Goal: Task Accomplishment & Management: Manage account settings

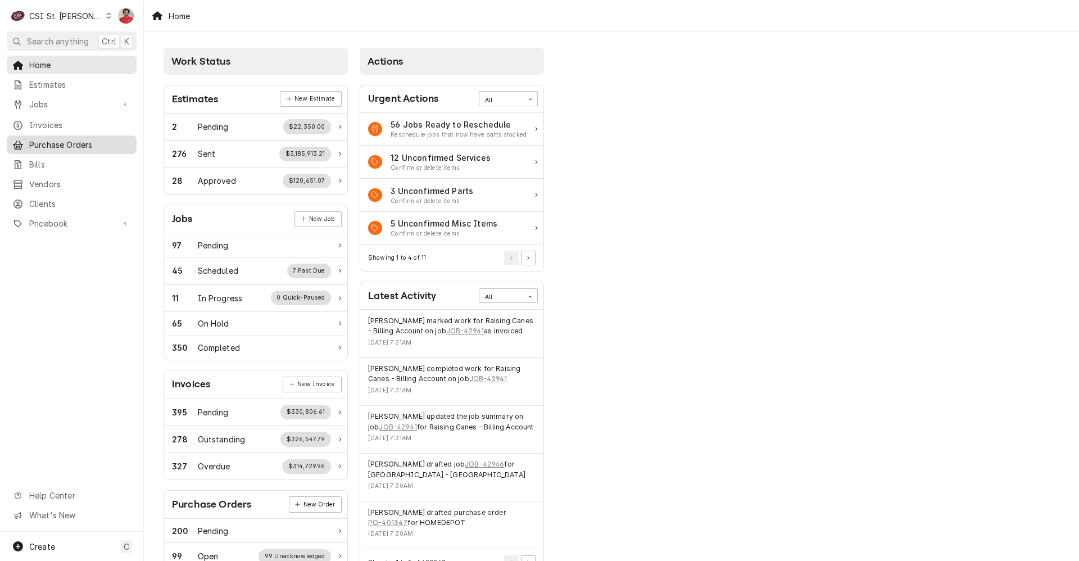
click at [40, 139] on span "Purchase Orders" at bounding box center [80, 145] width 102 height 12
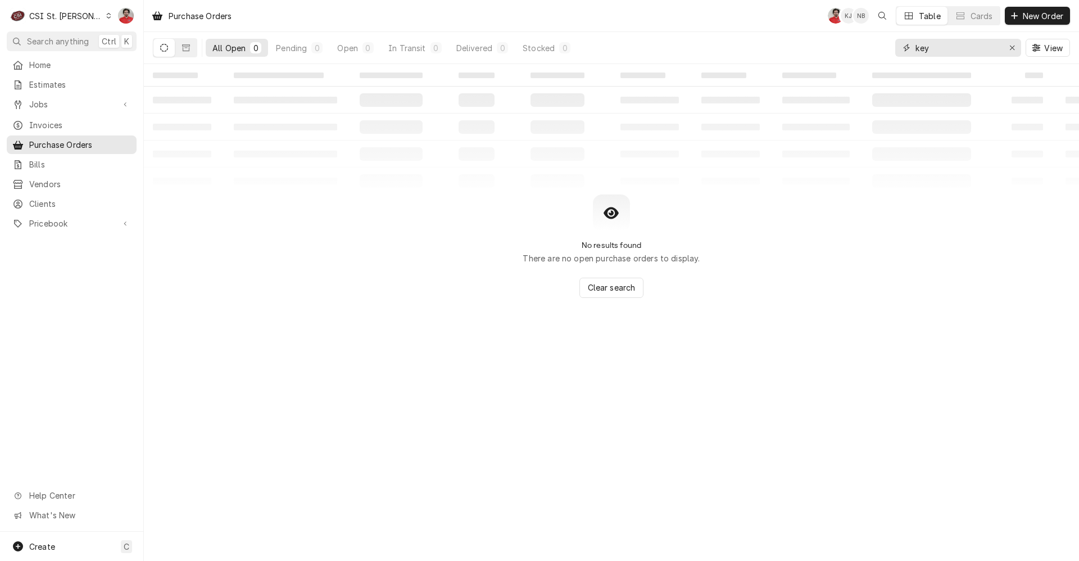
click at [964, 53] on input "key" at bounding box center [958, 48] width 84 height 18
type input "401252"
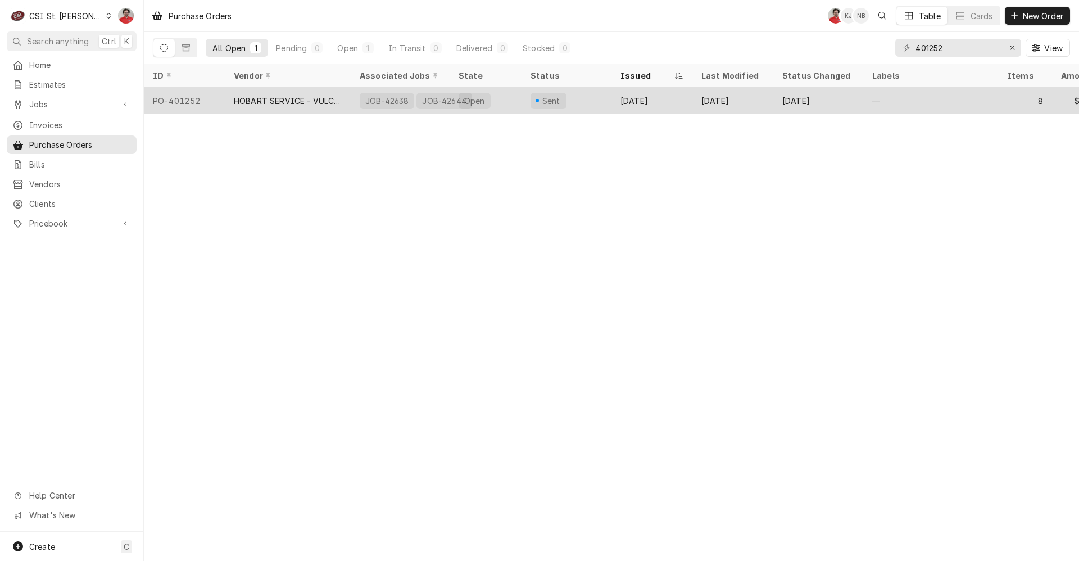
click at [493, 99] on div "Open" at bounding box center [486, 100] width 72 height 27
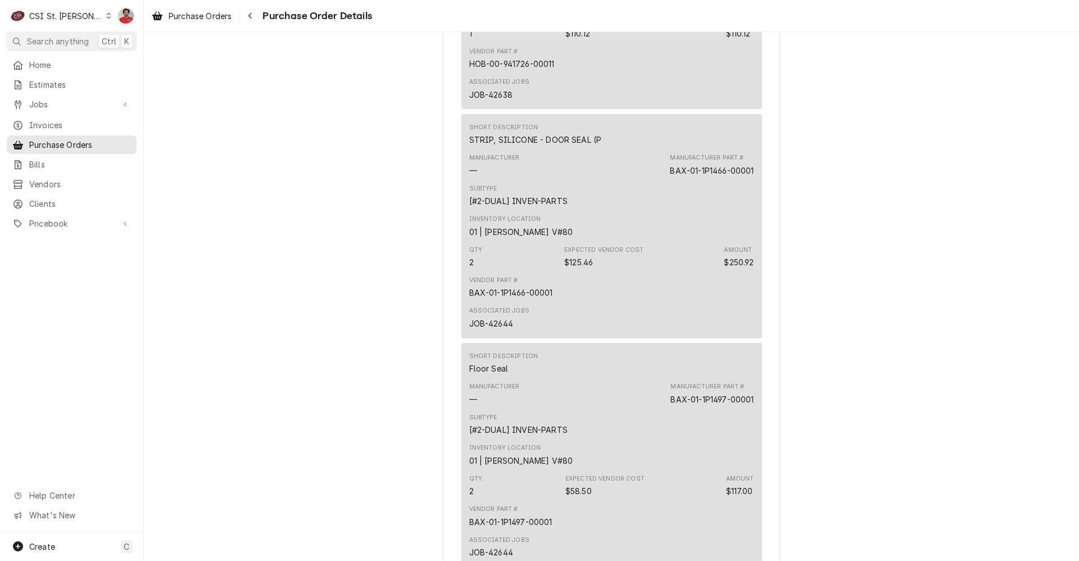
scroll to position [1068, 0]
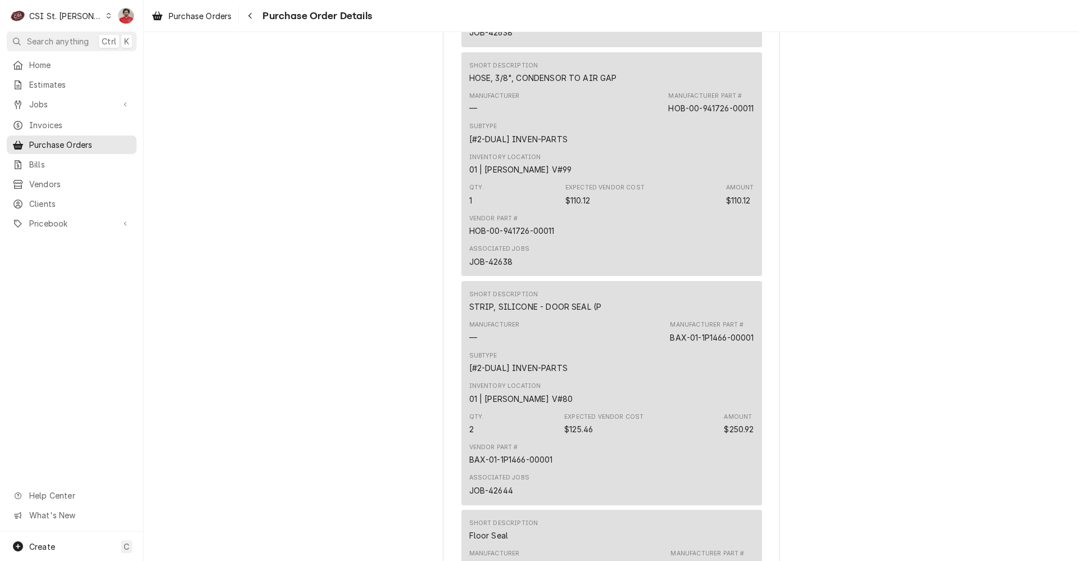
click at [495, 268] on div "JOB-42638" at bounding box center [490, 262] width 43 height 12
copy div "42638"
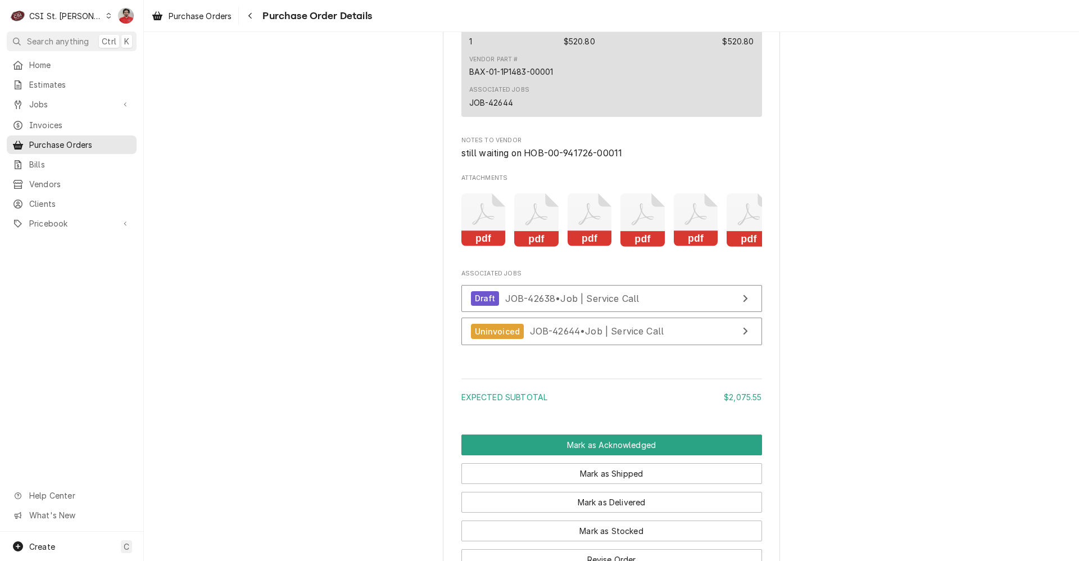
scroll to position [2473, 0]
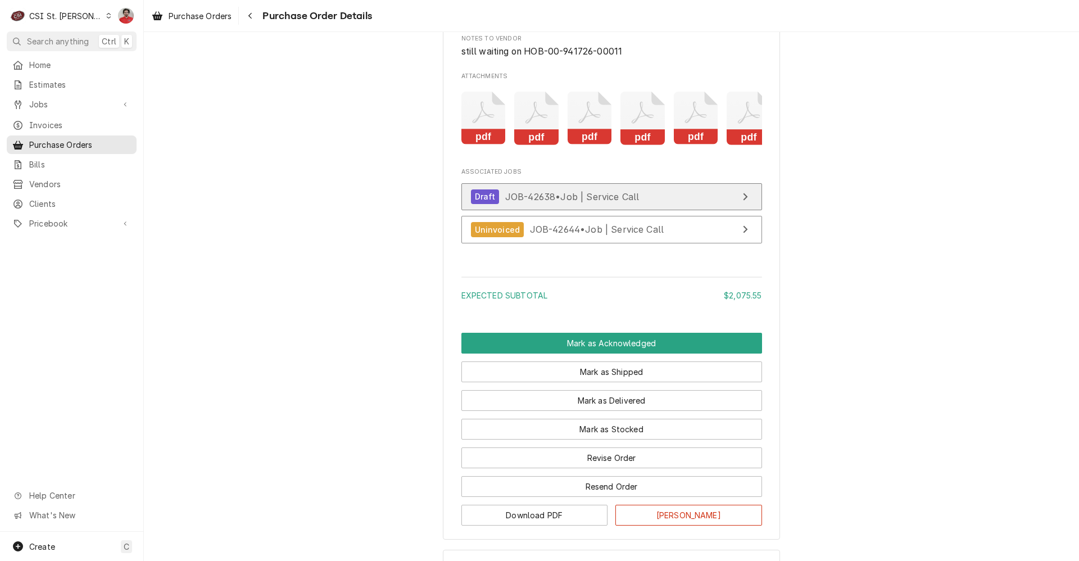
click at [569, 205] on div "Draft JOB-42638 • Job | Service Call" at bounding box center [555, 196] width 169 height 15
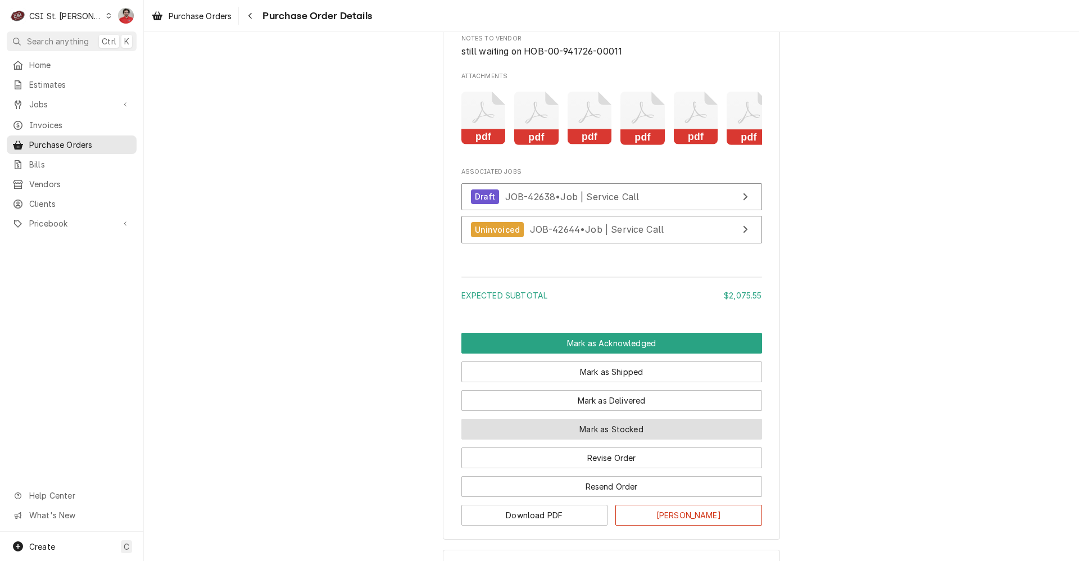
click at [605, 440] on button "Mark as Stocked" at bounding box center [611, 429] width 301 height 21
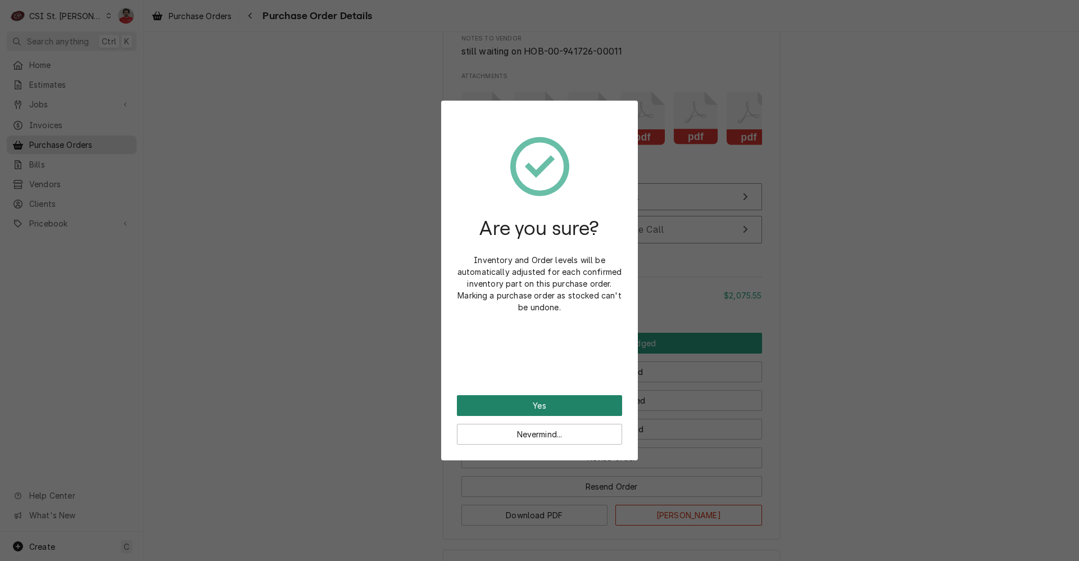
click at [532, 402] on button "Yes" at bounding box center [539, 405] width 165 height 21
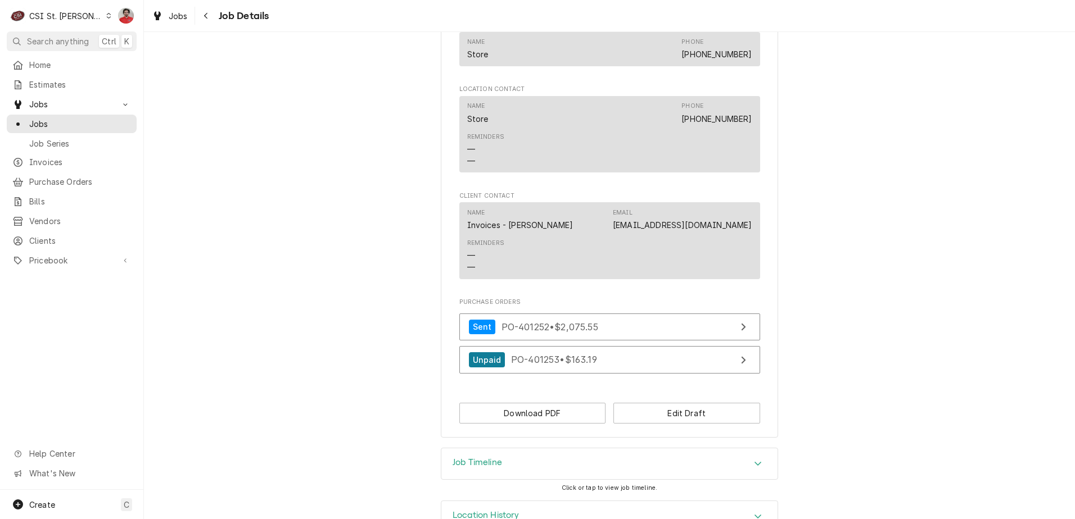
scroll to position [1109, 0]
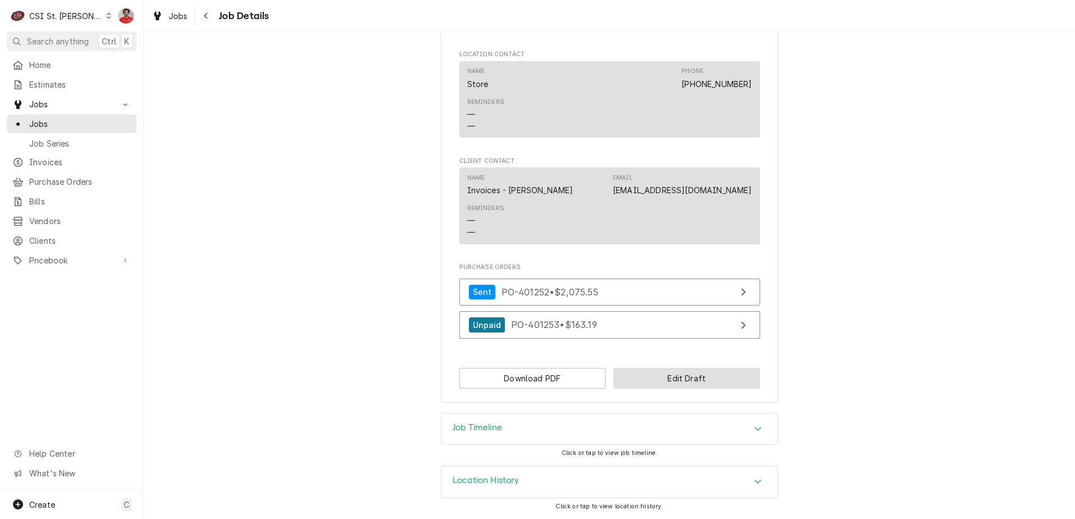
click at [666, 377] on button "Edit Draft" at bounding box center [686, 378] width 147 height 21
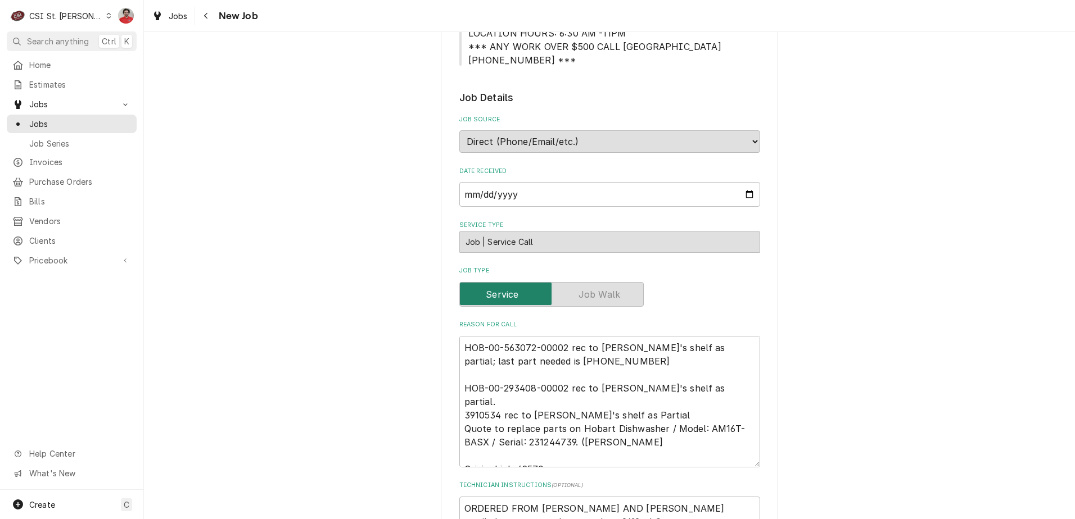
scroll to position [337, 0]
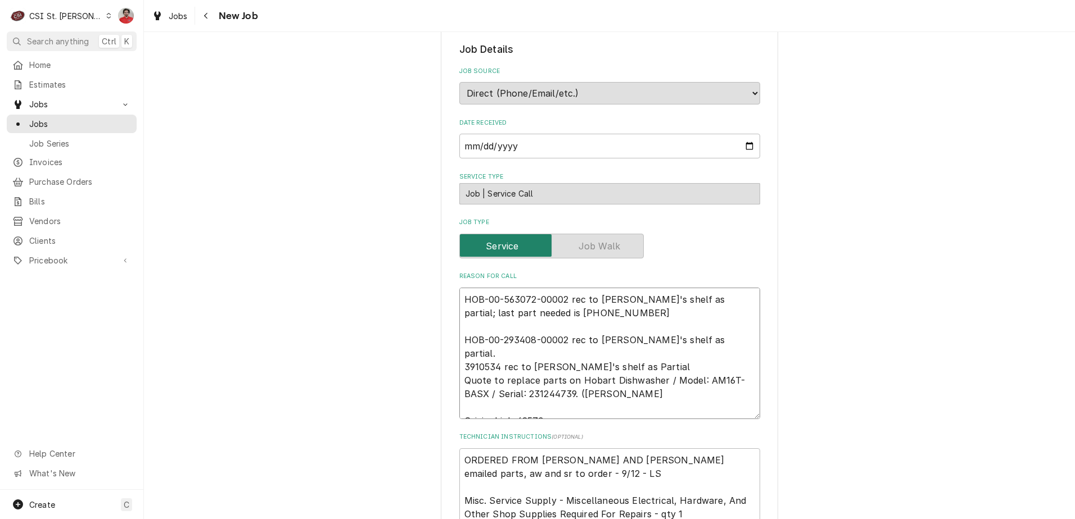
click at [623, 306] on textarea "HOB-00-563072-00002 rec to [PERSON_NAME]'s shelf as partial; last part needed i…" at bounding box center [609, 354] width 301 height 132
click at [604, 297] on textarea "HOB-00-563072-00002 rec to [PERSON_NAME]'s shelf as partial; last part needed i…" at bounding box center [609, 354] width 301 height 132
type textarea "x"
type textarea "HOB-00-563072-00002 rec to [PERSON_NAME]'s shelf as partial; last part needed i…"
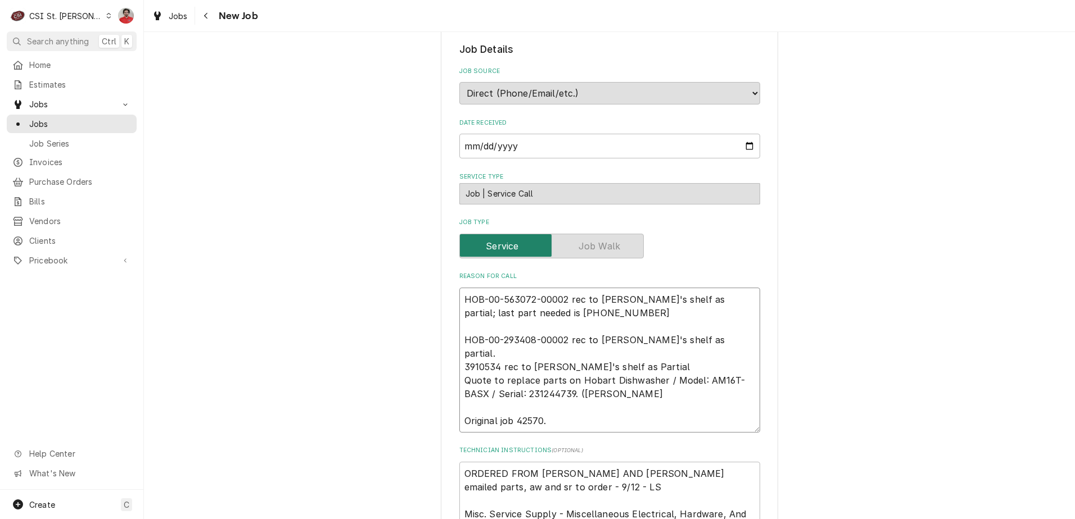
paste textarea "42638"
type textarea "x"
type textarea "42638 HOB-00-563072-00002 rec to [PERSON_NAME]'s shelf as partial; last part ne…"
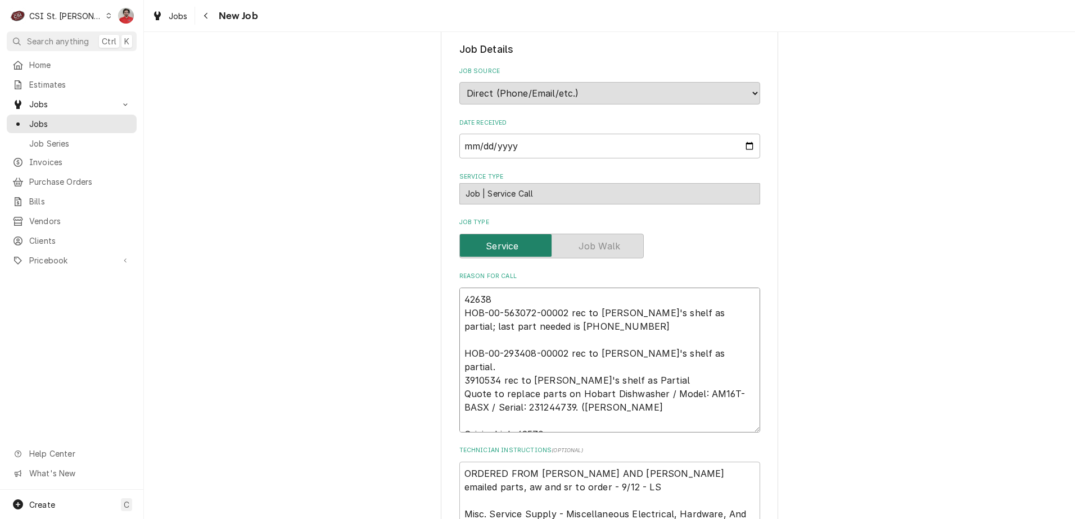
type textarea "x"
type textarea "HOB-00-563072-00002 rec to [PERSON_NAME]'s shelf as partial; last part needed i…"
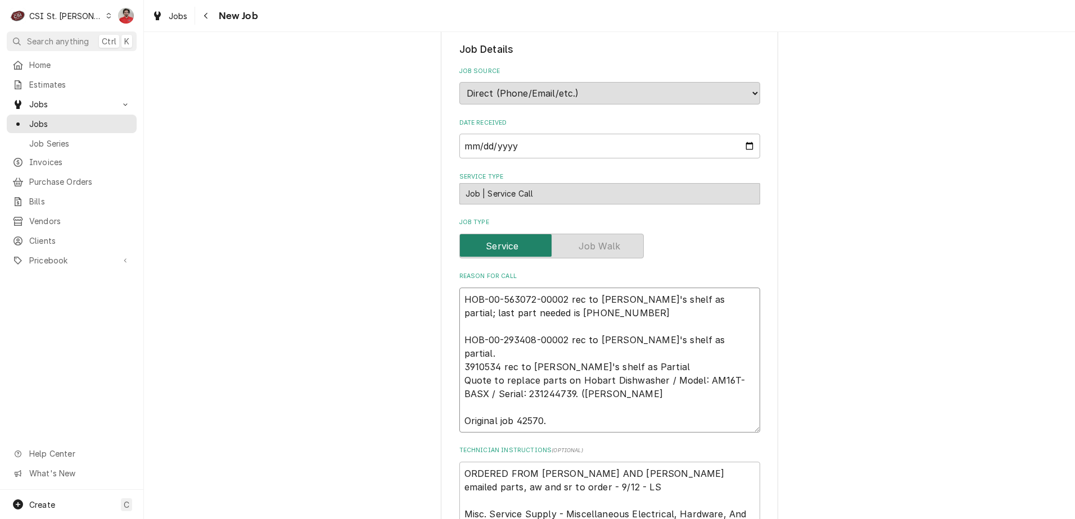
type textarea "x"
type textarea "L HOB-00-563072-00002 rec to [PERSON_NAME]'s shelf as partial; last part needed…"
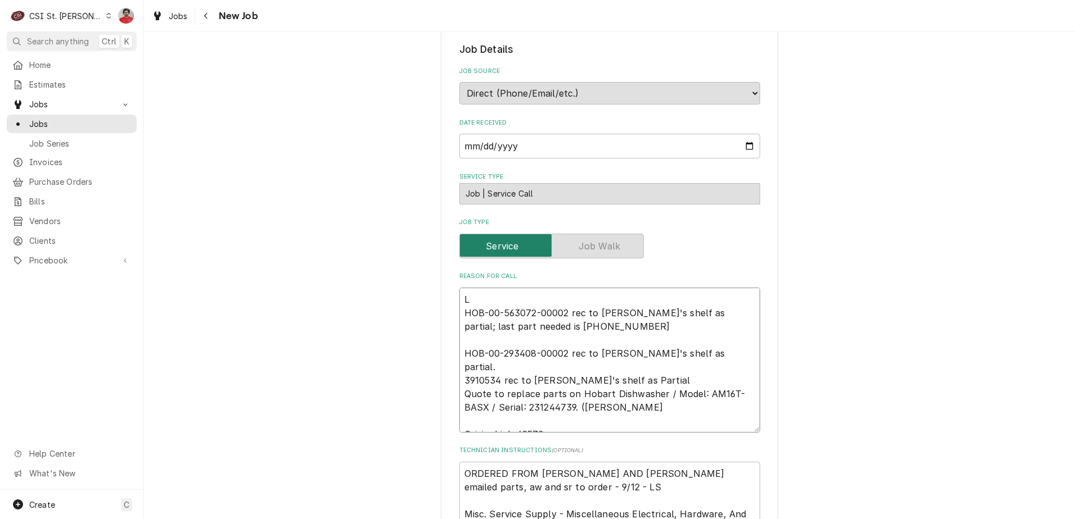
type textarea "x"
type textarea "La HOB-00-563072-00002 rec to Ryan B's shelf as partial; last part needed is 00…"
type textarea "x"
type textarea "Las HOB-00-563072-00002 rec to Ryan B's shelf as partial; last part needed is 0…"
type textarea "x"
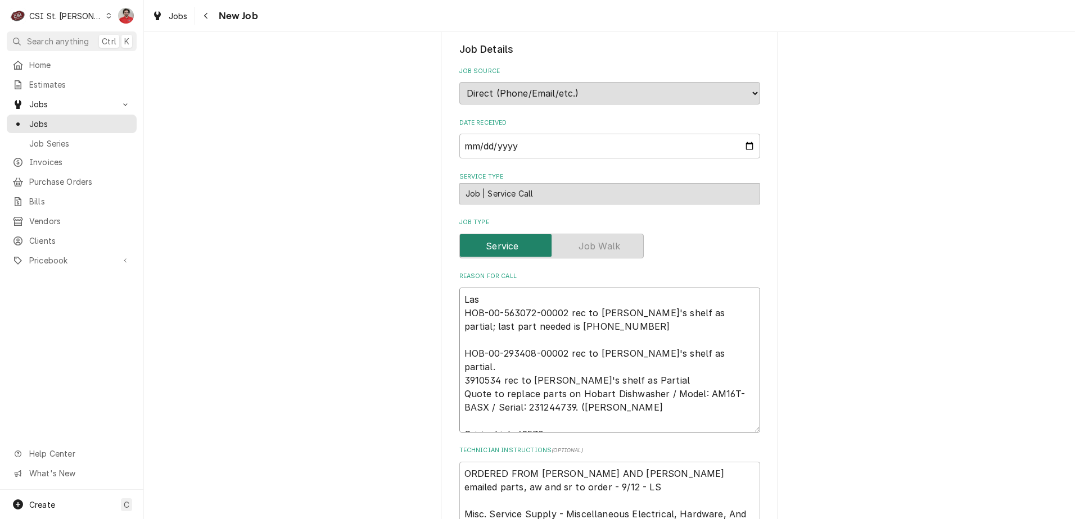
type textarea "Last HOB-00-563072-00002 rec to Ryan B's shelf as partial; last part needed is …"
type textarea "x"
type textarea "Last HOB-00-563072-00002 rec to Ryan B's shelf as partial; last part needed is …"
type textarea "x"
type textarea "Last p HOB-00-563072-00002 rec to Ryan B's shelf as partial; last part needed i…"
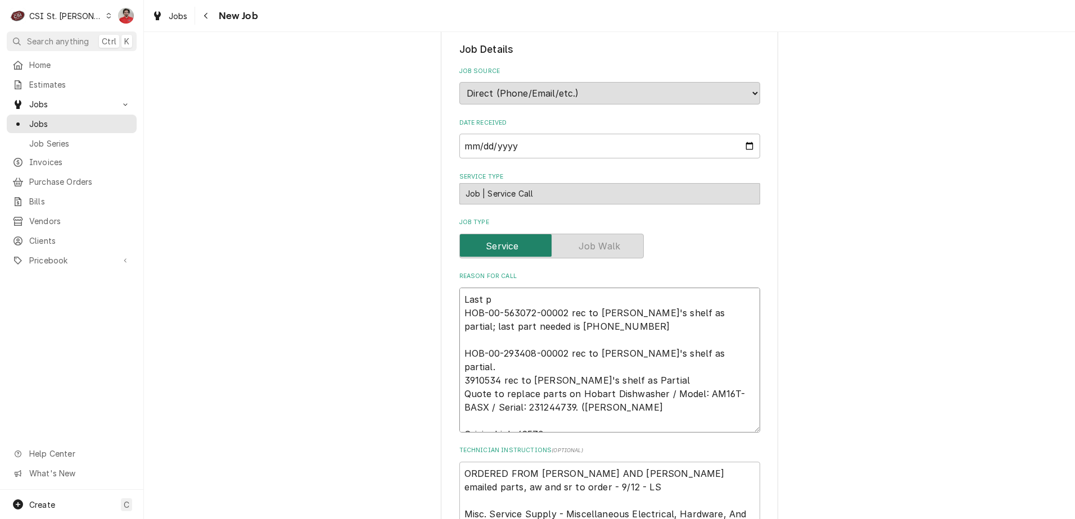
type textarea "x"
type textarea "Last pa HOB-00-563072-00002 rec to Ryan B's shelf as partial; last part needed …"
type textarea "x"
type textarea "Last par HOB-00-563072-00002 rec to Ryan B's shelf as partial; last part needed…"
type textarea "x"
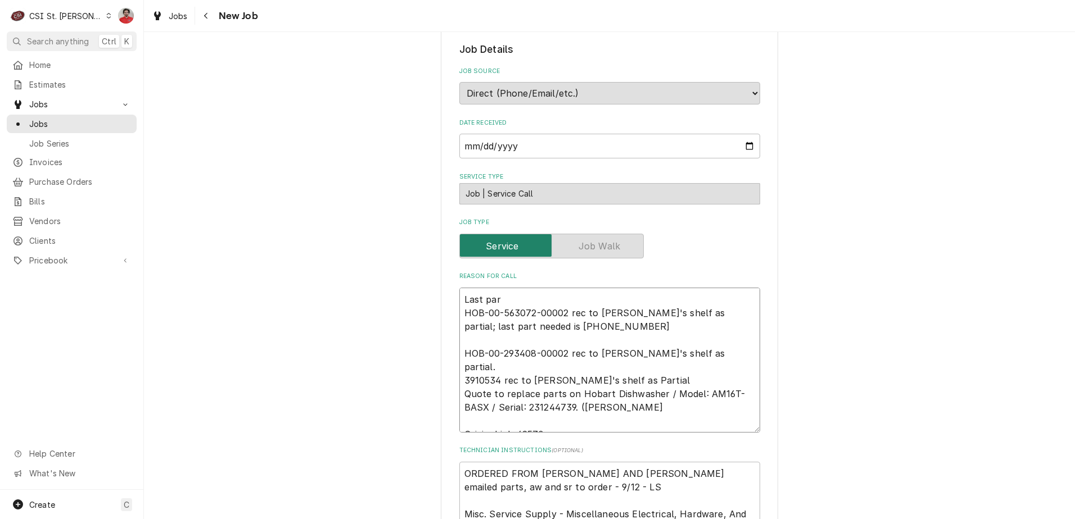
type textarea "Last part HOB-00-563072-00002 rec to Ryan B's shelf as partial; last part neede…"
type textarea "x"
type textarea "Last part r HOB-00-563072-00002 rec to Ryan B's shelf as partial; last part nee…"
type textarea "x"
type textarea "Last part re HOB-00-563072-00002 rec to Ryan B's shelf as partial; last part ne…"
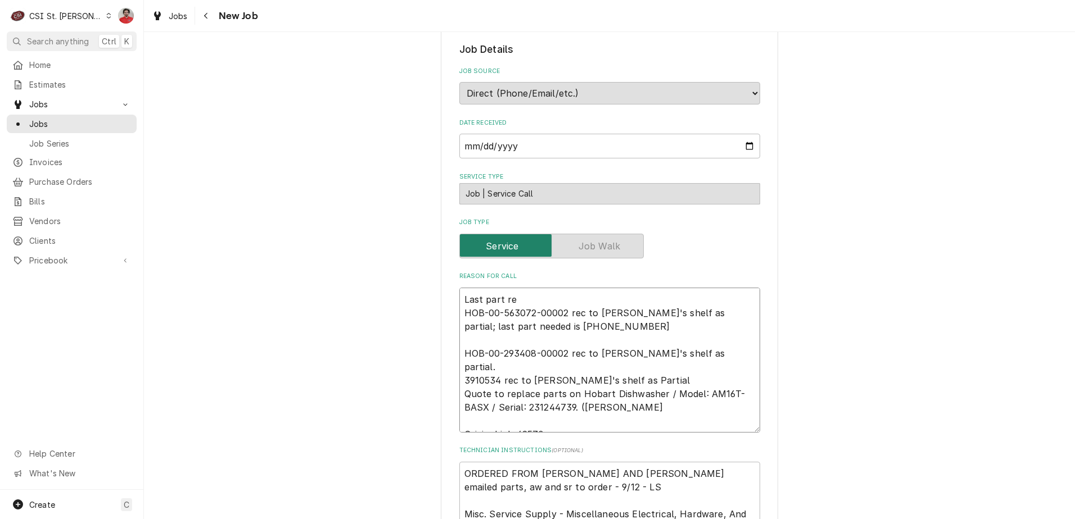
type textarea "x"
type textarea "Last part rec HOB-00-563072-00002 rec to Ryan B's shelf as partial; last part n…"
type textarea "x"
type textarea "Last part recv HOB-00-563072-00002 rec to Ryan B's shelf as partial; last part …"
type textarea "x"
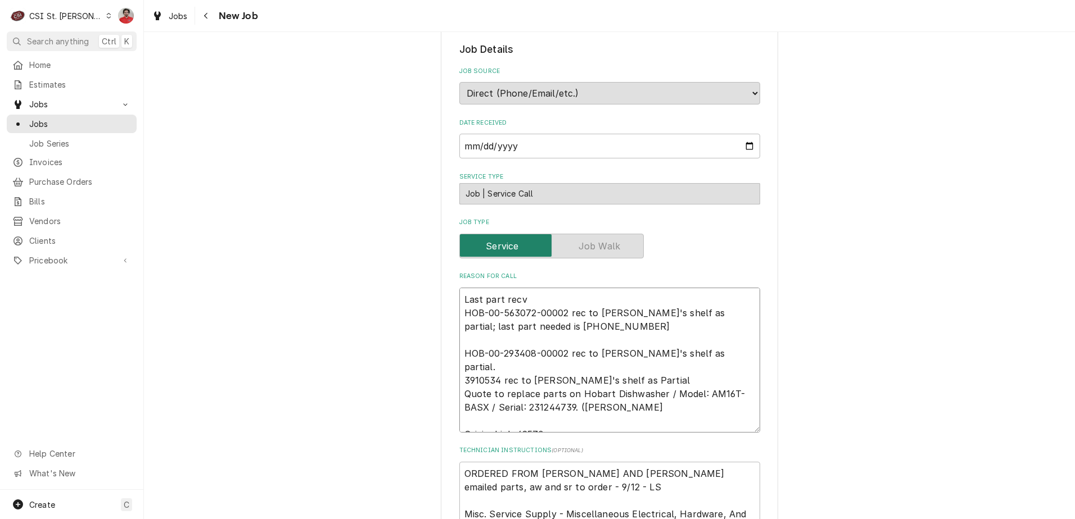
type textarea "Last part rec HOB-00-563072-00002 rec to Ryan B's shelf as partial; last part n…"
type textarea "x"
type textarea "Last part reci HOB-00-563072-00002 rec to Ryan B's shelf as partial; last part …"
type textarea "x"
type textarea "Last part recie HOB-00-563072-00002 rec to Ryan B's shelf as partial; last part…"
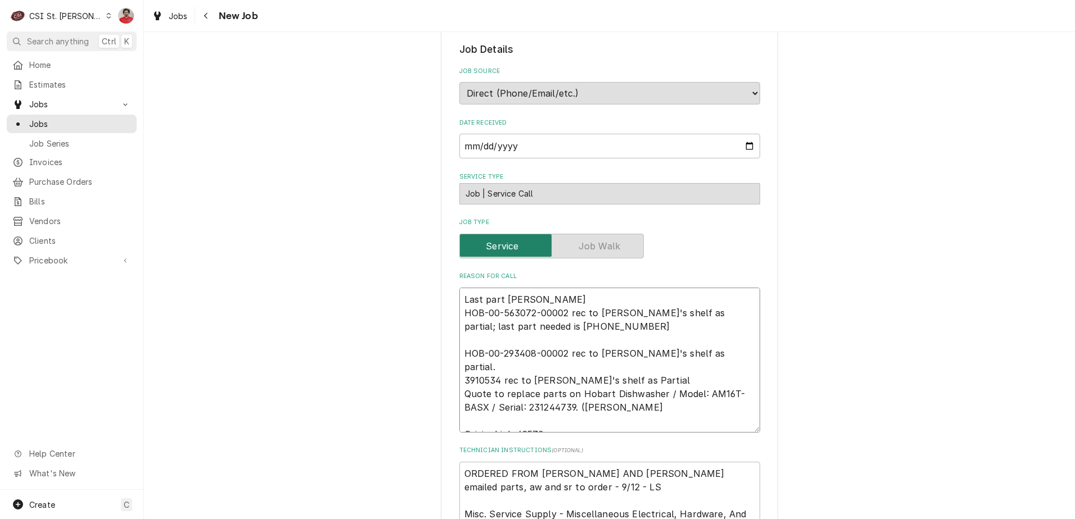
type textarea "x"
type textarea "Last part reciev HOB-00-563072-00002 rec to Ryan B's shelf as partial; last par…"
type textarea "x"
type textarea "Last part recieve HOB-00-563072-00002 rec to Ryan B's shelf as partial; last pa…"
type textarea "x"
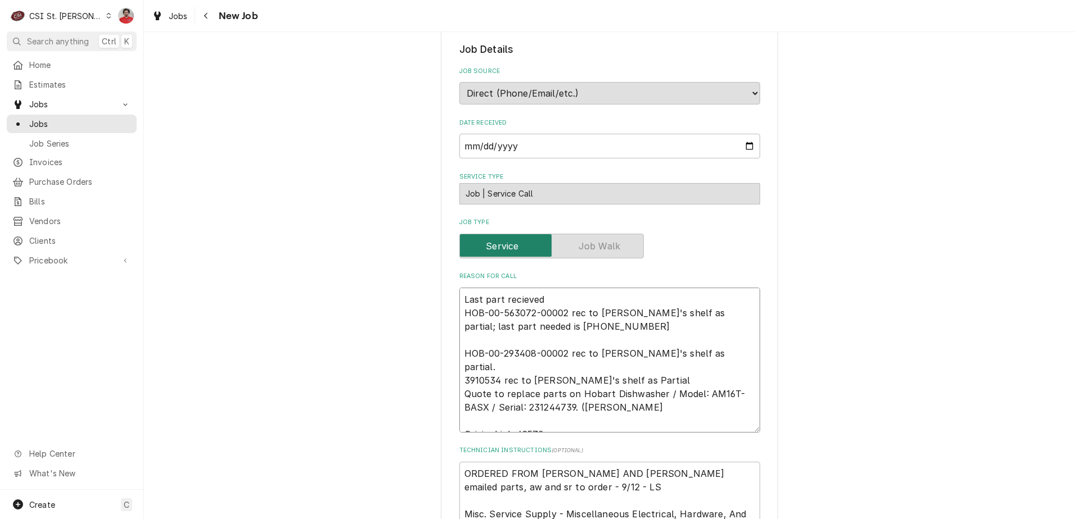
type textarea "Last part recieved HOB-00-563072-00002 rec to Ryan B's shelf as partial; last p…"
type textarea "x"
type textarea "Last part recieved t HOB-00-563072-00002 rec to Ryan B's shelf as partial; last…"
type textarea "x"
type textarea "Last part recieved to HOB-00-563072-00002 rec to Ryan B's shelf as partial; las…"
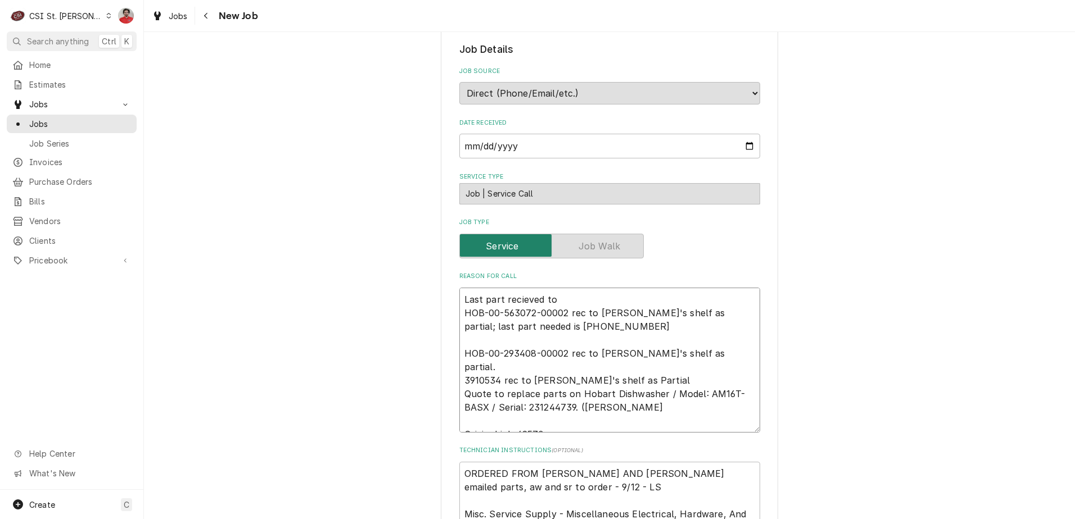
type textarea "x"
type textarea "Last part recieved to HOB-00-563072-00002 rec to Ryan B's shelf as partial; las…"
type textarea "x"
type textarea "Last part recieved to HOB-00-563072-00002 rec to Ryan B's shelf as partial; las…"
type textarea "x"
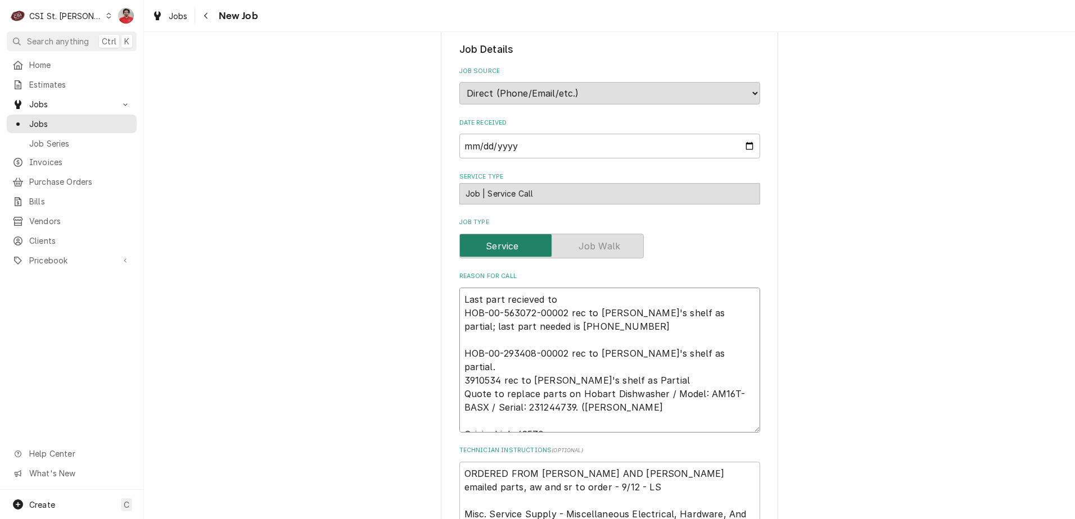
type textarea "Last part recieved t HOB-00-563072-00002 rec to Ryan B's shelf as partial; last…"
type textarea "x"
type textarea "Last part recieved HOB-00-563072-00002 rec to Ryan B's shelf as partial; last p…"
type textarea "x"
type textarea "Last part recieved HOB-00-563072-00002 rec to Ryan B's shelf as partial; last p…"
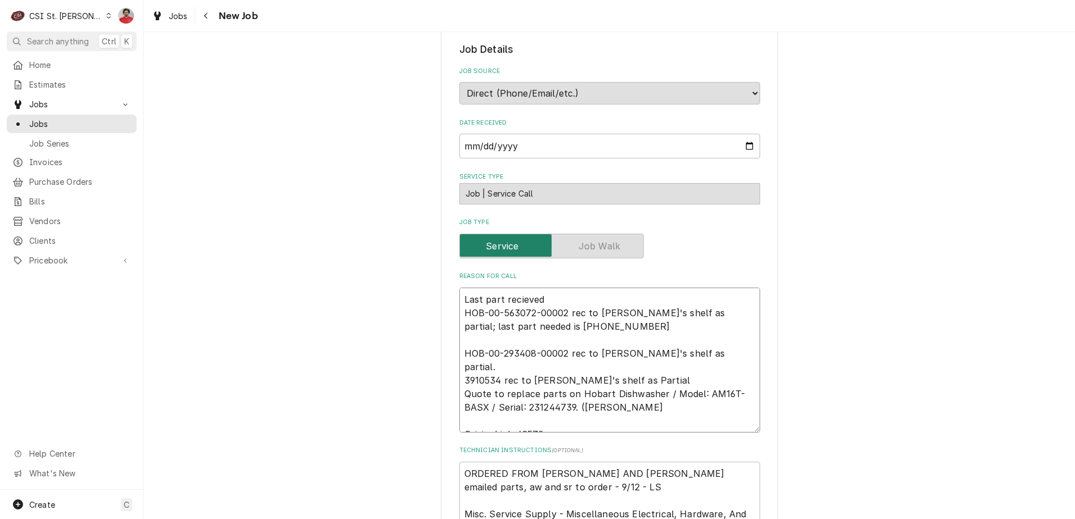
type textarea "x"
type textarea "Last part recieve HOB-00-563072-00002 rec to Ryan B's shelf as partial; last pa…"
type textarea "x"
type textarea "Last part reciev HOB-00-563072-00002 rec to Ryan B's shelf as partial; last par…"
type textarea "x"
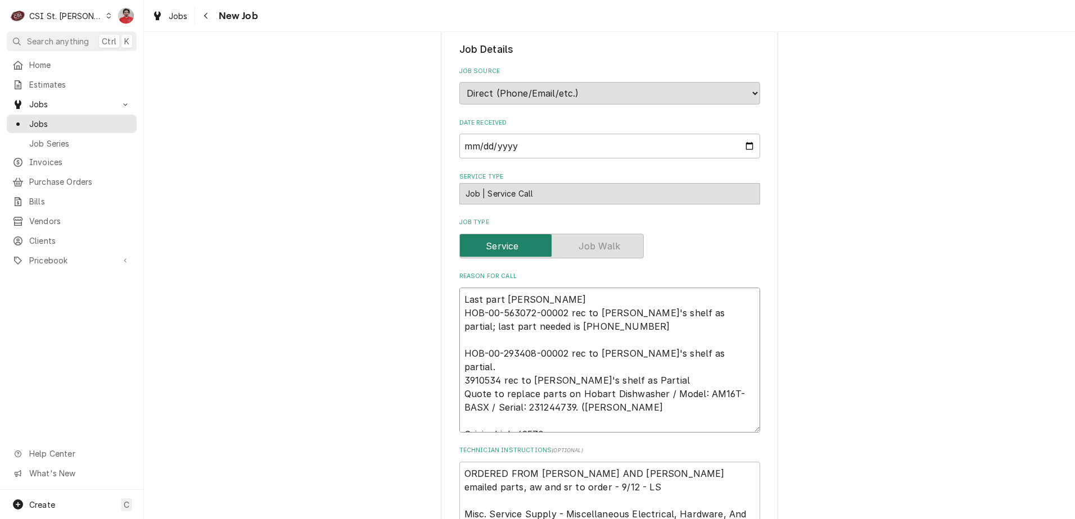
type textarea "Last part reci HOB-00-563072-00002 rec to Ryan B's shelf as partial; last part …"
type textarea "x"
type textarea "Last part rec HOB-00-563072-00002 rec to Ryan B's shelf as partial; last part n…"
type textarea "x"
type textarea "Last part rece HOB-00-563072-00002 rec to Ryan B's shelf as partial; last part …"
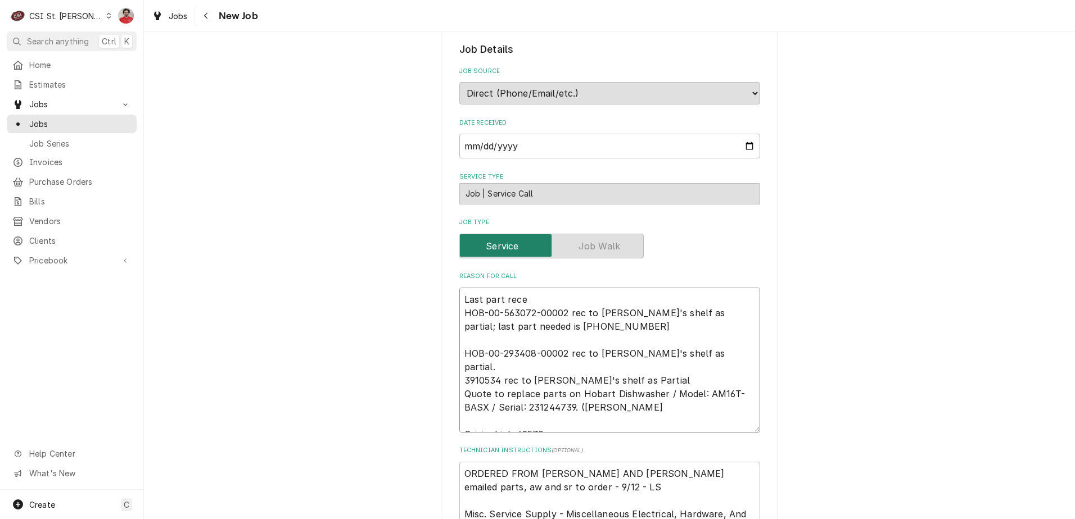
type textarea "x"
type textarea "Last part recei HOB-00-563072-00002 rec to Ryan B's shelf as partial; last part…"
type textarea "x"
type textarea "Last part receiv HOB-00-563072-00002 rec to Ryan B's shelf as partial; last par…"
type textarea "x"
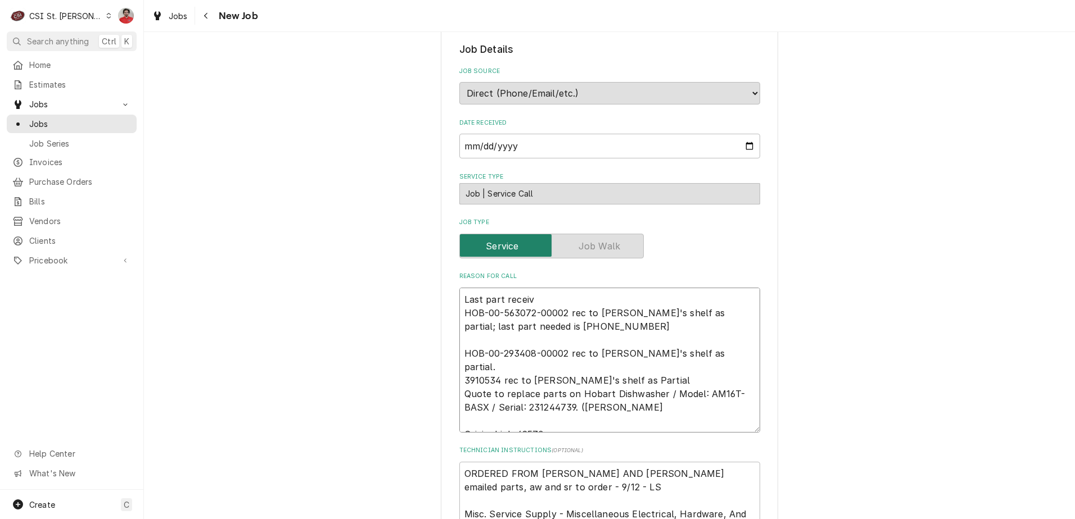
type textarea "Last part receive HOB-00-563072-00002 rec to Ryan B's shelf as partial; last pa…"
type textarea "x"
type textarea "Last part received HOB-00-563072-00002 rec to Ryan B's shelf as partial; last p…"
type textarea "x"
type textarea "Last part received HOB-00-563072-00002 rec to Ryan B's shelf as partial; last p…"
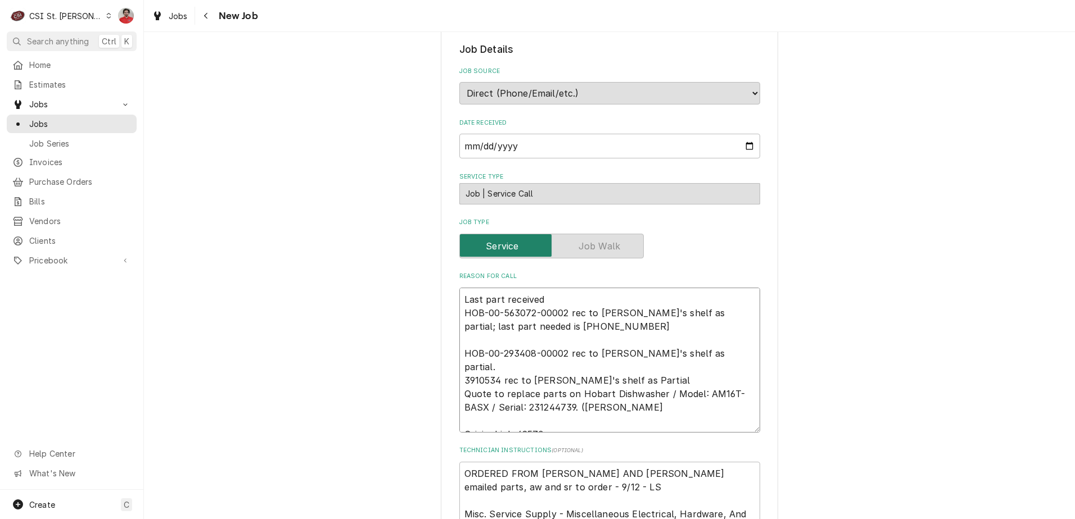
type textarea "x"
type textarea "Last part received t HOB-00-563072-00002 rec to Ryan B's shelf as partial; last…"
type textarea "x"
type textarea "Last part received to HOB-00-563072-00002 rec to Ryan B's shelf as partial; las…"
type textarea "x"
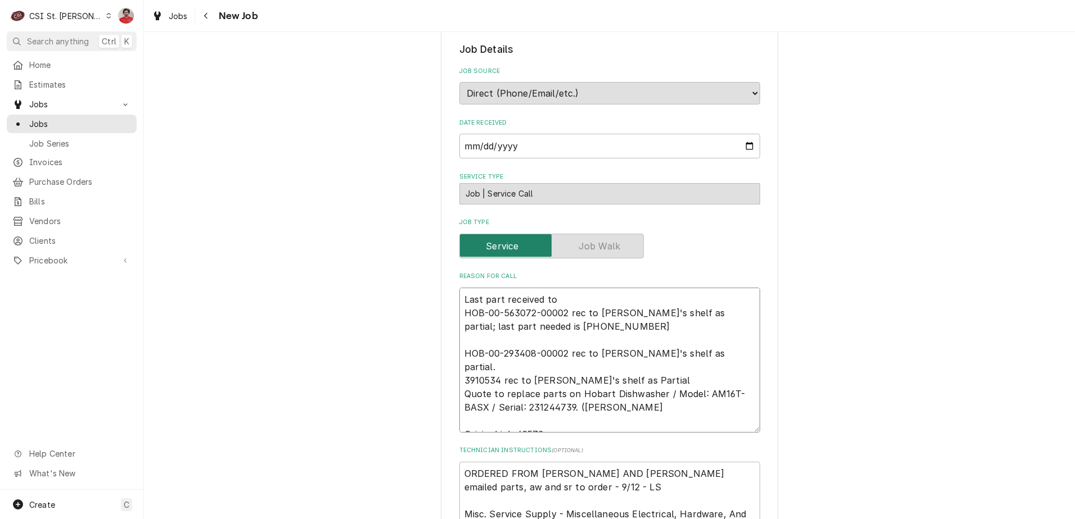
type textarea "Last part received to R HOB-00-563072-00002 rec to Ryan B's shelf as partial; l…"
type textarea "x"
type textarea "Last part received to Ry HOB-00-563072-00002 rec to Ryan B's shelf as partial; …"
type textarea "x"
type textarea "Last part received to Rya HOB-00-563072-00002 rec to Ryan B's shelf as partial;…"
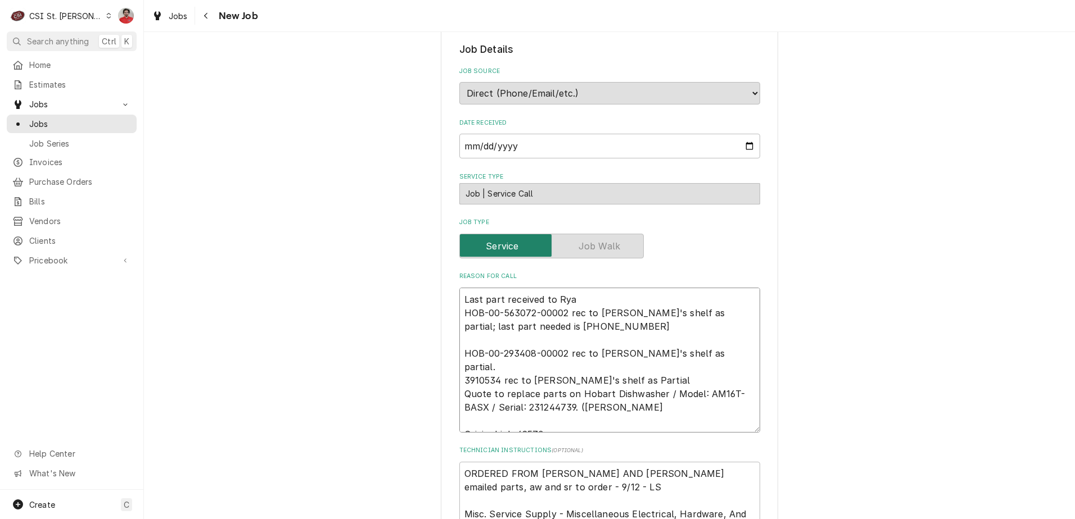
type textarea "x"
type textarea "Last part received to Ryan HOB-00-563072-00002 rec to Ryan B's shelf as partial…"
type textarea "x"
type textarea "Last part received to Ryan HOB-00-563072-00002 rec to Ryan B's shelf as partial…"
type textarea "x"
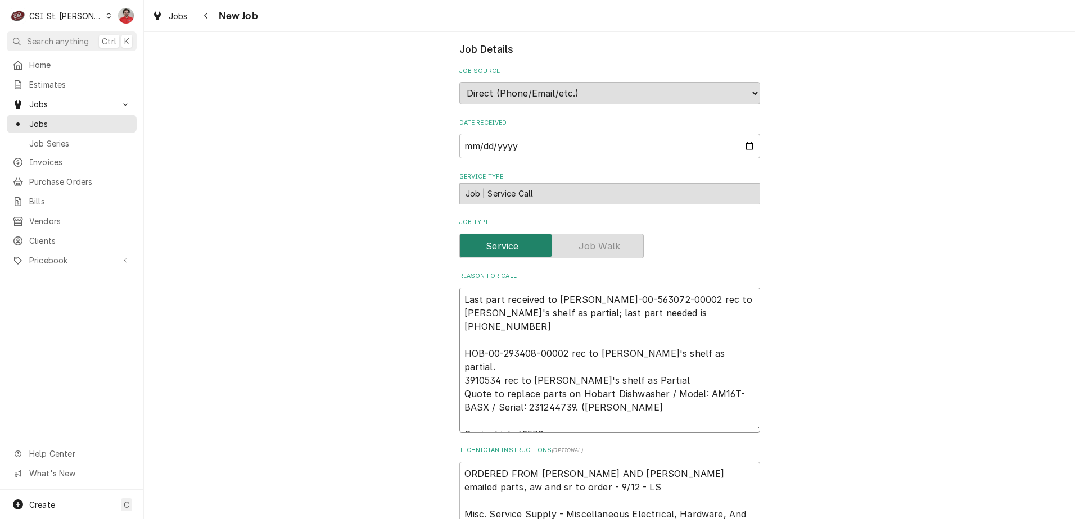
type textarea "Last part received to Ryan B HOB-00-563072-00002 rec to Ryan B's shelf as parti…"
type textarea "x"
type textarea "Last part received to Ryan B' HOB-00-563072-00002 rec to Ryan B's shelf as part…"
type textarea "x"
type textarea "Last part received to Ryan B's HOB-00-563072-00002 rec to Ryan B's shelf as par…"
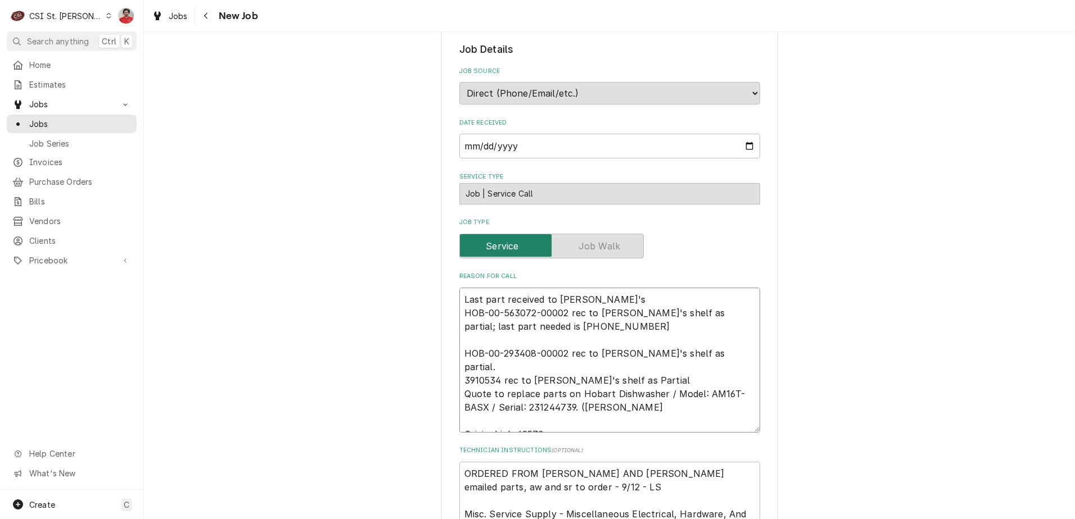
type textarea "x"
type textarea "Last part received to Ryan B's HOB-00-563072-00002 rec to Ryan B's shelf as par…"
type textarea "x"
type textarea "Last part received to Ryan B's s HOB-00-563072-00002 rec to Ryan B's shelf as p…"
type textarea "x"
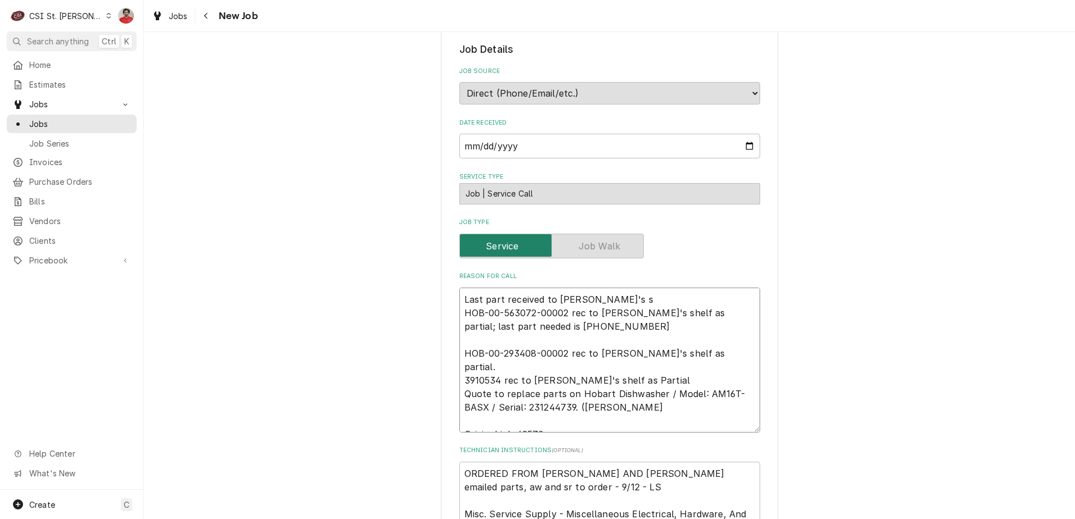
type textarea "Last part received to Ryan B's sh HOB-00-563072-00002 rec to Ryan B's shelf as …"
type textarea "x"
type textarea "Last part received to Ryan B's shel HOB-00-563072-00002 rec to Ryan B's shelf a…"
type textarea "x"
type textarea "Last part received to Ryan B's shelf HOB-00-563072-00002 rec to Ryan B's shelf …"
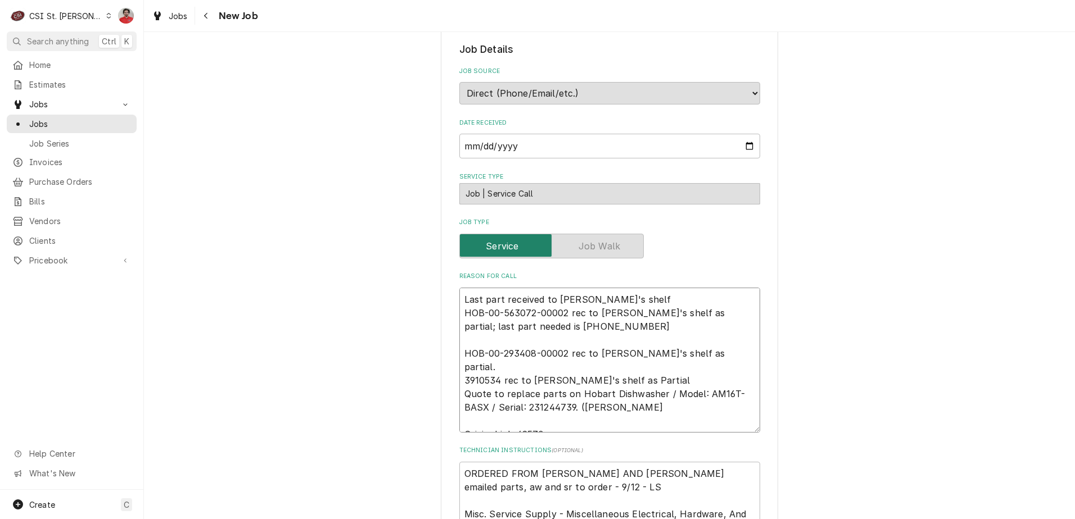
type textarea "x"
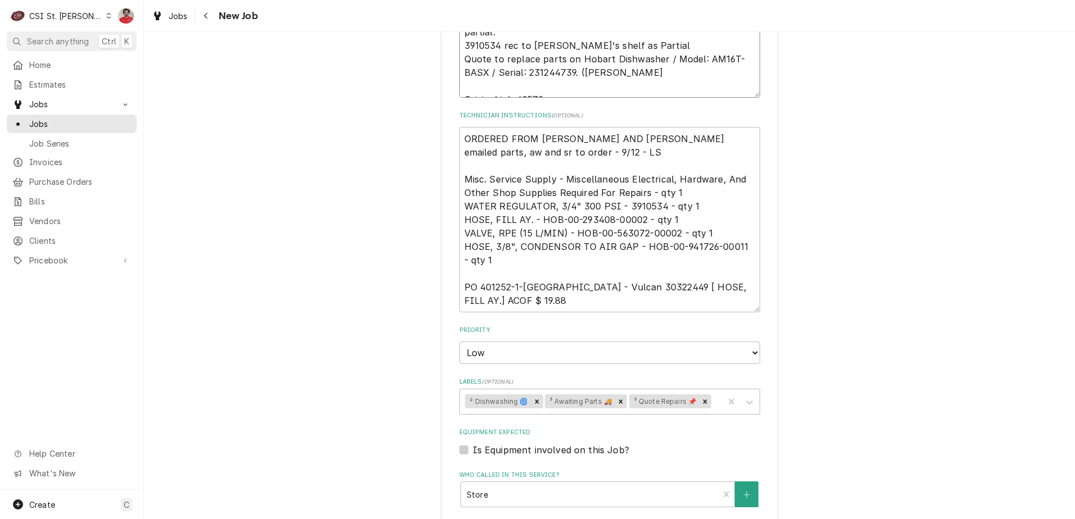
scroll to position [787, 0]
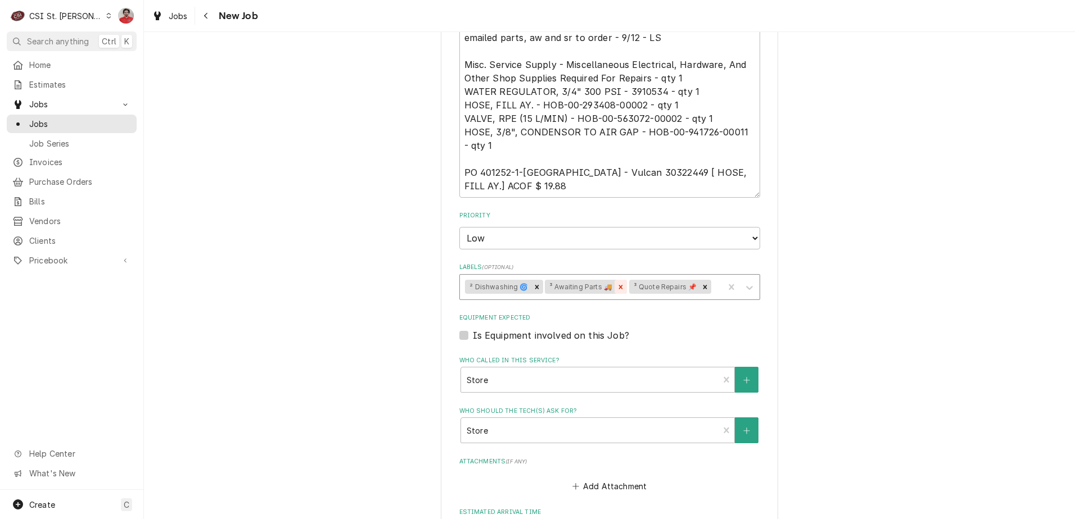
click at [618, 292] on div "Remove ³ Awaiting Parts 🚚" at bounding box center [620, 287] width 12 height 15
type textarea "Last part received to Ryan B's shelf HOB-00-563072-00002 rec to Ryan B's shelf …"
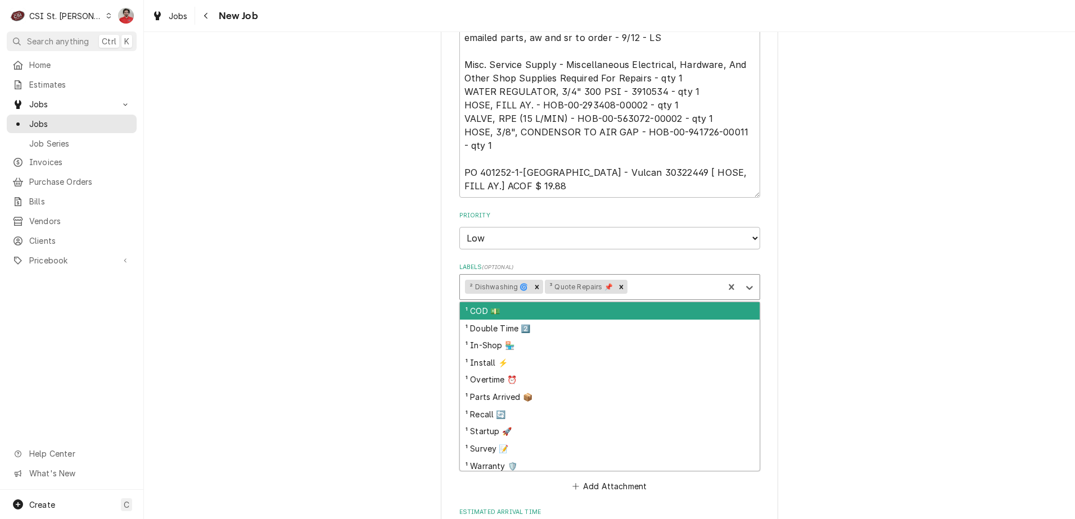
click at [630, 287] on div "Labels" at bounding box center [674, 287] width 89 height 20
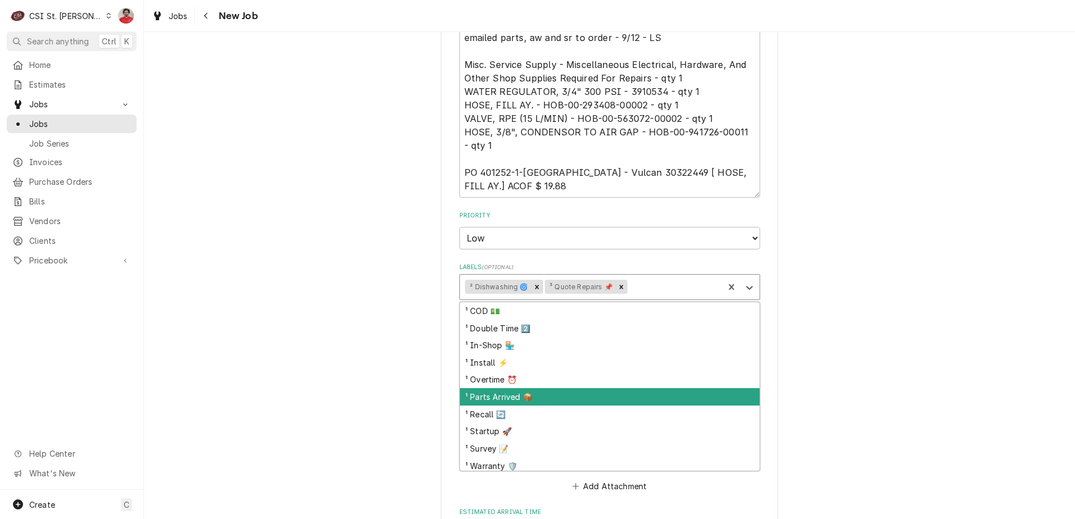
click at [570, 400] on div "¹ Parts Arrived 📦" at bounding box center [610, 396] width 300 height 17
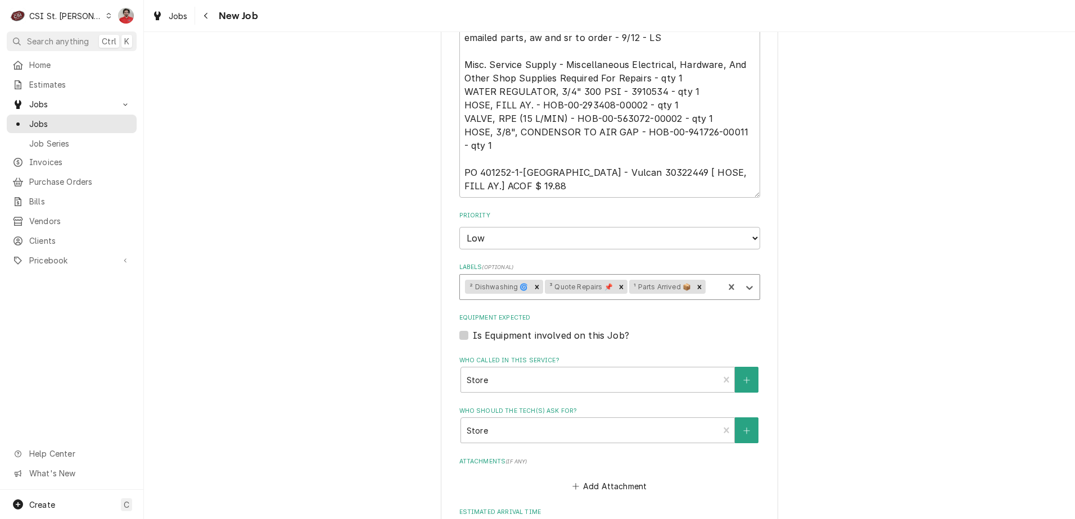
scroll to position [1047, 0]
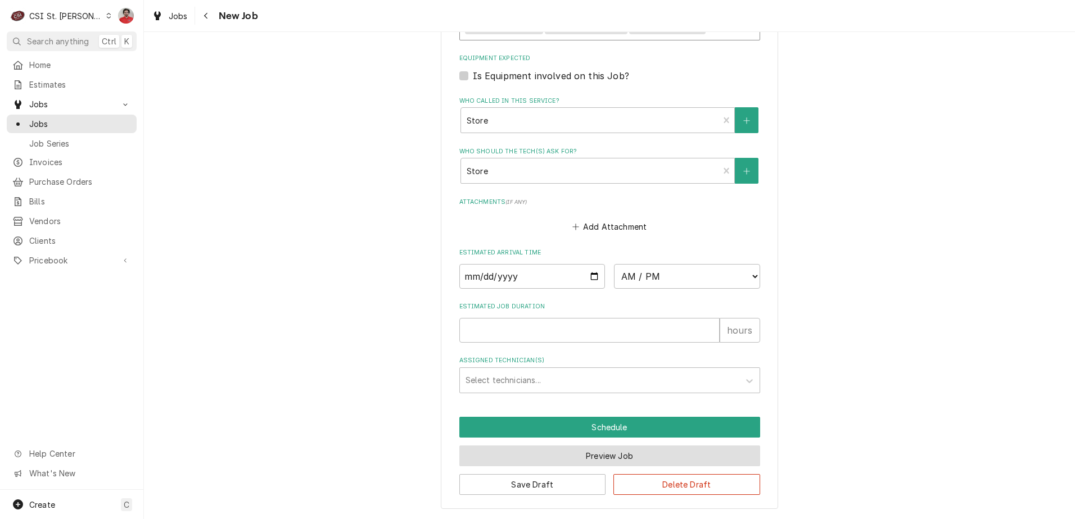
click at [590, 454] on button "Preview Job" at bounding box center [609, 456] width 301 height 21
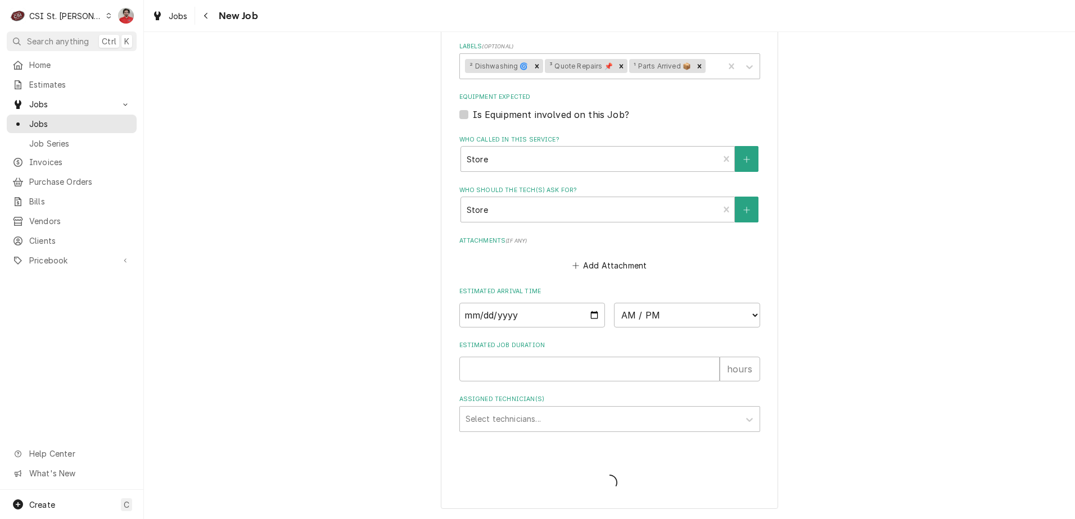
scroll to position [1008, 0]
type textarea "x"
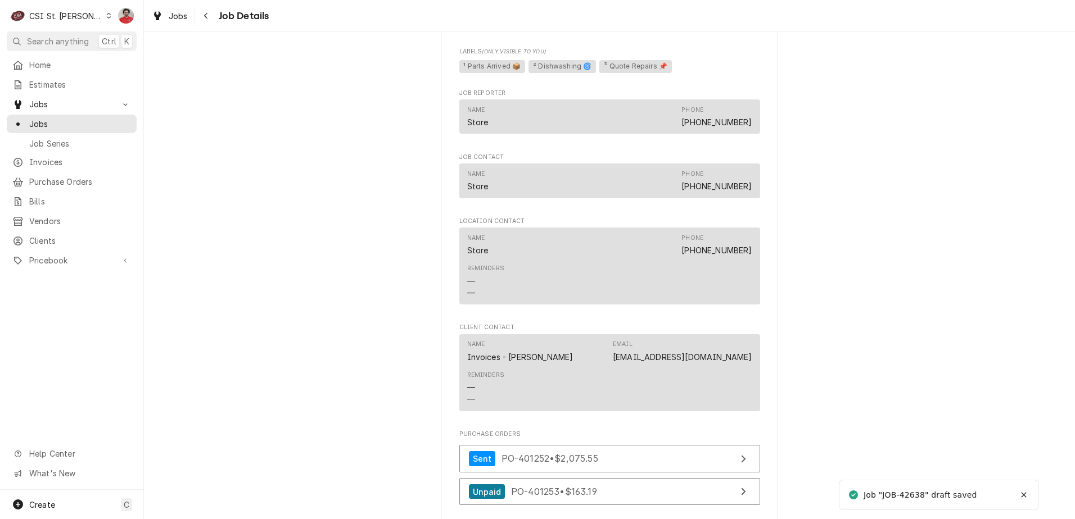
scroll to position [1122, 0]
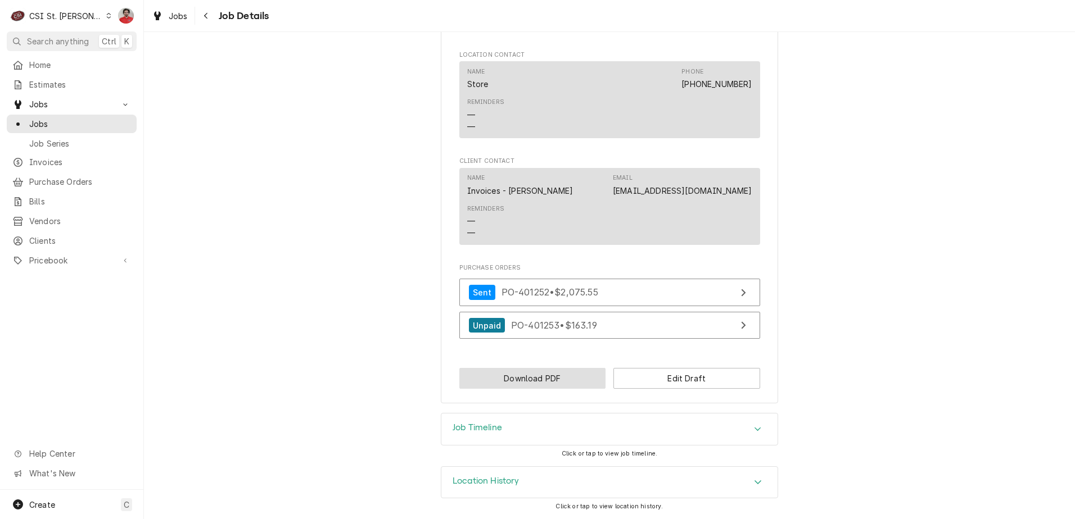
click at [577, 383] on button "Download PDF" at bounding box center [532, 378] width 147 height 21
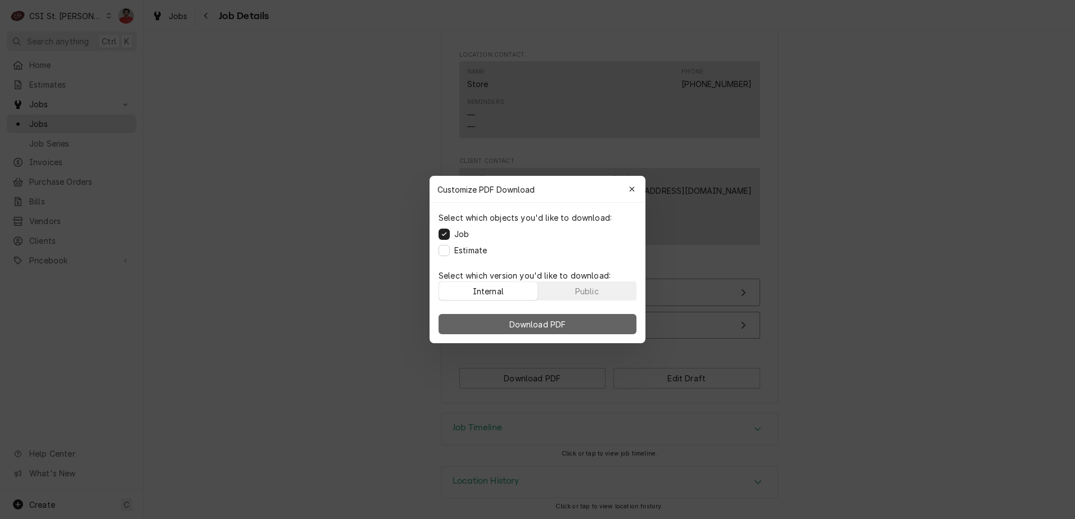
click at [561, 332] on button "Download PDF" at bounding box center [537, 324] width 198 height 20
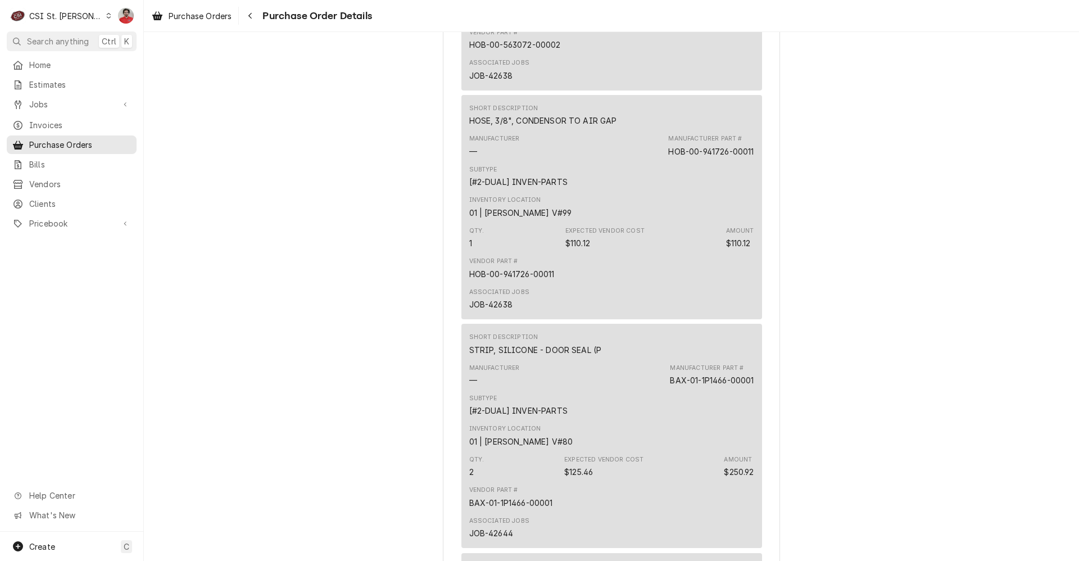
scroll to position [1293, 0]
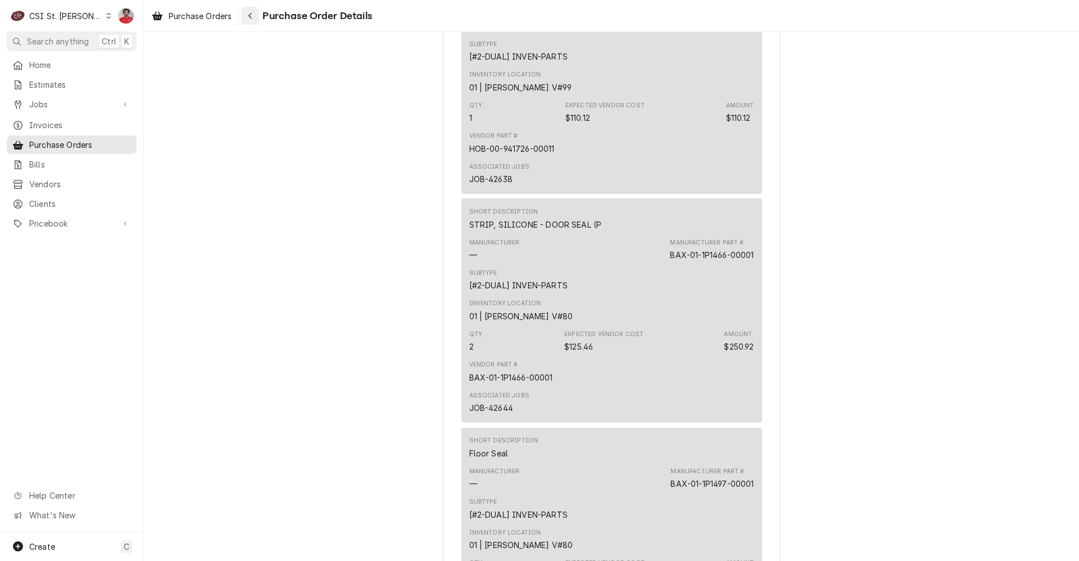
click at [247, 15] on div "Navigate back" at bounding box center [250, 15] width 11 height 11
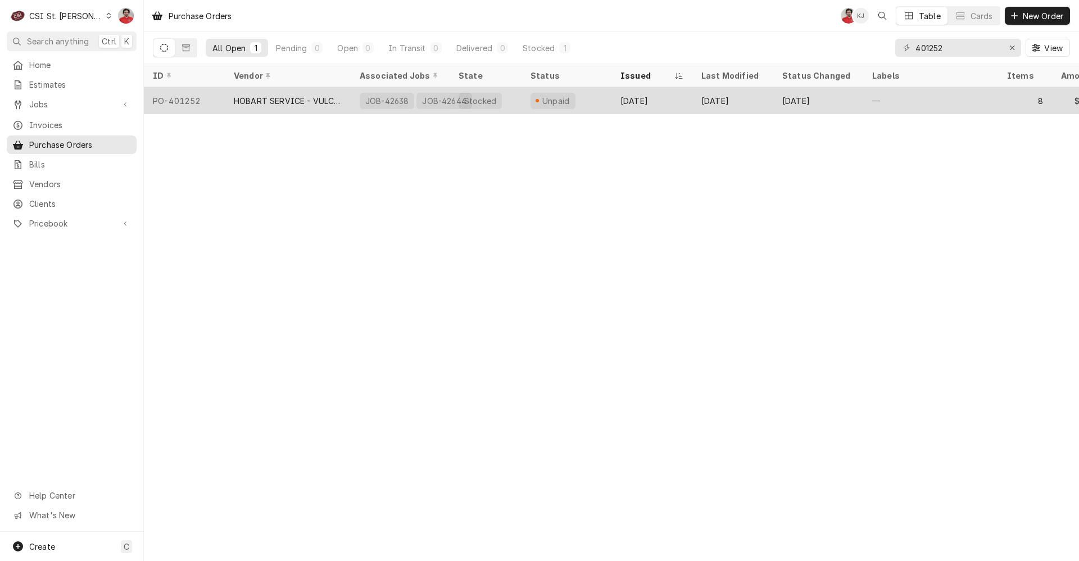
click at [295, 102] on div "HOBART SERVICE - VULCAN" at bounding box center [288, 101] width 108 height 12
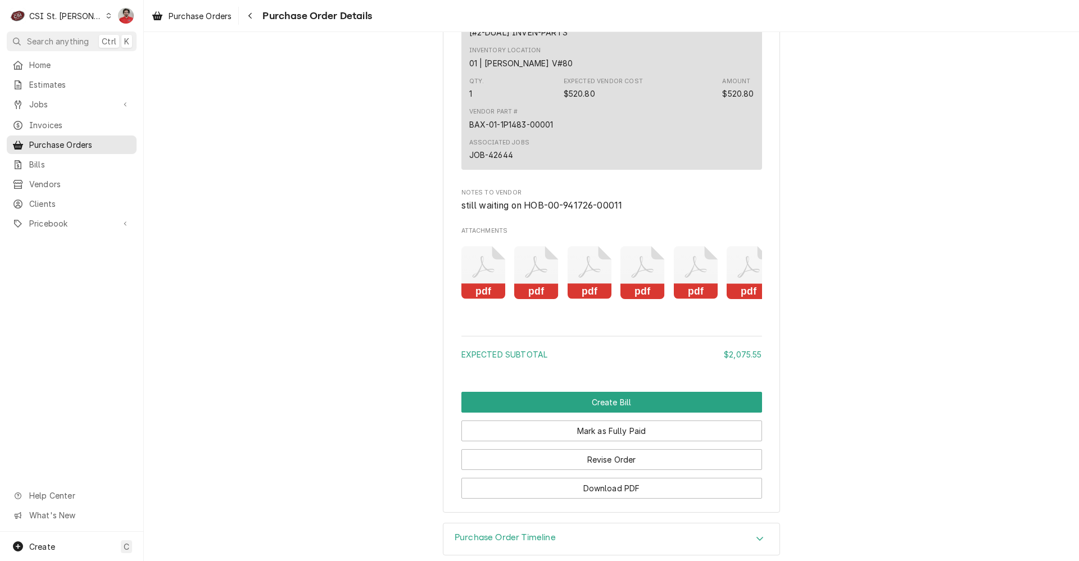
scroll to position [2520, 0]
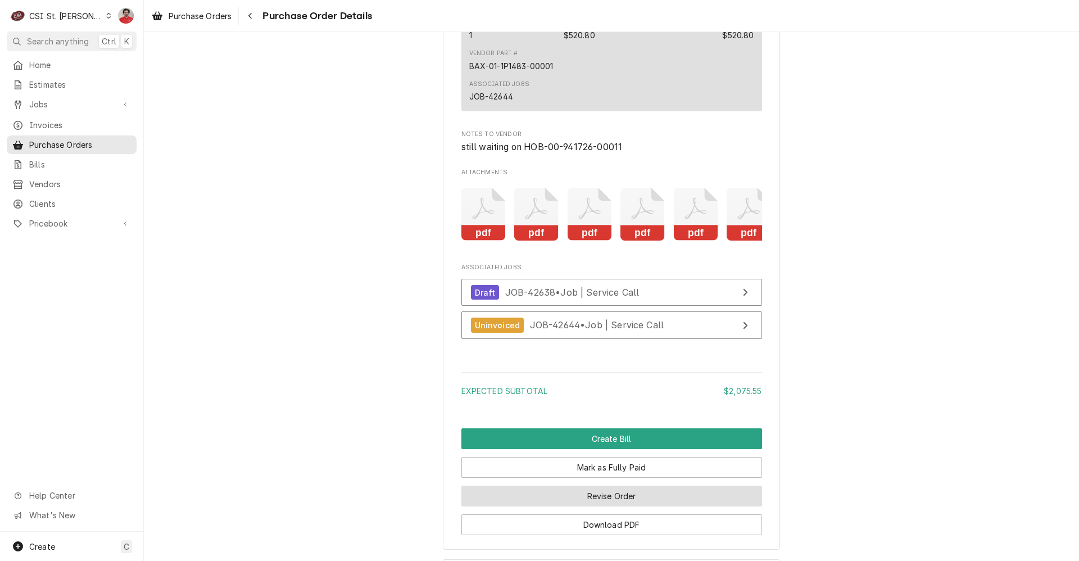
click at [596, 506] on button "Revise Order" at bounding box center [611, 496] width 301 height 21
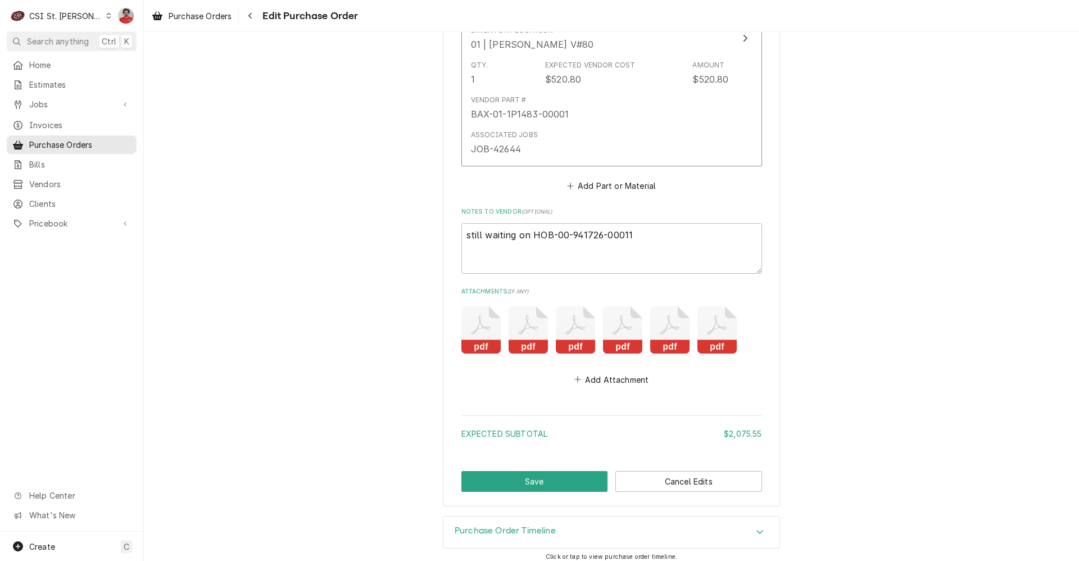
scroll to position [2594, 0]
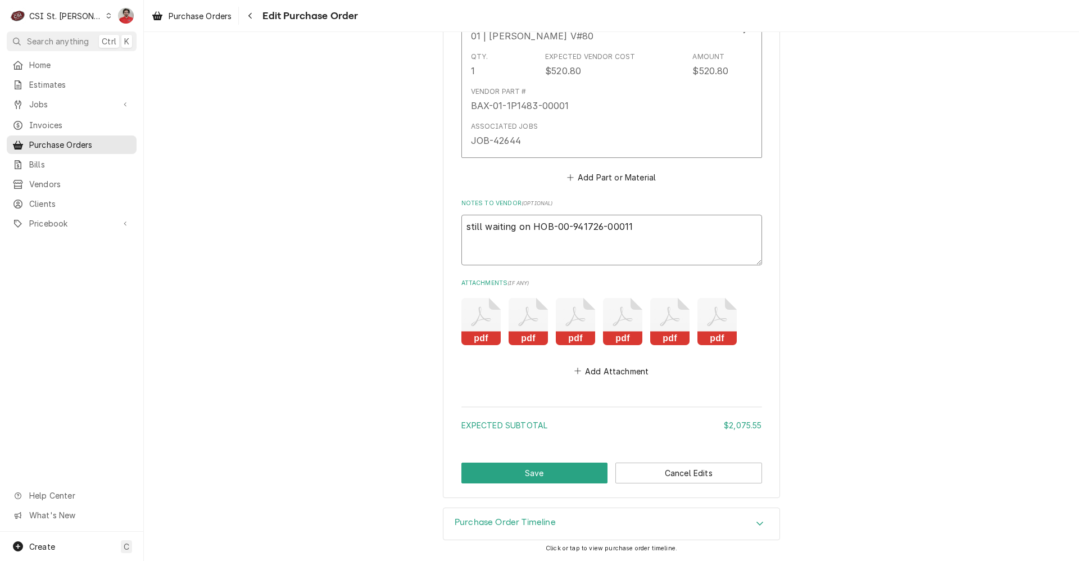
type textarea "x"
click at [535, 475] on button "Save" at bounding box center [534, 473] width 147 height 21
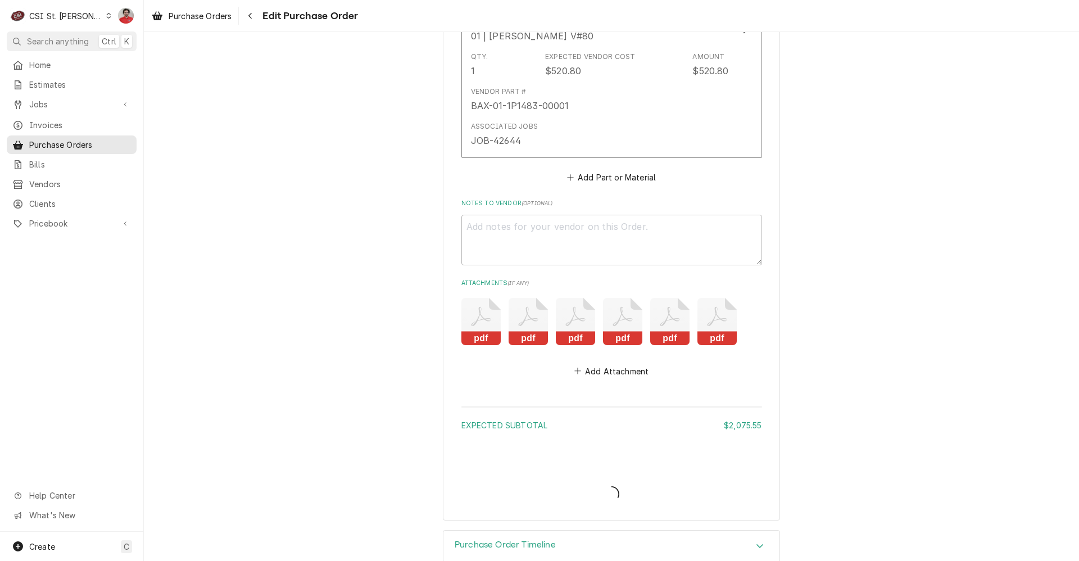
type textarea "x"
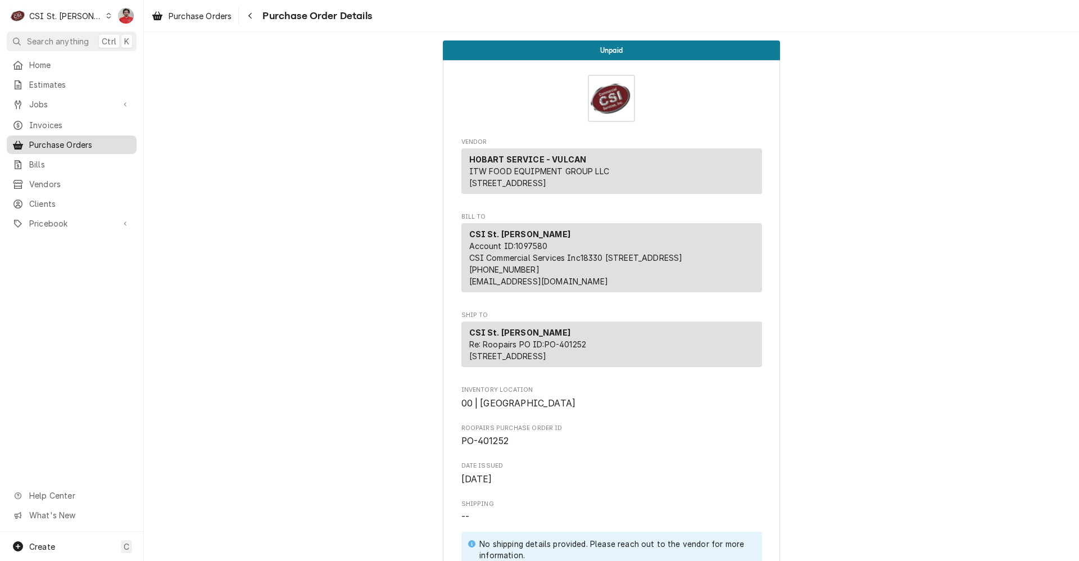
click at [66, 144] on span "Purchase Orders" at bounding box center [80, 145] width 102 height 12
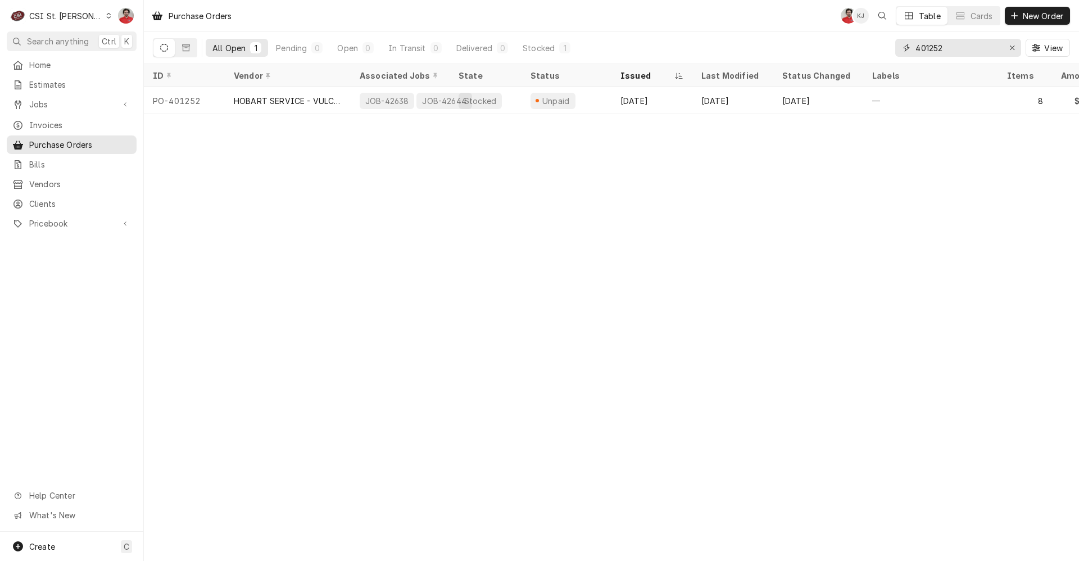
click at [961, 52] on input "401252" at bounding box center [958, 48] width 84 height 18
type input "401175"
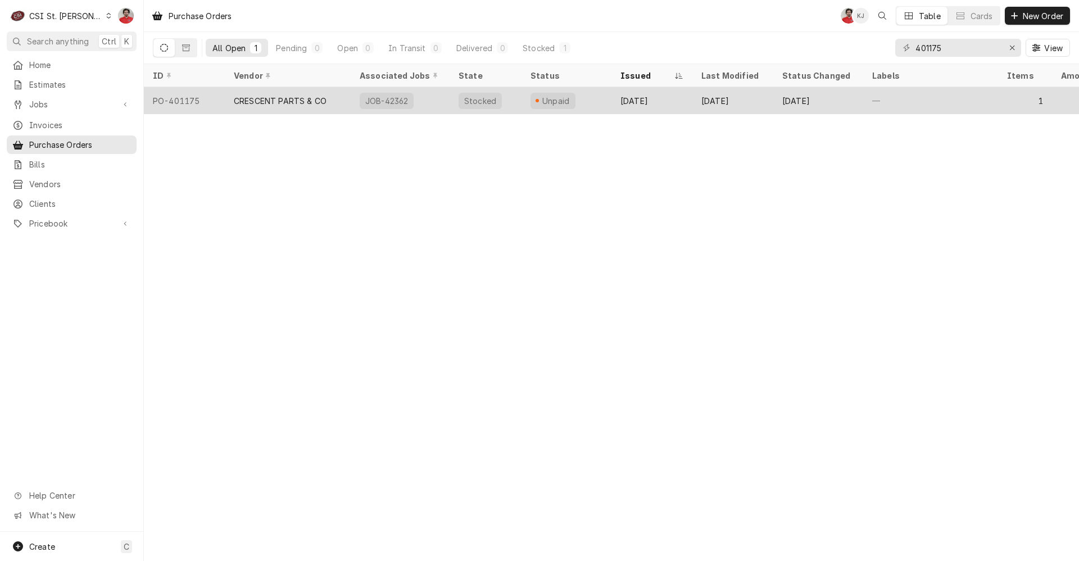
click at [584, 102] on div "Unpaid" at bounding box center [567, 100] width 90 height 27
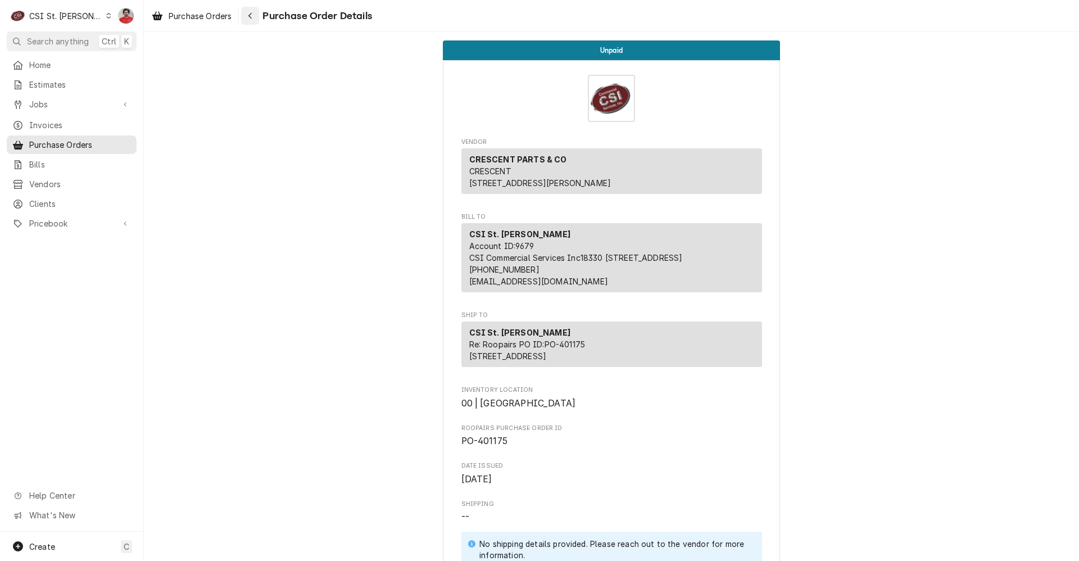
click at [247, 17] on div "Navigate back" at bounding box center [250, 15] width 11 height 11
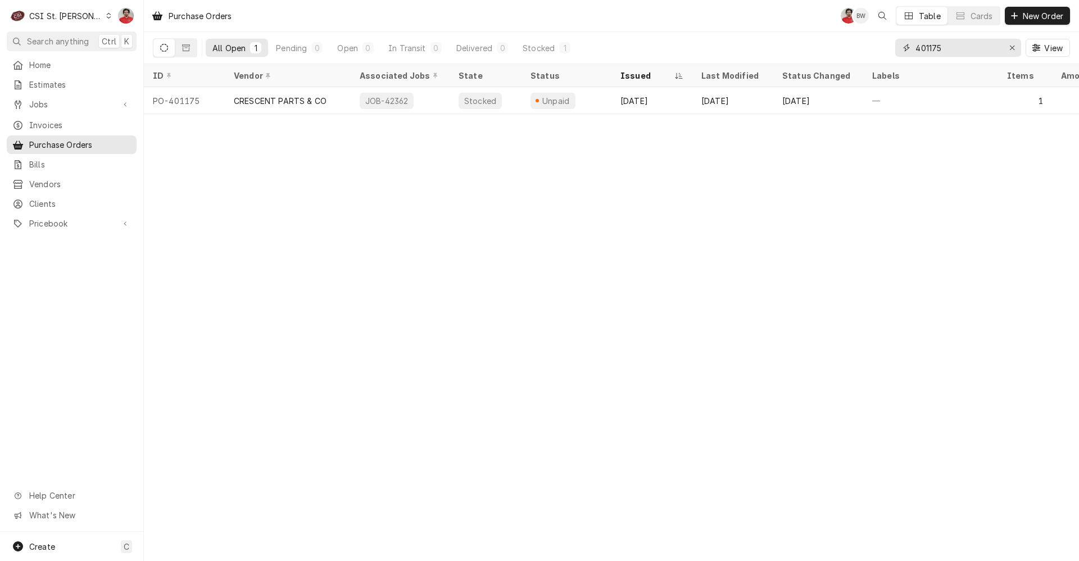
click at [974, 48] on input "401175" at bounding box center [958, 48] width 84 height 18
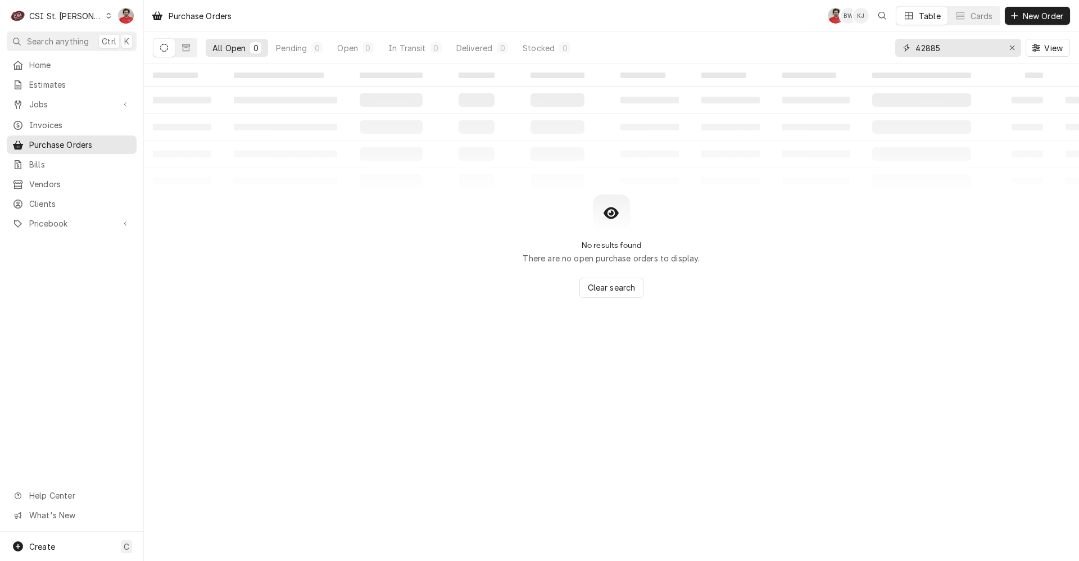
click at [987, 47] on input "42885" at bounding box center [958, 48] width 84 height 18
click at [180, 47] on button "Dynamic Content Wrapper" at bounding box center [185, 48] width 21 height 18
click at [164, 47] on icon "Dynamic Content Wrapper" at bounding box center [164, 48] width 8 height 8
click at [929, 48] on input "42885" at bounding box center [958, 48] width 84 height 18
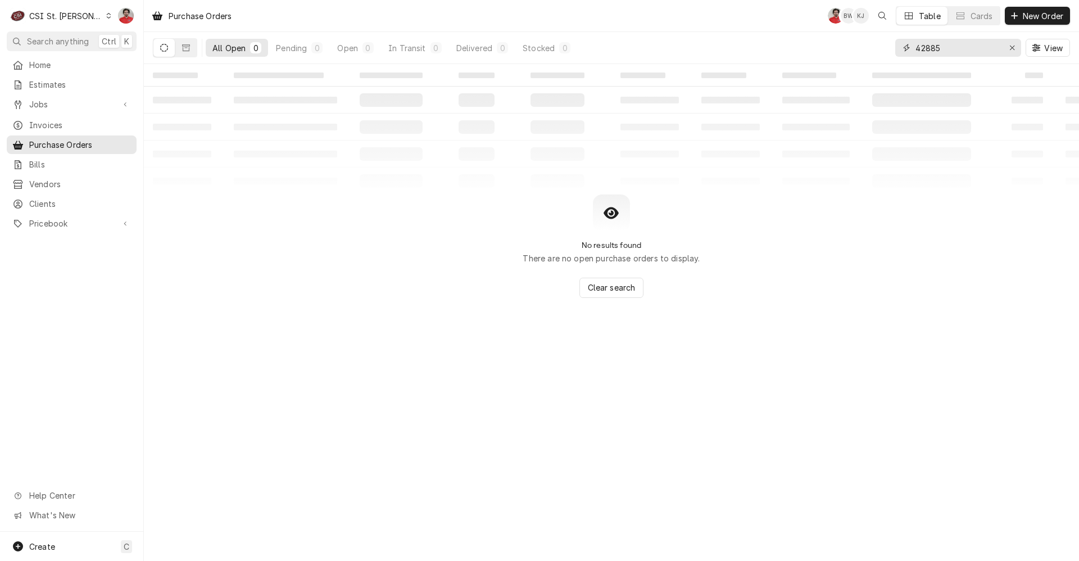
click at [929, 48] on input "42885" at bounding box center [958, 48] width 84 height 18
click at [700, 5] on div "Purchase Orders NF BW KJ Table Cards New Order" at bounding box center [611, 15] width 935 height 31
click at [937, 47] on input "42885" at bounding box center [958, 48] width 84 height 18
type input "don stevens"
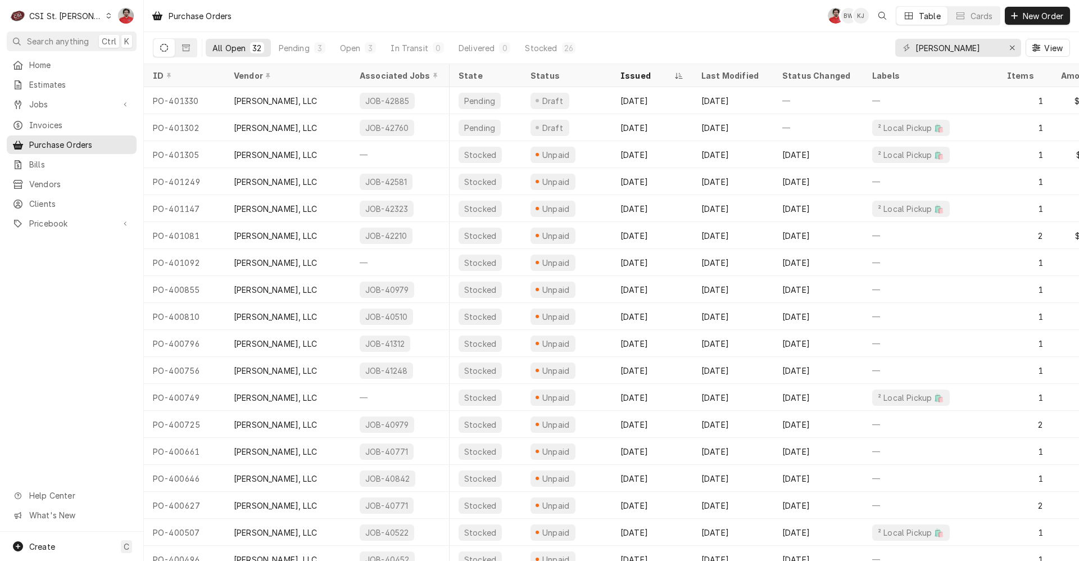
scroll to position [0, 53]
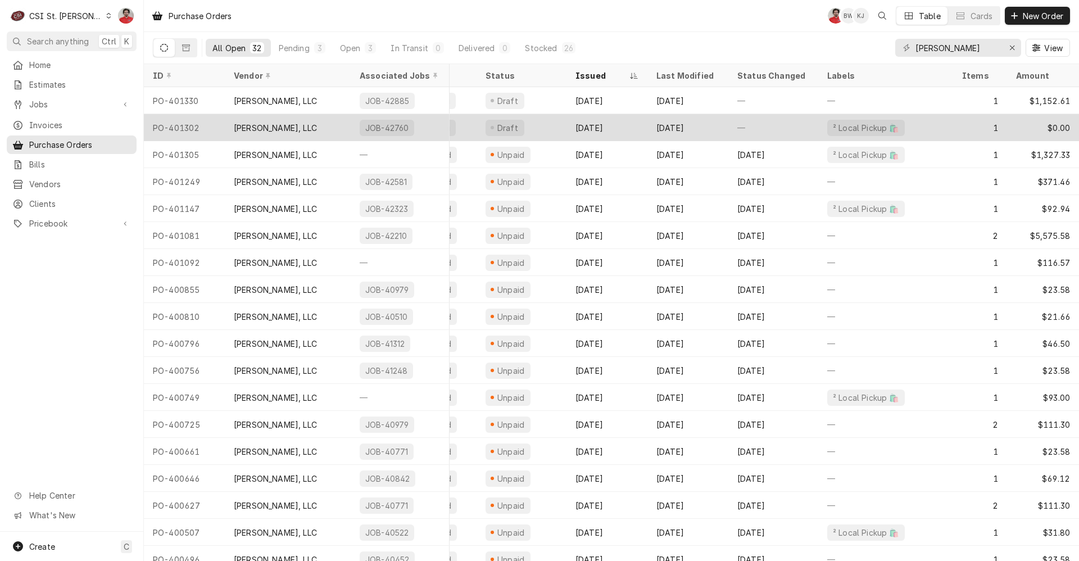
click at [610, 126] on div "[DATE]" at bounding box center [607, 127] width 81 height 27
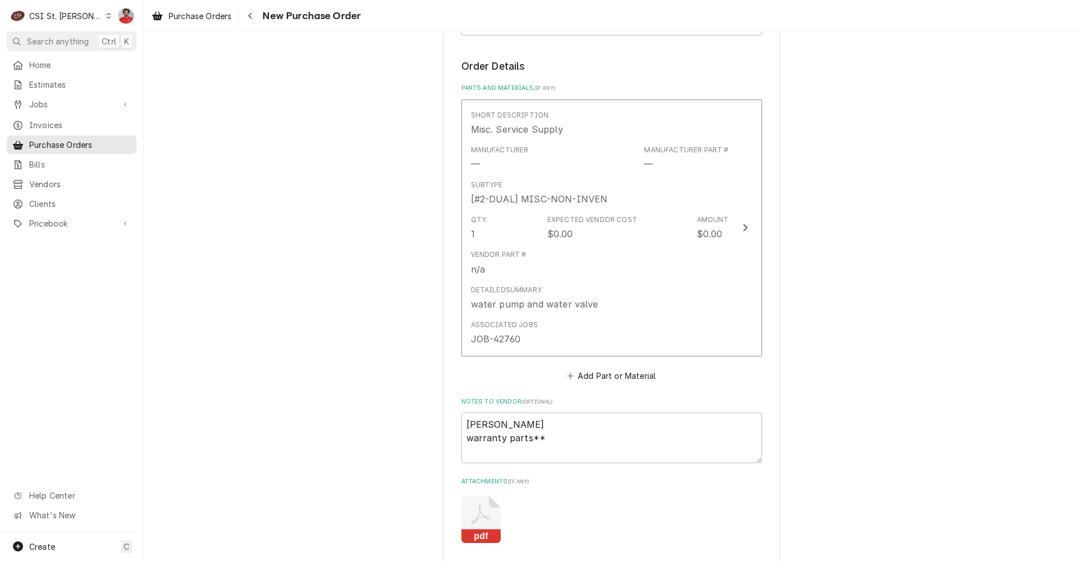
scroll to position [618, 0]
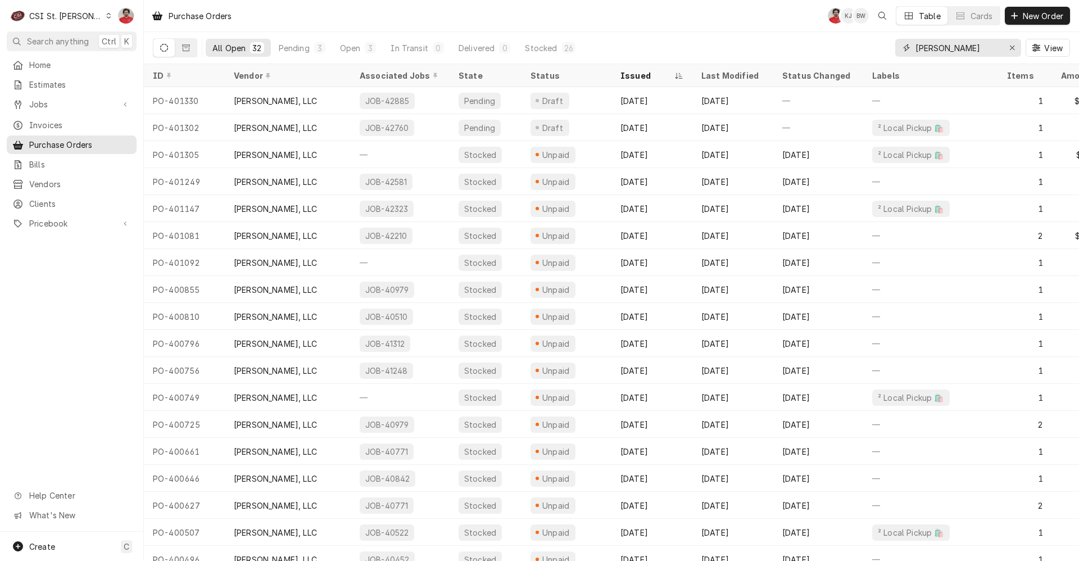
click at [954, 47] on input "[PERSON_NAME]" at bounding box center [958, 48] width 84 height 18
click at [954, 47] on input "don stevens" at bounding box center [958, 48] width 84 height 18
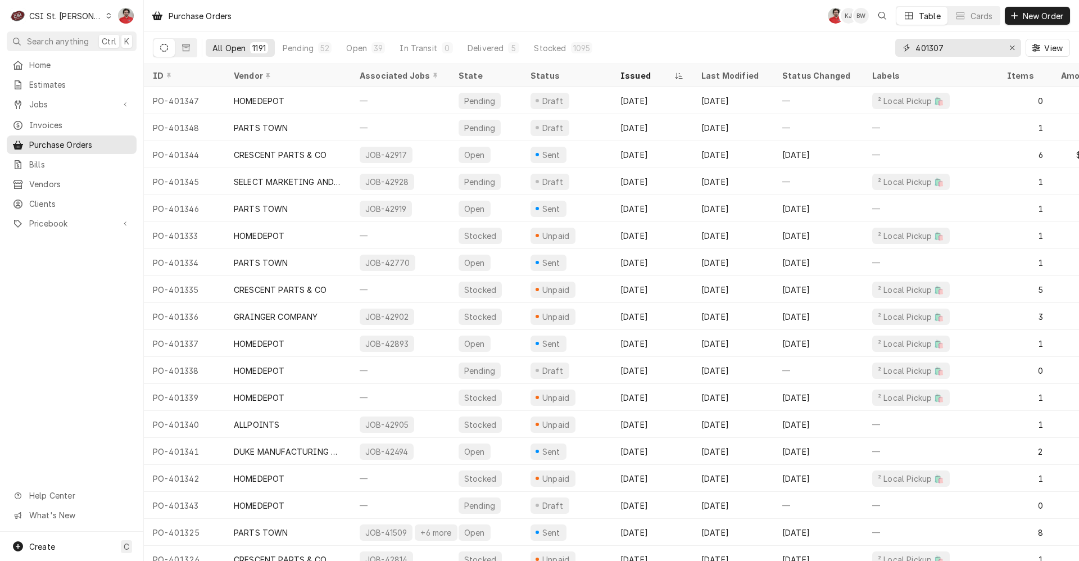
type input "401307"
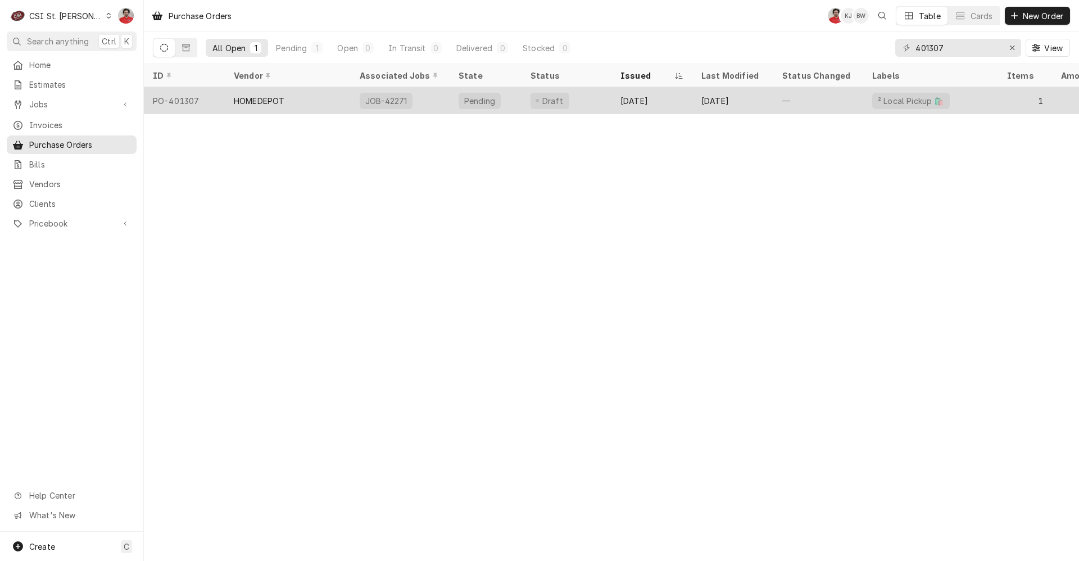
click at [518, 99] on div "Pending" at bounding box center [486, 100] width 72 height 27
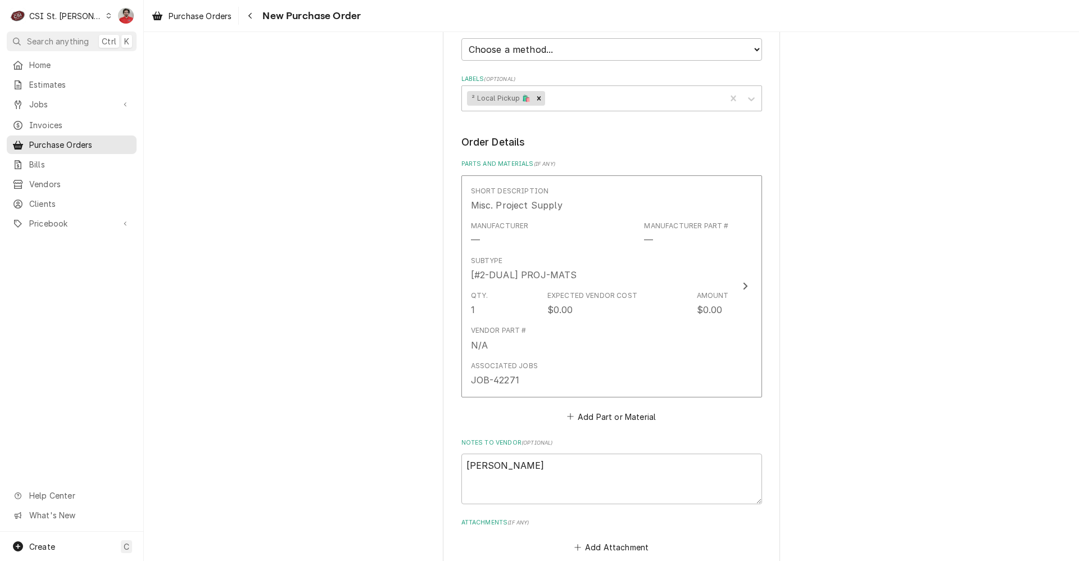
scroll to position [393, 0]
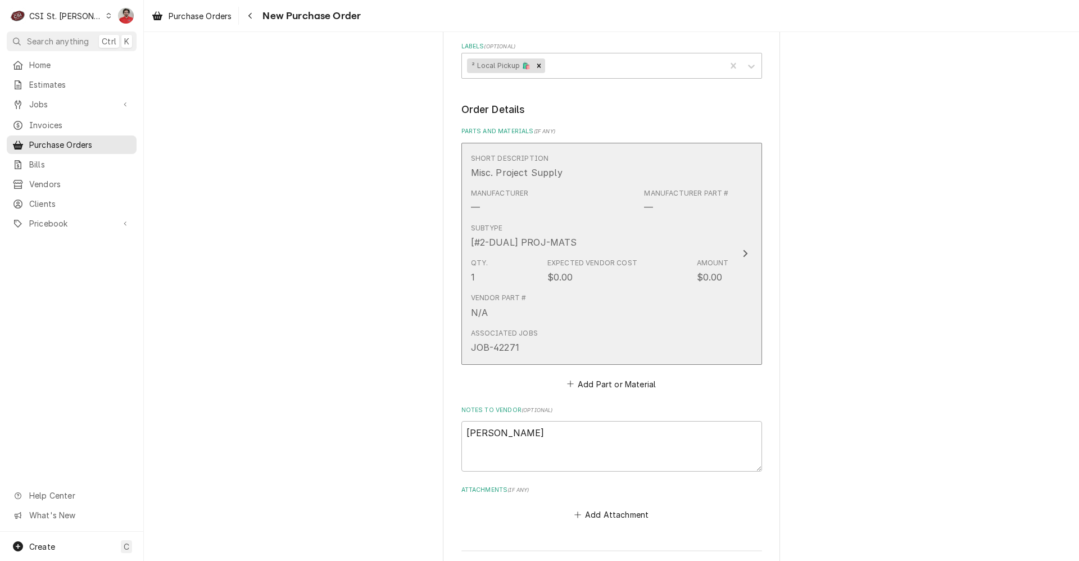
click at [610, 272] on div "Expected Vendor Cost $0.00" at bounding box center [592, 271] width 90 height 26
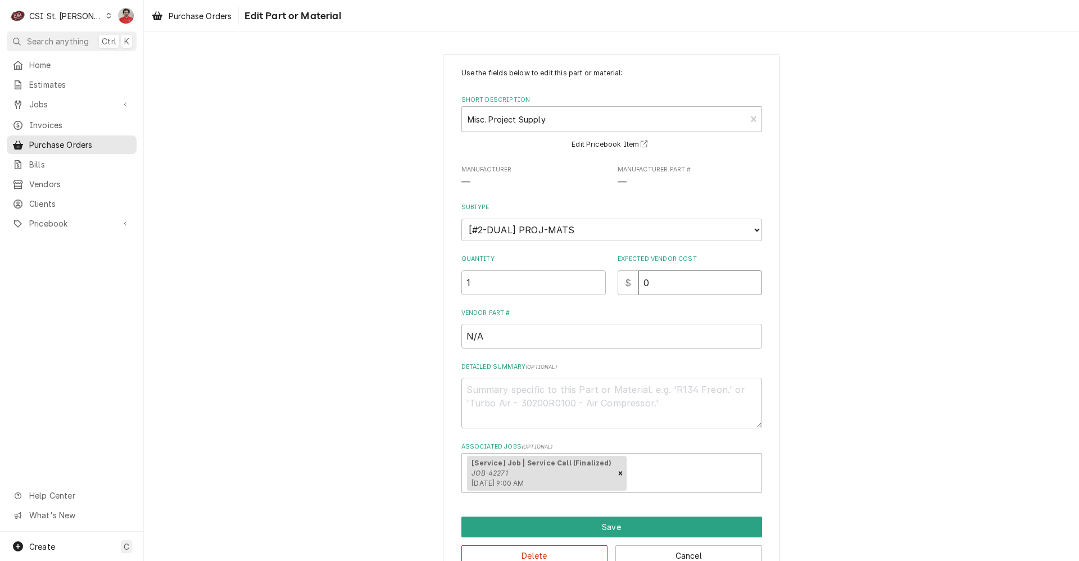
drag, startPoint x: 624, startPoint y: 286, endPoint x: 594, endPoint y: 284, distance: 30.9
click at [595, 286] on div "Quantity 1 Expected Vendor Cost $ 0" at bounding box center [611, 275] width 301 height 40
type textarea "x"
type input "3"
type textarea "x"
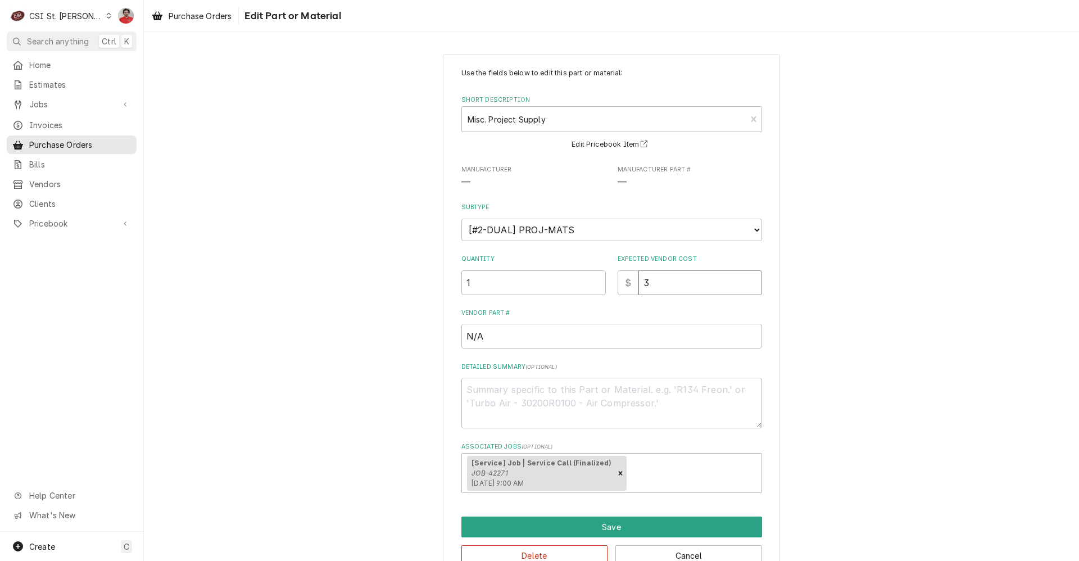
type input "38"
type textarea "x"
type input "38.2"
type textarea "x"
type input "38.25"
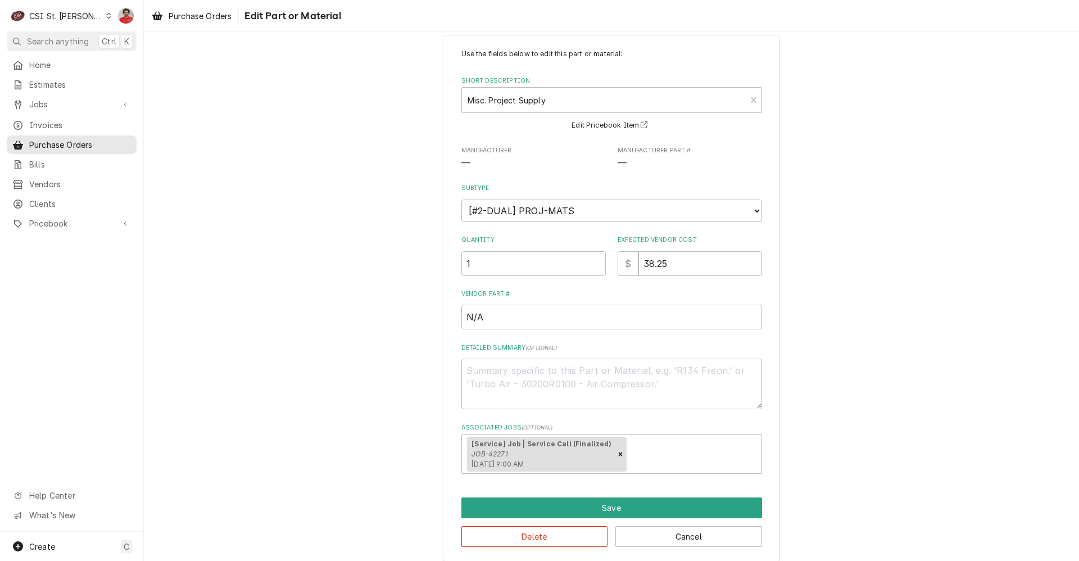
scroll to position [29, 0]
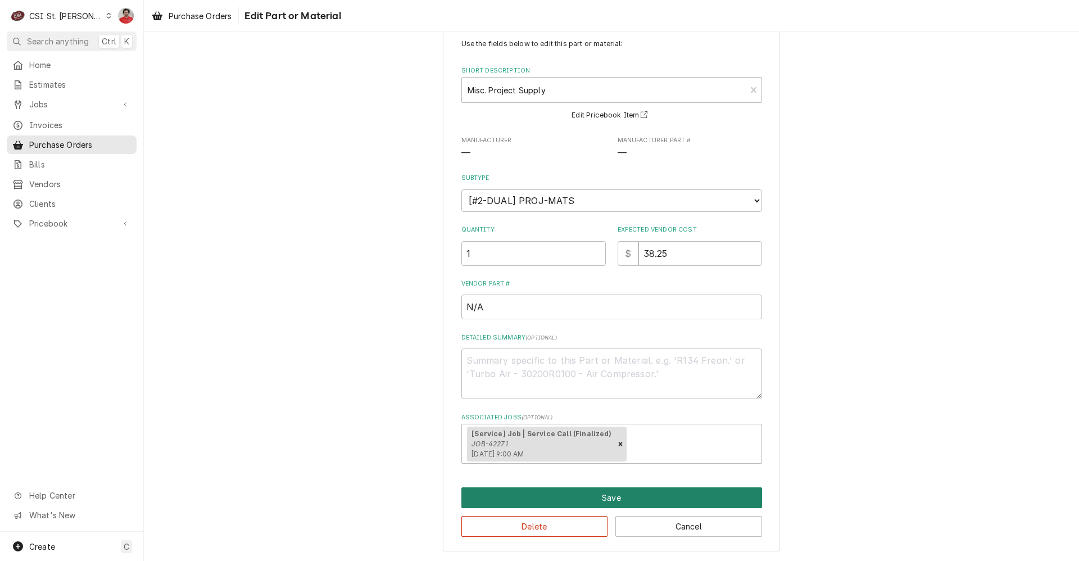
click at [581, 496] on button "Save" at bounding box center [611, 497] width 301 height 21
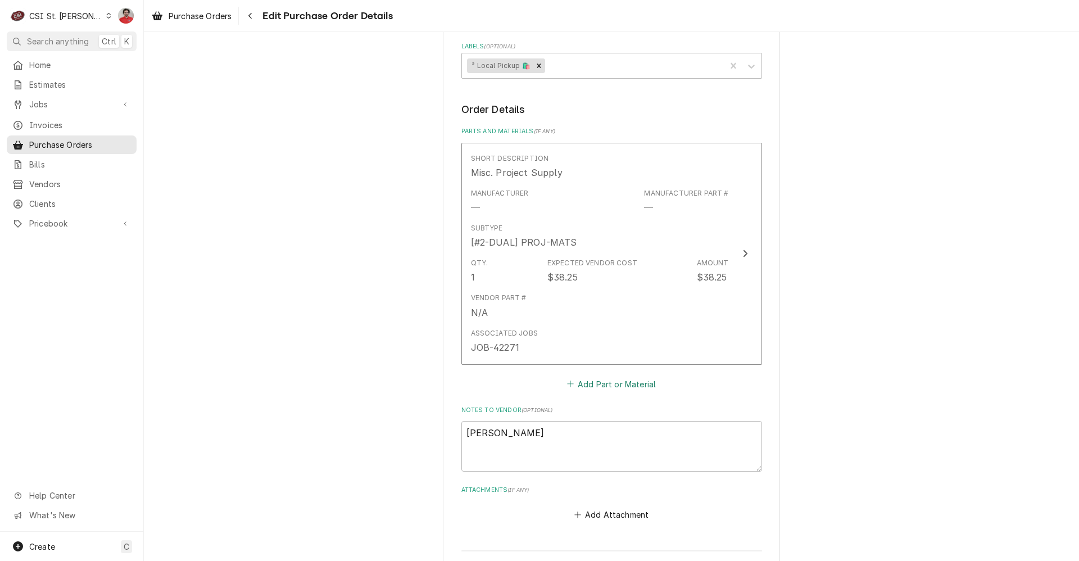
scroll to position [594, 0]
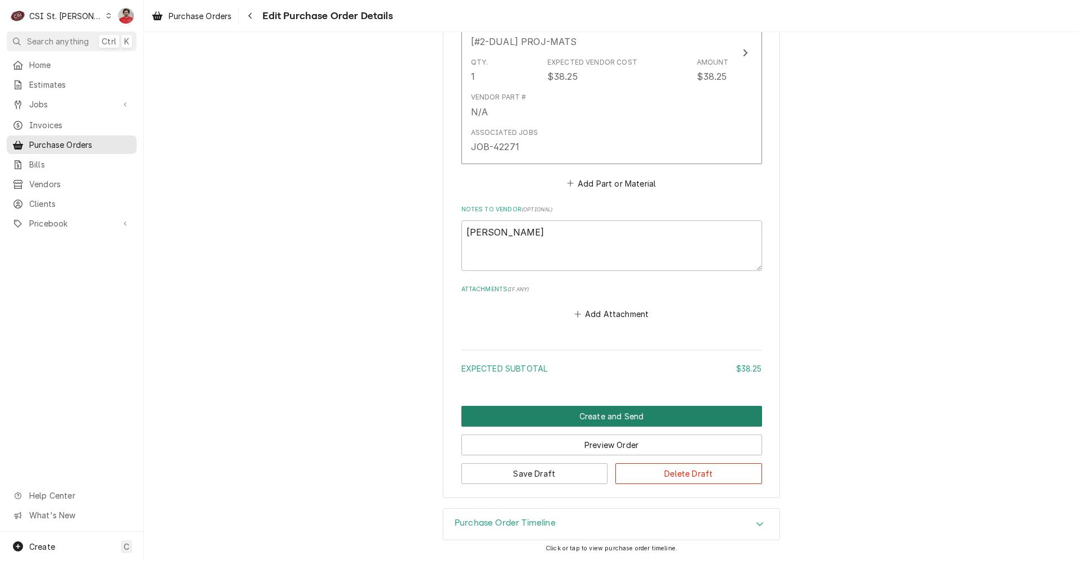
click at [574, 410] on button "Create and Send" at bounding box center [611, 416] width 301 height 21
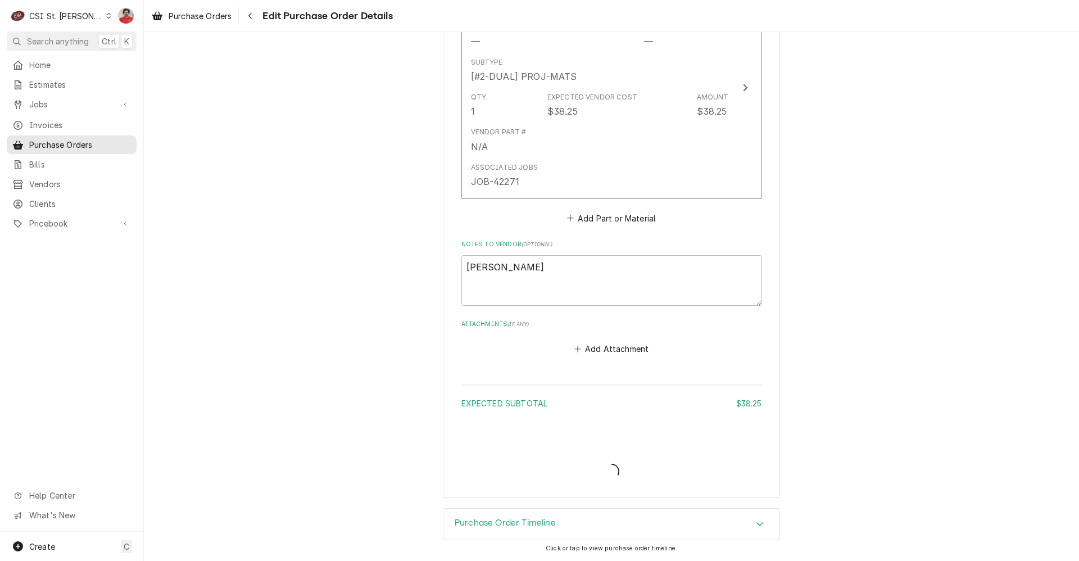
type textarea "x"
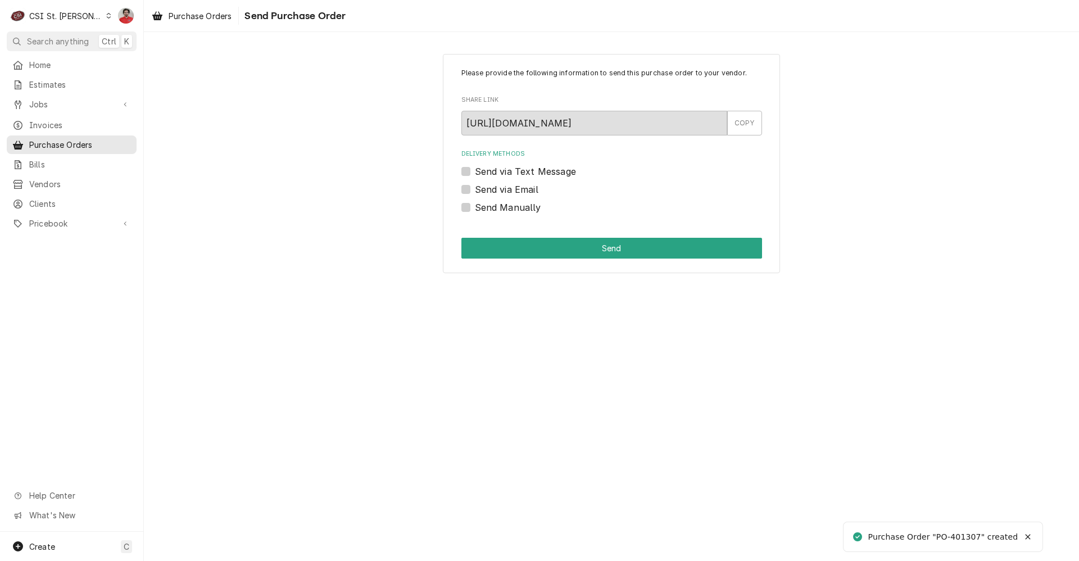
click at [488, 205] on label "Send Manually" at bounding box center [508, 207] width 66 height 13
click at [488, 205] on input "Send Manually" at bounding box center [625, 213] width 301 height 25
checkbox input "true"
click at [506, 245] on button "Send" at bounding box center [611, 248] width 301 height 21
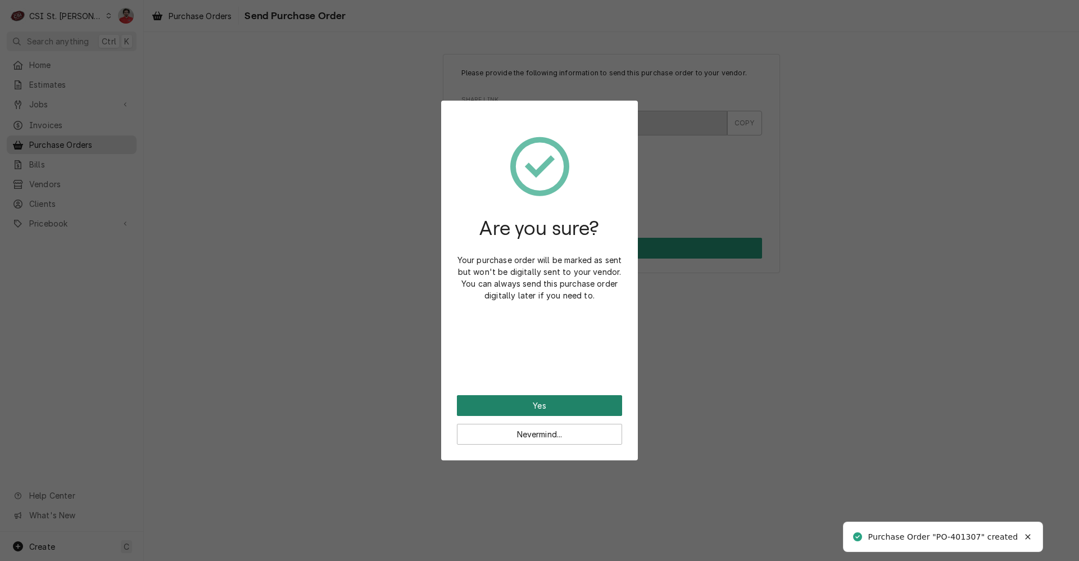
click at [535, 407] on button "Yes" at bounding box center [539, 405] width 165 height 21
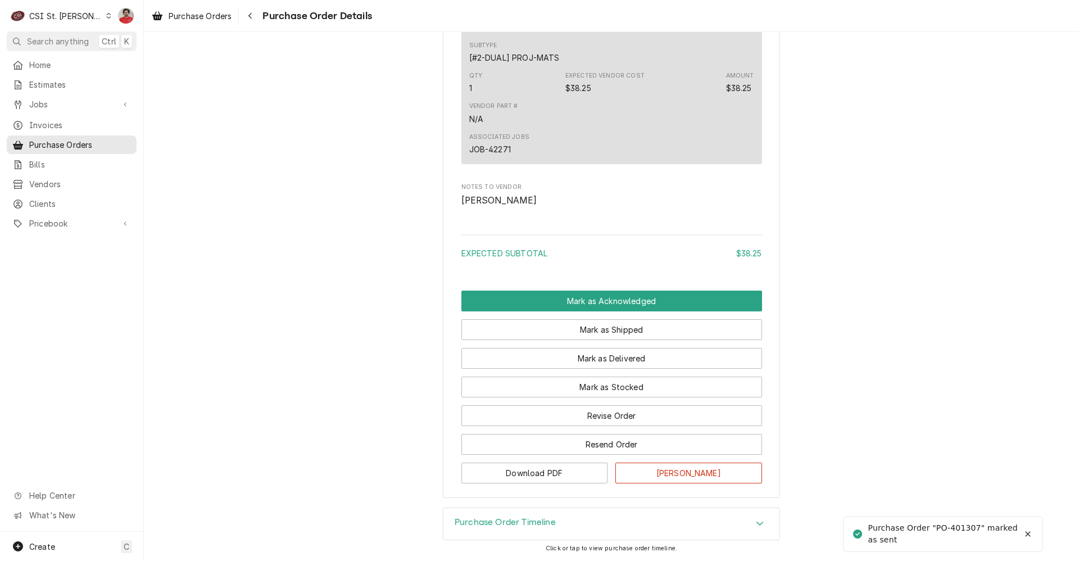
scroll to position [757, 0]
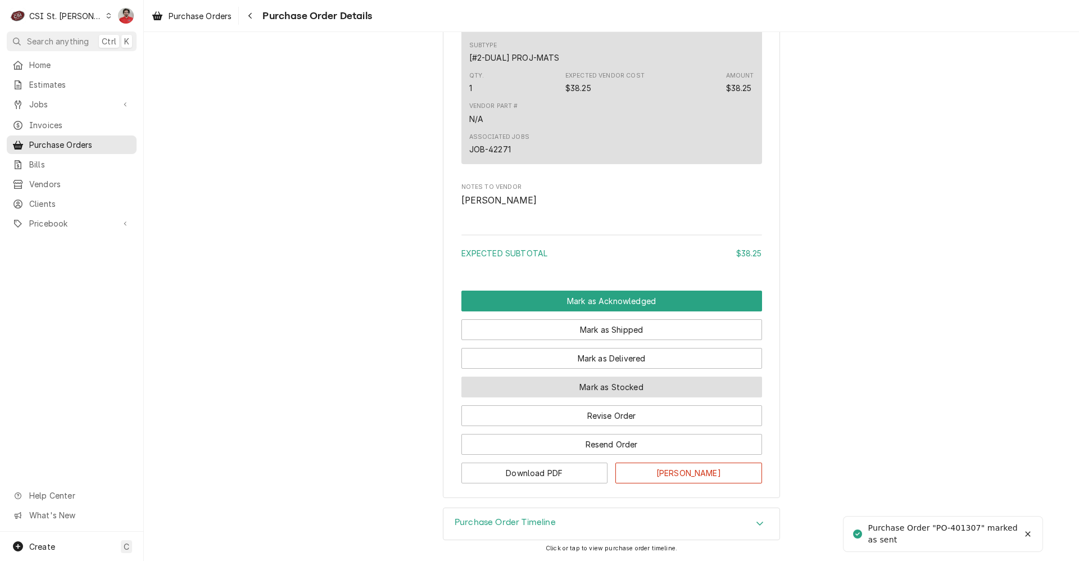
click at [565, 388] on button "Mark as Stocked" at bounding box center [611, 387] width 301 height 21
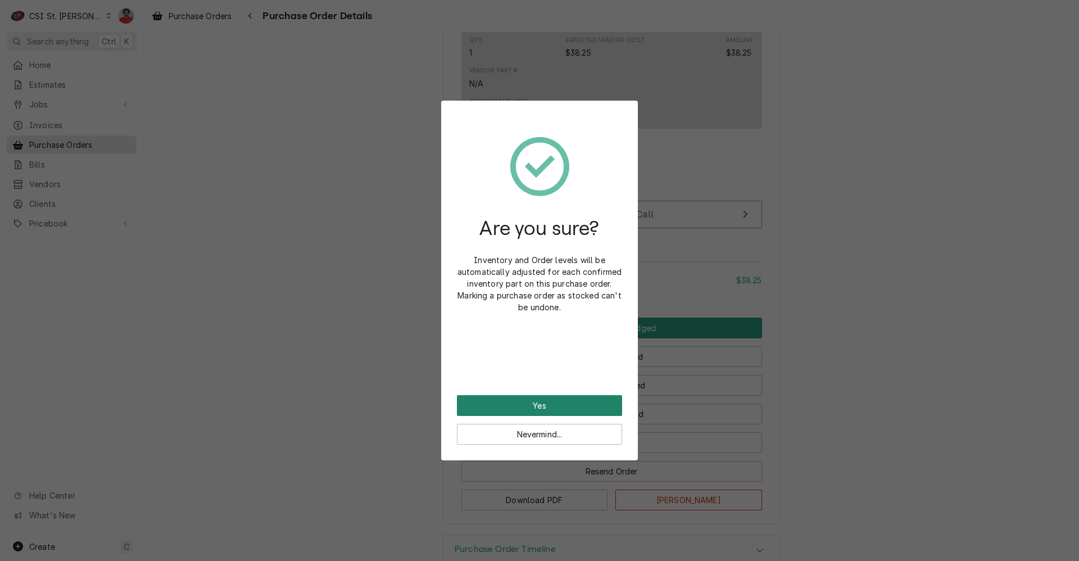
click at [565, 406] on button "Yes" at bounding box center [539, 405] width 165 height 21
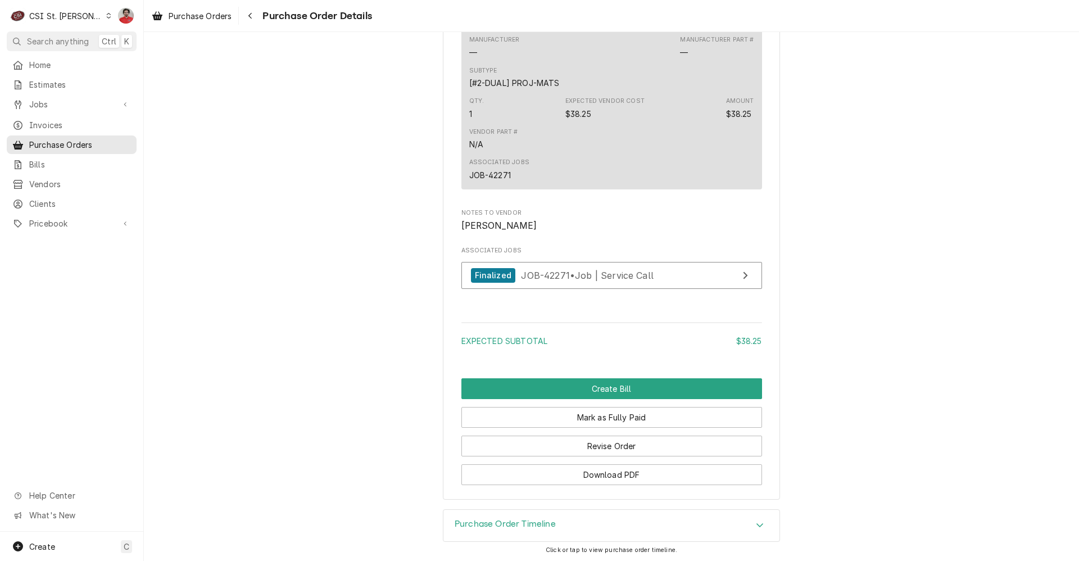
scroll to position [875, 0]
drag, startPoint x: 253, startPoint y: 13, endPoint x: 282, endPoint y: 15, distance: 28.8
click at [253, 13] on icon "Navigate back" at bounding box center [250, 16] width 5 height 8
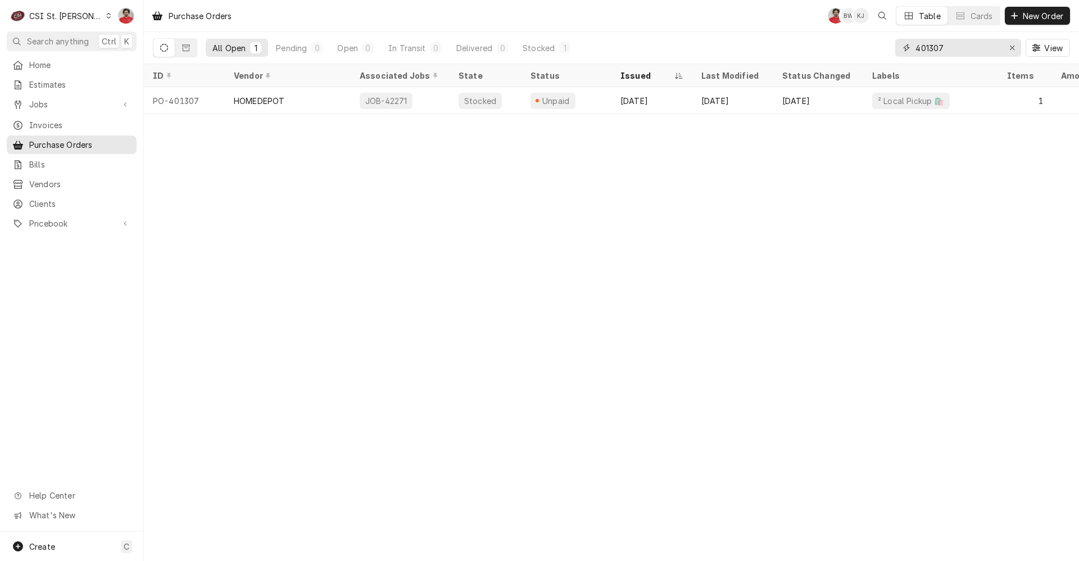
click at [958, 51] on input "401307" at bounding box center [958, 48] width 84 height 18
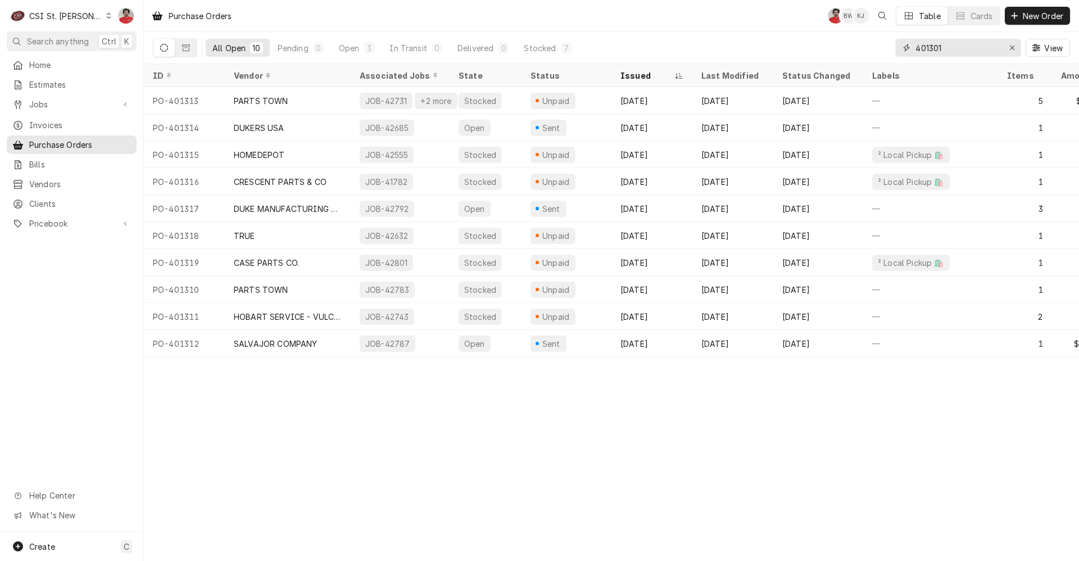
type input "401301"
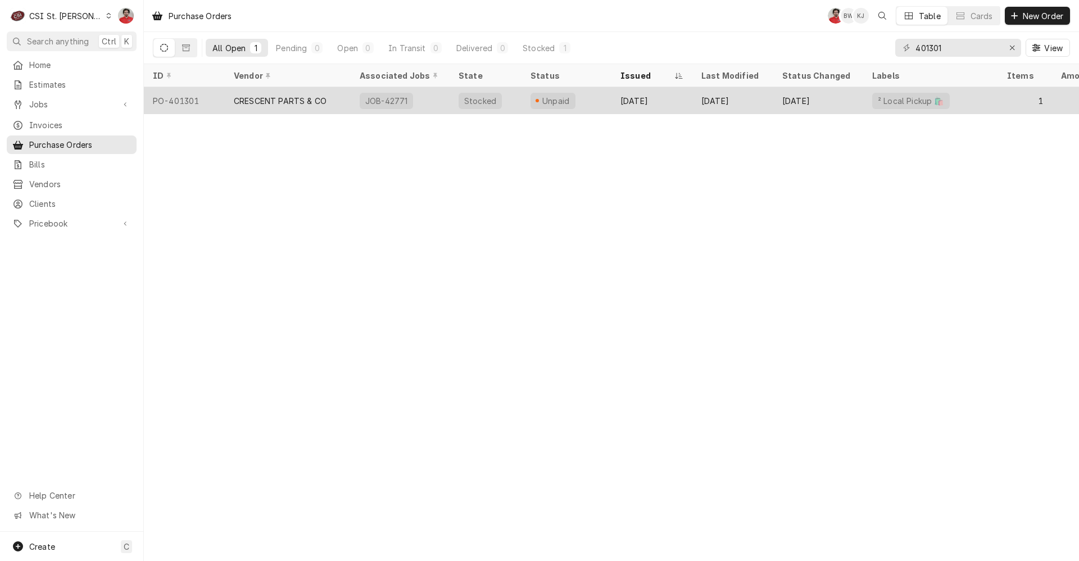
click at [677, 99] on div "[DATE]" at bounding box center [652, 100] width 81 height 27
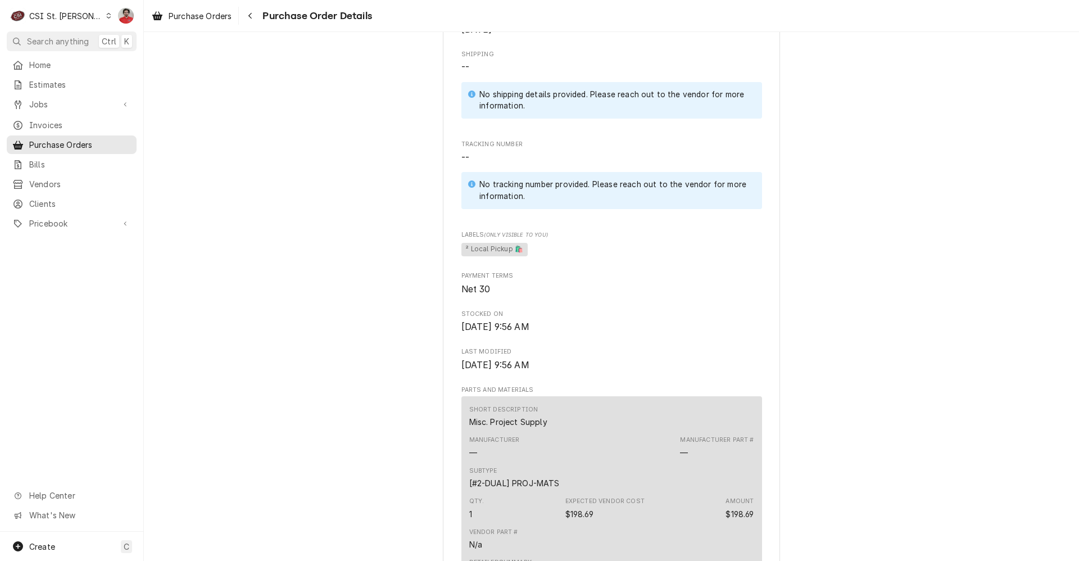
scroll to position [899, 0]
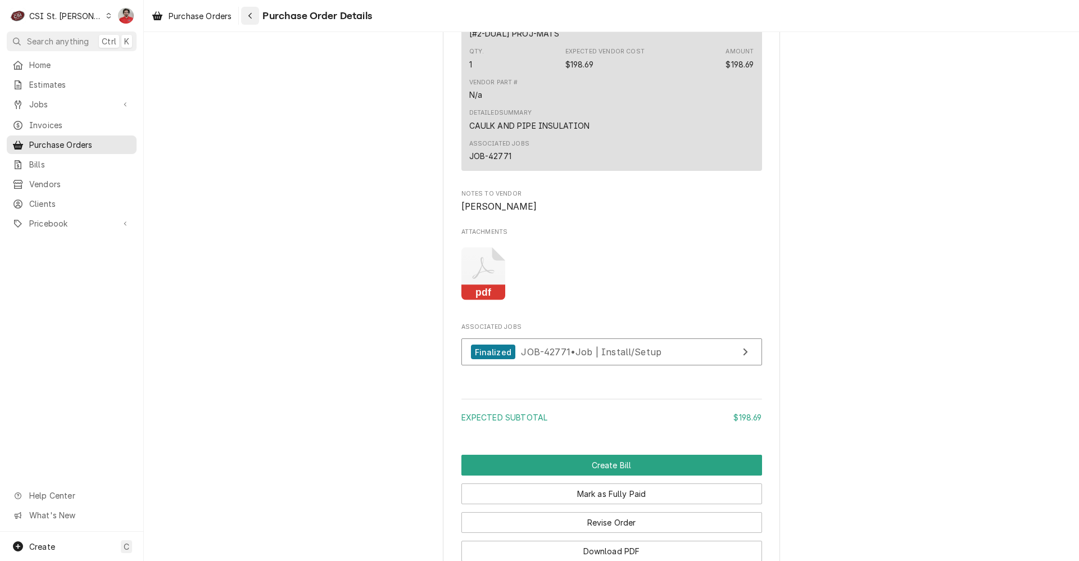
click at [249, 12] on icon "Navigate back" at bounding box center [250, 16] width 5 height 8
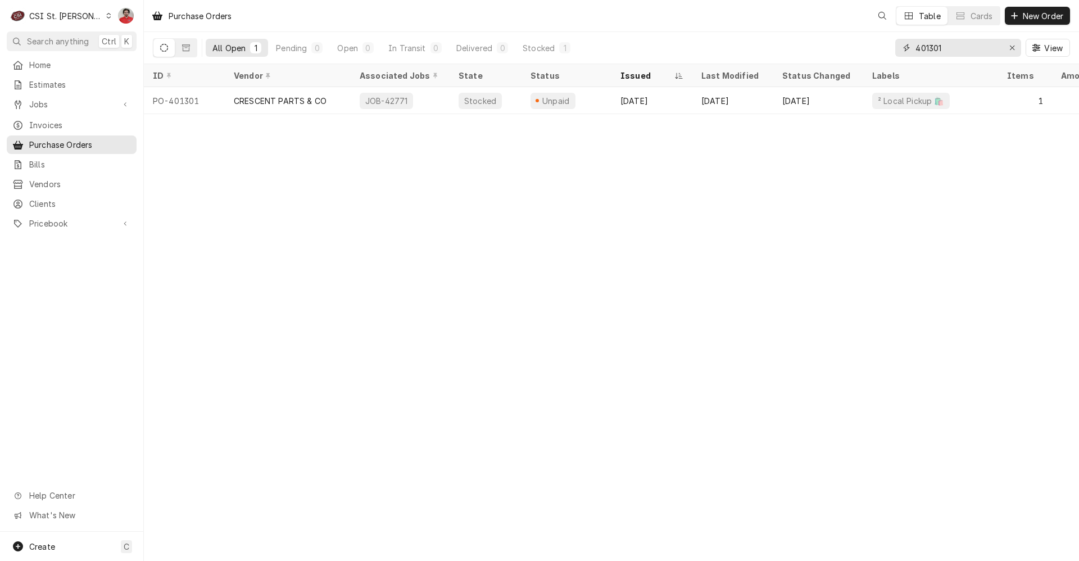
click at [966, 49] on input "401301" at bounding box center [958, 48] width 84 height 18
drag, startPoint x: 948, startPoint y: 40, endPoint x: 950, endPoint y: 51, distance: 10.3
click at [948, 40] on input "401301" at bounding box center [958, 48] width 84 height 18
click at [950, 52] on input "401301" at bounding box center [958, 48] width 84 height 18
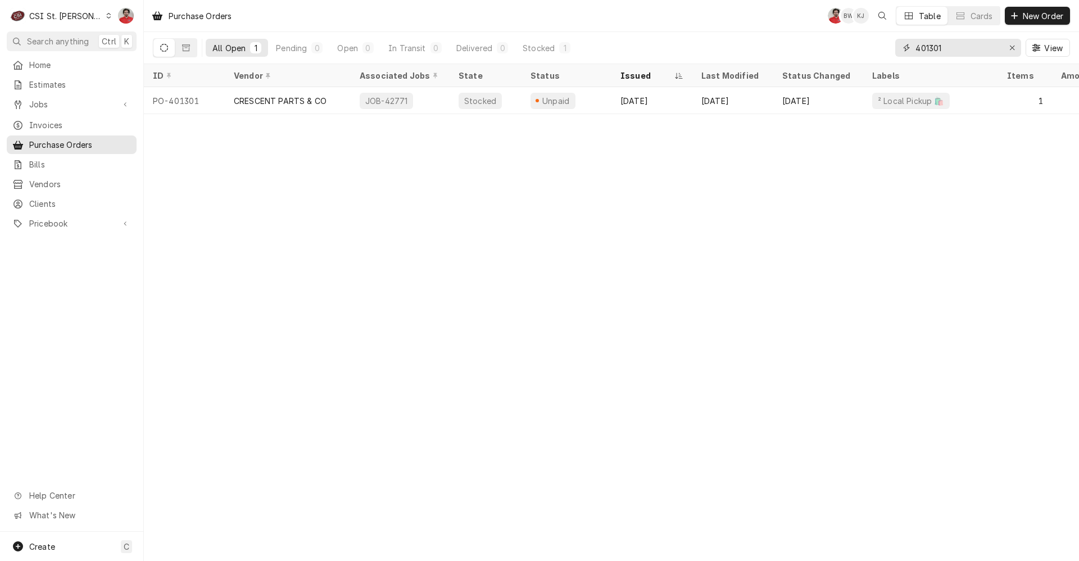
click at [950, 52] on input "401301" at bounding box center [958, 48] width 84 height 18
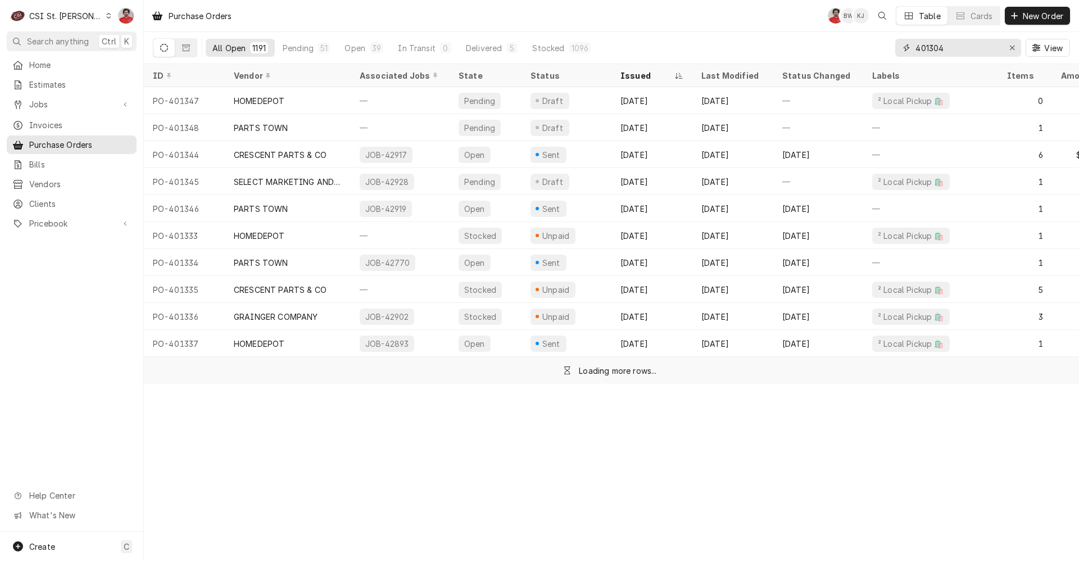
type input "401304"
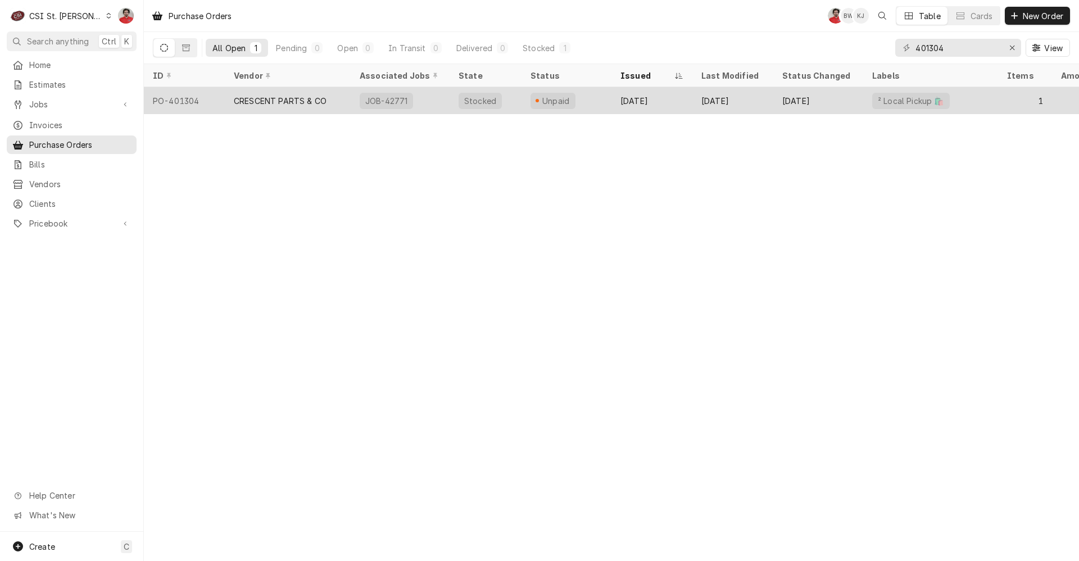
click at [835, 98] on div "[DATE]" at bounding box center [818, 100] width 90 height 27
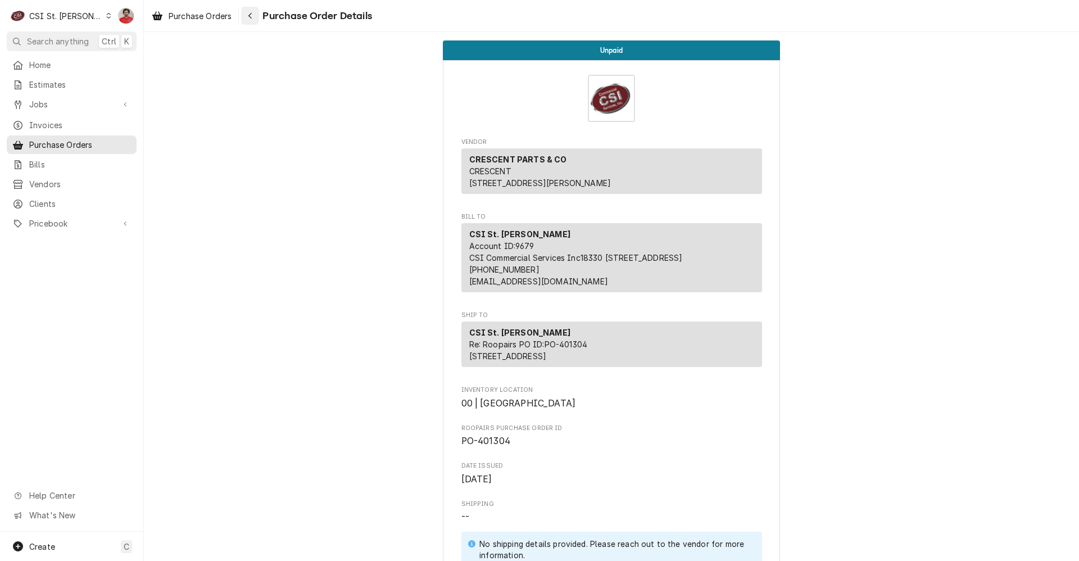
drag, startPoint x: 254, startPoint y: 21, endPoint x: 259, endPoint y: 21, distance: 5.6
click at [254, 21] on button "Navigate back" at bounding box center [250, 16] width 18 height 18
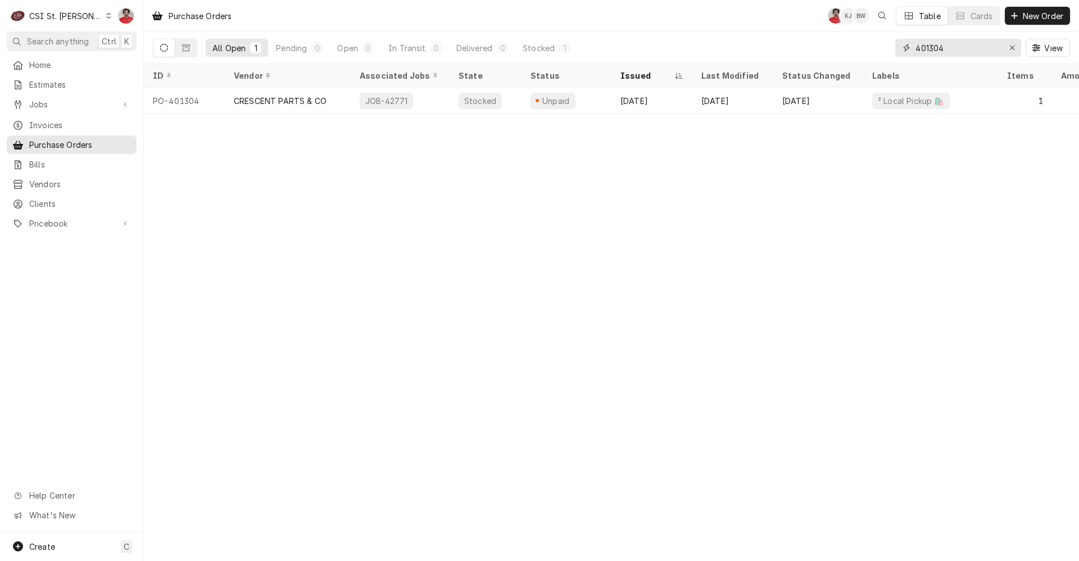
click at [957, 47] on input "401304" at bounding box center [958, 48] width 84 height 18
paste input "01"
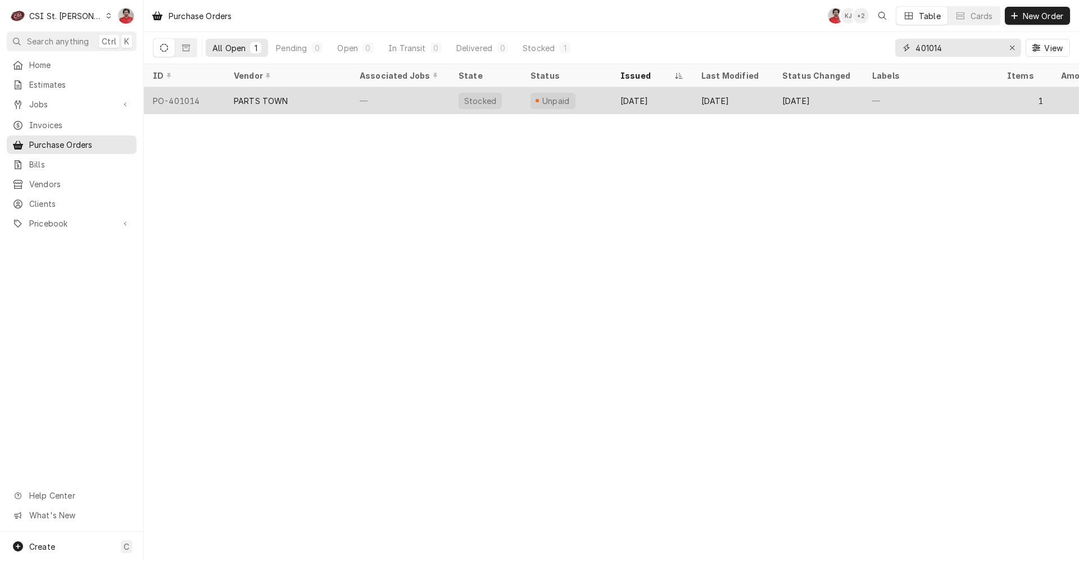
type input "401014"
click at [423, 101] on div "—" at bounding box center [400, 100] width 99 height 27
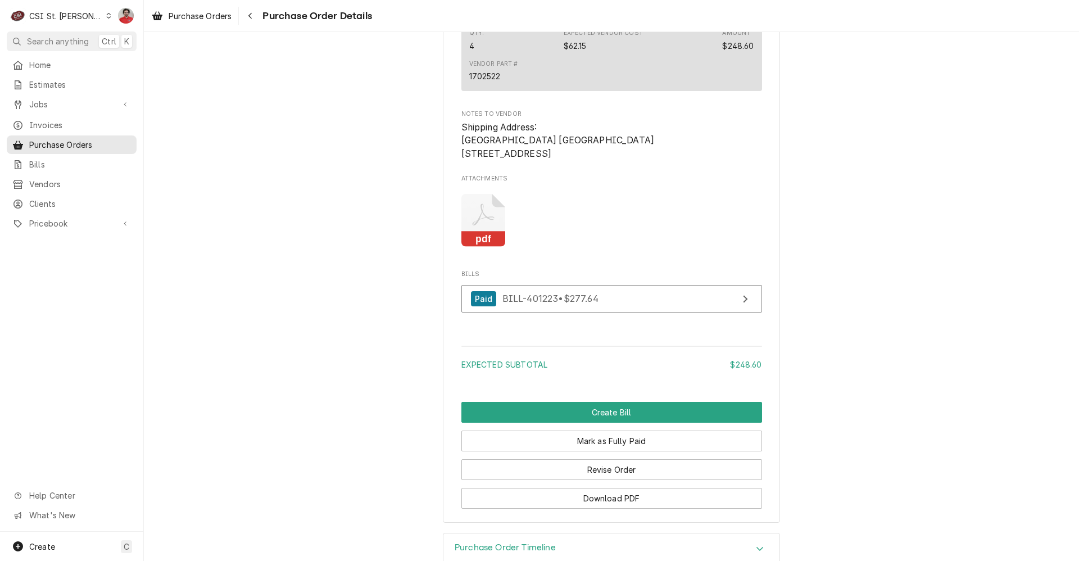
scroll to position [981, 0]
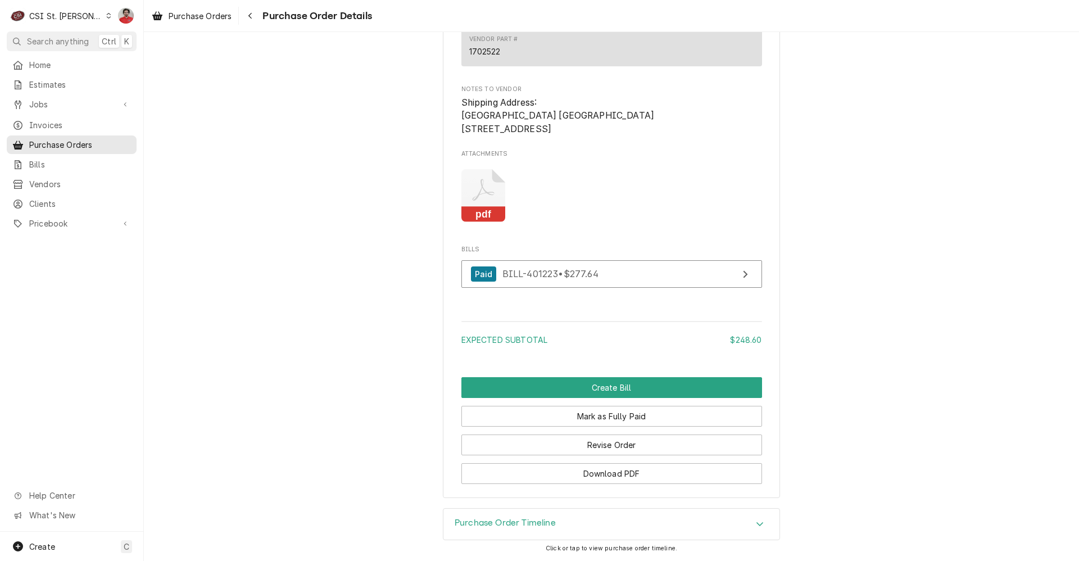
click at [560, 528] on div "Purchase Order Timeline" at bounding box center [612, 524] width 336 height 31
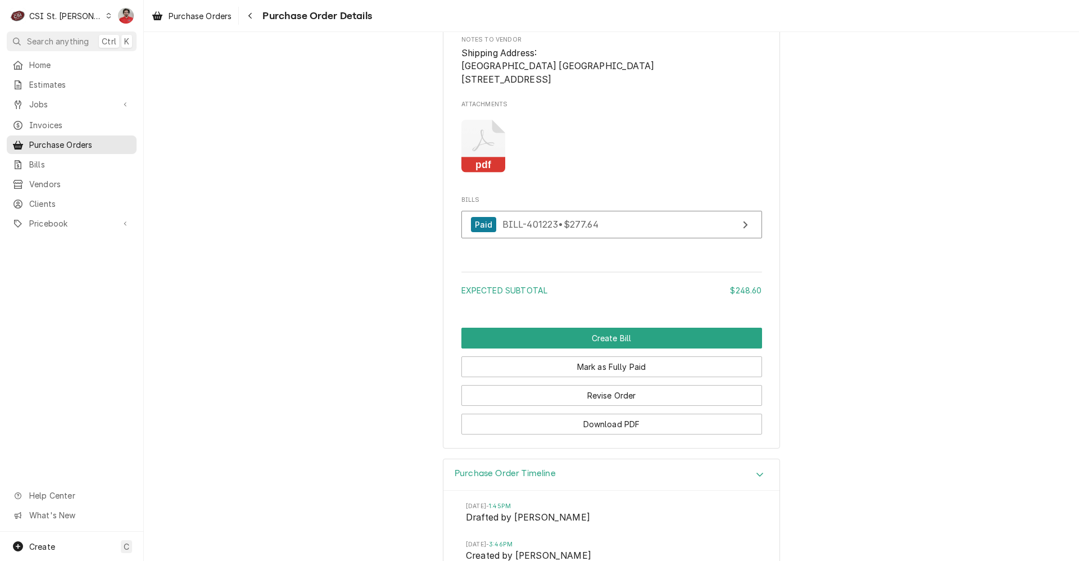
scroll to position [831, 0]
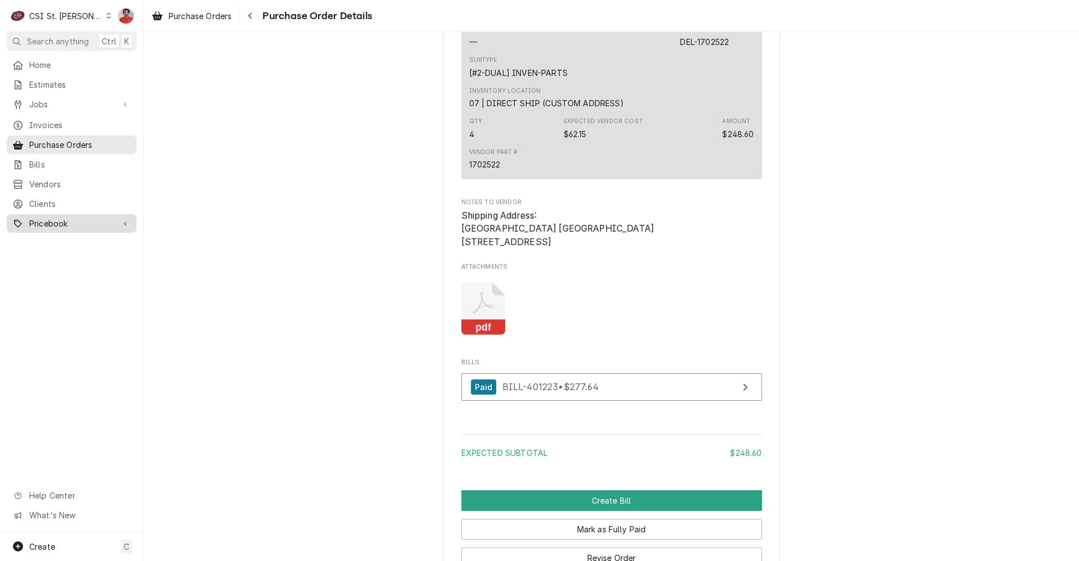
click at [67, 219] on span "Pricebook" at bounding box center [71, 224] width 85 height 12
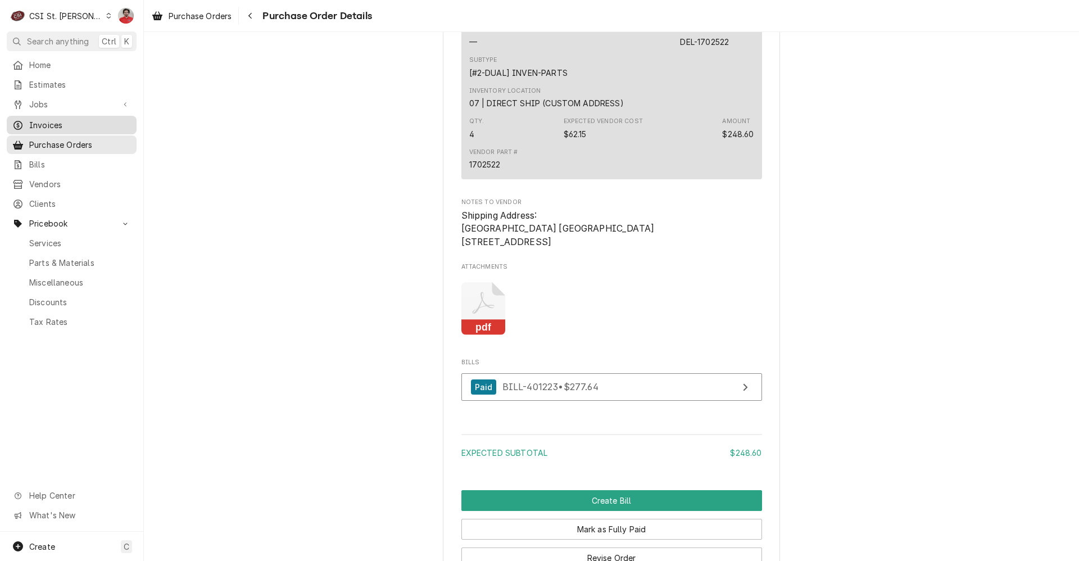
click at [71, 126] on span "Invoices" at bounding box center [80, 125] width 102 height 12
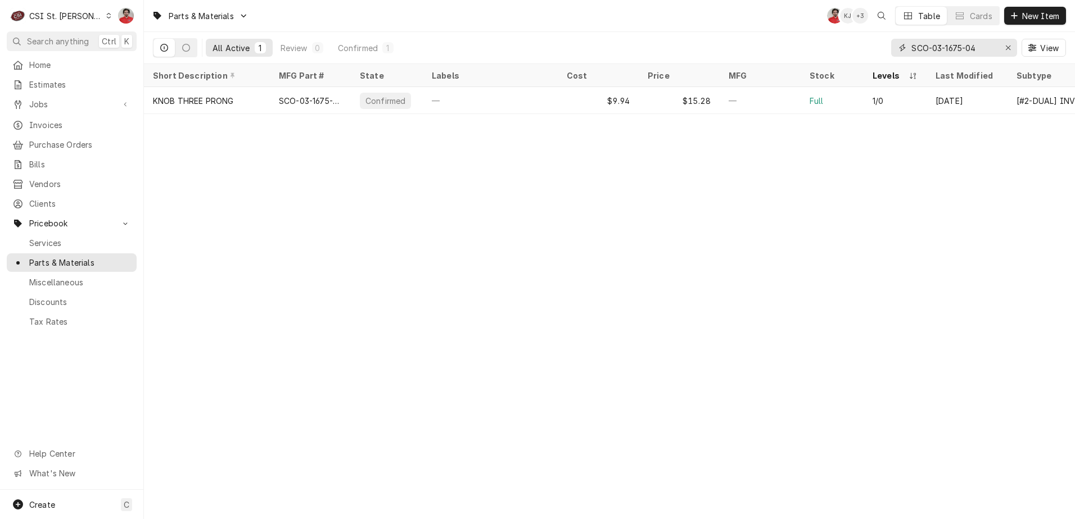
drag, startPoint x: 988, startPoint y: 47, endPoint x: 897, endPoint y: 35, distance: 91.8
click at [897, 35] on div "SCO-03-1675-04 View" at bounding box center [978, 47] width 175 height 31
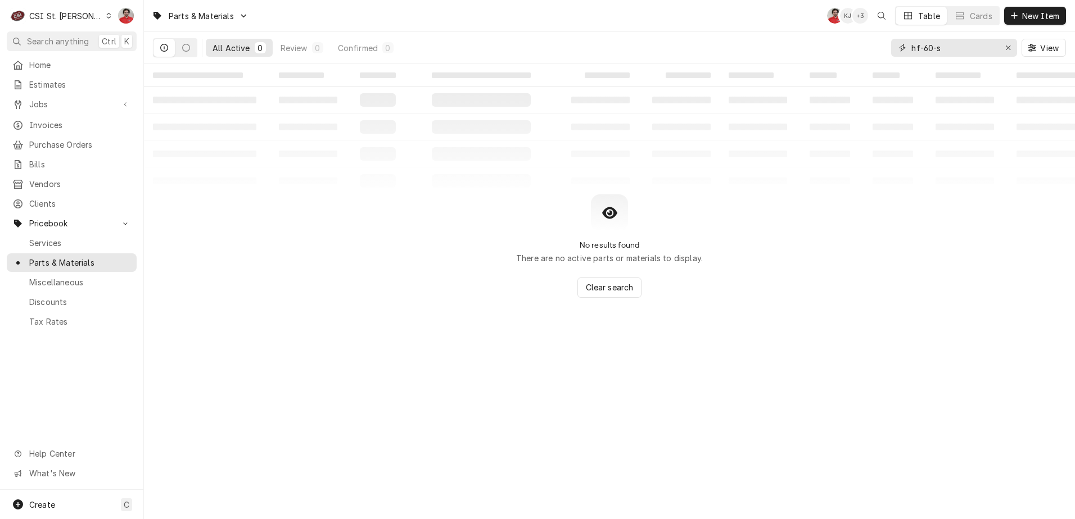
drag, startPoint x: 943, startPoint y: 52, endPoint x: 823, endPoint y: 44, distance: 120.0
click at [823, 44] on div "All Active 0 Review 0 Confirmed 0 hf-60-s View" at bounding box center [609, 47] width 913 height 31
drag, startPoint x: 926, startPoint y: 47, endPoint x: 984, endPoint y: 59, distance: 59.2
click at [927, 47] on input "hf-60-s" at bounding box center [953, 48] width 84 height 18
type input "hf60-s"
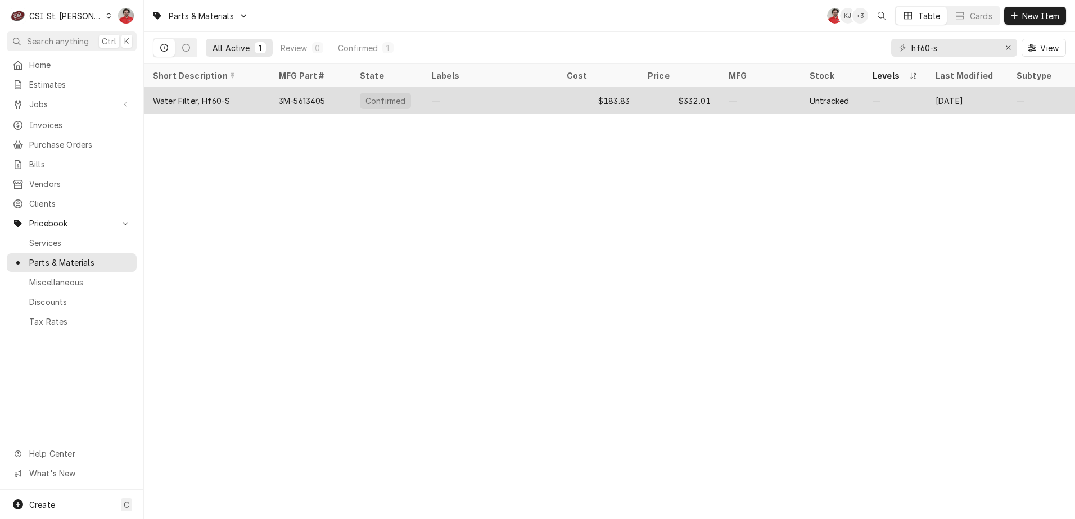
click at [452, 102] on div "—" at bounding box center [490, 100] width 135 height 27
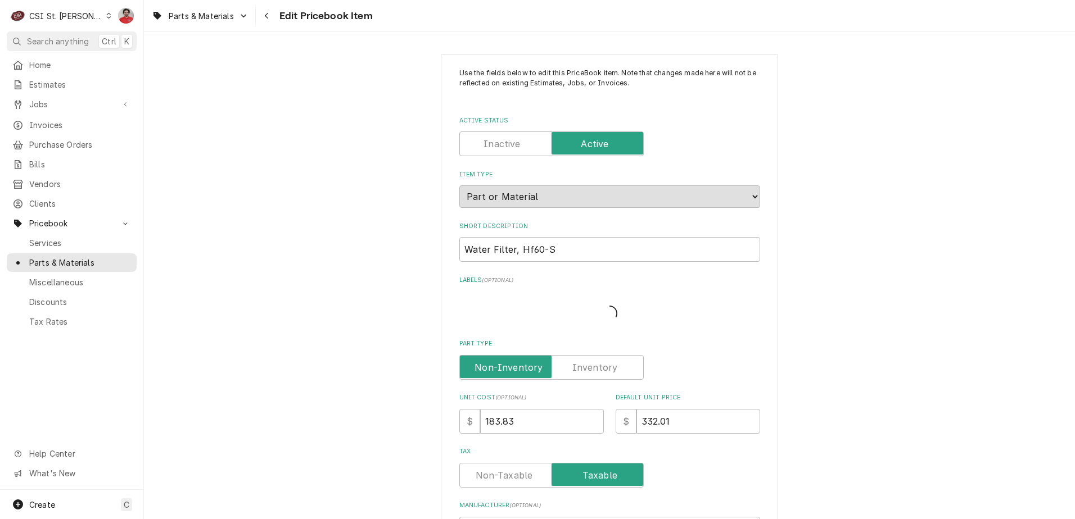
type textarea "x"
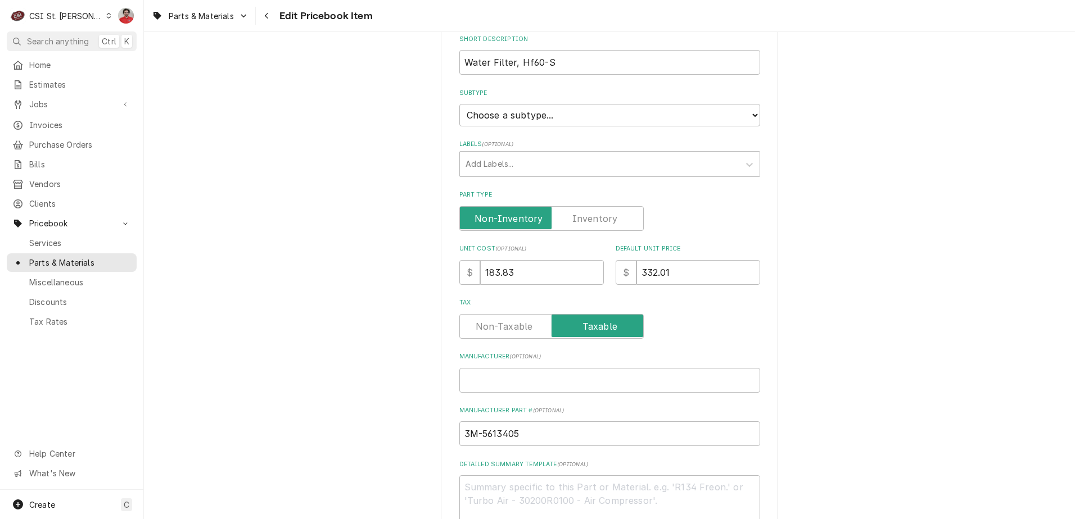
scroll to position [281, 0]
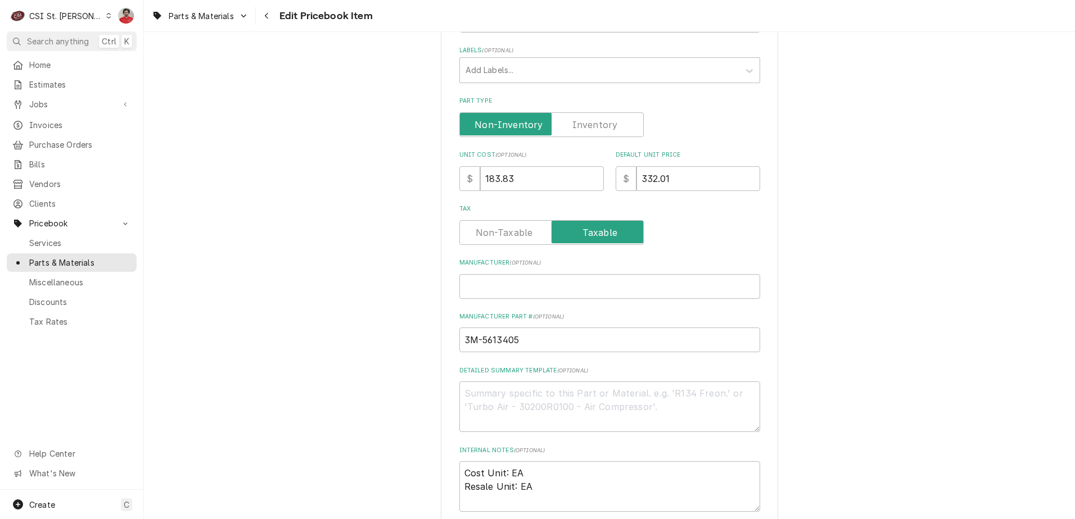
click at [572, 127] on label "Part Type" at bounding box center [551, 124] width 184 height 25
click at [572, 127] on input "Part Type" at bounding box center [551, 124] width 174 height 25
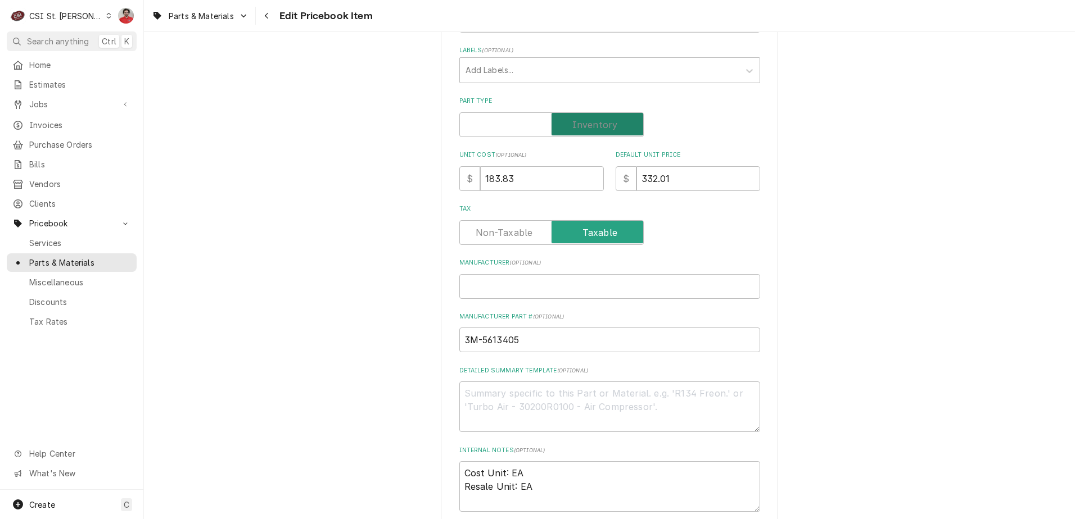
checkbox input "true"
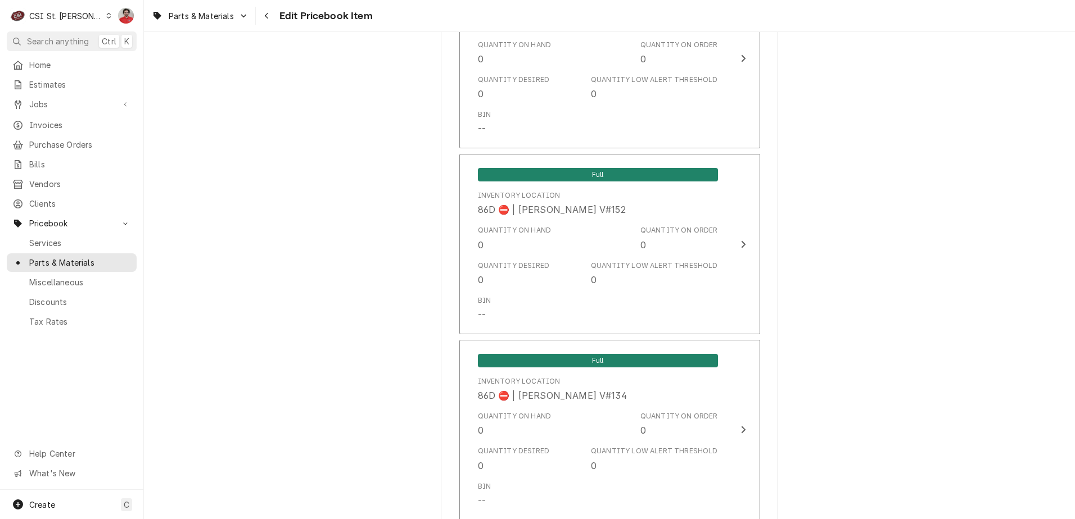
scroll to position [9426, 0]
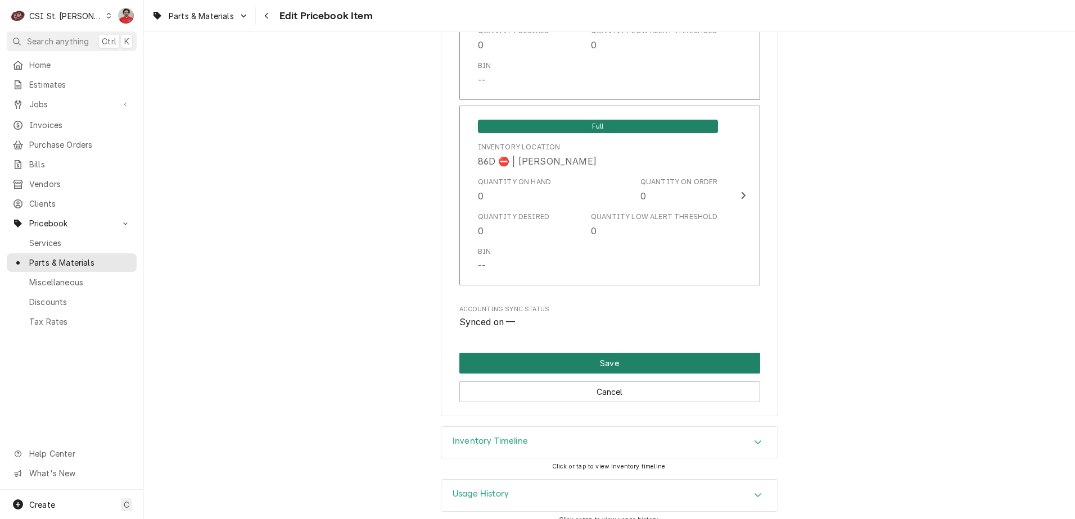
click at [627, 357] on button "Save" at bounding box center [609, 363] width 301 height 21
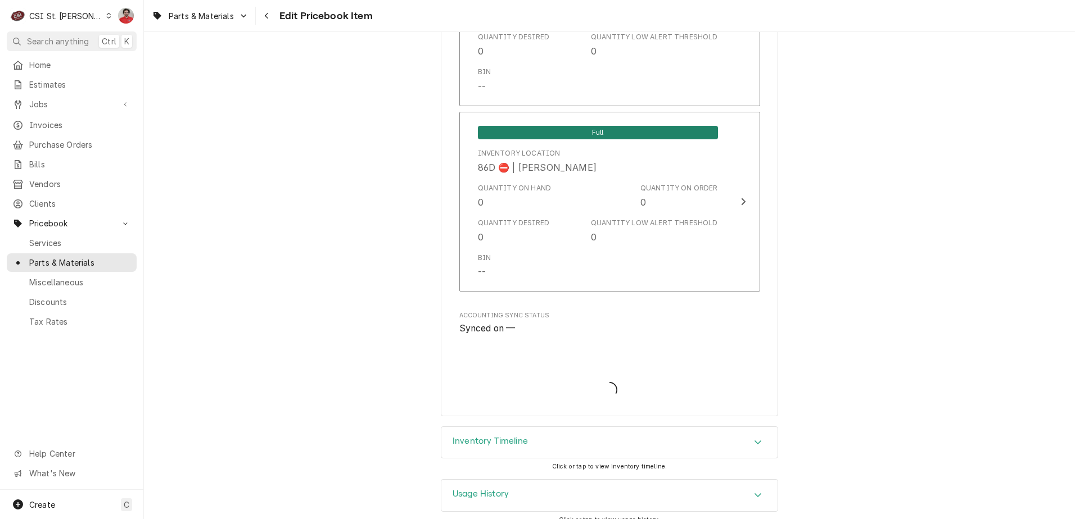
type textarea "x"
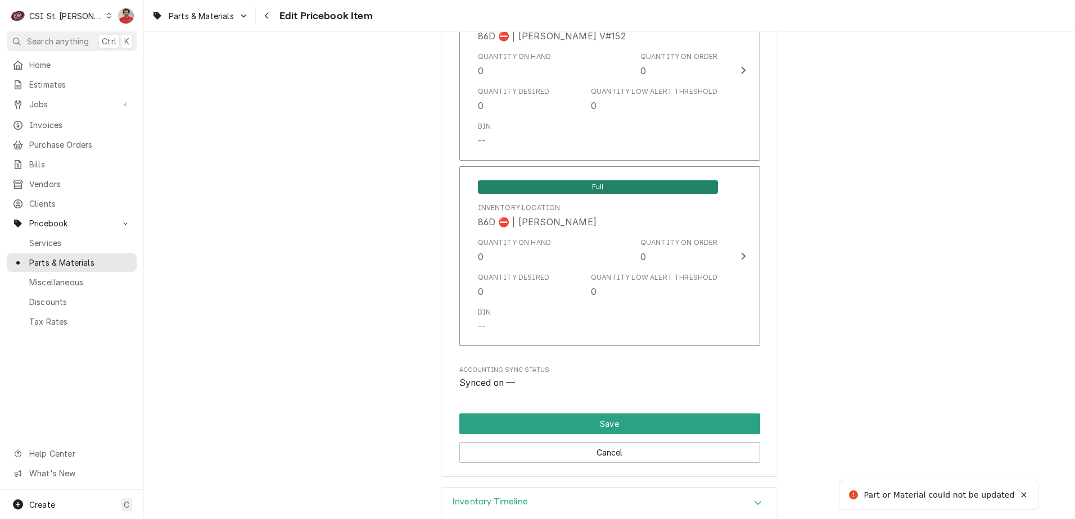
scroll to position [775, 0]
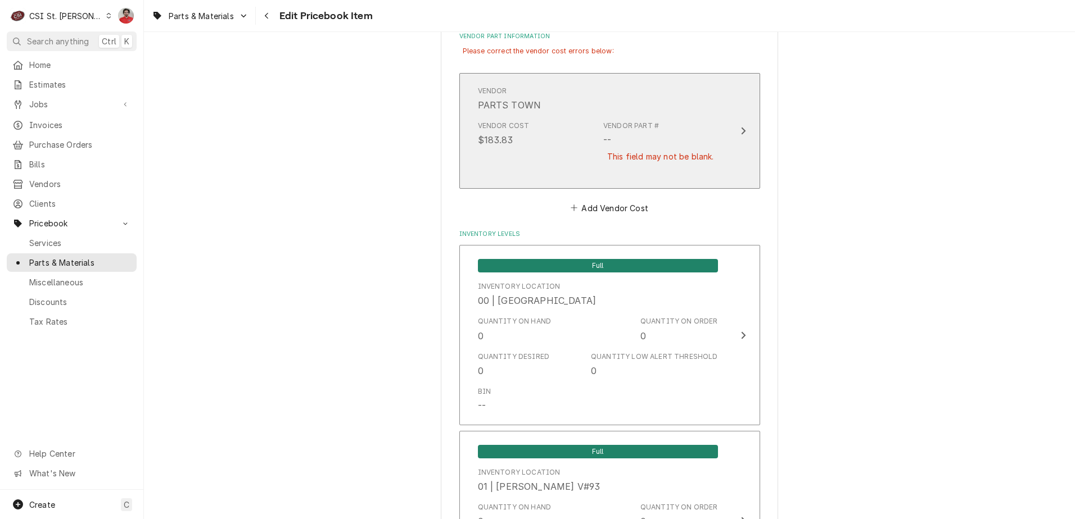
click at [640, 128] on div "Vendor Part #" at bounding box center [631, 126] width 56 height 10
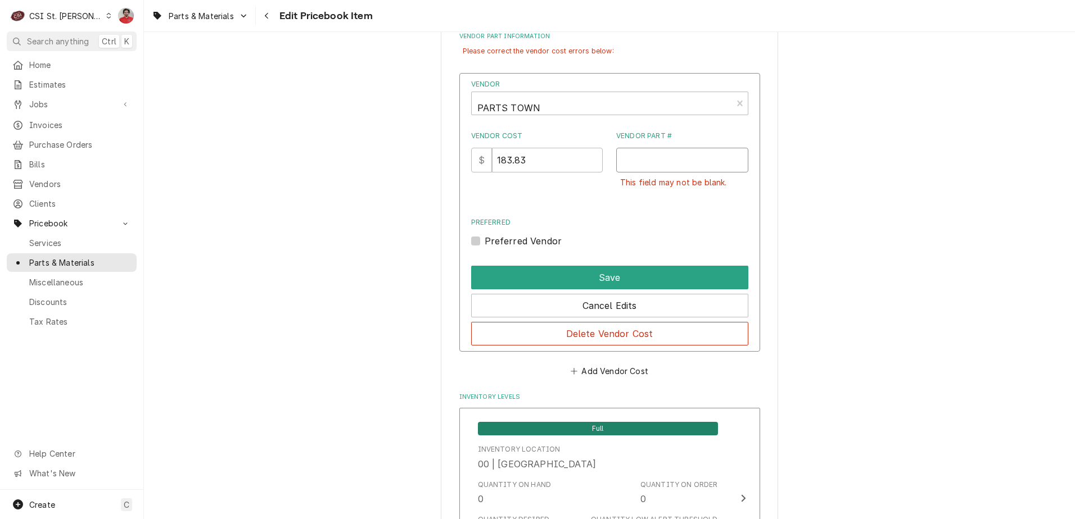
click at [640, 161] on input "Vendor Part #" at bounding box center [682, 160] width 132 height 25
paste input "CU5613405"
type input "CU5613405"
drag, startPoint x: 532, startPoint y: 157, endPoint x: 372, endPoint y: 148, distance: 159.9
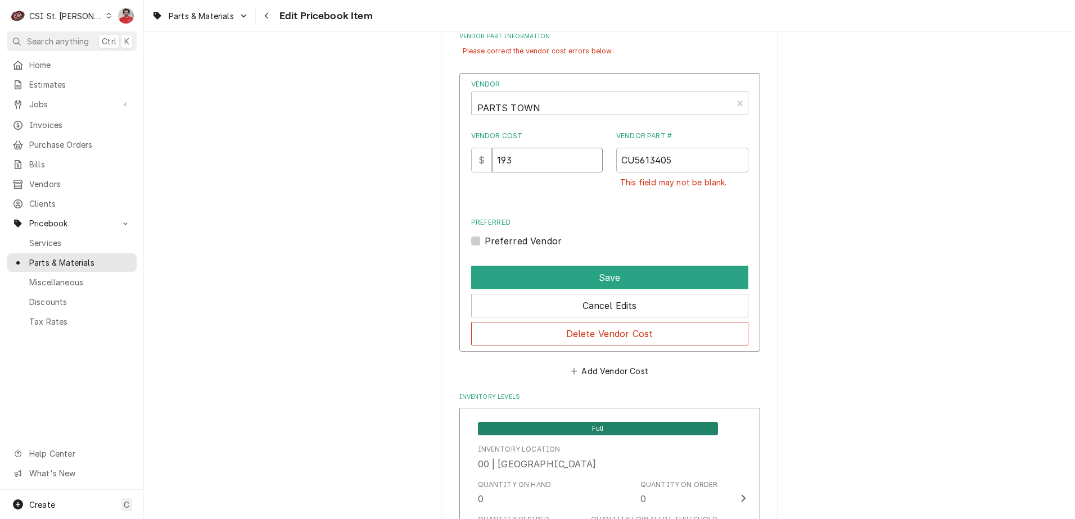
click at [547, 163] on input "193" at bounding box center [547, 160] width 111 height 25
type input "193.54"
click at [526, 248] on div "Vendor PARTS TOWN Vendor Cost $ 193.54 Vendor Part # CU5613405 This field may n…" at bounding box center [609, 212] width 301 height 279
click at [524, 245] on label "Preferred Vendor" at bounding box center [524, 240] width 78 height 13
click at [524, 245] on input "Preferred" at bounding box center [623, 246] width 277 height 25
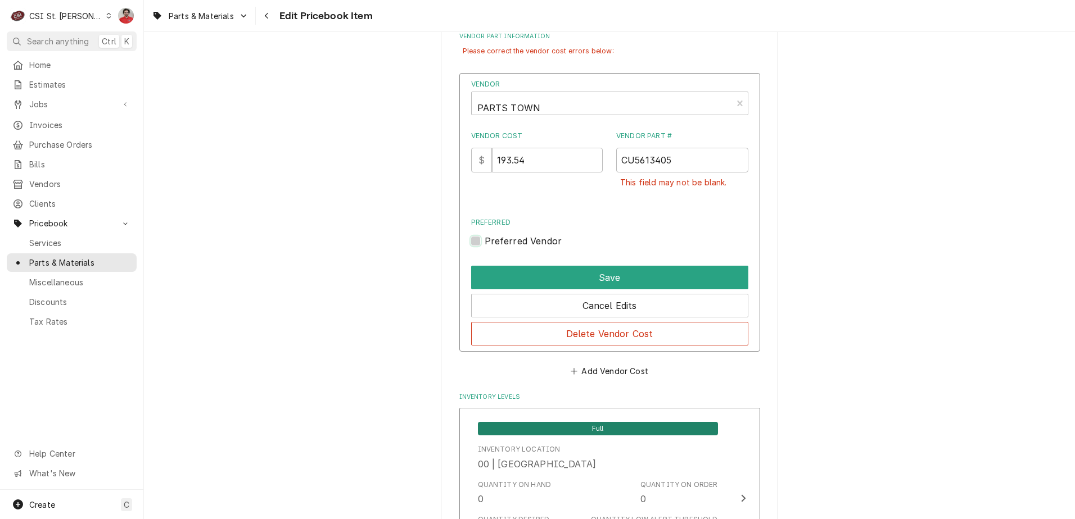
checkbox input "true"
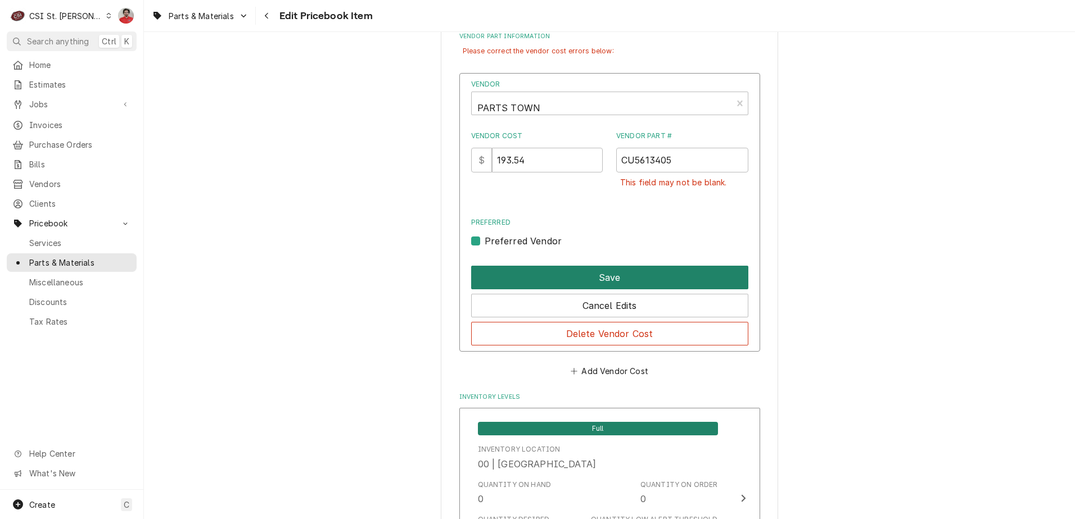
click at [535, 279] on button "Save" at bounding box center [609, 278] width 277 height 24
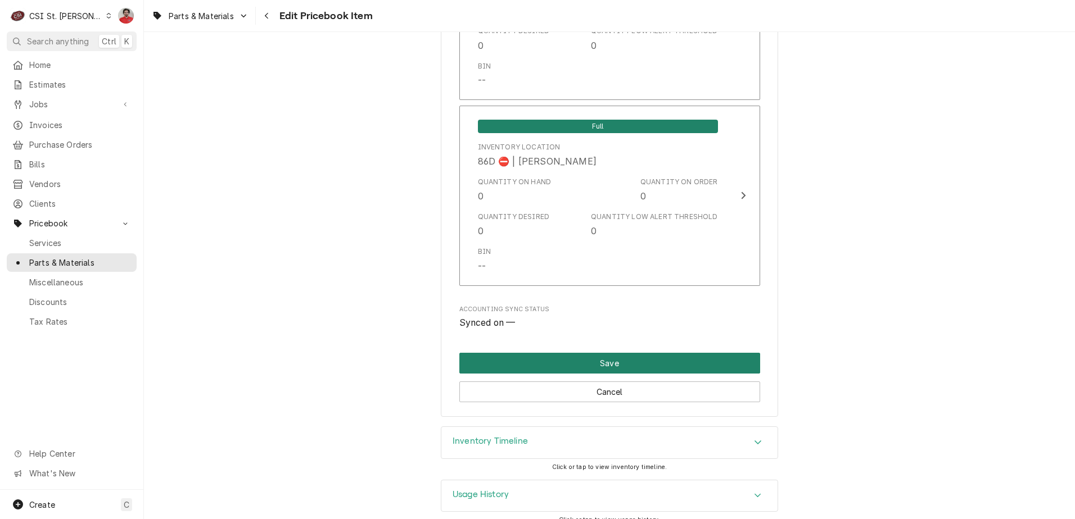
click at [659, 353] on button "Save" at bounding box center [609, 363] width 301 height 21
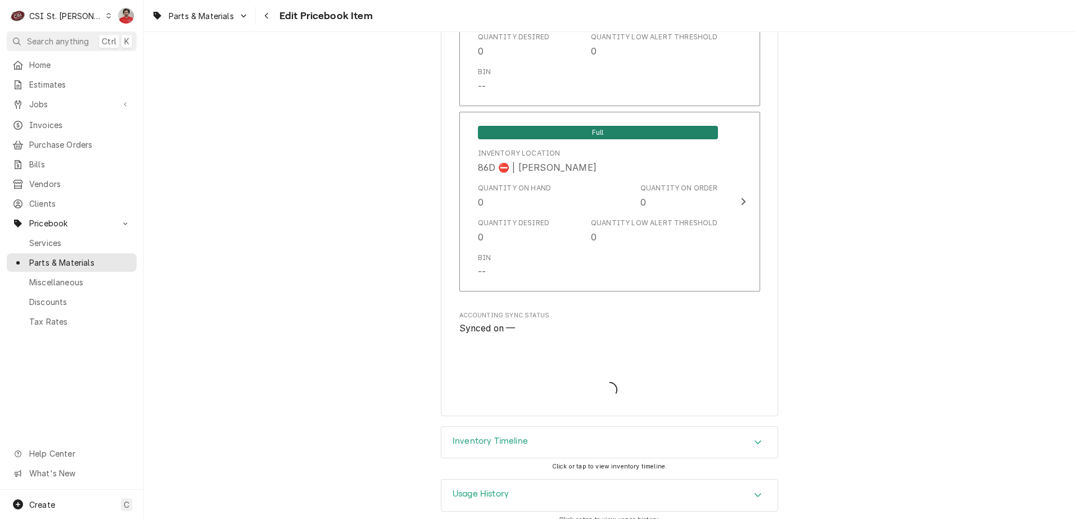
type textarea "x"
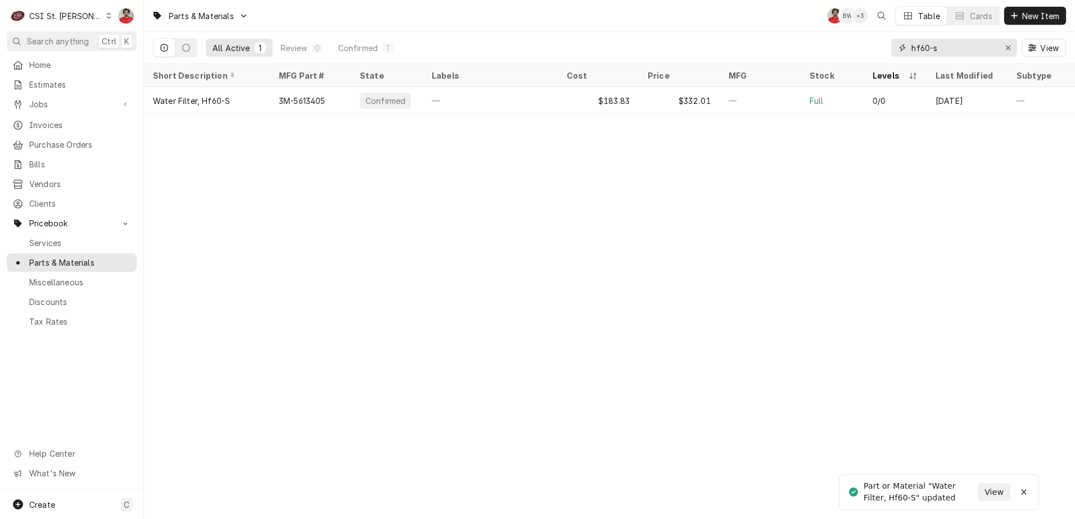
drag, startPoint x: 945, startPoint y: 43, endPoint x: 796, endPoint y: 46, distance: 149.0
click at [796, 46] on div "All Active 1 Review 0 Confirmed 1 hf60-s View" at bounding box center [609, 47] width 913 height 31
type input "c"
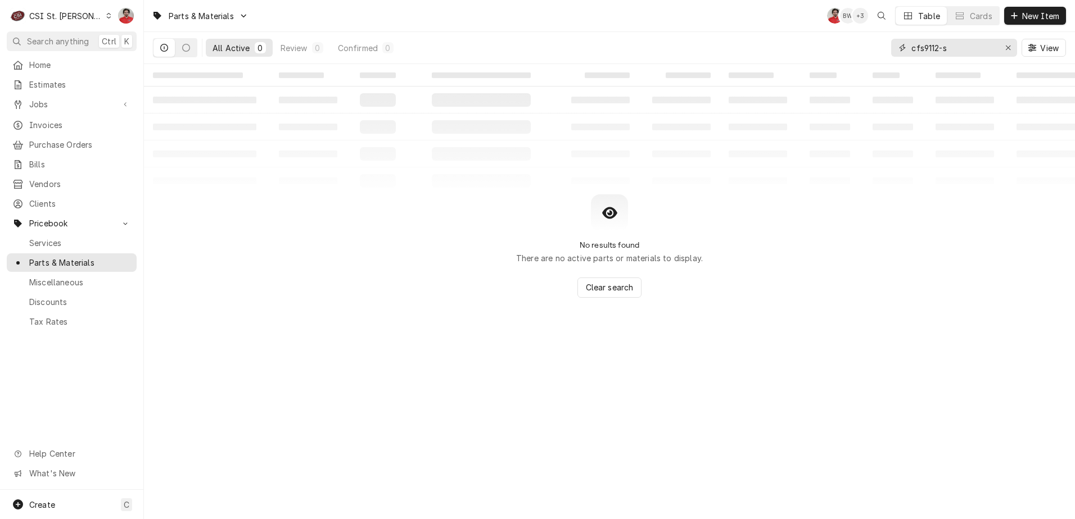
drag, startPoint x: 953, startPoint y: 48, endPoint x: 797, endPoint y: 46, distance: 156.8
click at [797, 46] on div "All Active 0 Review 0 Confirmed 0 cfs9112-s View" at bounding box center [609, 47] width 913 height 31
paste input "5631604"
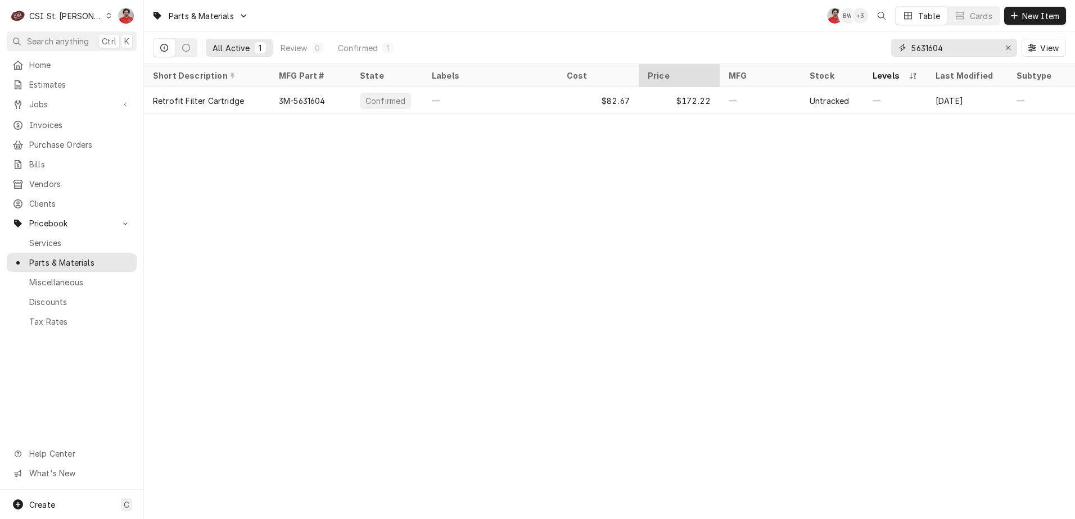
drag, startPoint x: 948, startPoint y: 48, endPoint x: 660, endPoint y: 82, distance: 289.2
click at [660, 82] on div "Parts & Materials NF BW + 3 Table Cards New Item All Active 1 Review 0 Confirme…" at bounding box center [609, 259] width 931 height 519
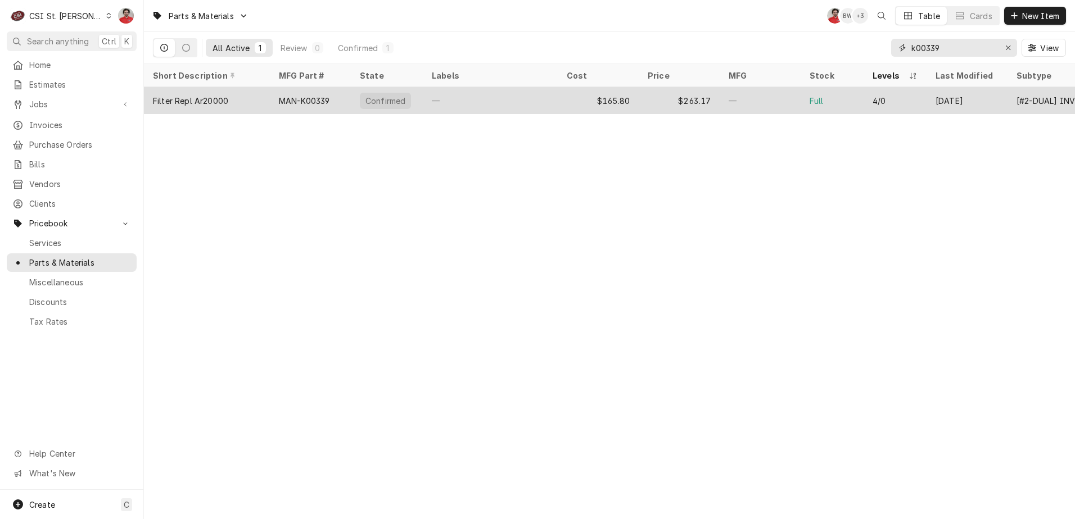
type input "k00339"
click at [509, 107] on div "—" at bounding box center [490, 100] width 135 height 27
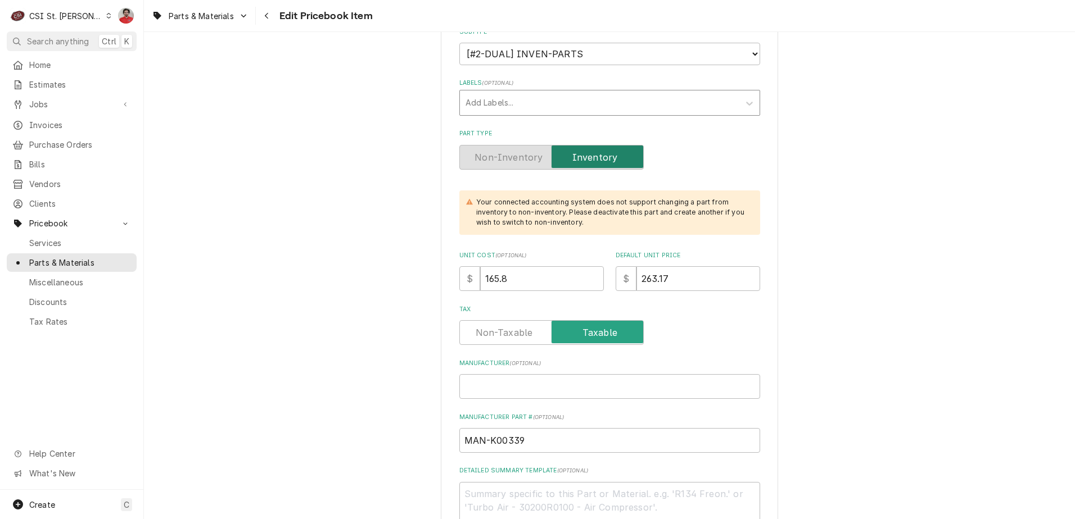
scroll to position [337, 0]
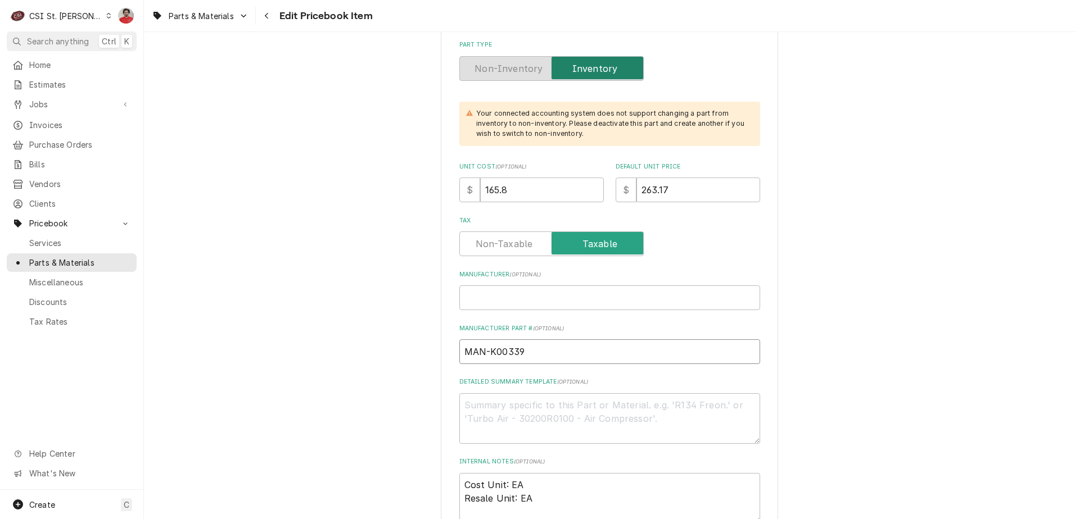
click at [548, 349] on input "MAN-K00339" at bounding box center [609, 352] width 301 height 25
drag, startPoint x: 705, startPoint y: 193, endPoint x: 566, endPoint y: 198, distance: 138.9
click at [566, 198] on div "Unit Cost ( optional ) $ 165.8 Default Unit Price $ 263.17" at bounding box center [609, 182] width 301 height 40
type textarea "x"
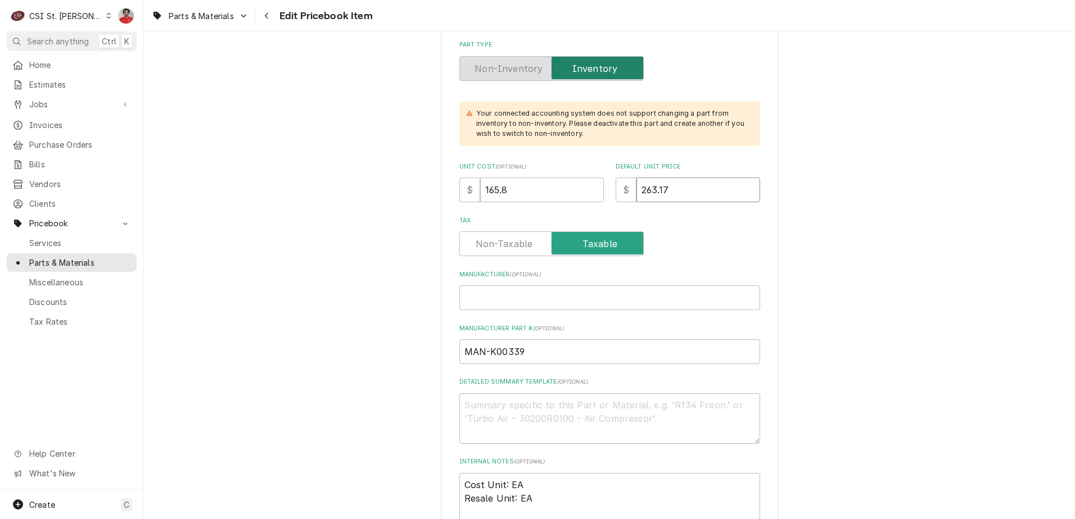
type input "2"
type textarea "x"
type input "29"
type textarea "x"
type input "290"
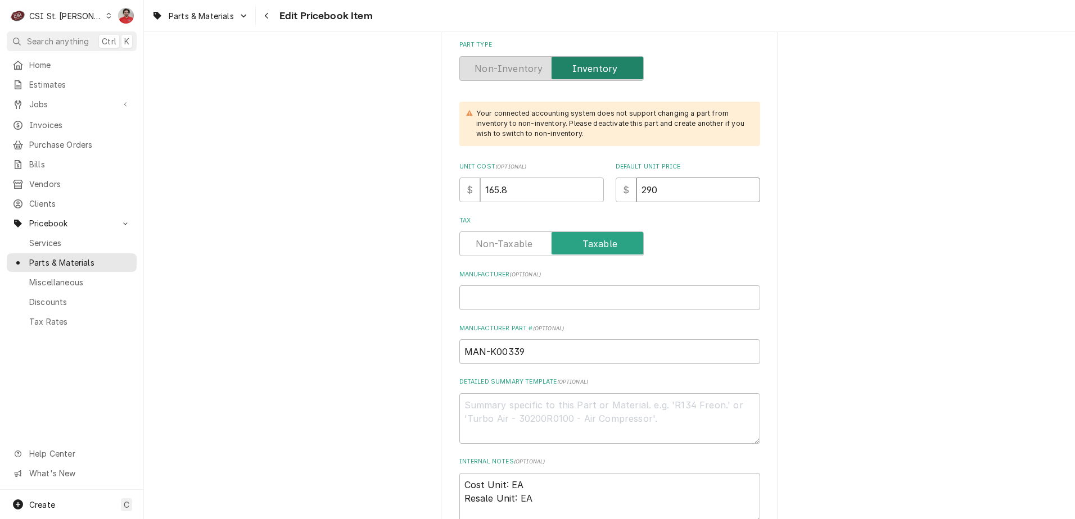
type textarea "x"
type input "290.3"
type textarea "x"
type input "290.33"
drag, startPoint x: 533, startPoint y: 191, endPoint x: 426, endPoint y: 179, distance: 108.6
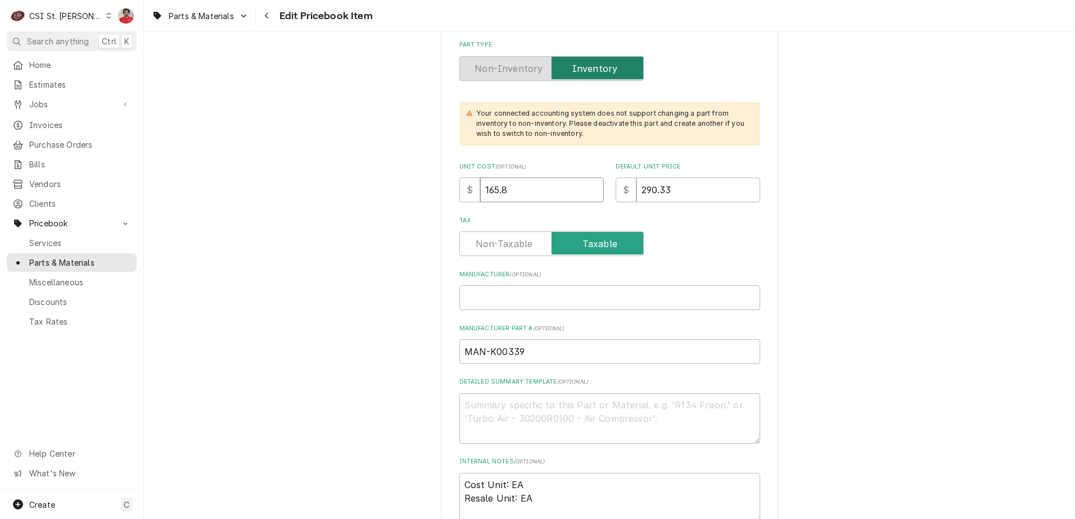
type textarea "x"
type input "1"
type textarea "x"
type input "18"
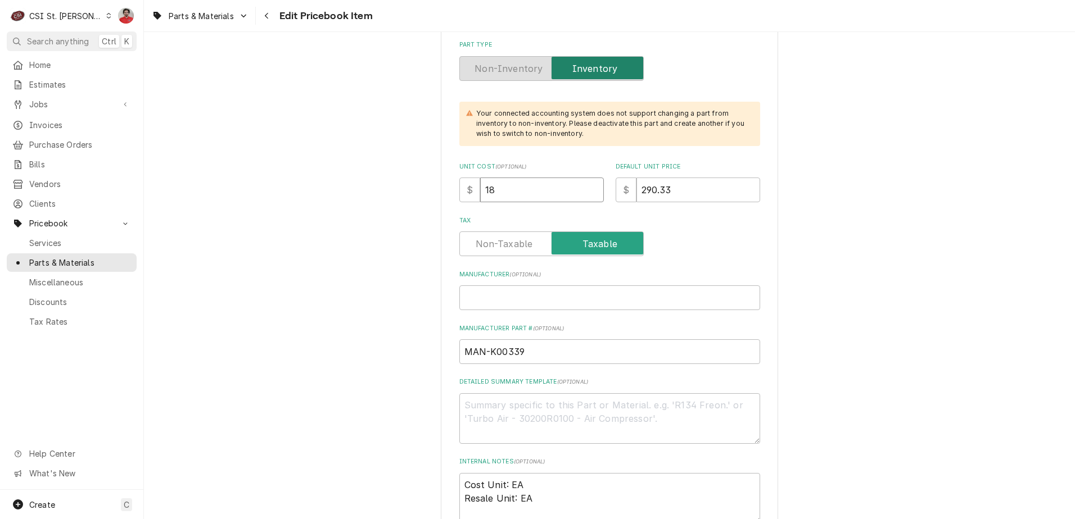
type textarea "x"
type input "182"
type textarea "x"
type input "182.9"
type textarea "x"
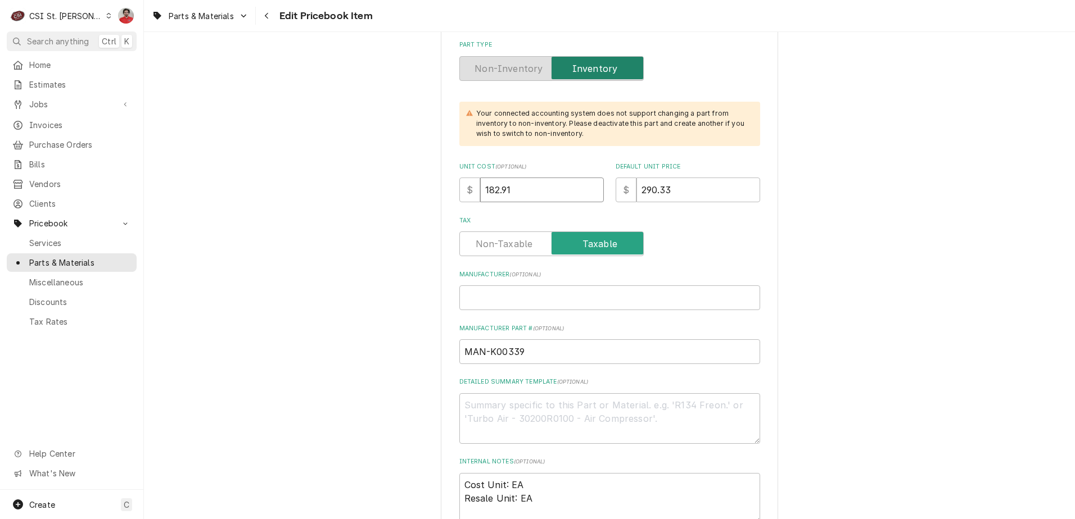
type input "182.91"
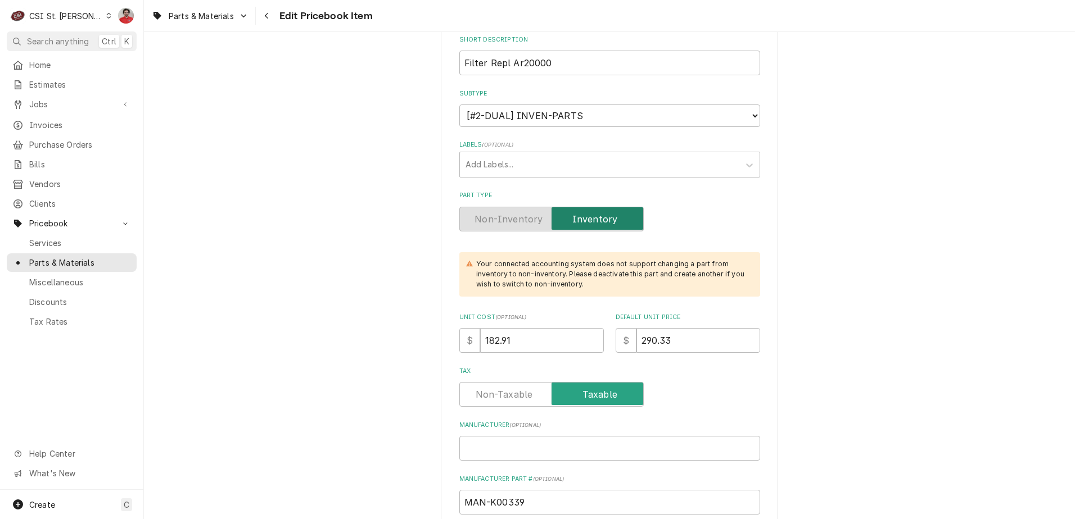
scroll to position [0, 0]
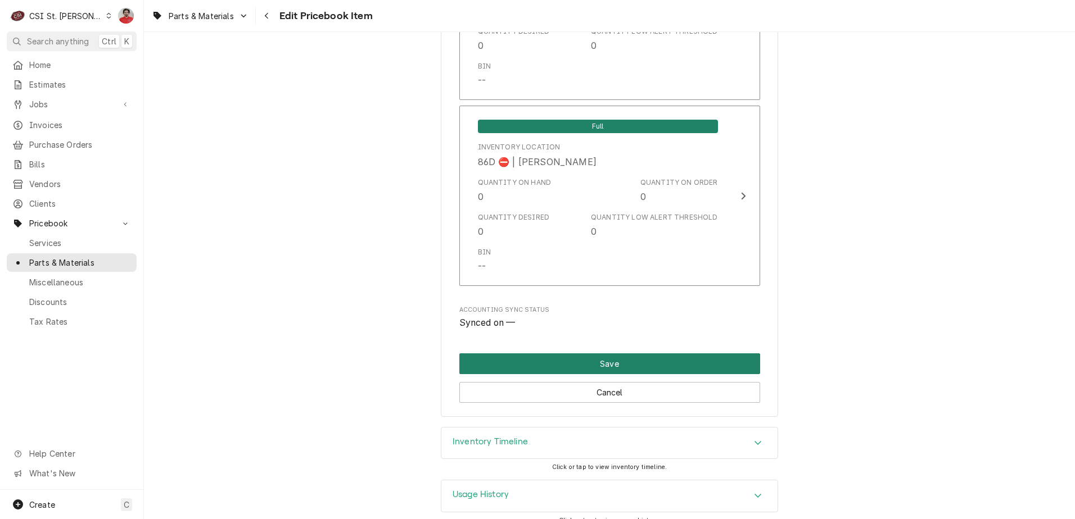
click at [589, 354] on button "Save" at bounding box center [609, 364] width 301 height 21
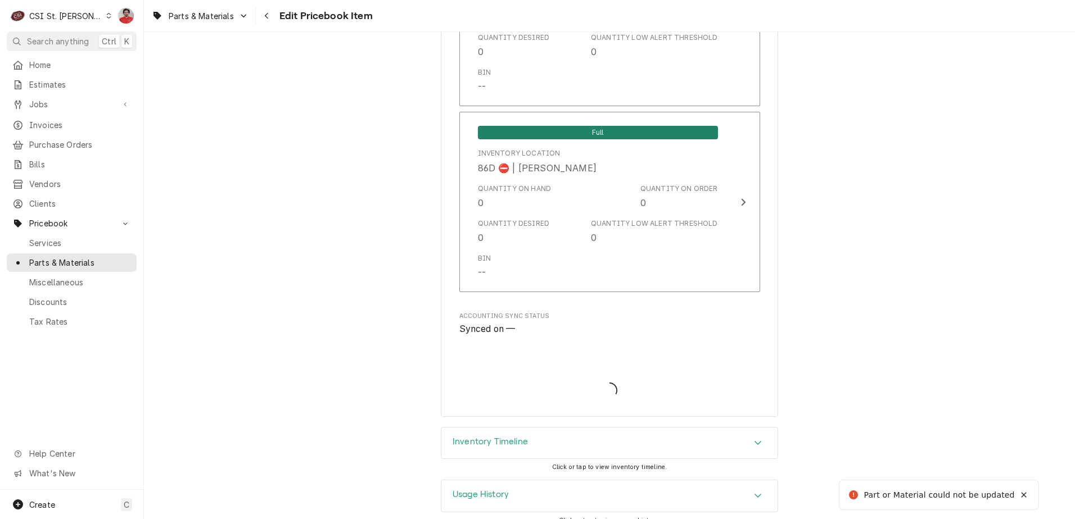
type textarea "x"
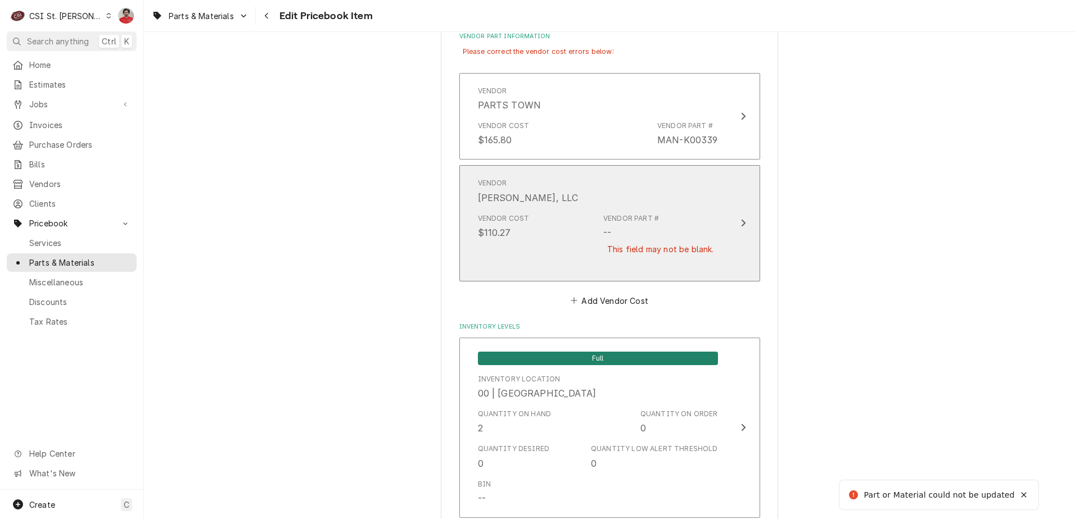
click at [605, 237] on div "--" at bounding box center [607, 232] width 8 height 13
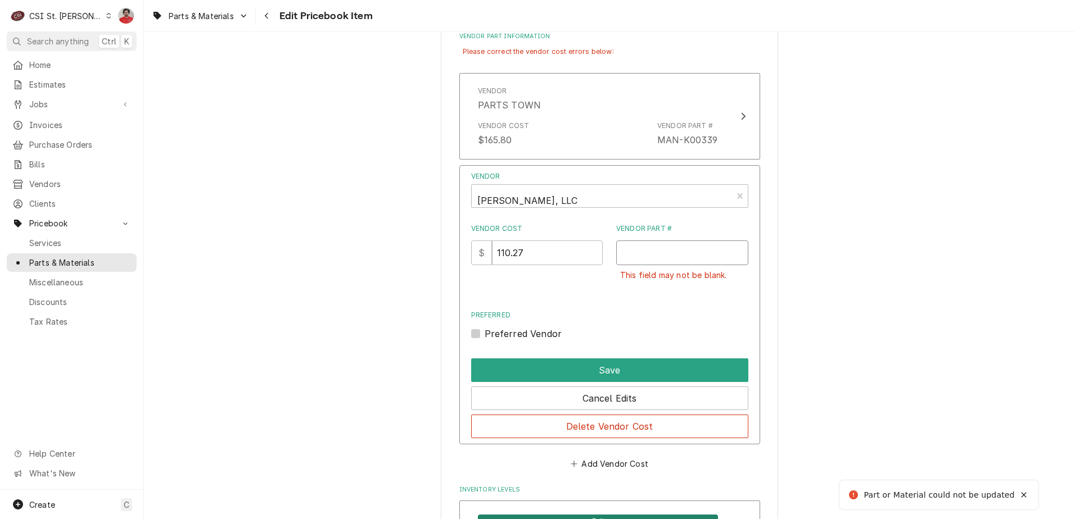
click at [658, 260] on input "Vendor Part #" at bounding box center [682, 253] width 132 height 25
paste input "K00339"
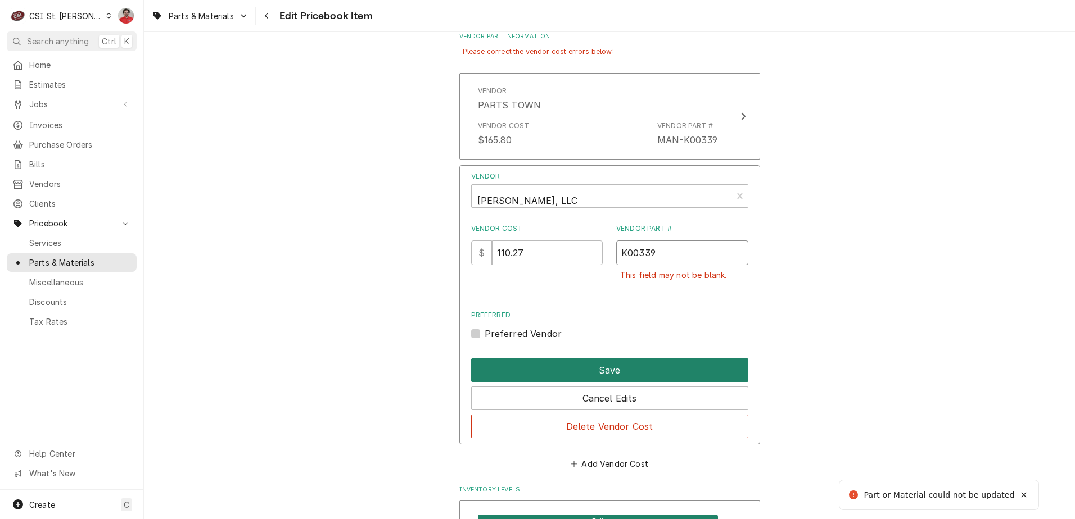
type input "K00339"
click at [628, 369] on button "Save" at bounding box center [609, 371] width 277 height 24
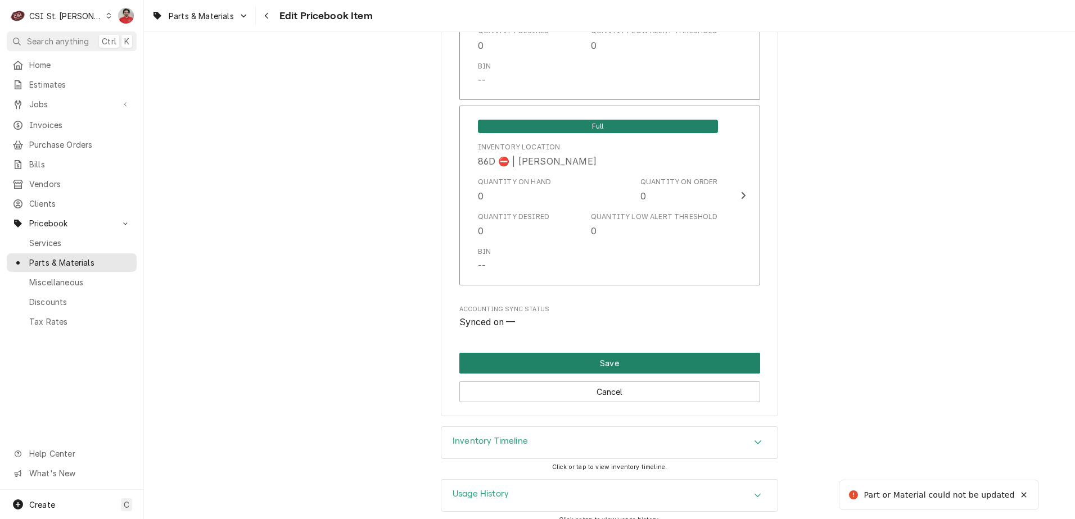
click at [654, 353] on button "Save" at bounding box center [609, 363] width 301 height 21
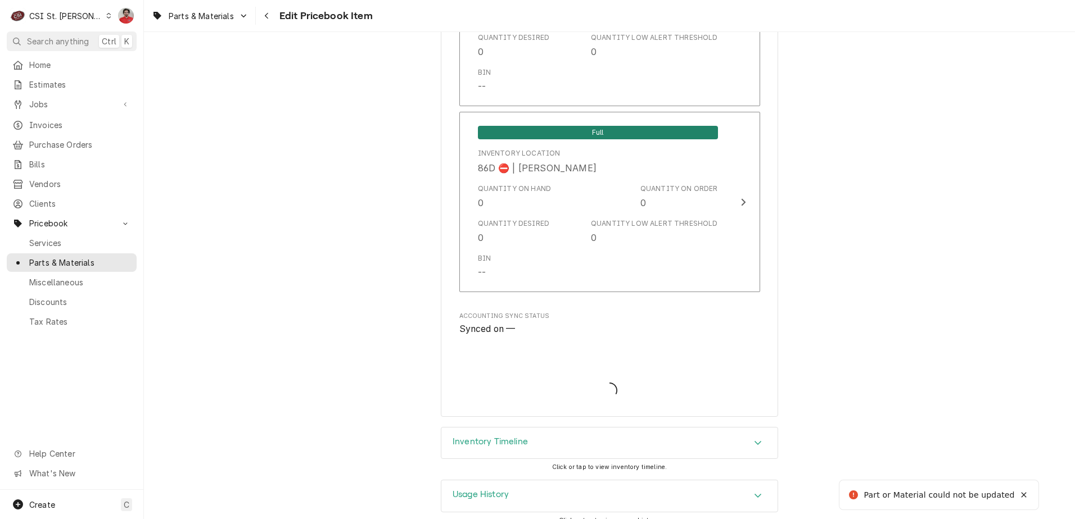
type textarea "x"
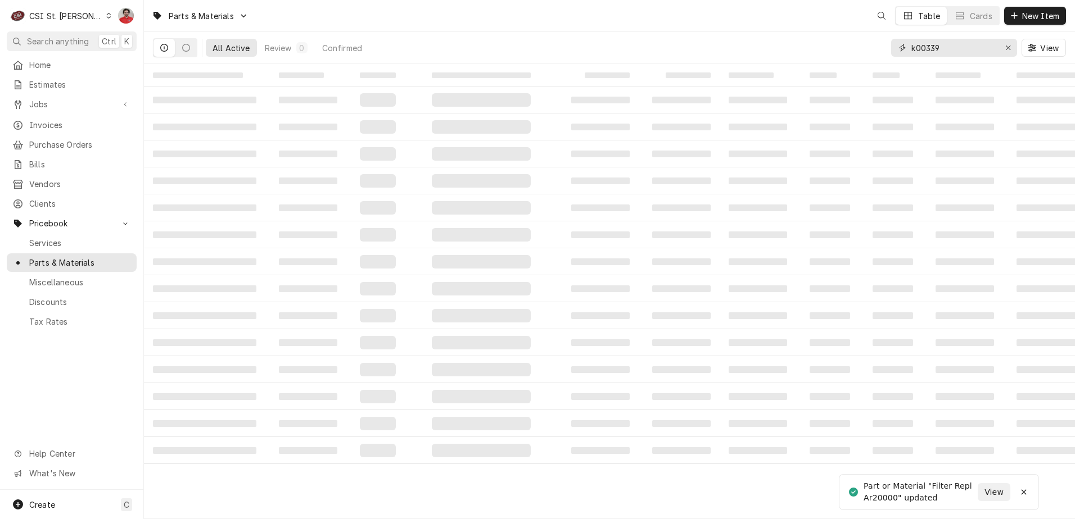
click at [943, 53] on input "k00339" at bounding box center [953, 48] width 84 height 18
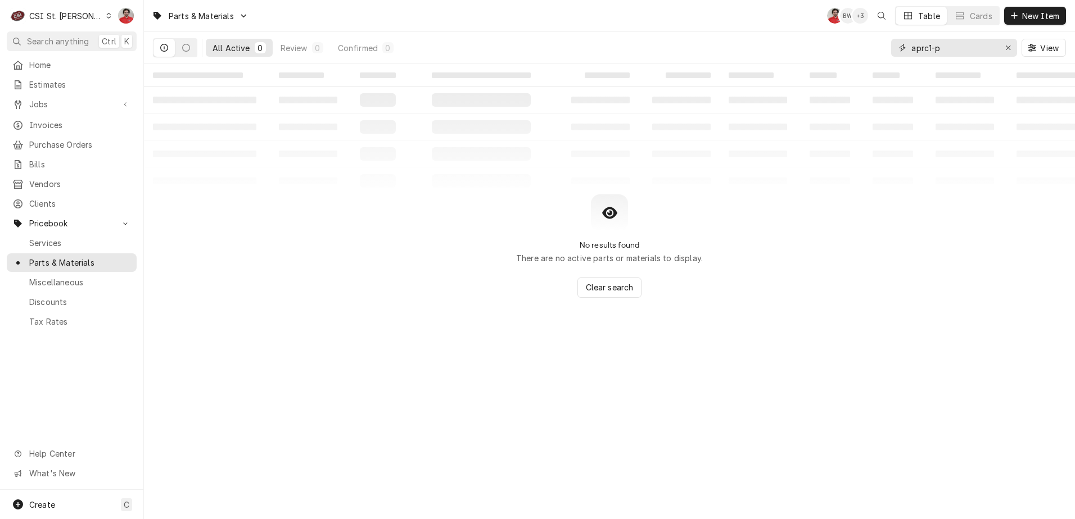
drag, startPoint x: 945, startPoint y: 46, endPoint x: 780, endPoint y: 50, distance: 164.7
click at [779, 51] on div "All Active 0 Review 0 Confirmed 0 aprc1-p View" at bounding box center [609, 47] width 913 height 31
click at [929, 45] on input "ct0s-10" at bounding box center [953, 48] width 84 height 18
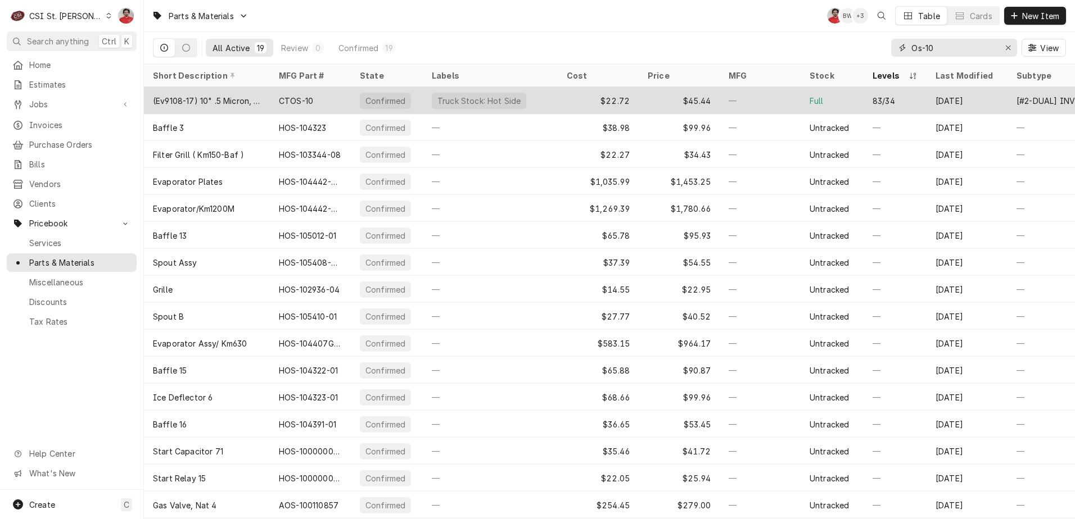
type input "Os-10"
click at [861, 95] on div "Full" at bounding box center [831, 100] width 63 height 27
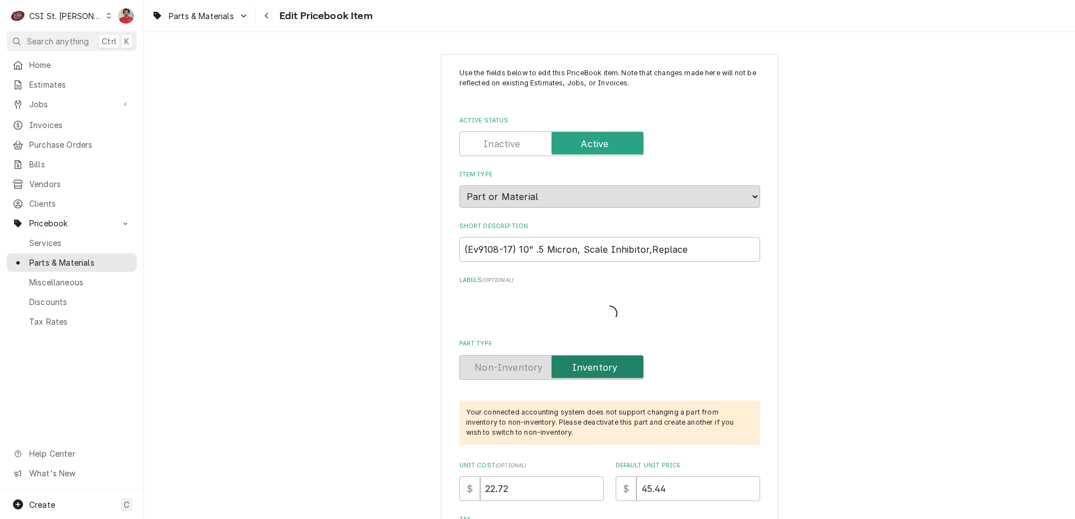
type textarea "x"
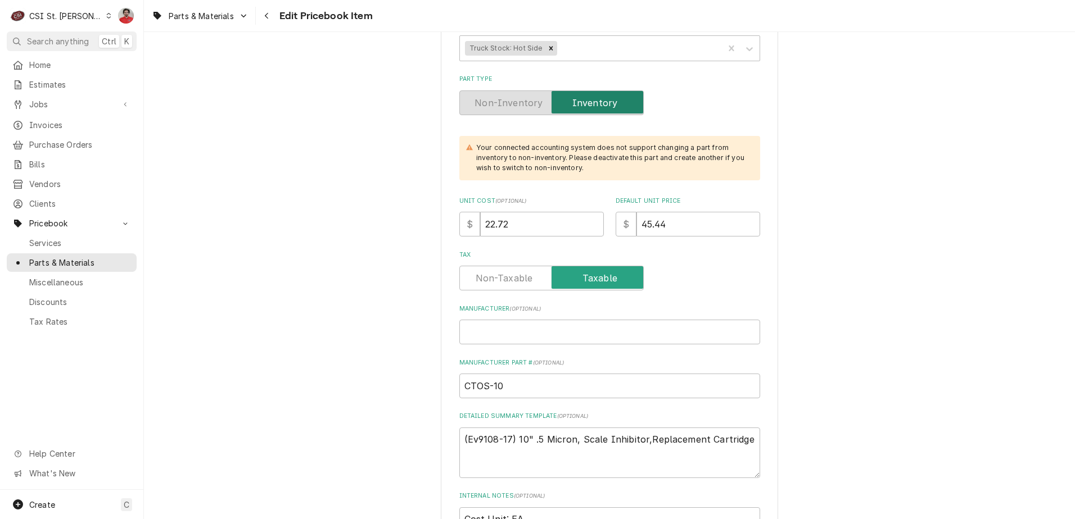
scroll to position [337, 0]
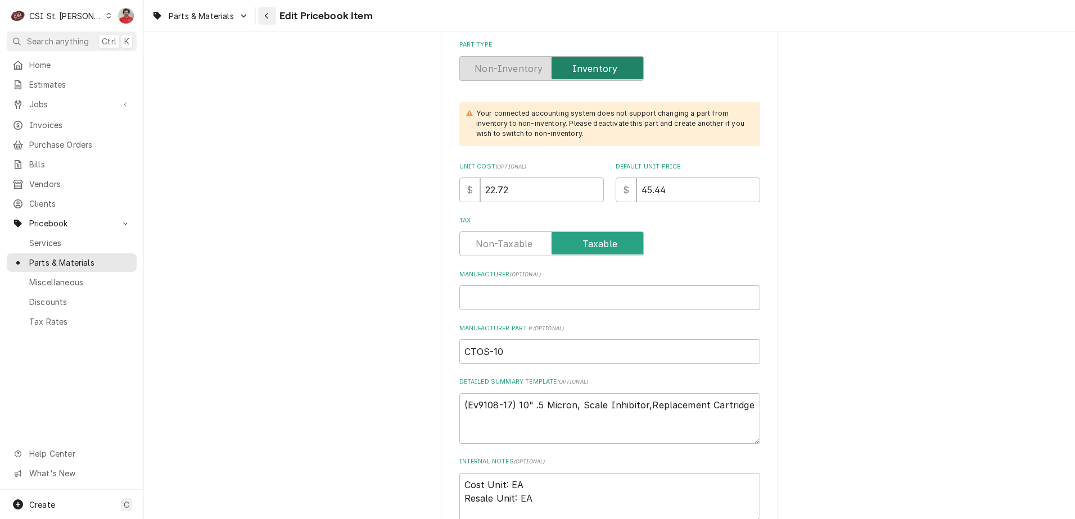
click at [269, 15] on icon "Navigate back" at bounding box center [266, 16] width 5 height 8
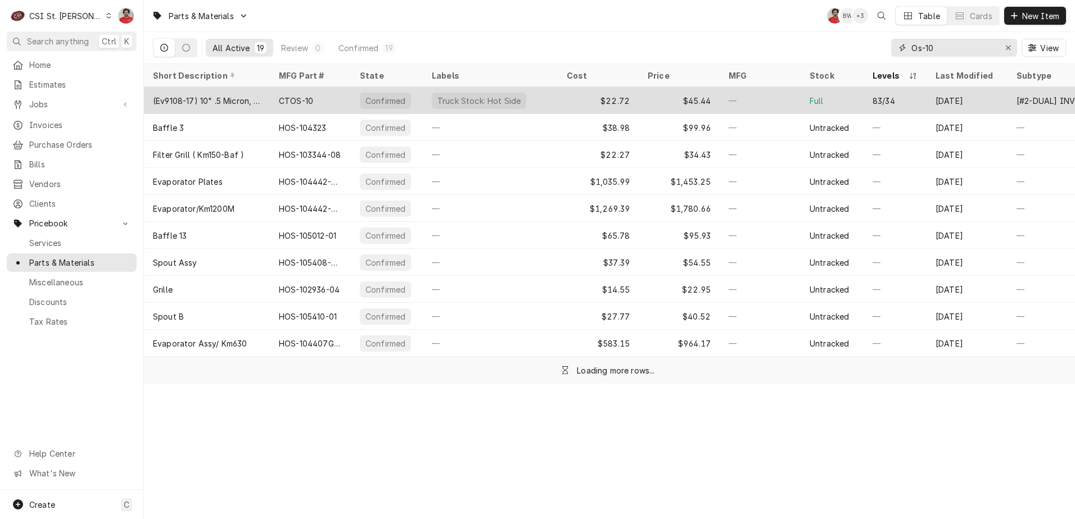
drag, startPoint x: 950, startPoint y: 47, endPoint x: 648, endPoint y: 89, distance: 305.4
click at [648, 89] on div "Parts & Materials NF BW + 3 Table Cards New Item All Active 19 Review 0 Confirm…" at bounding box center [609, 259] width 931 height 519
type input "T"
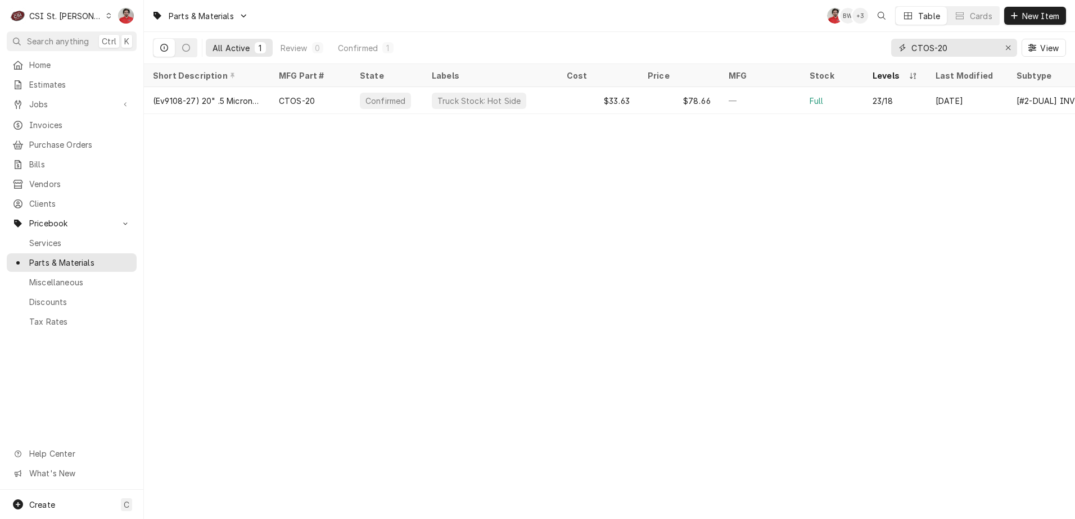
click at [759, 25] on div "Parts & Materials NF BW + 3 Table Cards New Item All Active 1 Review 0 Confirme…" at bounding box center [609, 32] width 931 height 64
type input "T"
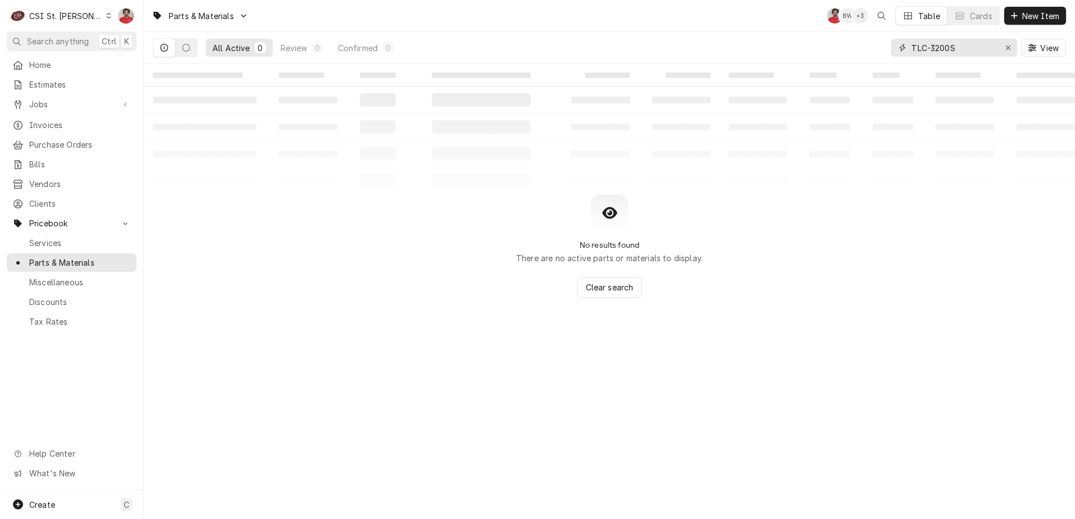
drag, startPoint x: 961, startPoint y: 47, endPoint x: 846, endPoint y: 40, distance: 114.9
click at [846, 40] on div "All Active 0 Review 0 Confirmed 0 TLC-3200S View" at bounding box center [609, 47] width 913 height 31
click at [973, 44] on input "TLC-3200S" at bounding box center [953, 48] width 84 height 18
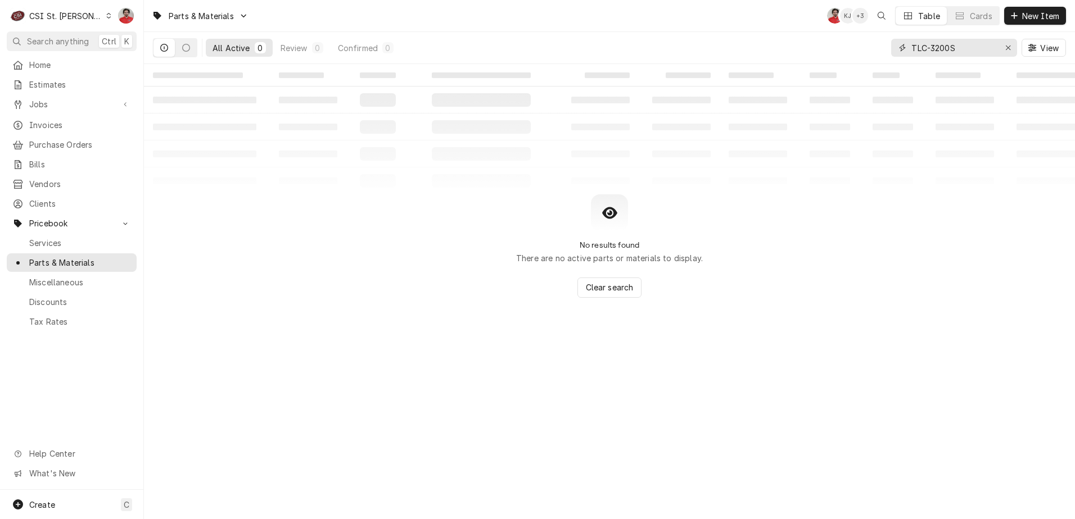
click at [973, 44] on input "TLC-3200S" at bounding box center [953, 48] width 84 height 18
type input "C"
click at [970, 48] on input "Dynamic Content Wrapper" at bounding box center [953, 48] width 84 height 18
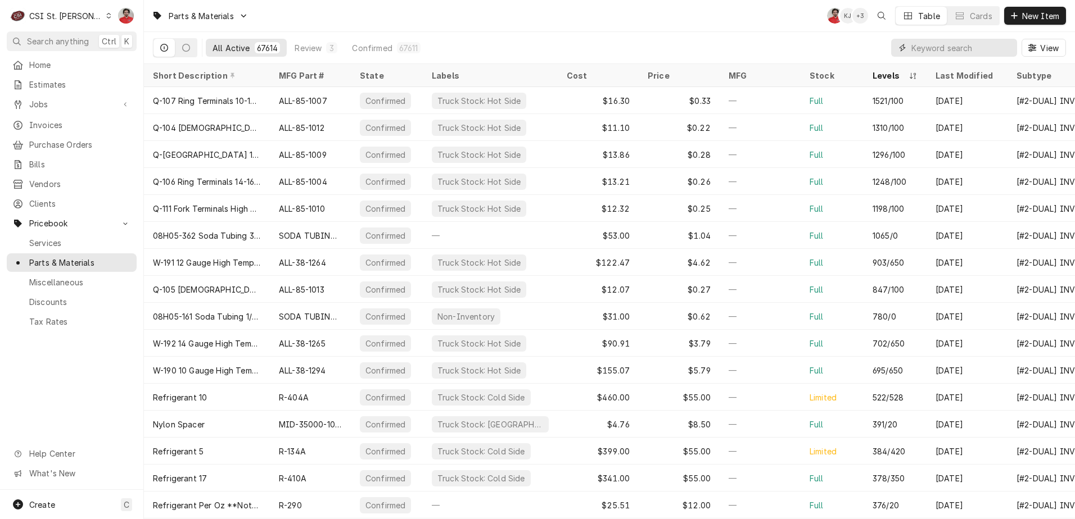
click at [970, 48] on input "Dynamic Content Wrapper" at bounding box center [961, 48] width 100 height 18
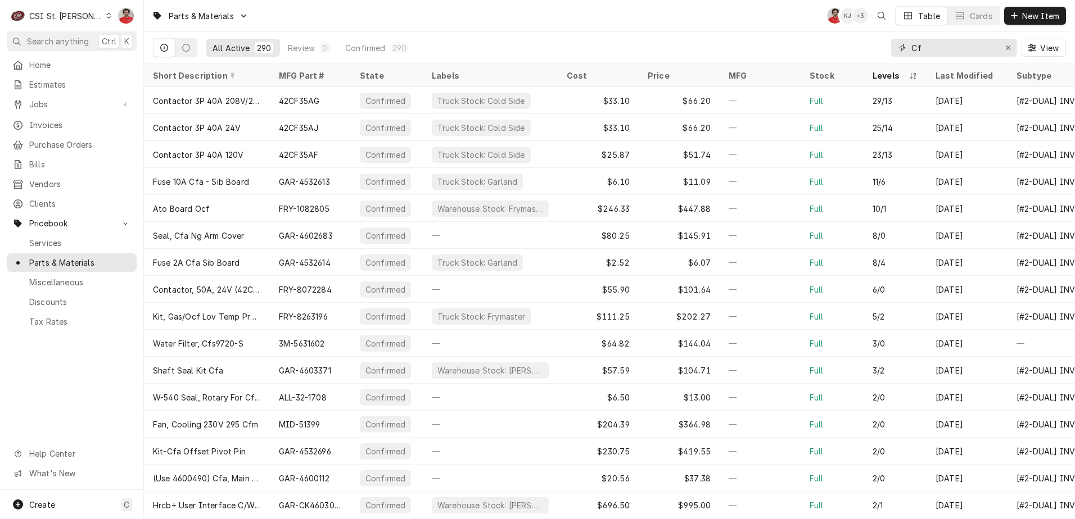
drag, startPoint x: 934, startPoint y: 49, endPoint x: 834, endPoint y: 46, distance: 100.1
click at [835, 47] on div "All Active 290 Review 0 Confirmed 290 Cf View" at bounding box center [609, 47] width 913 height 31
paste input "TLC-3200S"
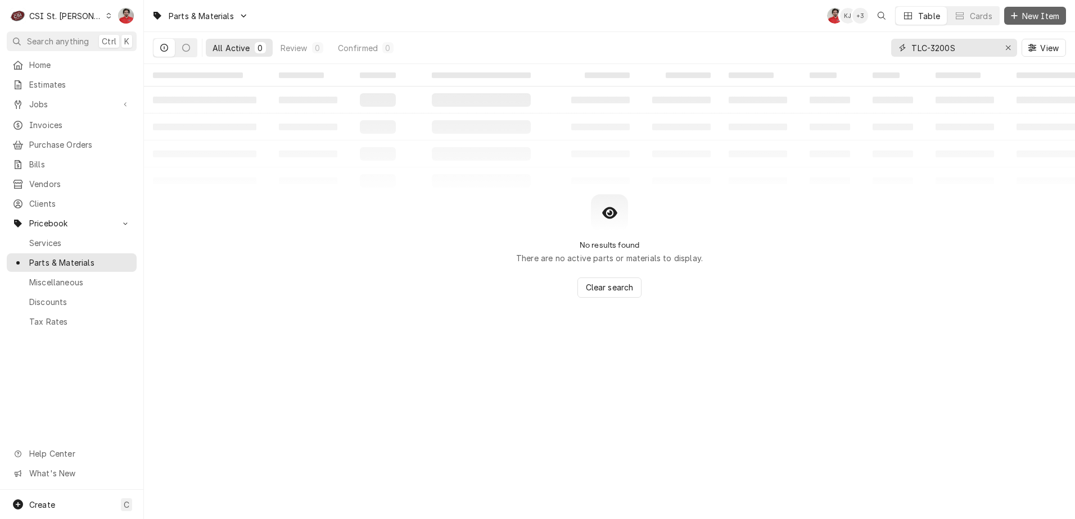
type input "TLC-3200S"
click at [1028, 19] on span "New Item" at bounding box center [1041, 16] width 42 height 12
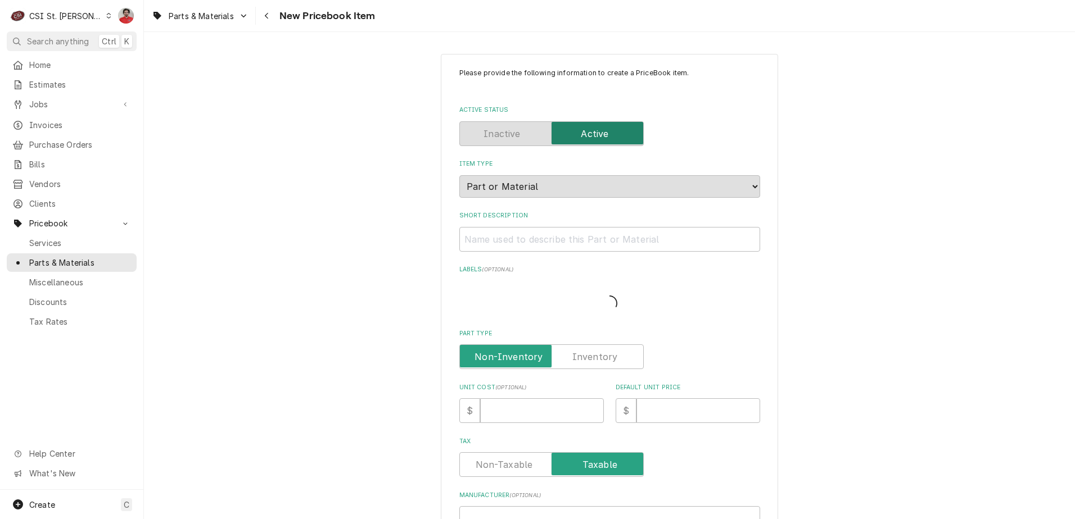
type textarea "x"
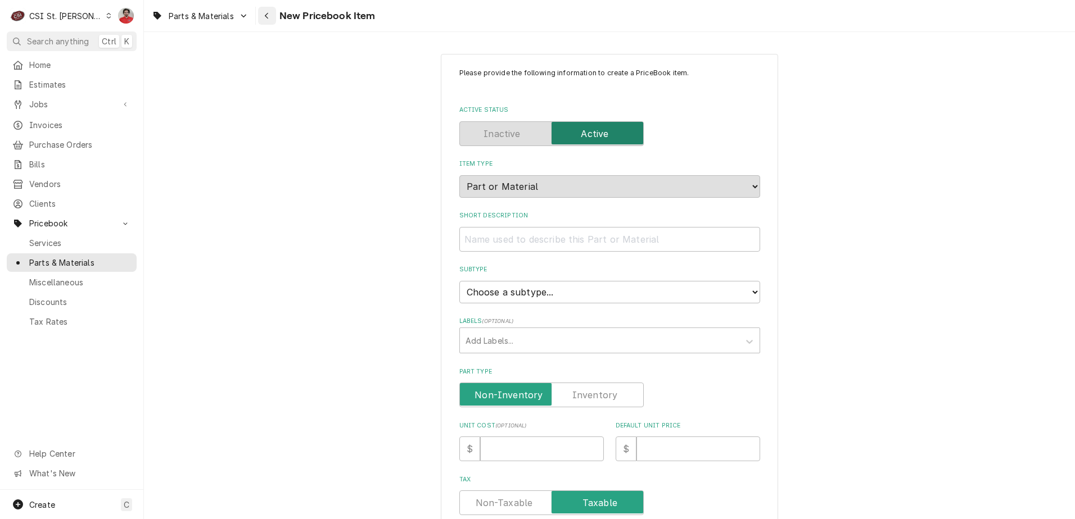
click at [259, 11] on button "Navigate back" at bounding box center [267, 16] width 18 height 18
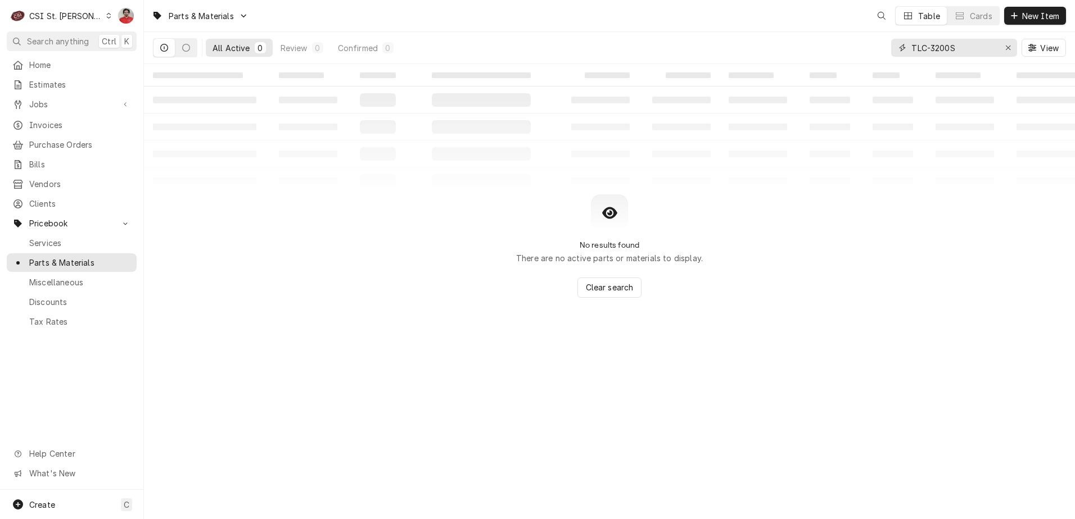
drag, startPoint x: 978, startPoint y: 48, endPoint x: 742, endPoint y: 39, distance: 235.7
click at [742, 39] on div "All Active 0 Review 0 Confirmed 0 TLC-3200S View" at bounding box center [609, 47] width 913 height 31
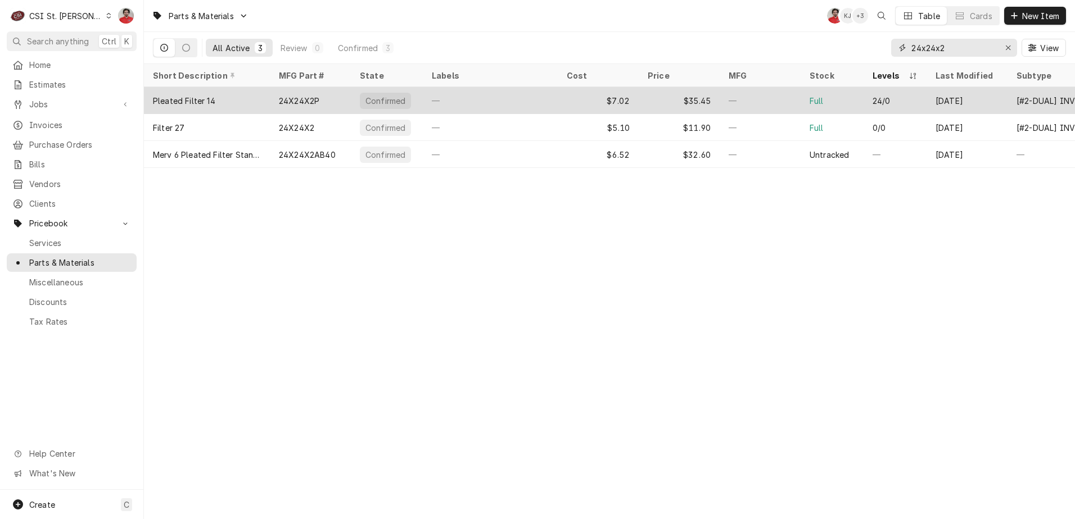
type input "24x24x2"
click at [735, 109] on div "—" at bounding box center [759, 100] width 81 height 27
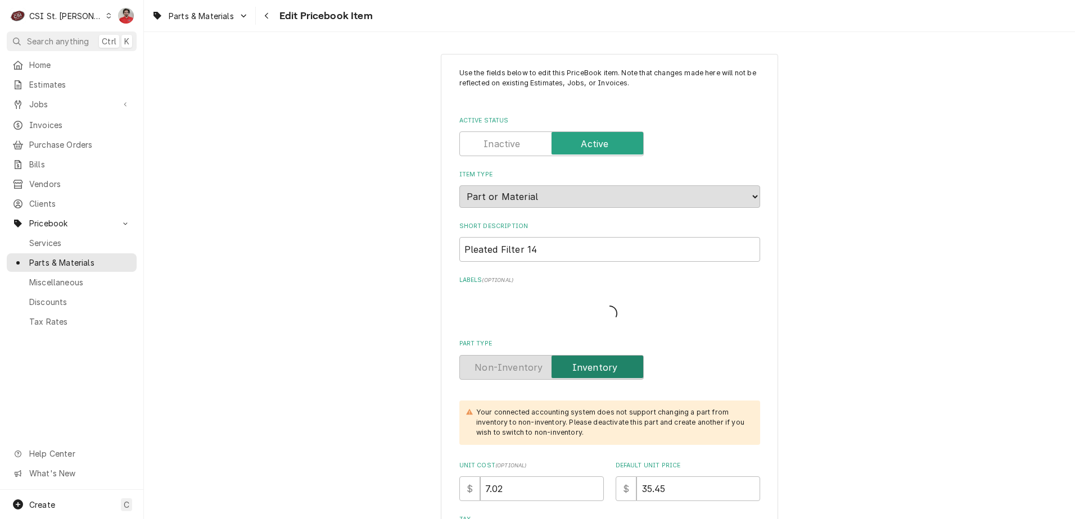
type textarea "x"
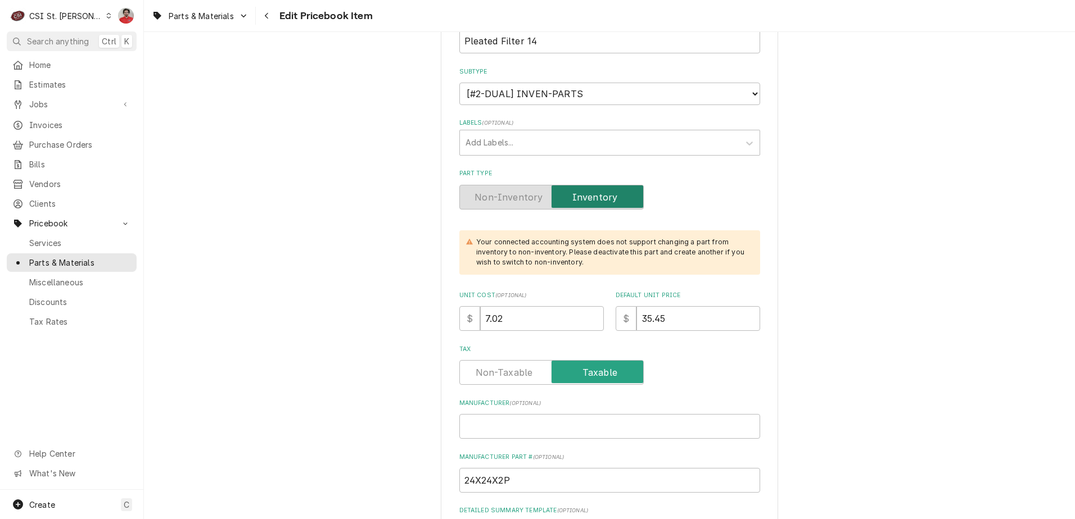
scroll to position [393, 0]
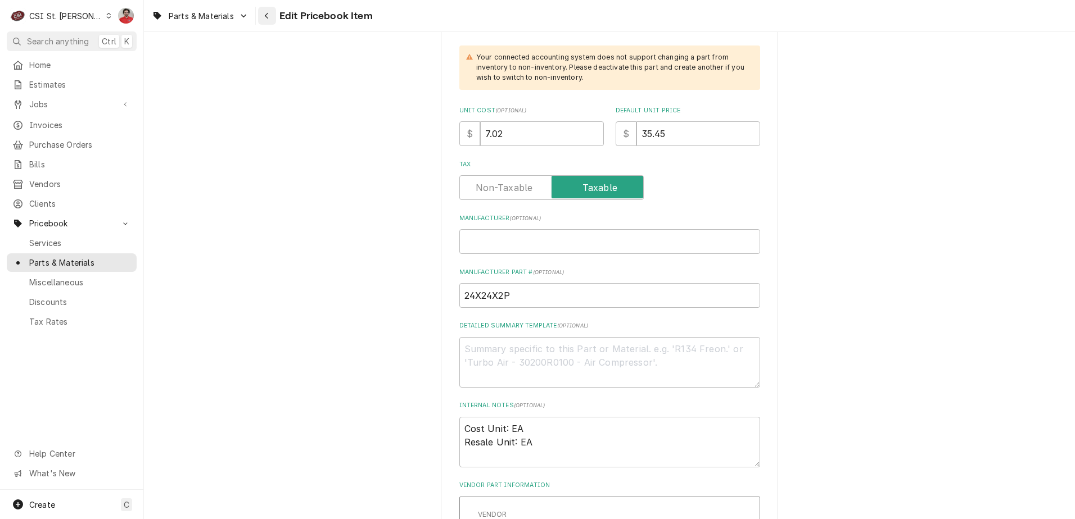
click at [270, 19] on div "Navigate back" at bounding box center [266, 15] width 11 height 11
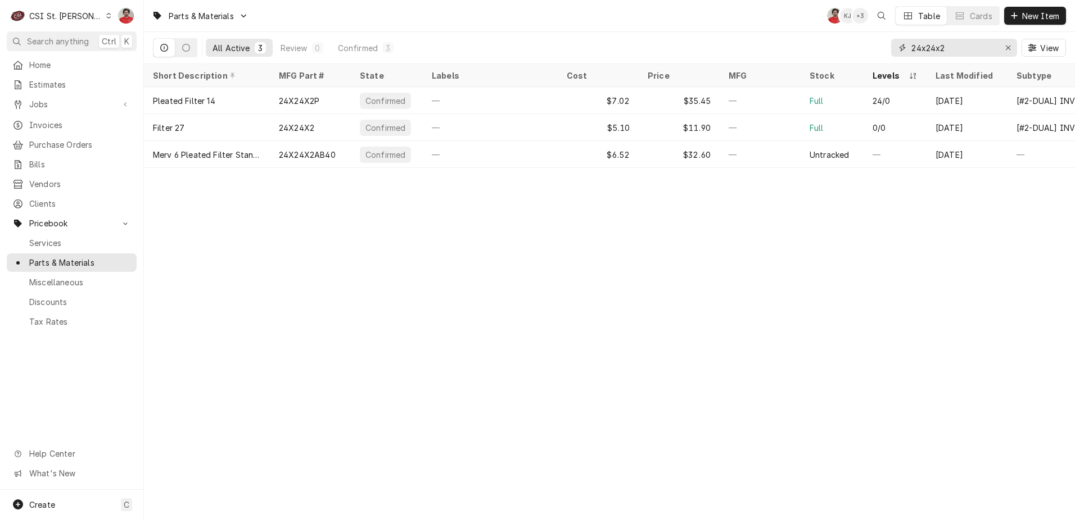
drag, startPoint x: 955, startPoint y: 48, endPoint x: 845, endPoint y: 47, distance: 110.2
click at [845, 47] on div "All Active 3 Review 0 Confirmed 3 24x24x2 View" at bounding box center [609, 47] width 913 height 31
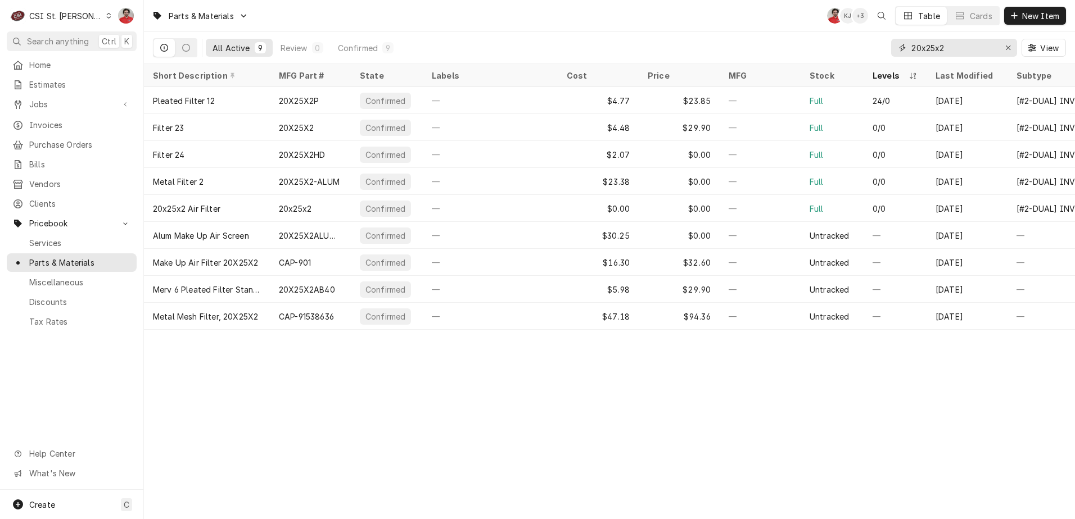
type input "20x25x2"
click at [1017, 18] on div "Dynamic Content Wrapper" at bounding box center [1013, 15] width 11 height 11
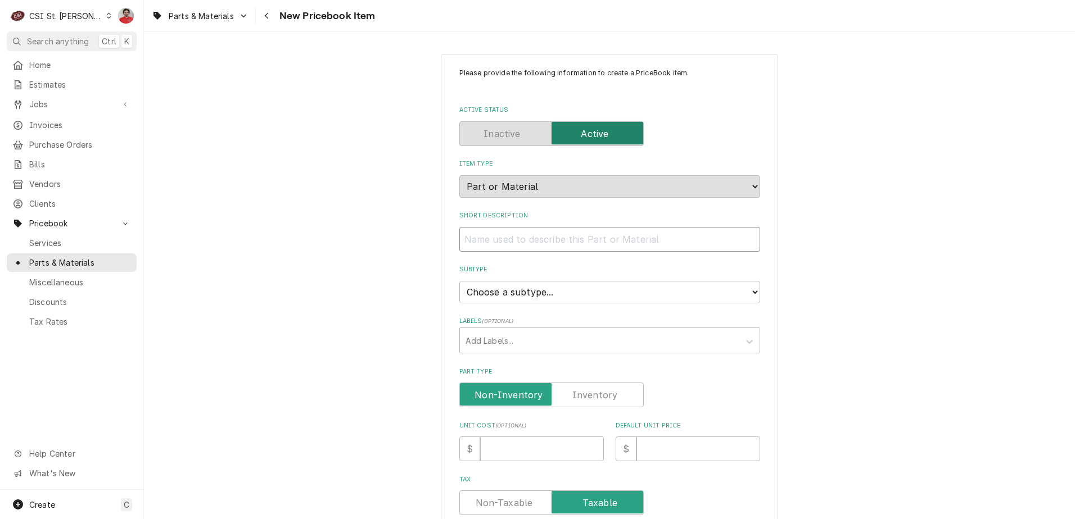
click at [562, 242] on input "Short Description" at bounding box center [609, 239] width 301 height 25
type textarea "x"
type input "W"
type textarea "x"
type input "WA"
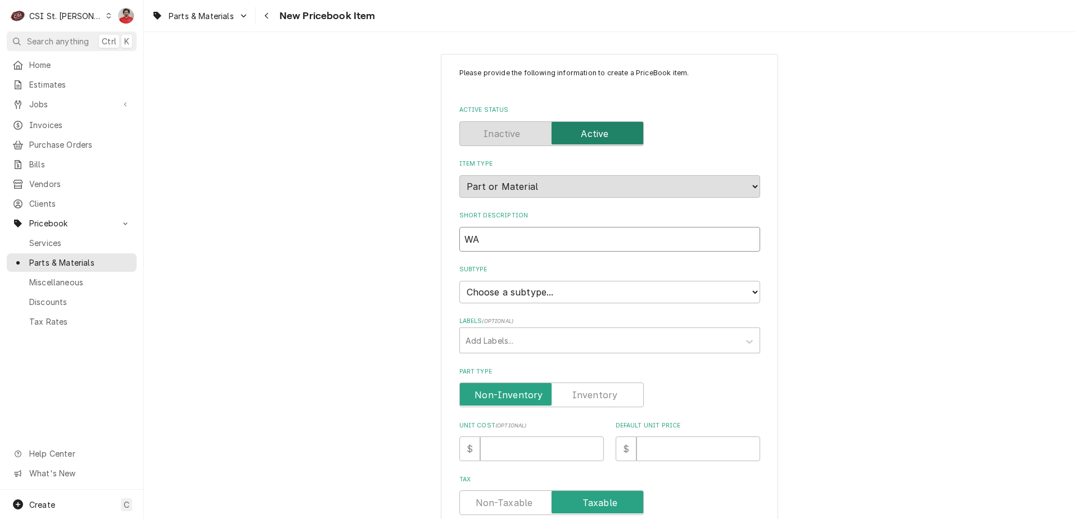
type textarea "x"
type input "WAT"
type textarea "x"
type input "WATE"
type textarea "x"
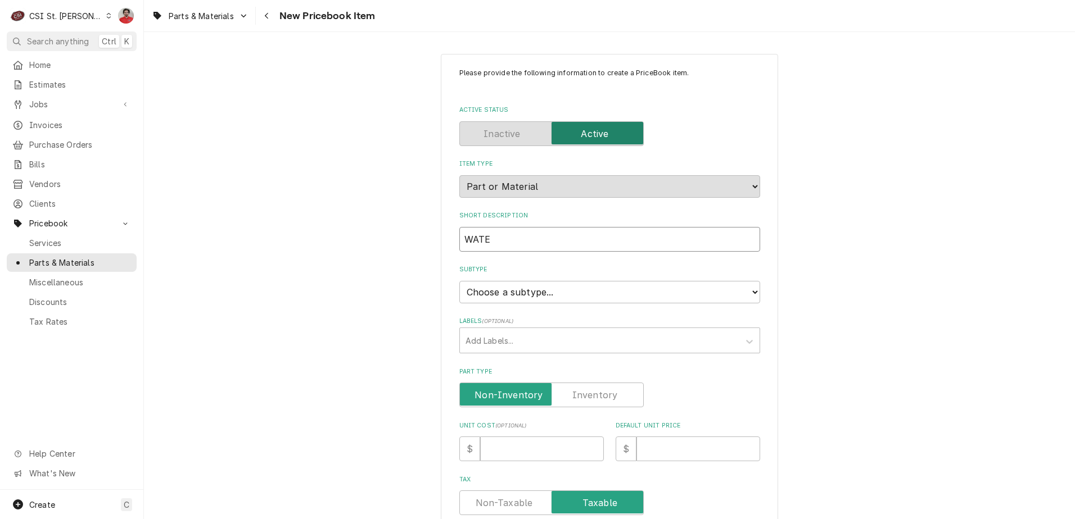
type input "WATER"
type textarea "x"
type input "WATER"
type textarea "x"
type input "WATER F"
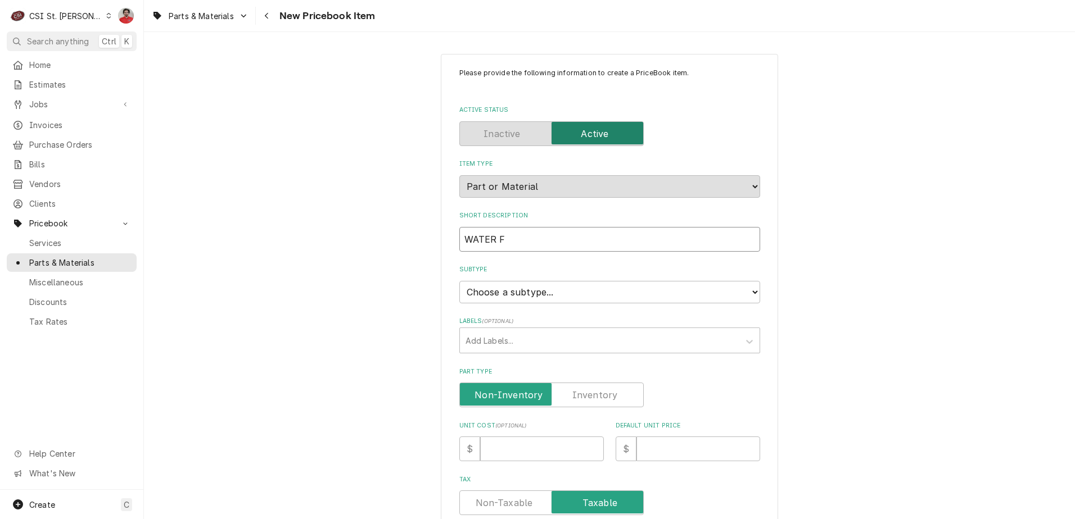
type textarea "x"
type input "WATER FI"
type textarea "x"
type input "WATER FIL"
type textarea "x"
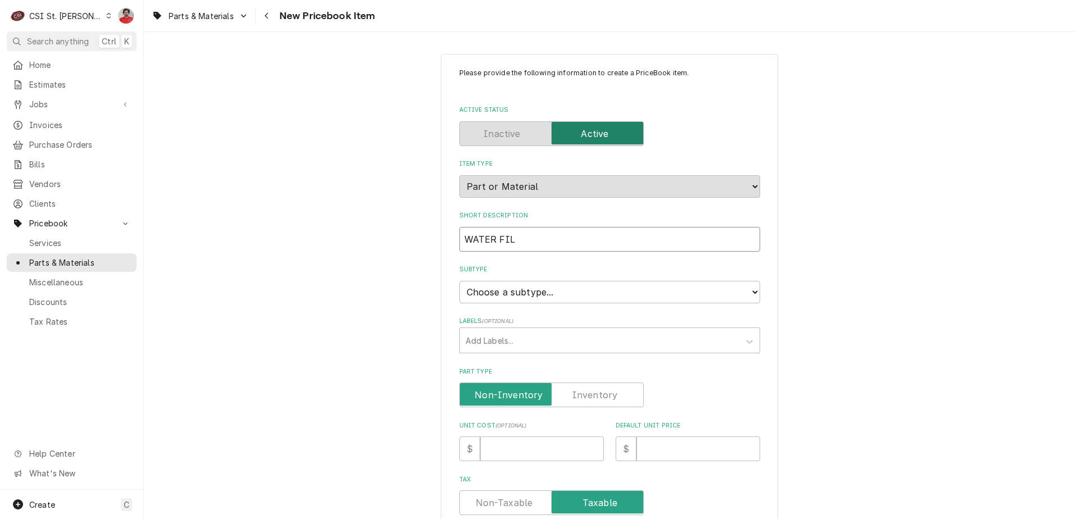
type input "WATER FILT"
type textarea "x"
type input "WATER FILTE"
type textarea "x"
type input "WATER FILTER"
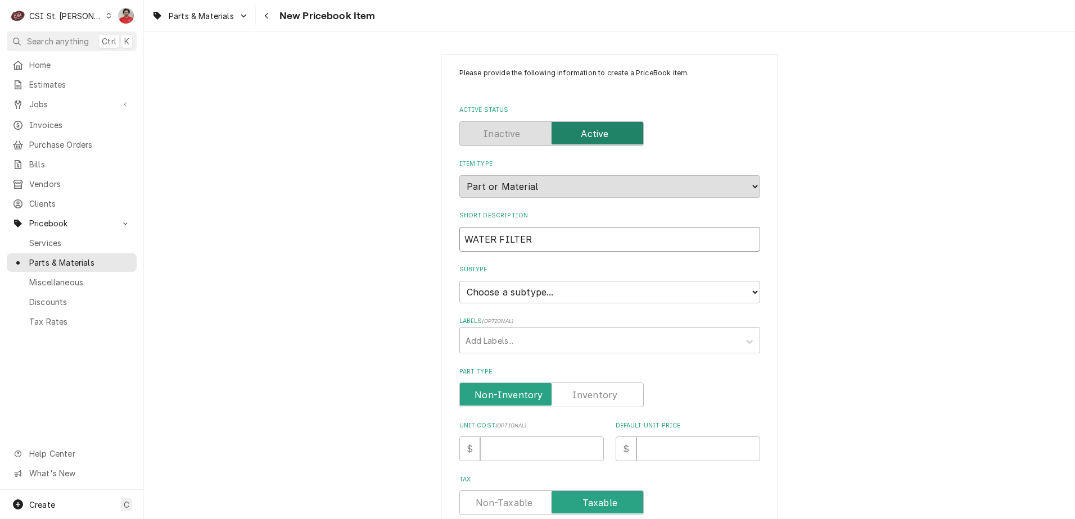
type textarea "x"
type input "WATER FILTER"
type textarea "x"
type input "WATER FILTER C"
type textarea "x"
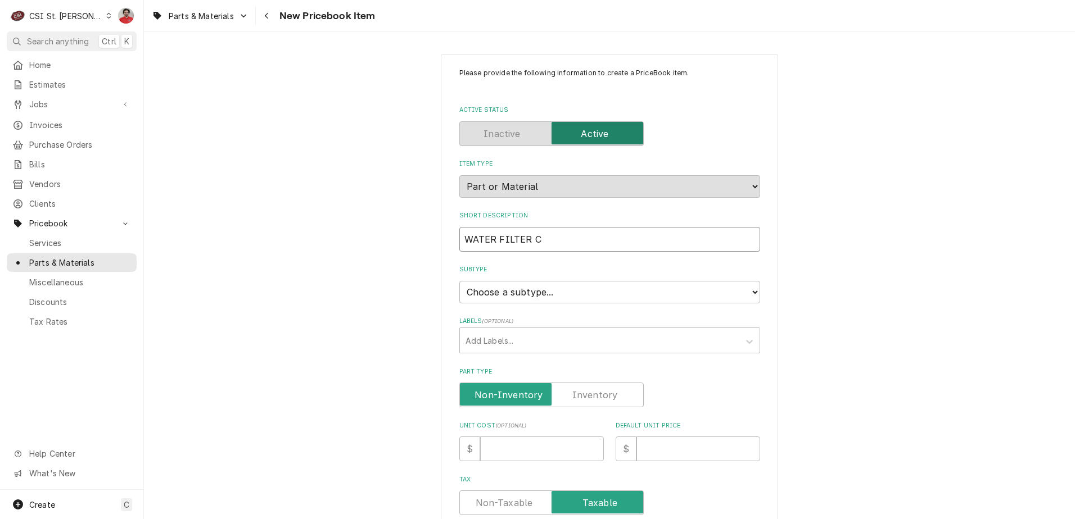
type input "WATER FILTER CA"
type textarea "x"
type input "WATER FILTER CAR"
type textarea "x"
type input "WATER FILTER CART"
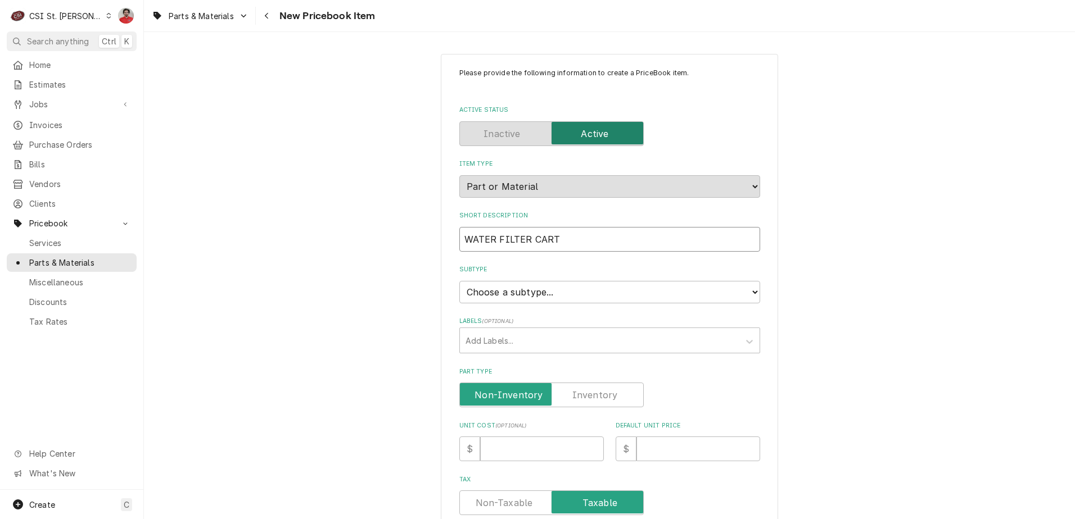
type textarea "x"
type input "WATER FILTER CARTD"
type textarea "x"
type input "WATER FILTER CART"
type textarea "x"
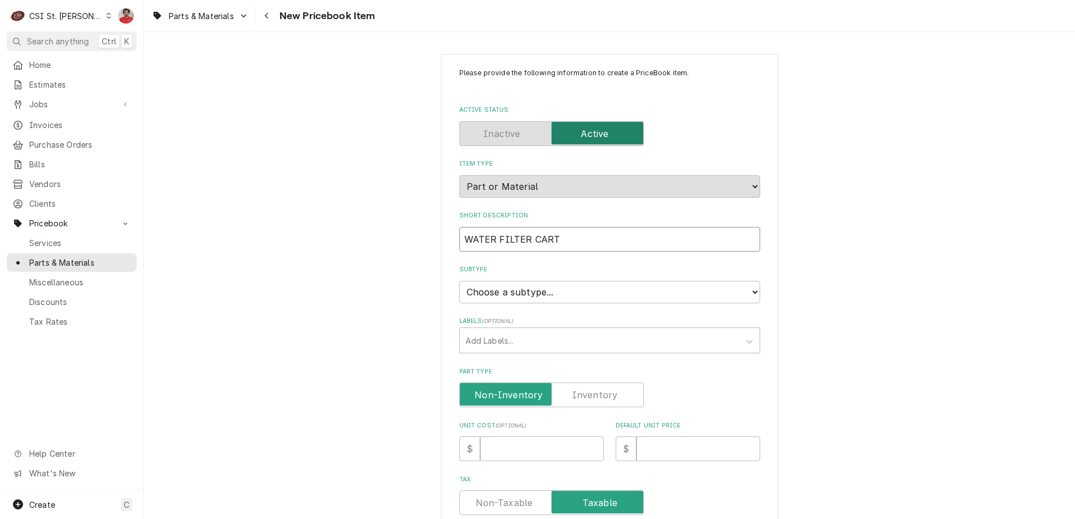
type input "WATER FILTER CARTR"
type textarea "x"
type input "WATER FILTER CARTRI"
type textarea "x"
type input "WATER FILTER CARTRID"
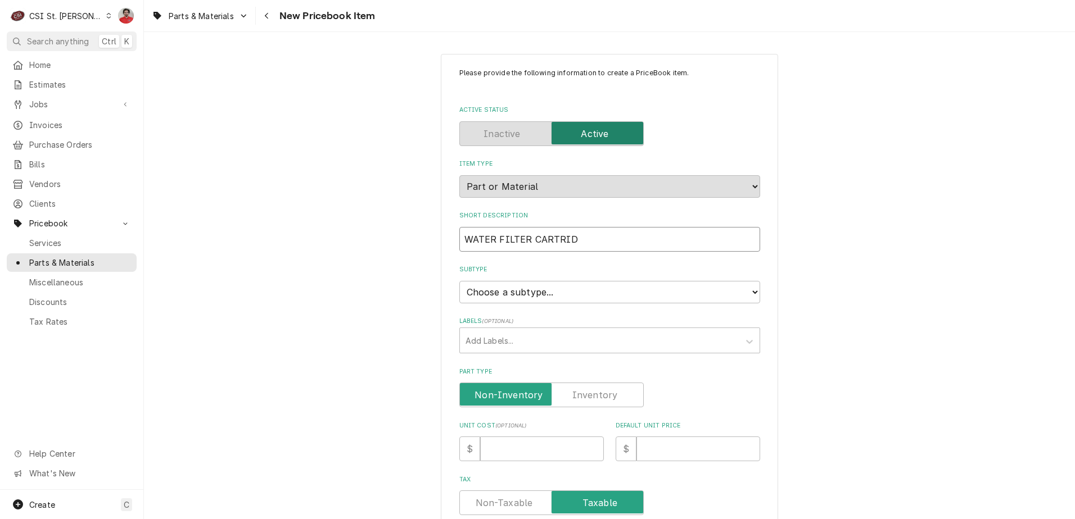
type textarea "x"
type input "WATER FILTER CARTRIDG"
type textarea "x"
type input "WATER FILTER CARTRIDGE"
type textarea "x"
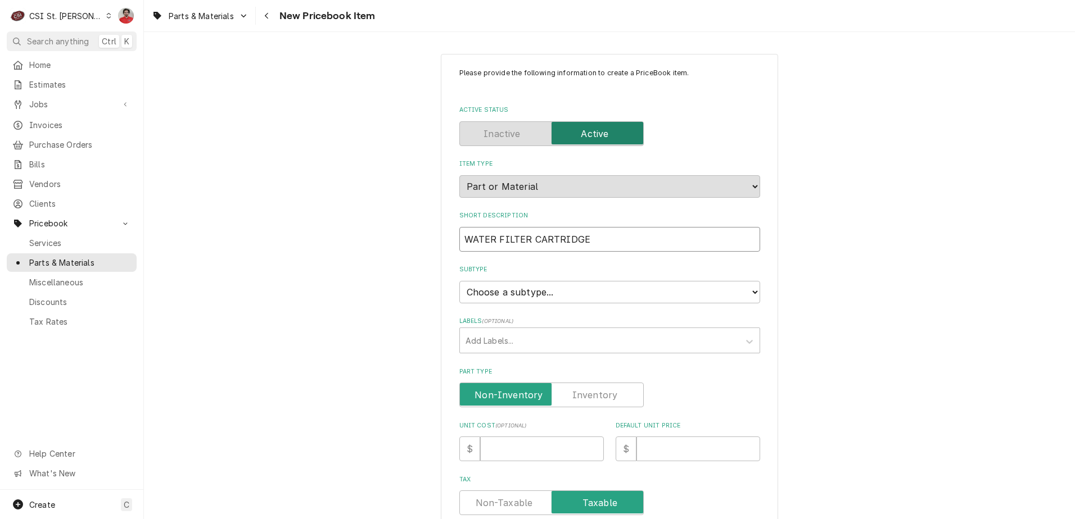
type input "WATER FILTER CARTRIDGE,"
type textarea "x"
type input "WATER FILTER CARTRIDGE,"
type textarea "x"
type input "WATER FILTER CARTRIDGE, C"
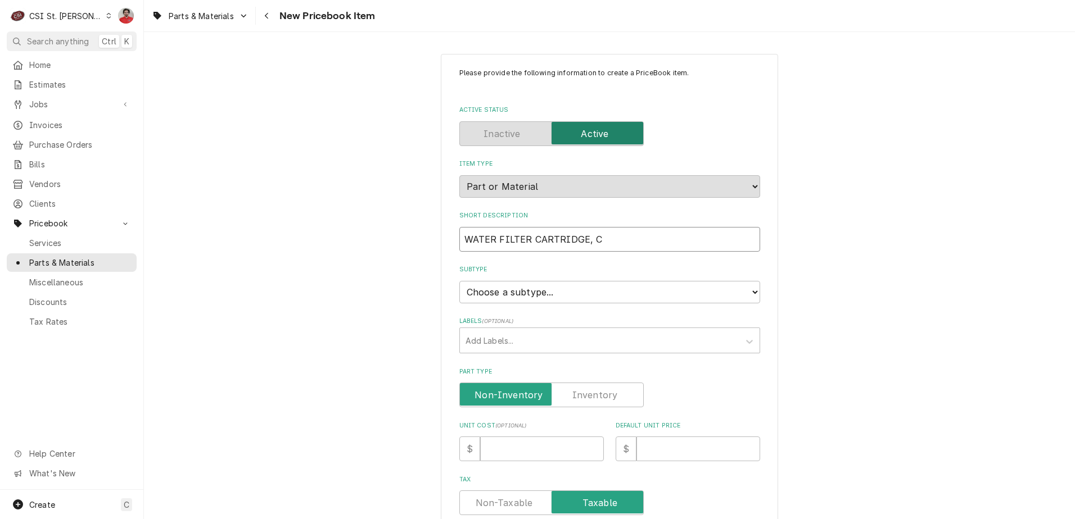
type textarea "x"
type input "WATER FILTER CARTRIDGE, [GEOGRAPHIC_DATA]"
type textarea "x"
type input "WATER FILTER CARTRIDGE, CAR"
type textarea "x"
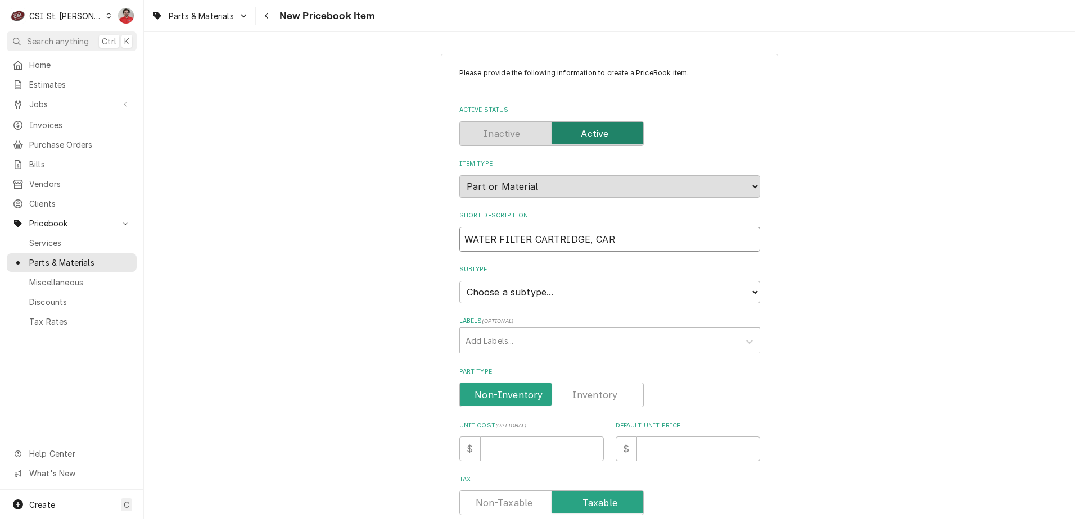
type input "WATER FILTER CARTRIDGE, CARB"
type textarea "x"
type input "WATER FILTER CARTRIDGE, CARBO"
type textarea "x"
type input "WATER FILTER CARTRIDGE, CARBON"
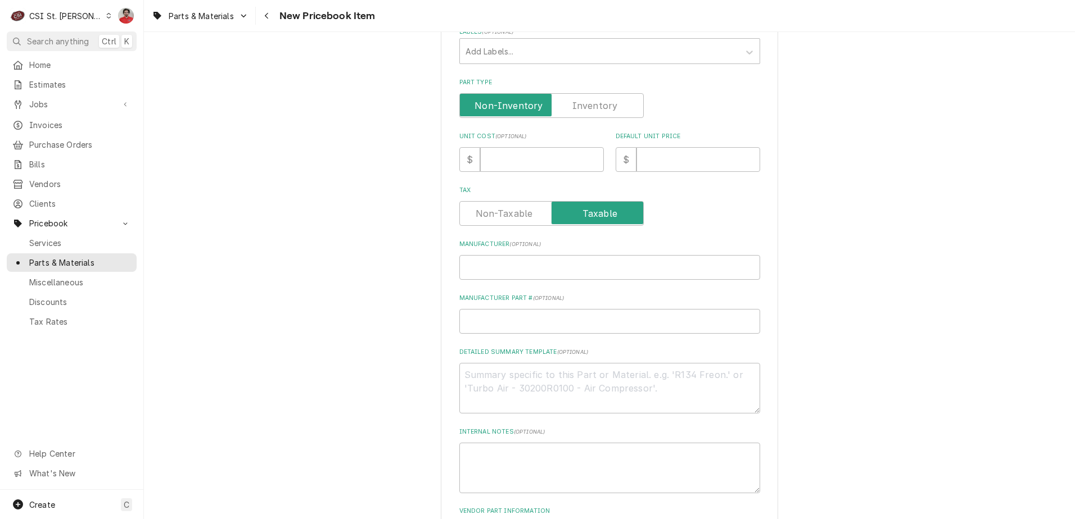
scroll to position [337, 0]
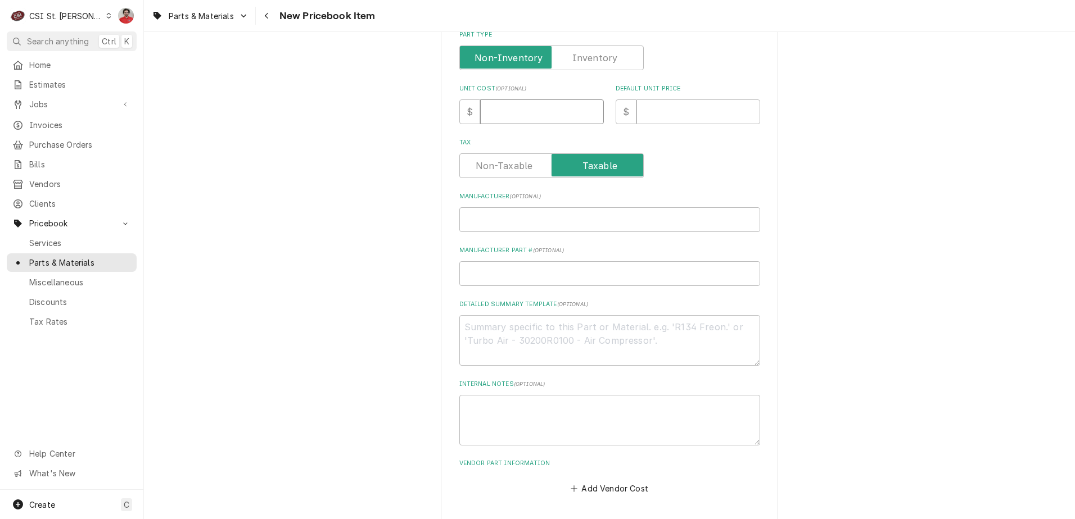
click at [528, 116] on input "Unit Cost ( optional )" at bounding box center [542, 111] width 124 height 25
click at [528, 115] on input "Unit Cost ( optional )" at bounding box center [542, 111] width 124 height 25
type textarea "x"
type input "7"
type textarea "x"
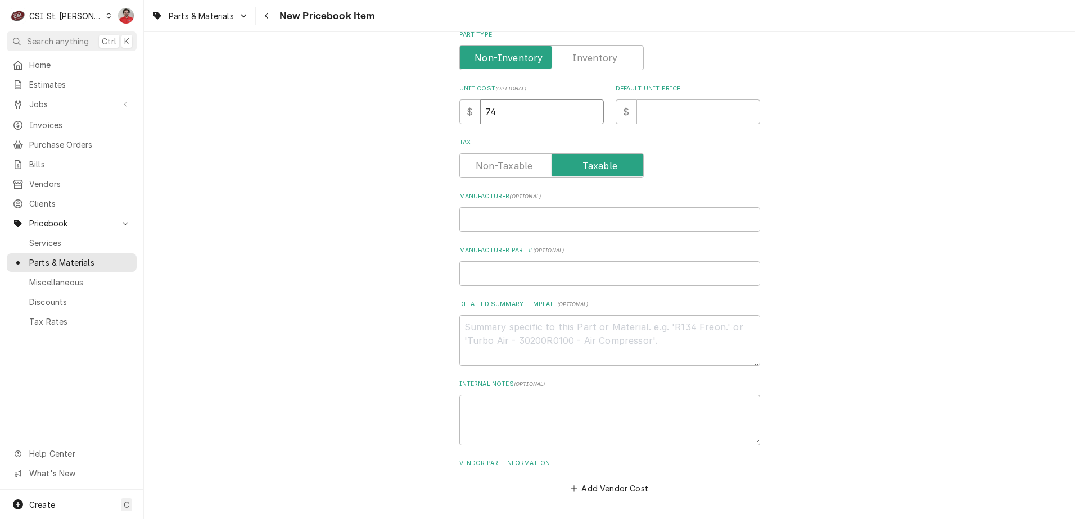
type input "74"
type textarea "x"
type input "9"
type textarea "x"
type input "99"
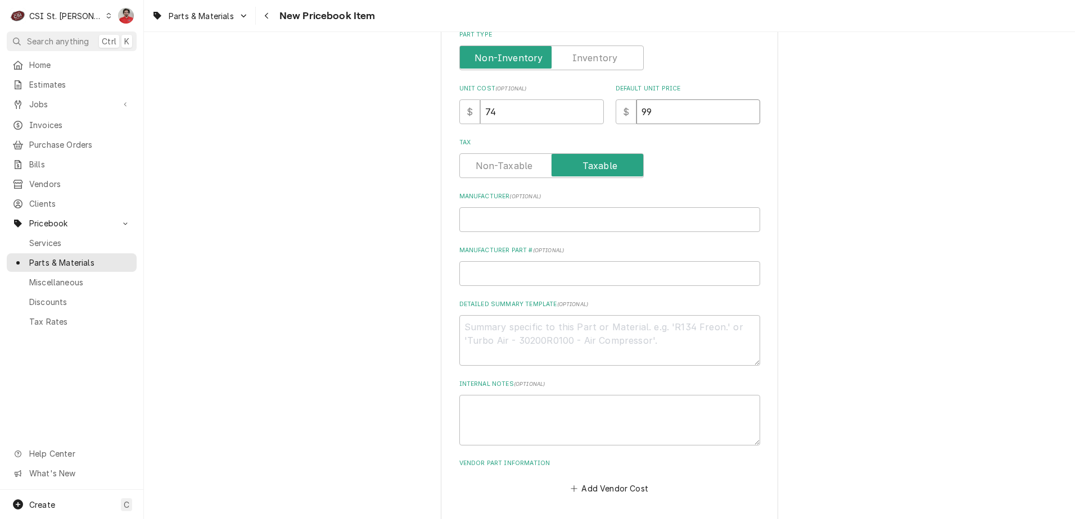
type textarea "x"
type input "99.9"
type textarea "x"
type input "99.90"
click at [592, 220] on input "Manufacturer ( optional )" at bounding box center [609, 219] width 301 height 25
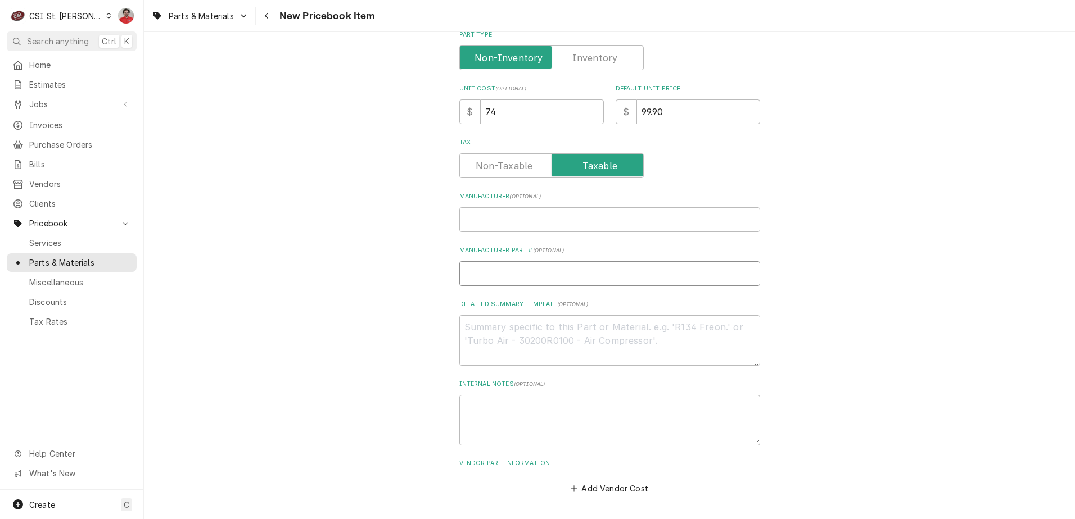
click at [567, 273] on input "Manufacturer Part # ( optional )" at bounding box center [609, 273] width 301 height 25
type textarea "x"
type input "<"
type textarea "x"
type input "<A"
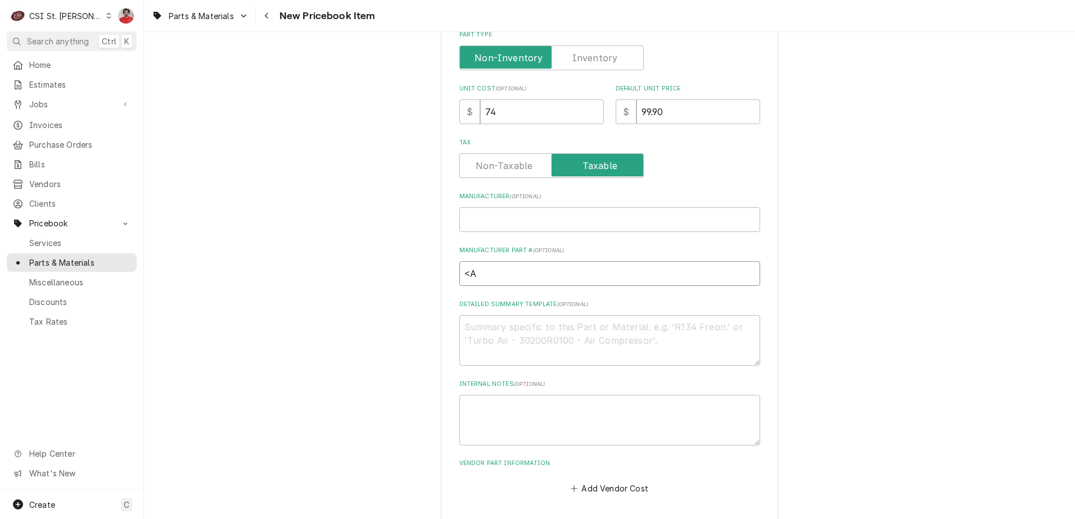
type textarea "x"
type input "<AX"
type textarea "x"
type input "<AX\"
type textarea "x"
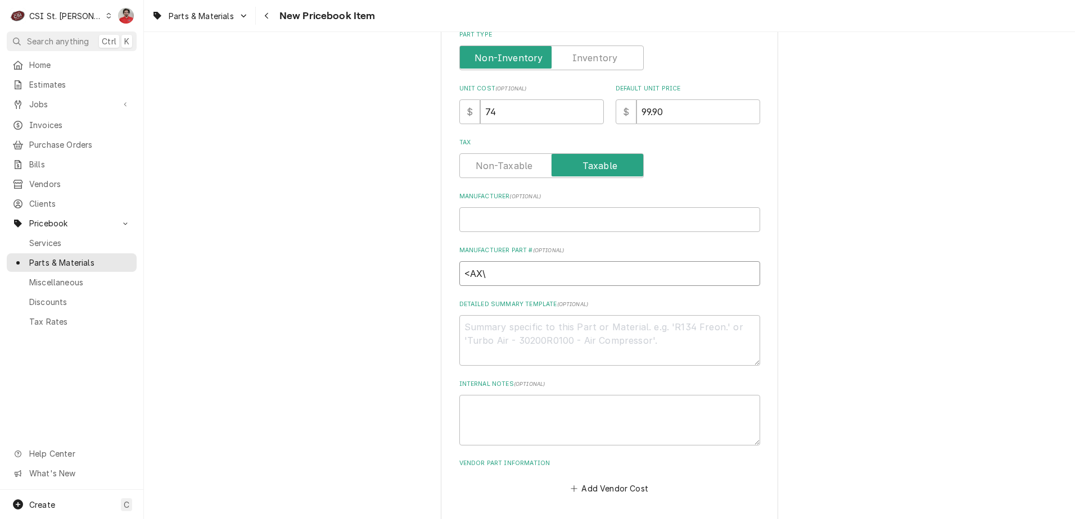
type input "<AX"
type textarea "x"
type input "<A"
type textarea "x"
type input "<"
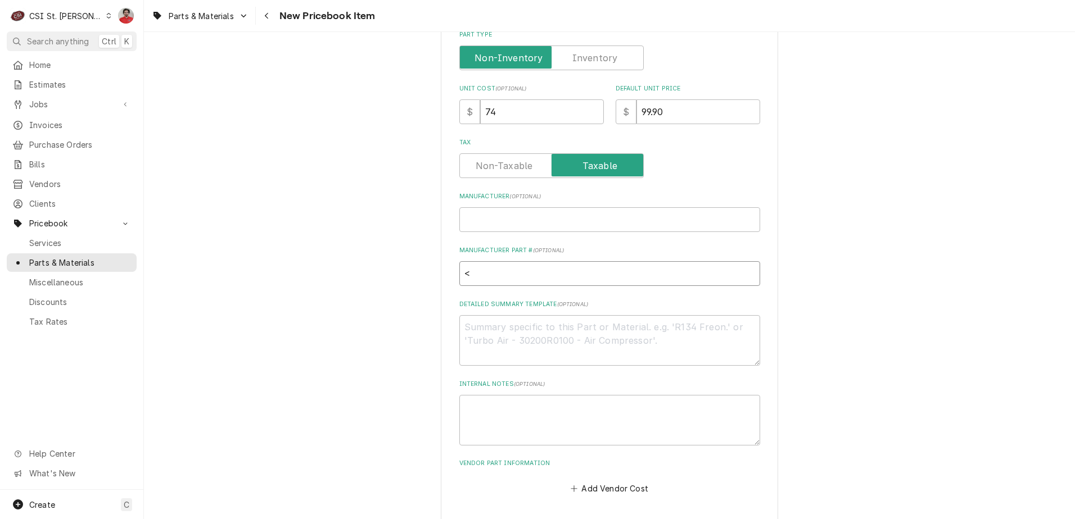
type textarea "x"
type input "M"
type textarea "x"
type input "MA"
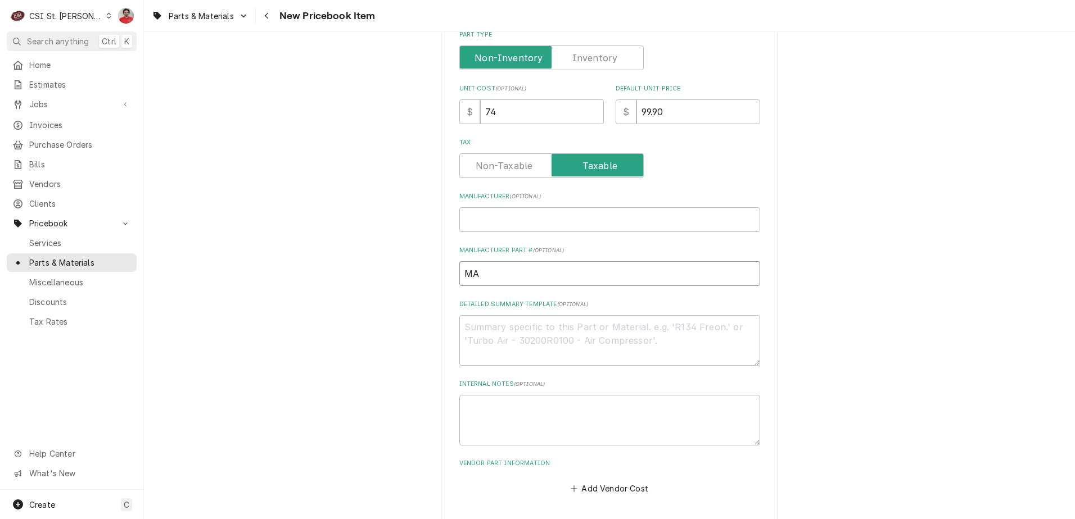
type textarea "x"
type input "MAX"
type textarea "x"
type input "MAX-"
paste input "TLC-3200S"
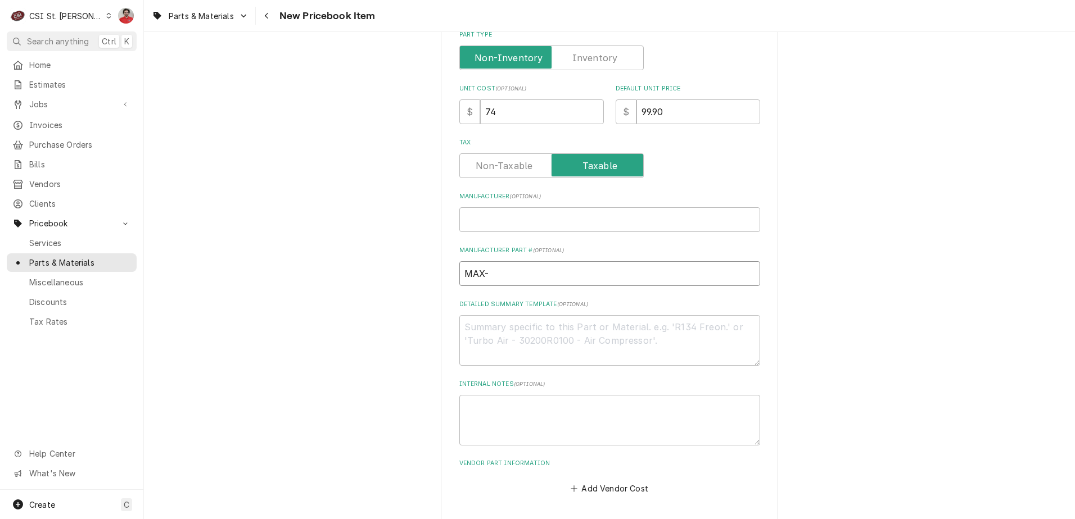
type textarea "x"
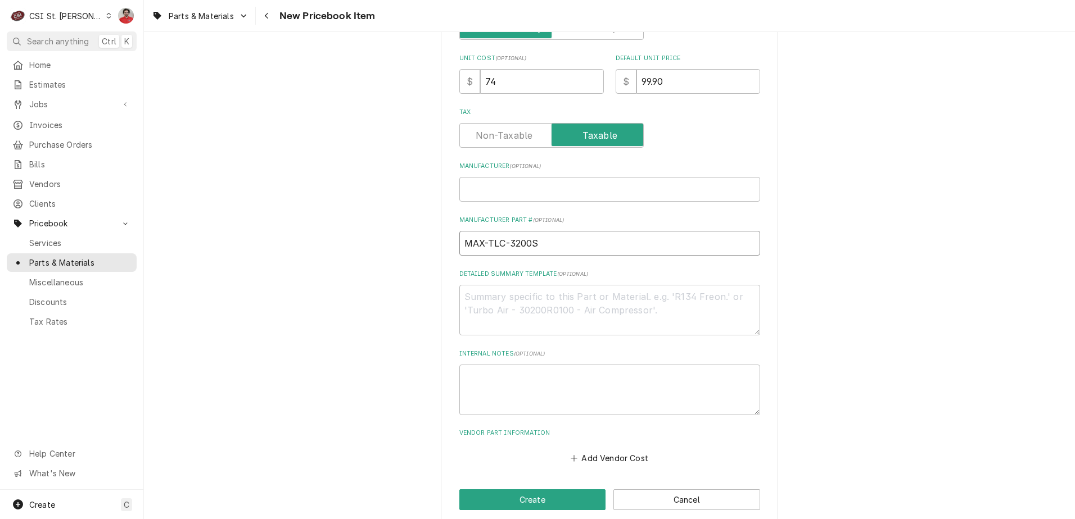
scroll to position [383, 0]
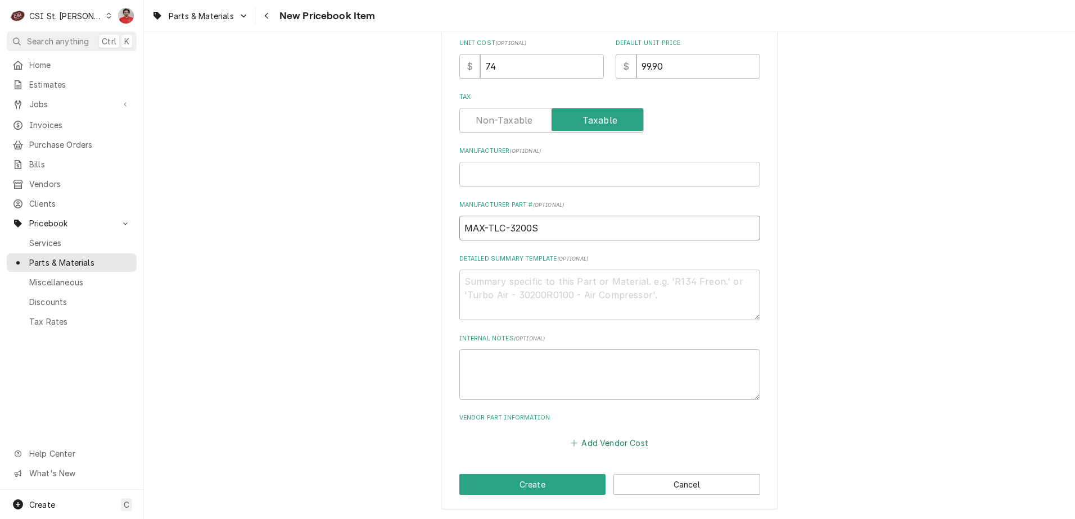
type input "MAX-TLC-3200S"
click at [576, 443] on button "Add Vendor Cost" at bounding box center [610, 443] width 82 height 16
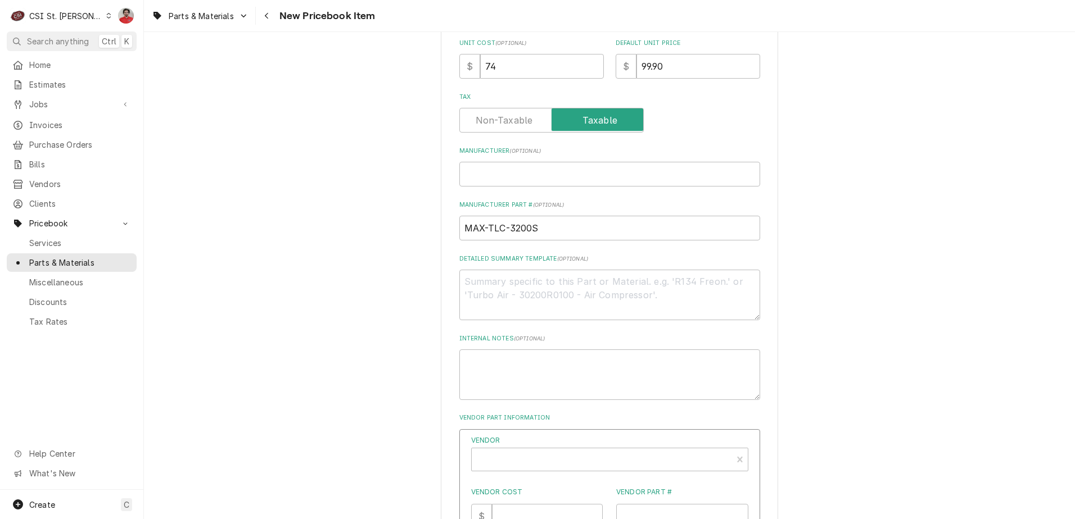
type textarea "x"
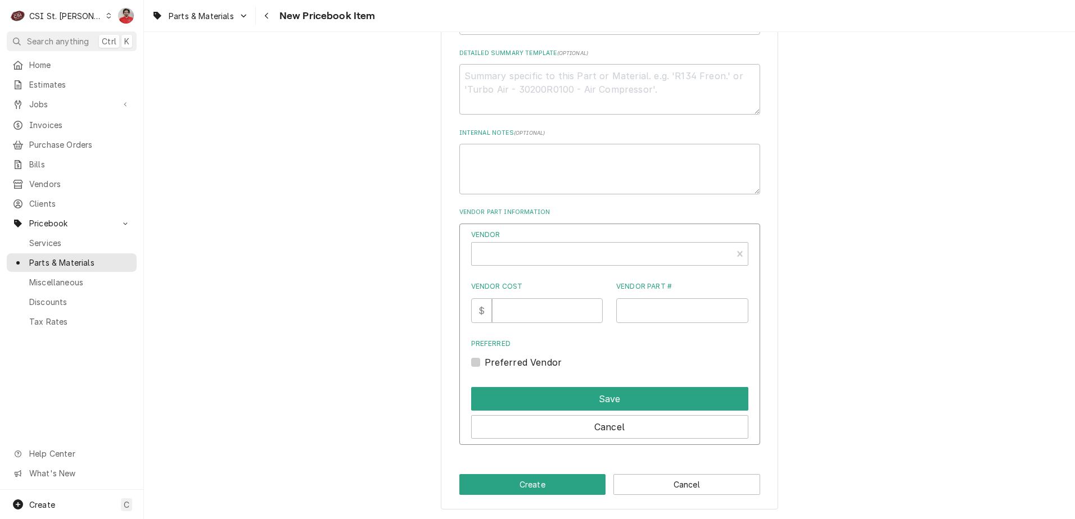
scroll to position [307, 0]
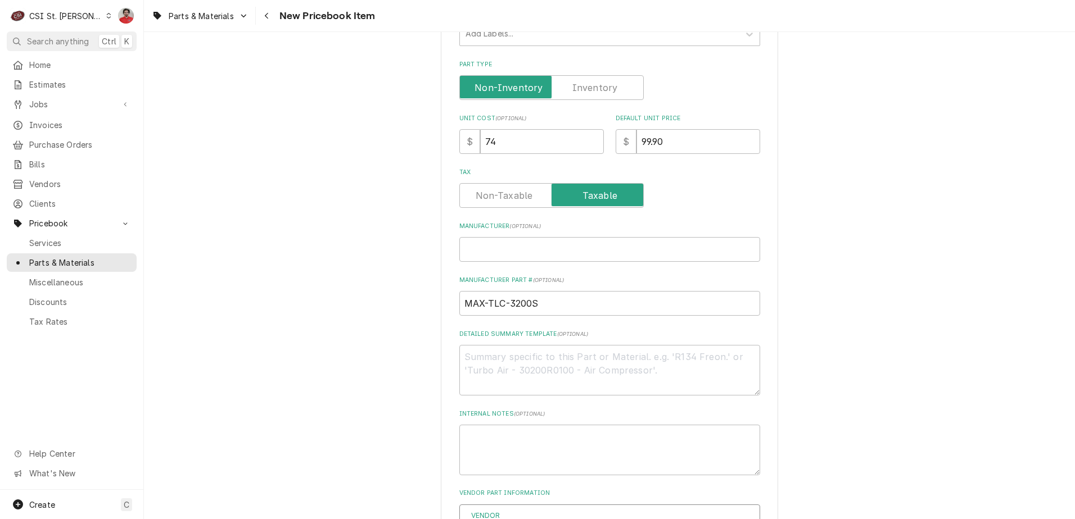
click at [576, 75] on div "Part Type" at bounding box center [609, 80] width 301 height 40
click at [574, 97] on input "Part Type" at bounding box center [551, 87] width 174 height 25
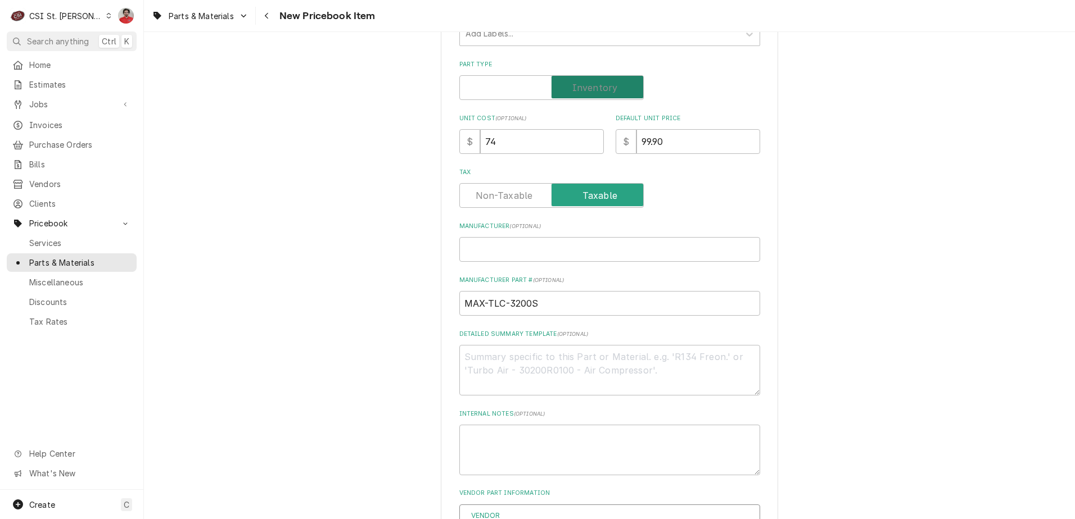
checkbox input "true"
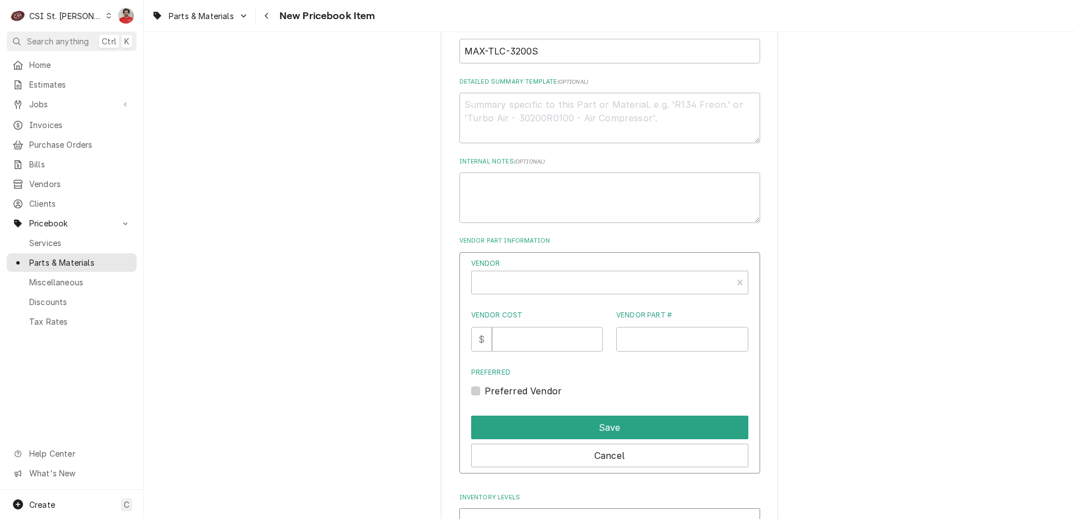
scroll to position [645, 0]
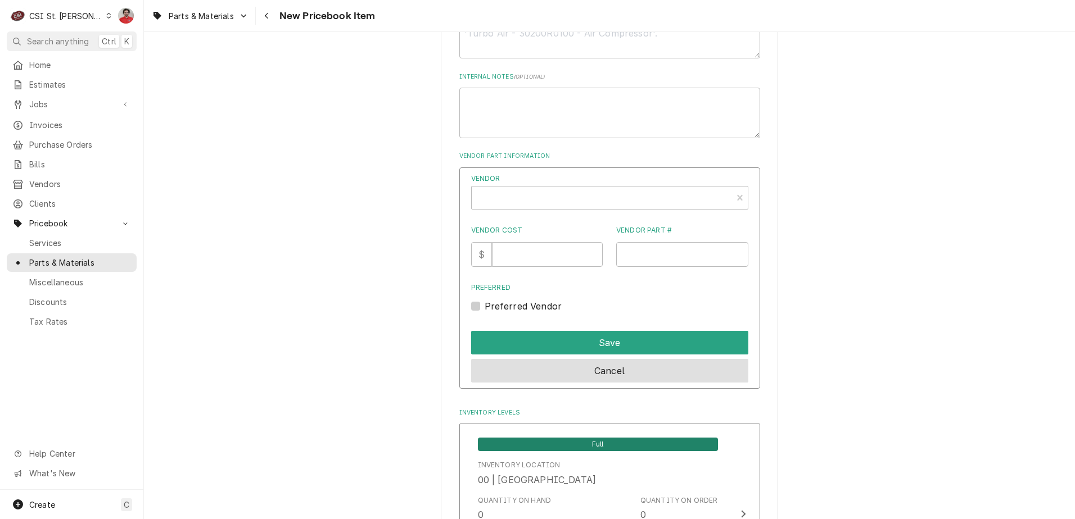
click at [577, 370] on button "Cancel" at bounding box center [609, 371] width 277 height 24
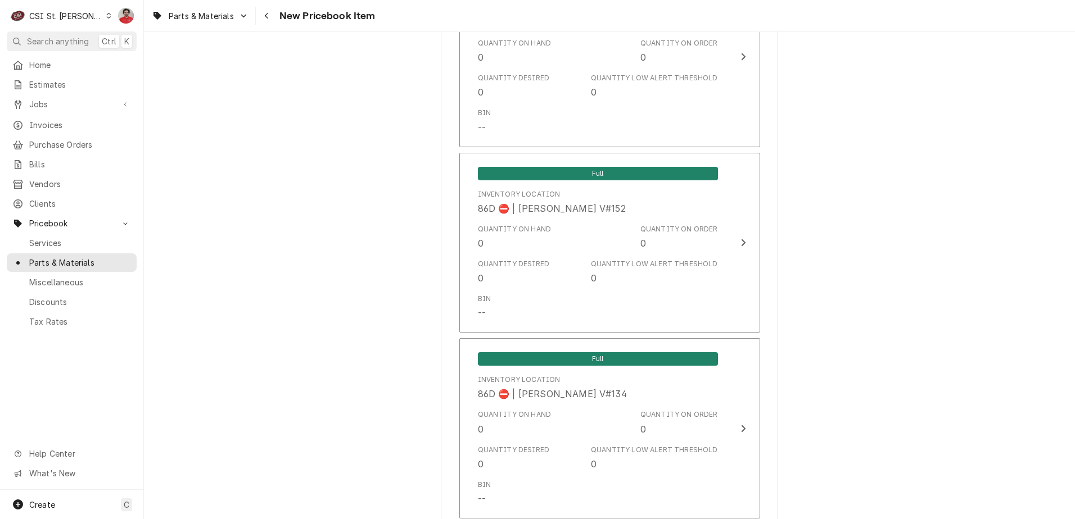
scroll to position [9151, 0]
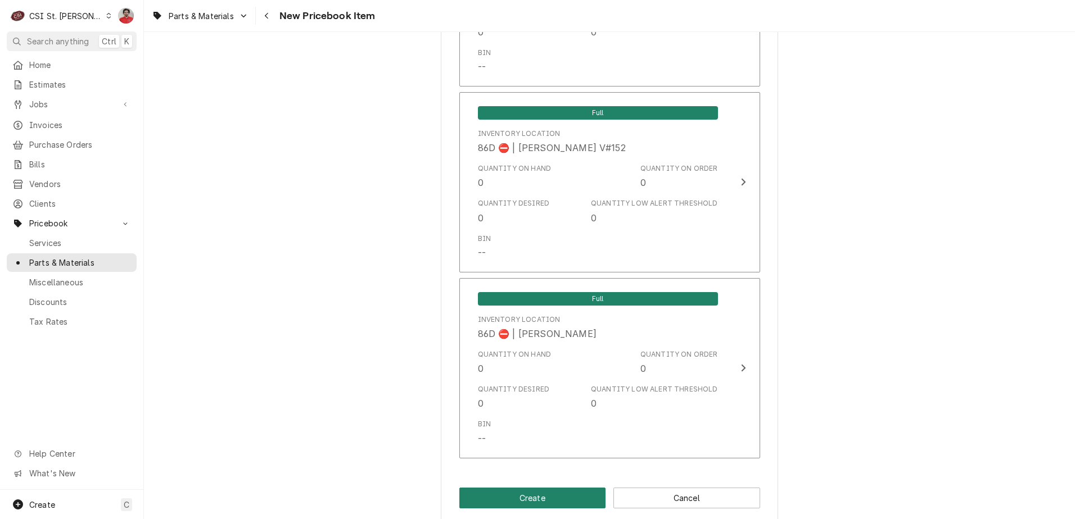
click at [567, 488] on button "Create" at bounding box center [532, 498] width 147 height 21
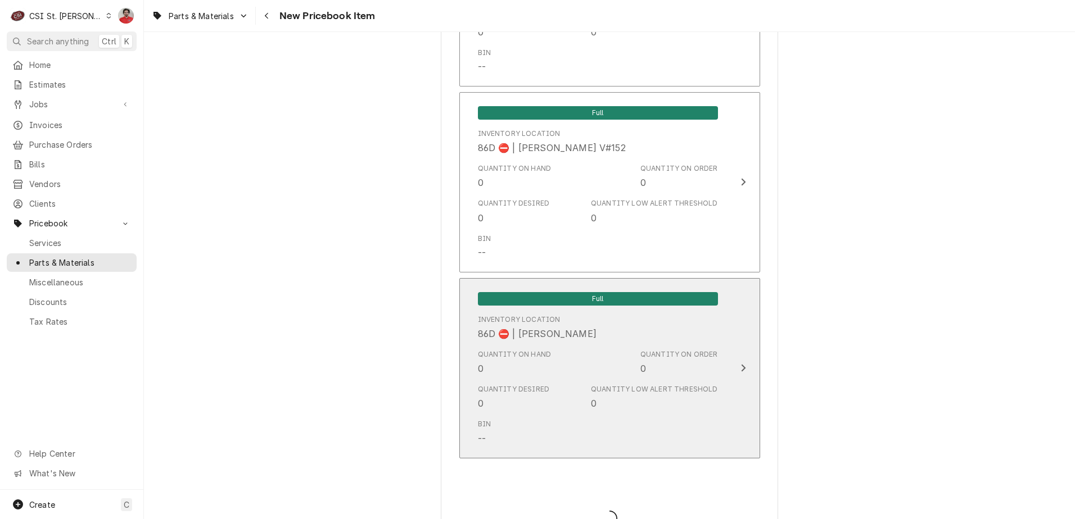
type textarea "x"
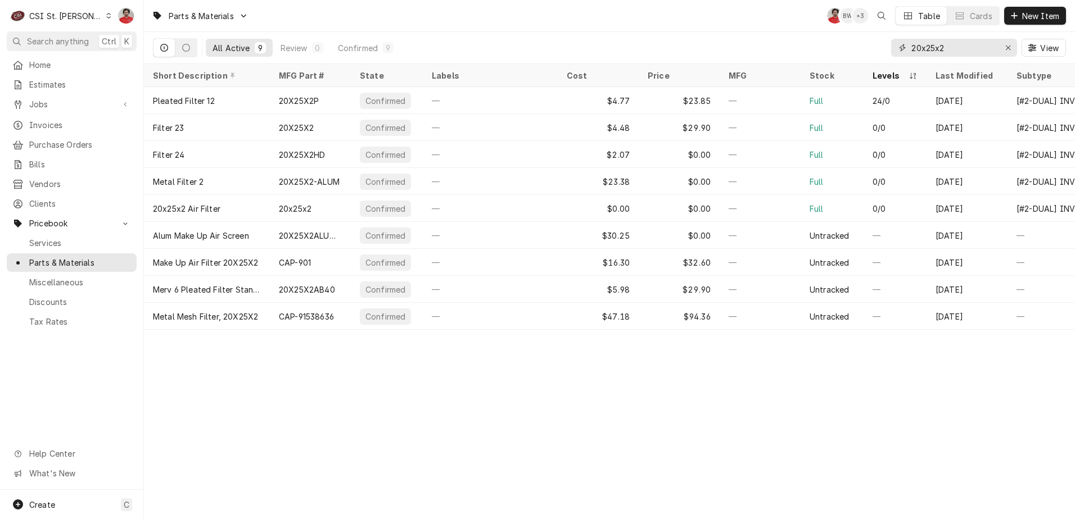
drag, startPoint x: 963, startPoint y: 55, endPoint x: 748, endPoint y: 58, distance: 215.3
click at [754, 55] on div "All Active 9 Review 0 Confirmed 9 20x25x2 View" at bounding box center [609, 47] width 913 height 31
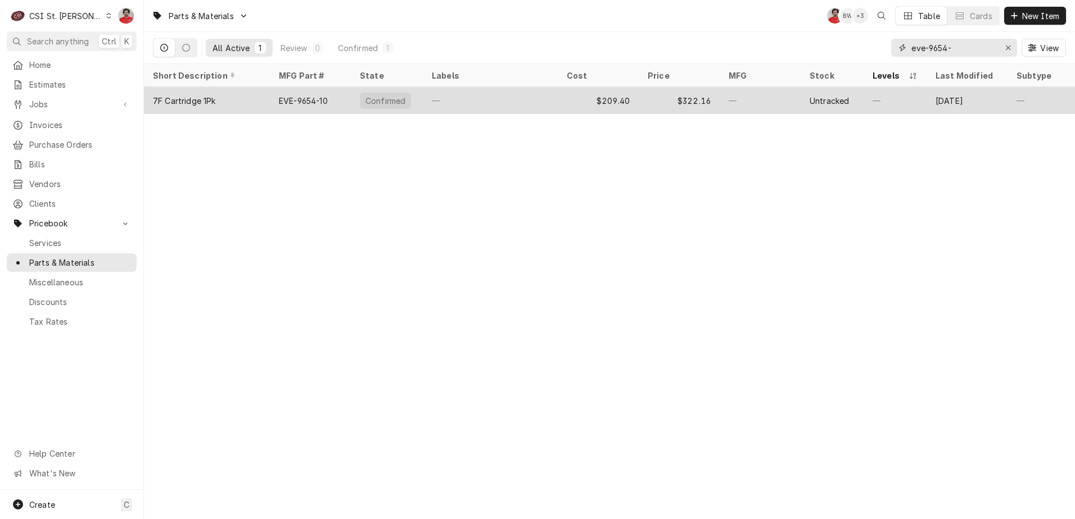
type input "eve-9654-"
click at [780, 103] on div "—" at bounding box center [759, 100] width 81 height 27
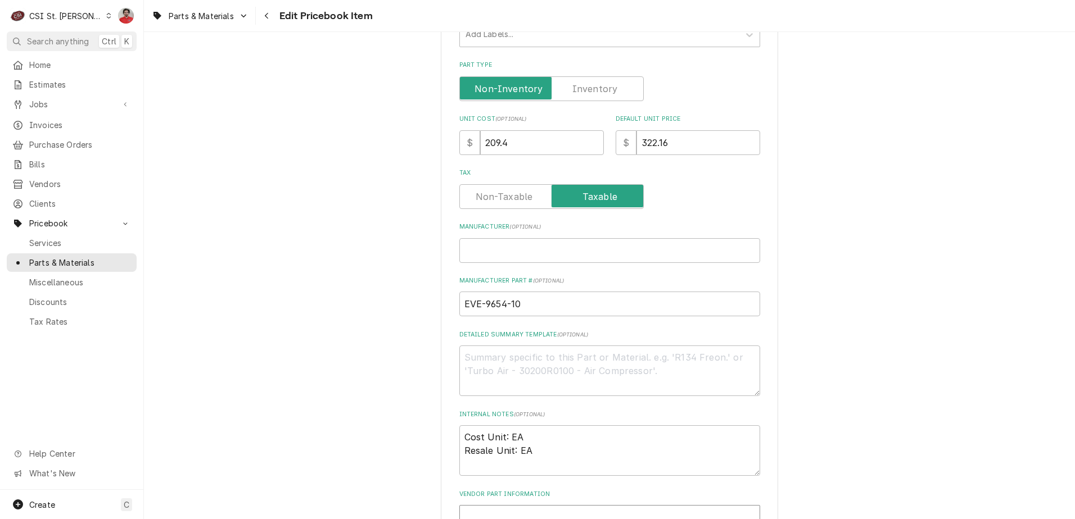
scroll to position [393, 0]
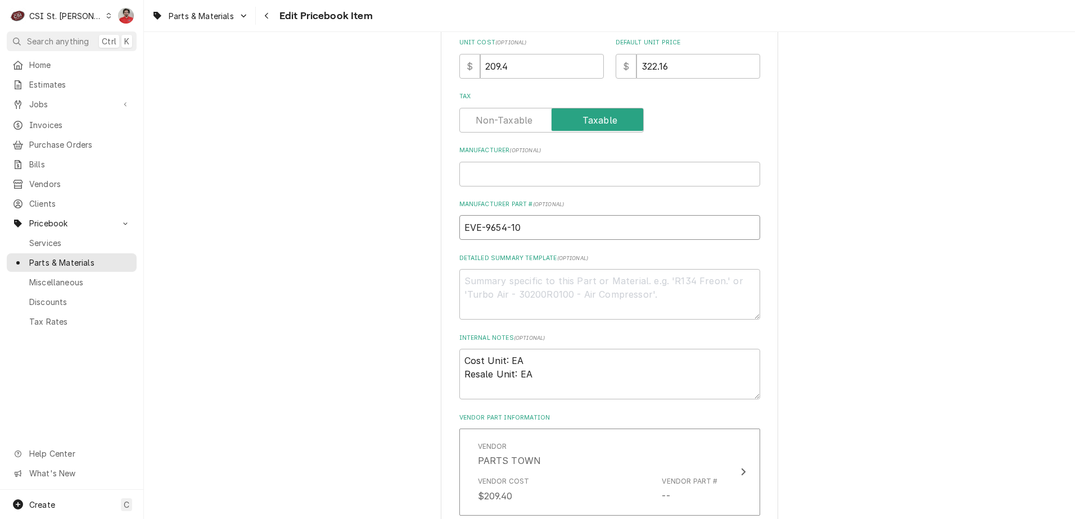
drag, startPoint x: 538, startPoint y: 225, endPoint x: 246, endPoint y: 234, distance: 292.4
click at [246, 234] on div "Use the fields below to edit this PriceBook item. Note that changes made here w…" at bounding box center [609, 210] width 931 height 1120
click at [523, 221] on input "EVE-9654-10" at bounding box center [609, 227] width 301 height 25
drag, startPoint x: 528, startPoint y: 232, endPoint x: 480, endPoint y: 231, distance: 47.8
click at [480, 231] on input "EVE-9654-10" at bounding box center [609, 227] width 301 height 25
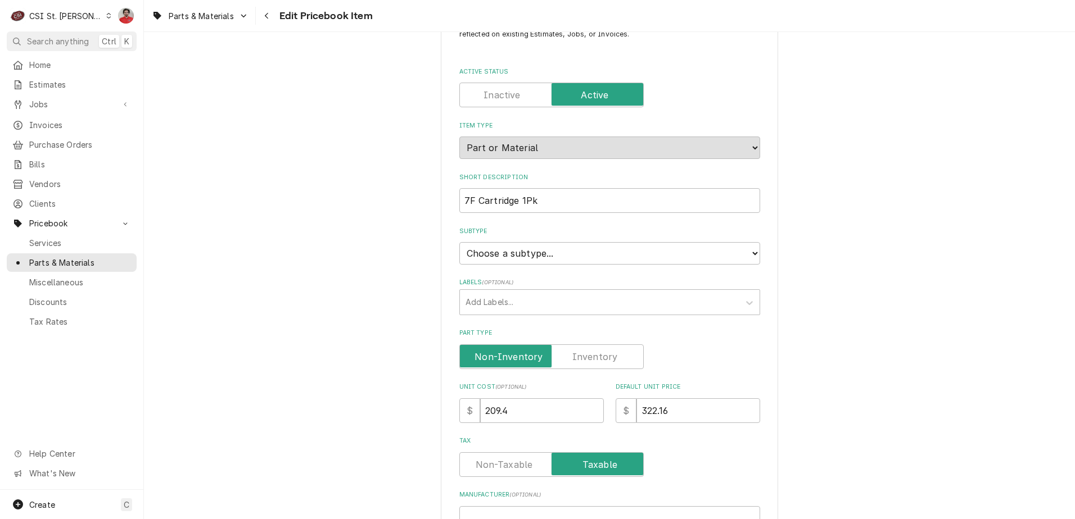
scroll to position [0, 0]
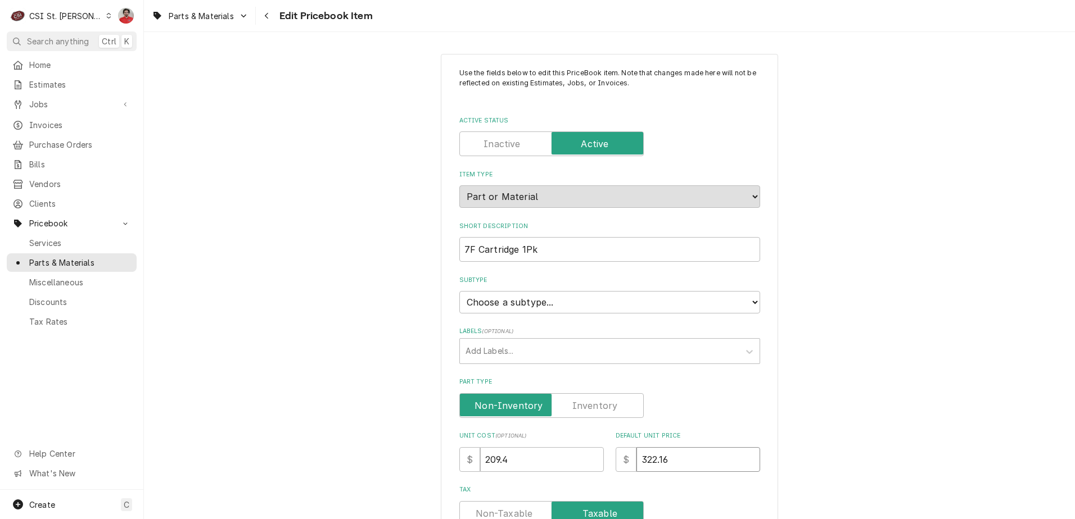
drag, startPoint x: 618, startPoint y: 448, endPoint x: 531, endPoint y: 454, distance: 87.3
click at [537, 452] on div "Unit Cost ( optional ) $ 209.4 Default Unit Price $ 322.16" at bounding box center [609, 452] width 301 height 40
paste input "79.07"
type textarea "x"
type input "379.07"
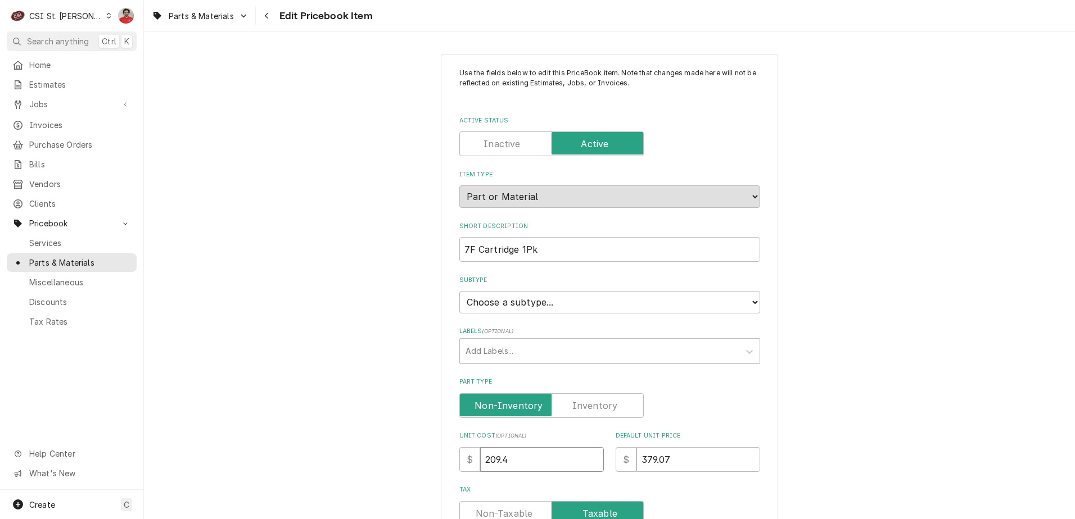
drag, startPoint x: 517, startPoint y: 455, endPoint x: 370, endPoint y: 453, distance: 146.7
type textarea "x"
type input "2"
type textarea "x"
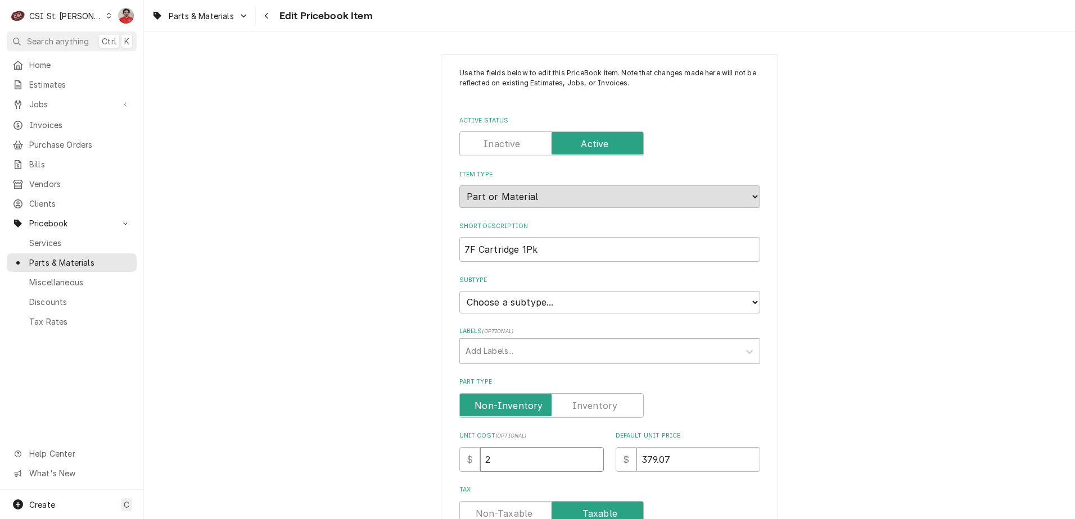
type input "21"
type textarea "x"
type input "219"
type textarea "x"
type input "219.8"
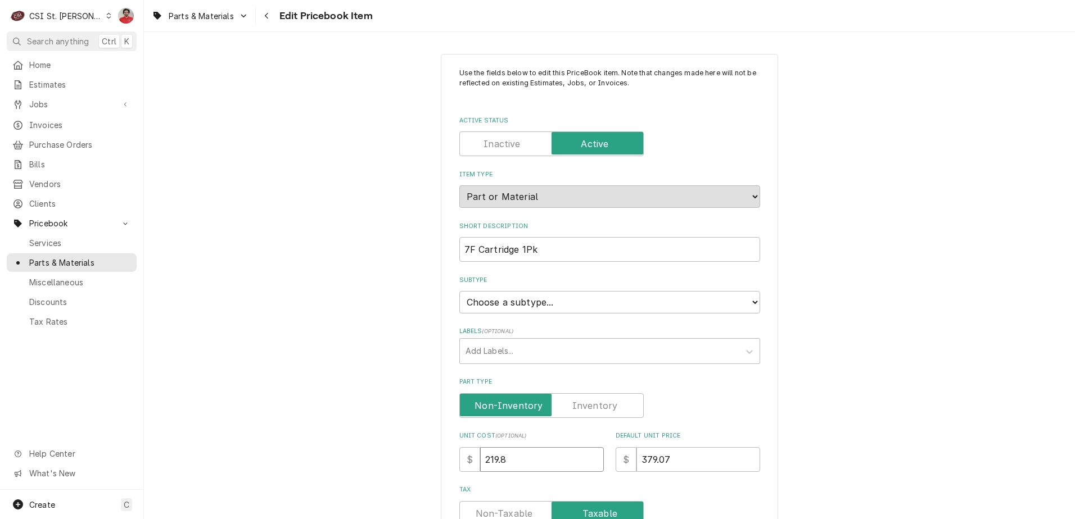
type textarea "x"
type input "219.87"
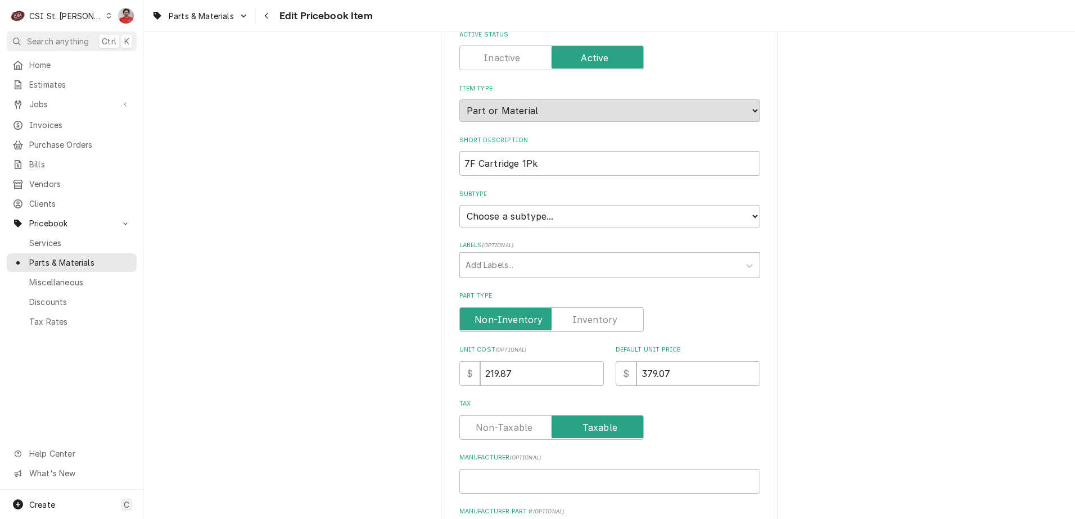
scroll to position [112, 0]
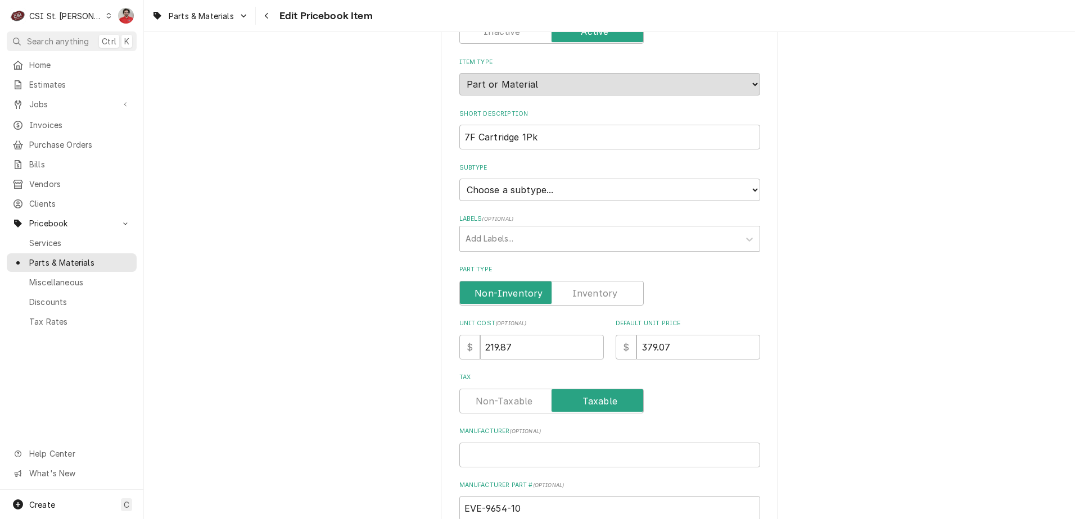
click at [606, 292] on label "Part Type" at bounding box center [551, 293] width 184 height 25
click at [606, 292] on input "Part Type" at bounding box center [551, 293] width 174 height 25
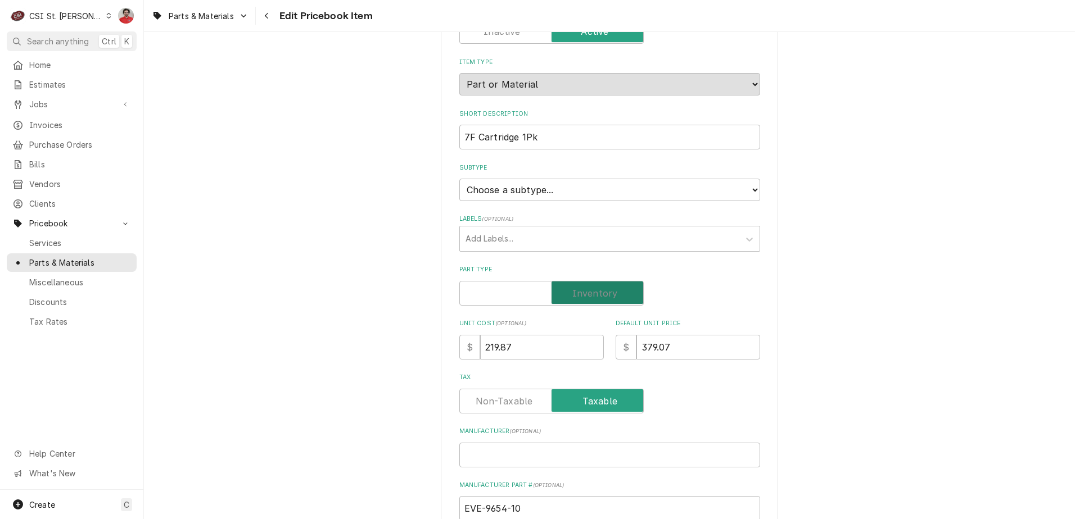
checkbox input "true"
type textarea "x"
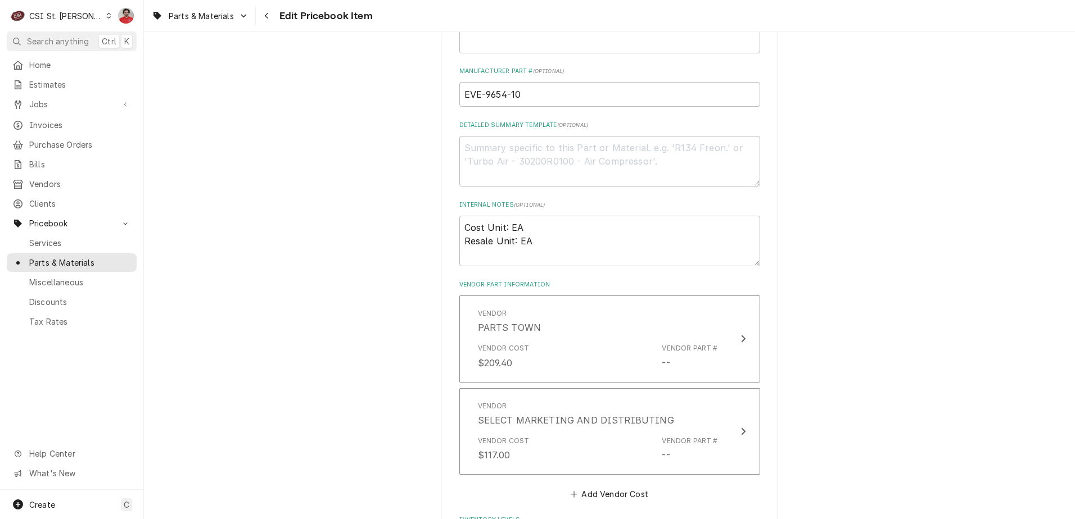
scroll to position [612, 0]
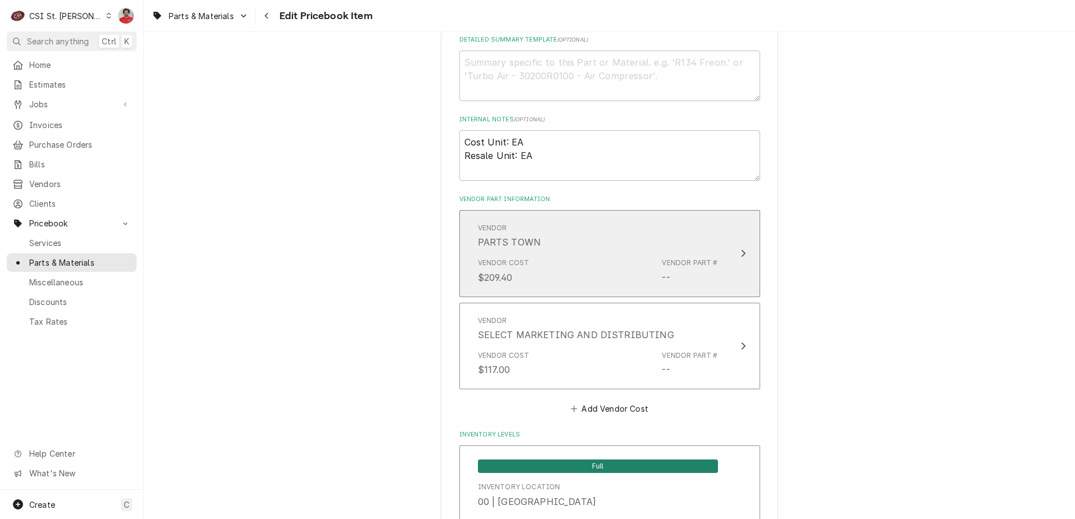
click at [640, 254] on div "Vendor Cost $209.40 Vendor Part # --" at bounding box center [598, 271] width 240 height 35
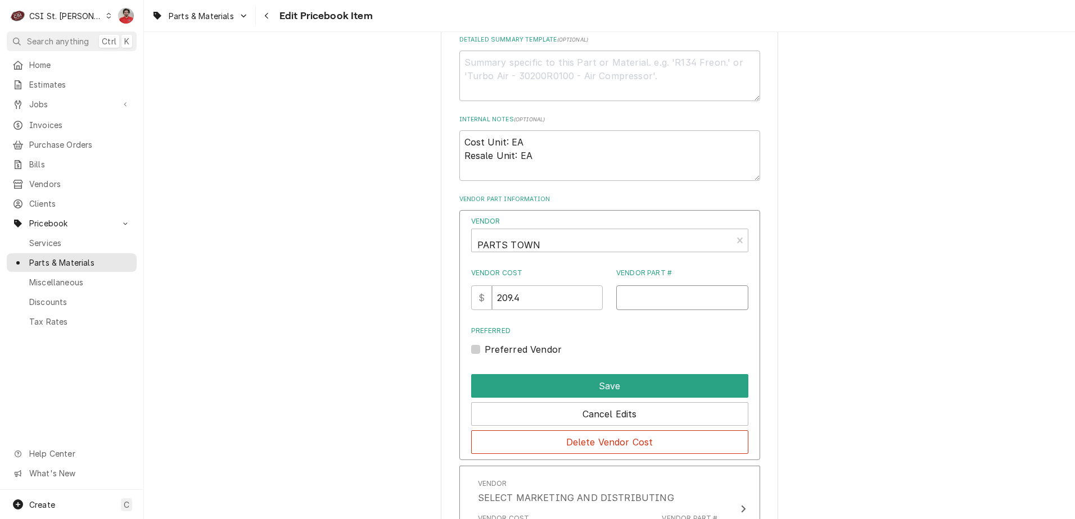
click at [662, 295] on input "Vendor Part #" at bounding box center [682, 298] width 132 height 25
paste input "EVEEV965410"
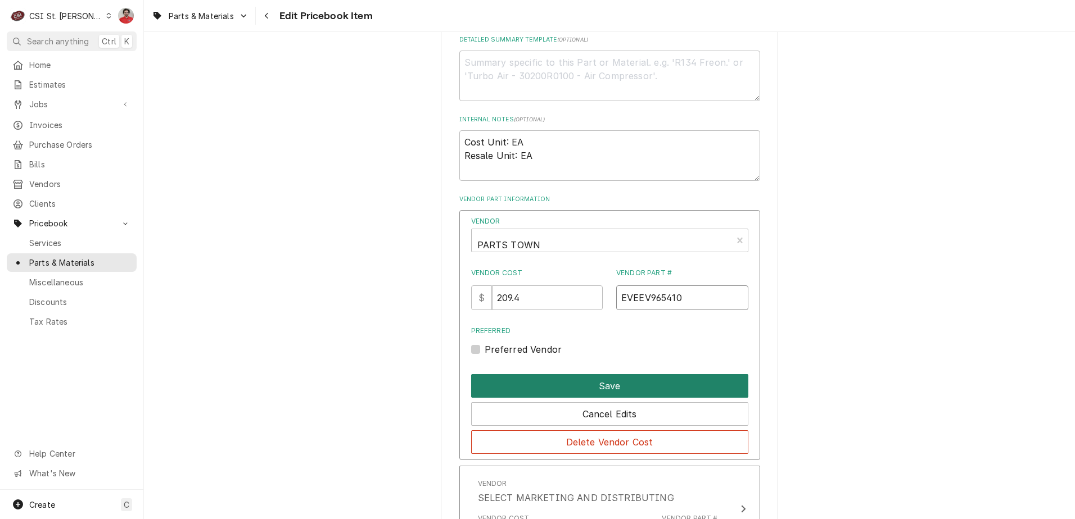
type input "EVEEV965410"
click at [601, 387] on button "Save" at bounding box center [609, 386] width 277 height 24
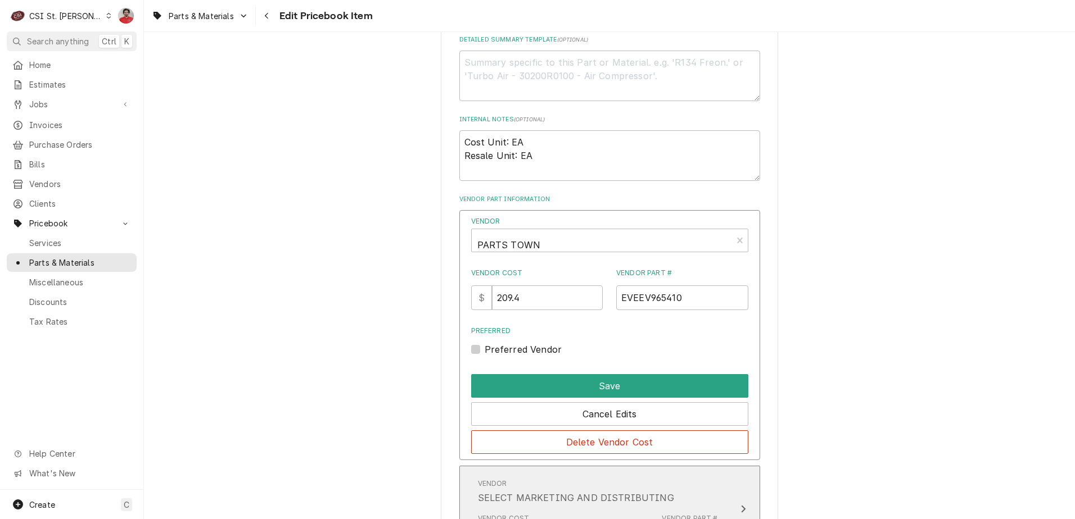
type textarea "x"
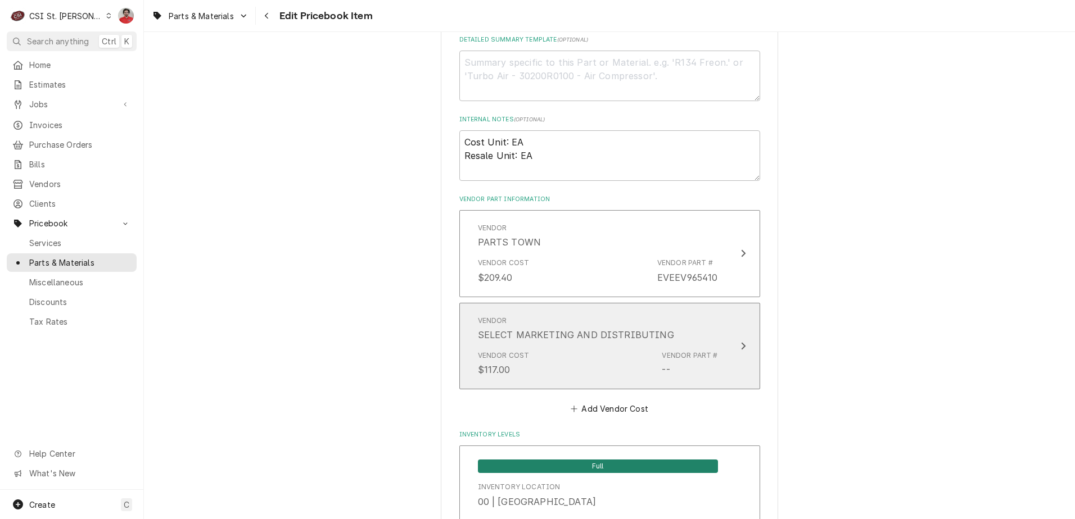
click at [607, 372] on div "Vendor Cost $117.00 Vendor Part # --" at bounding box center [598, 363] width 240 height 35
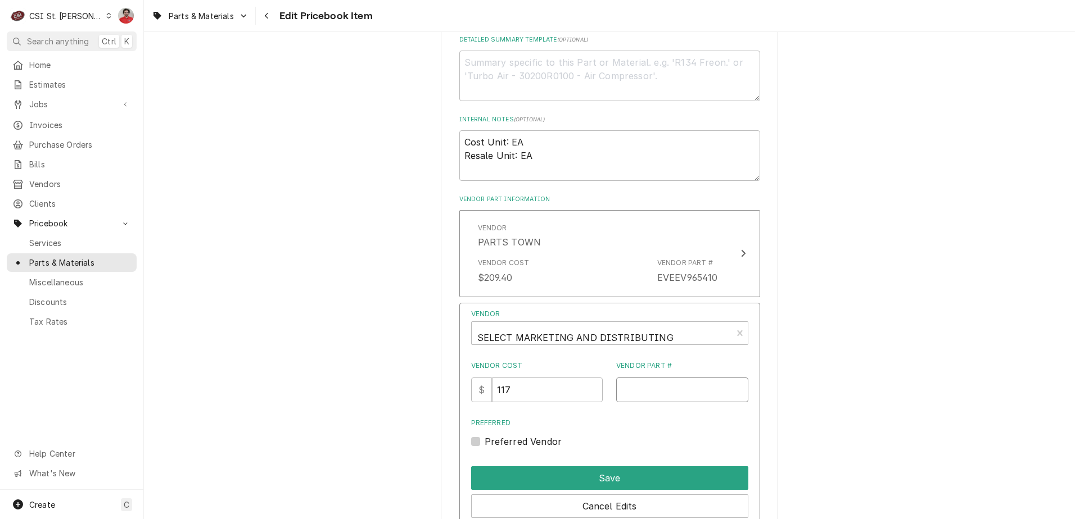
click at [668, 391] on input "Vendor Part #" at bounding box center [682, 390] width 132 height 25
paste input "EVEEV965410"
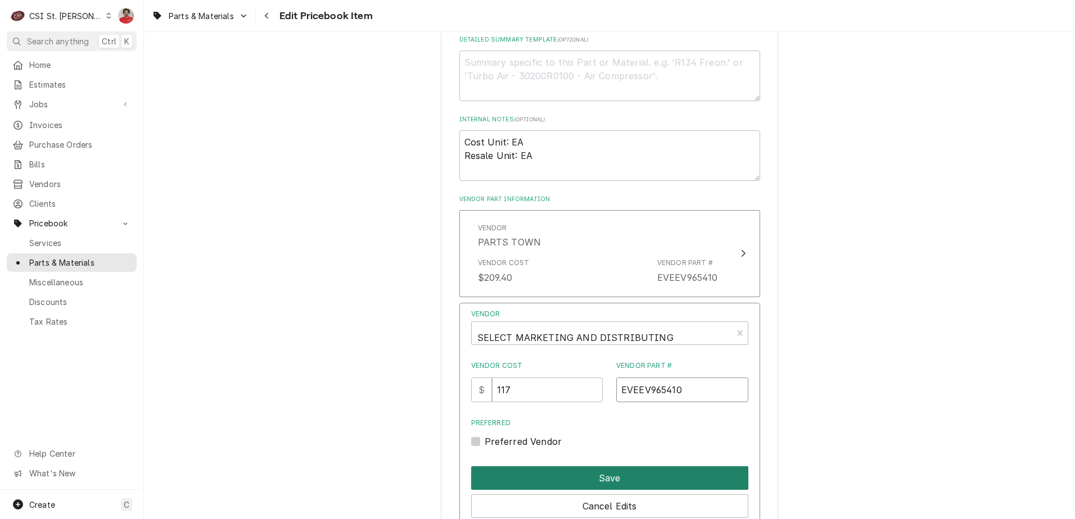
type input "EVEEV965410"
click at [580, 473] on button "Save" at bounding box center [609, 479] width 277 height 24
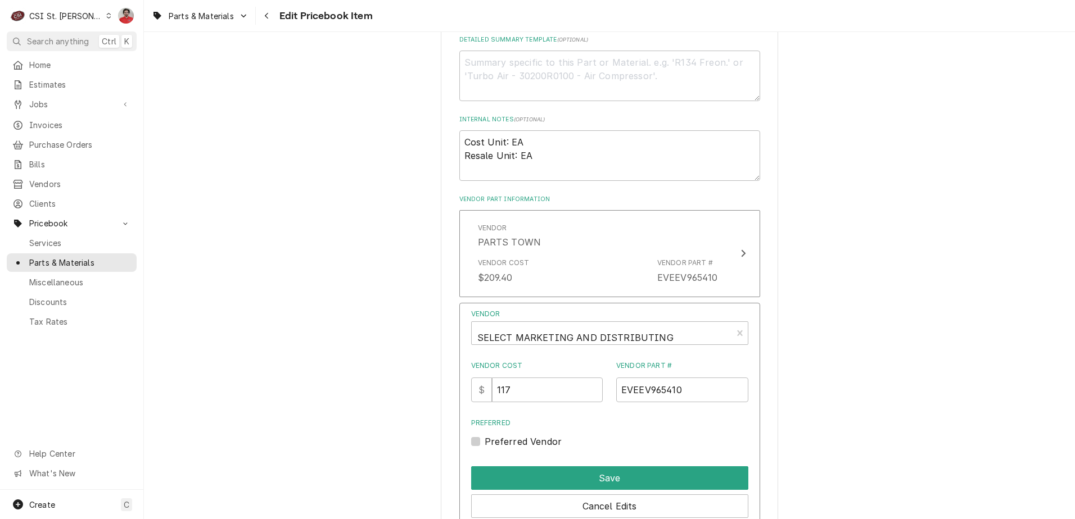
type textarea "x"
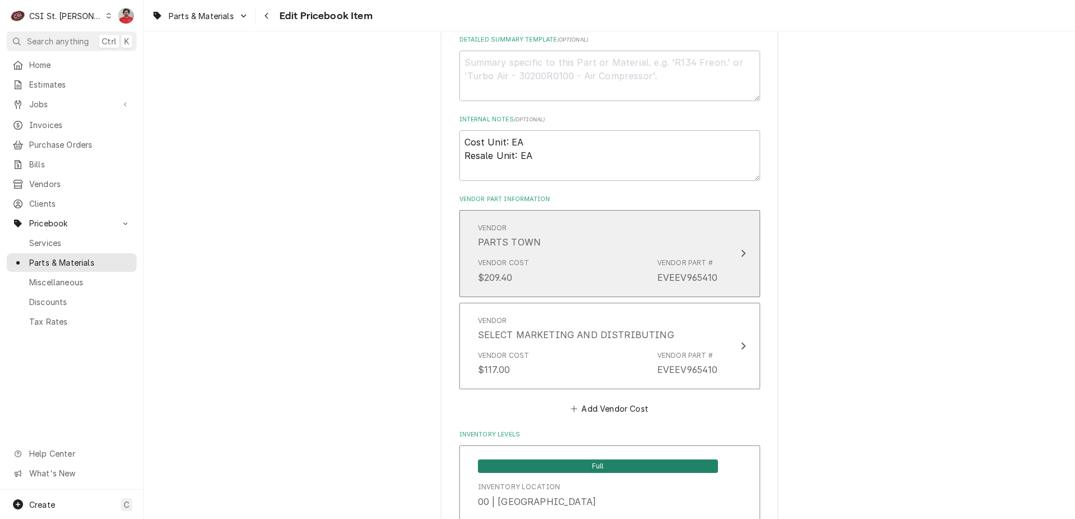
click at [553, 276] on div "Vendor Cost $209.40 Vendor Part # EVEEV965410" at bounding box center [598, 271] width 240 height 35
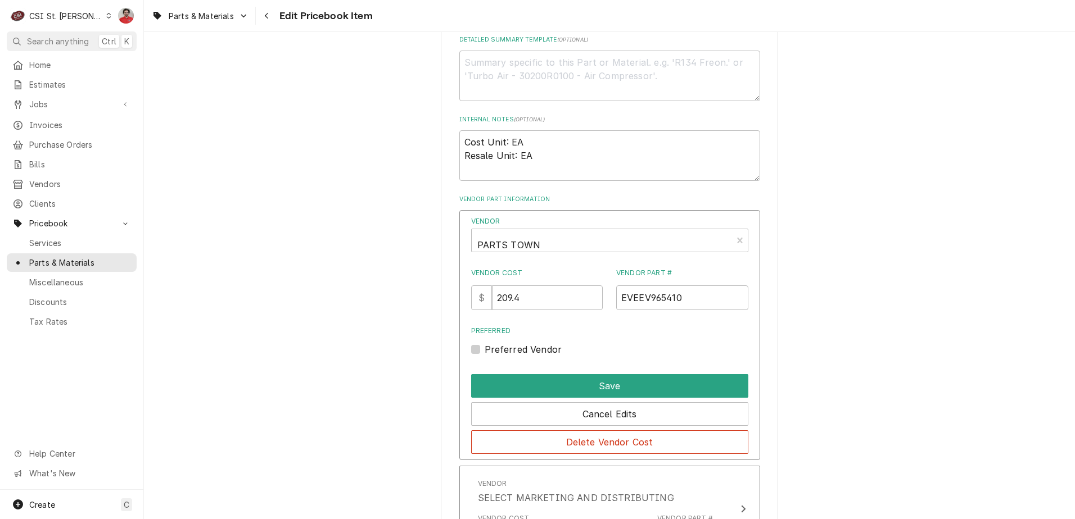
click at [496, 354] on label "Preferred Vendor" at bounding box center [524, 349] width 78 height 13
click at [496, 354] on input "Preferred" at bounding box center [623, 355] width 277 height 25
checkbox input "true"
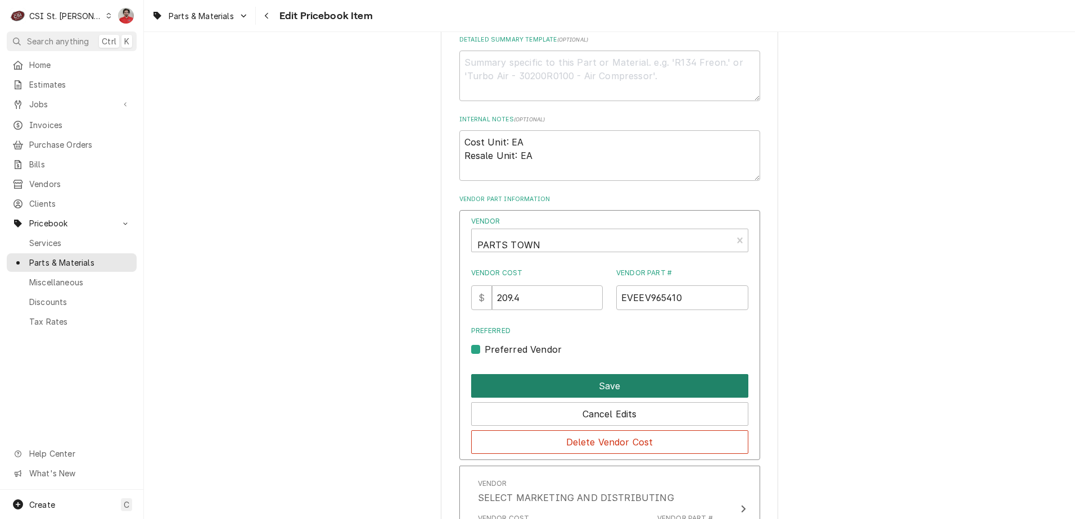
click at [555, 380] on button "Save" at bounding box center [609, 386] width 277 height 24
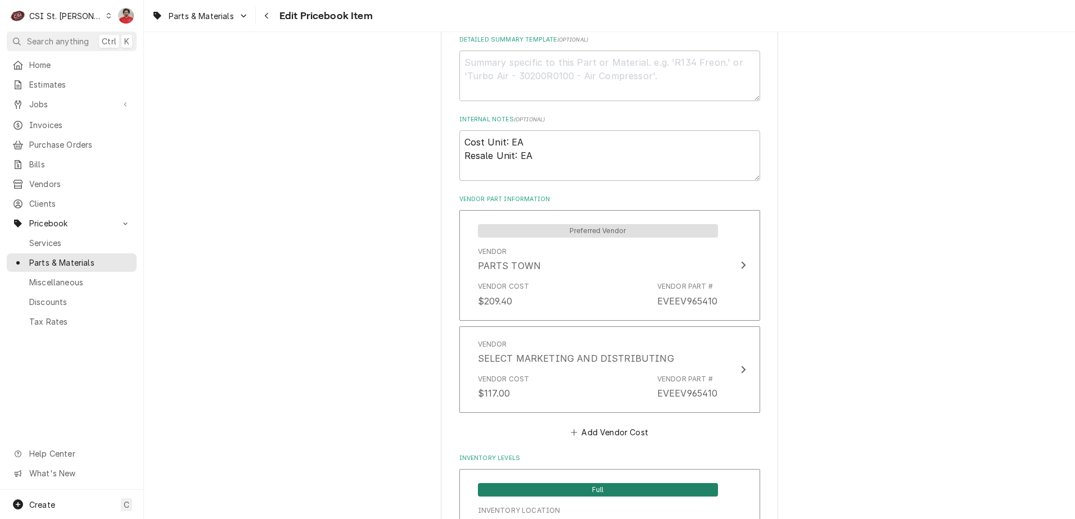
type textarea "x"
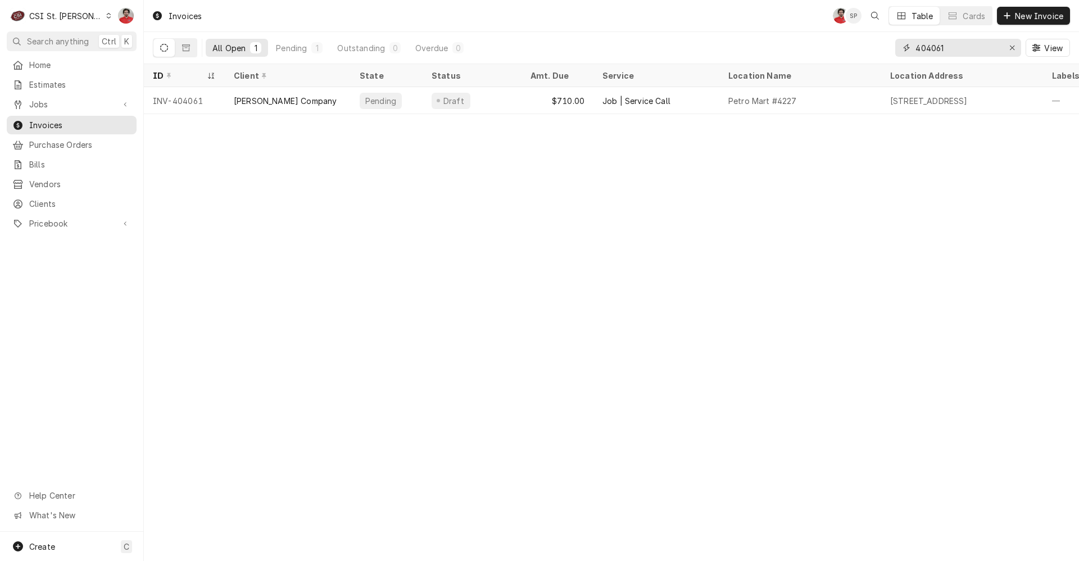
click at [956, 41] on input "404061" at bounding box center [958, 48] width 84 height 18
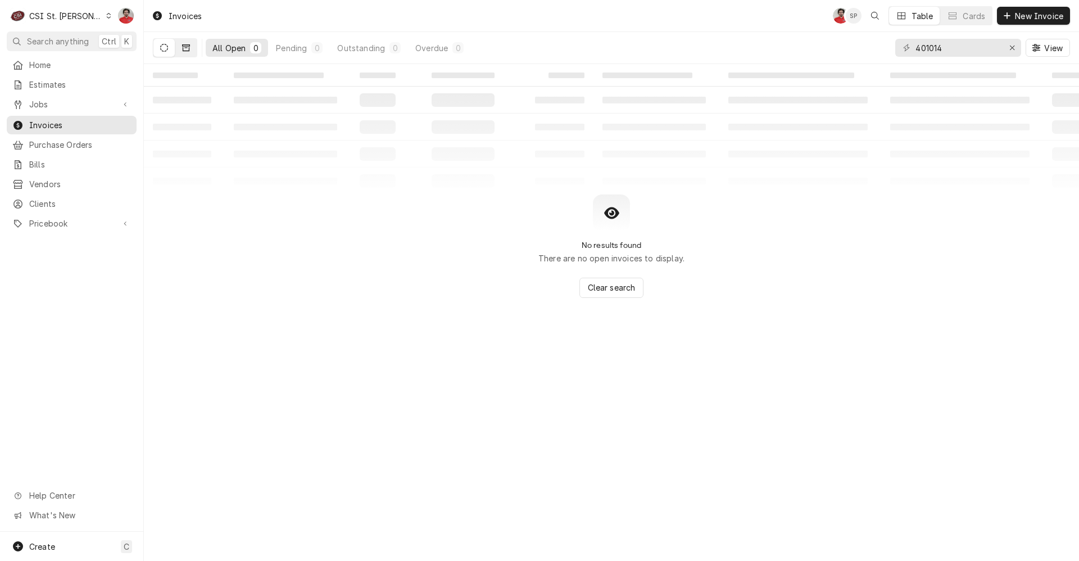
click at [188, 42] on button "Dynamic Content Wrapper" at bounding box center [185, 48] width 21 height 18
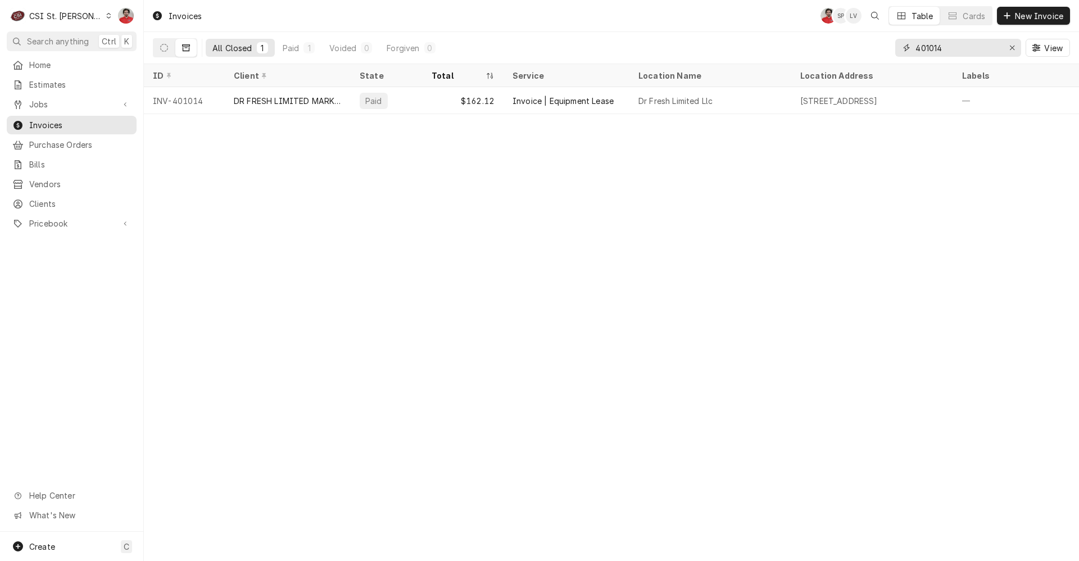
click at [959, 52] on input "401014" at bounding box center [958, 48] width 84 height 18
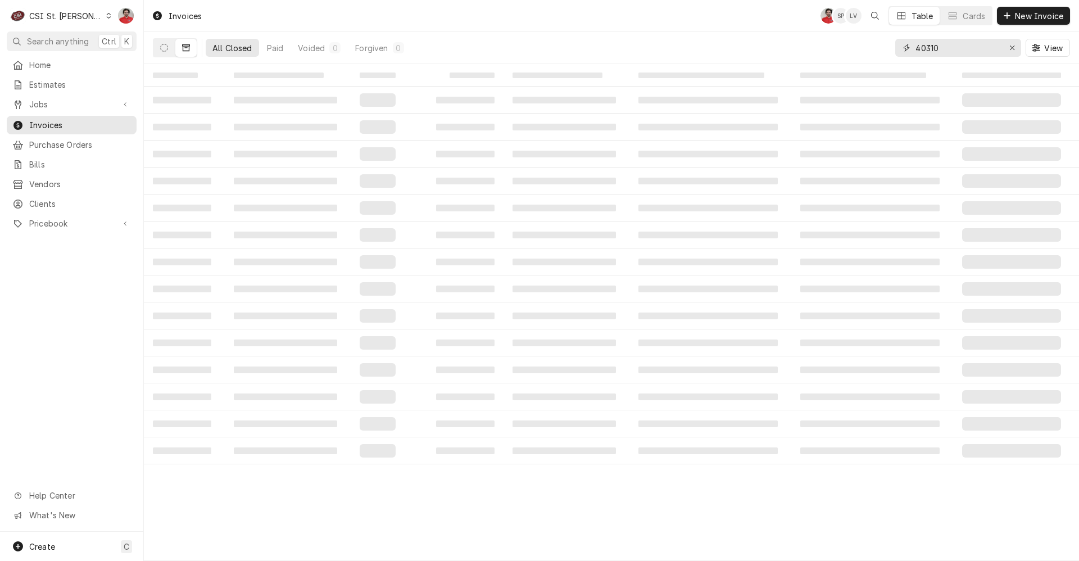
click at [941, 47] on input "40310" at bounding box center [958, 48] width 84 height 18
type input "403170"
click at [171, 48] on button "Dynamic Content Wrapper" at bounding box center [163, 48] width 21 height 18
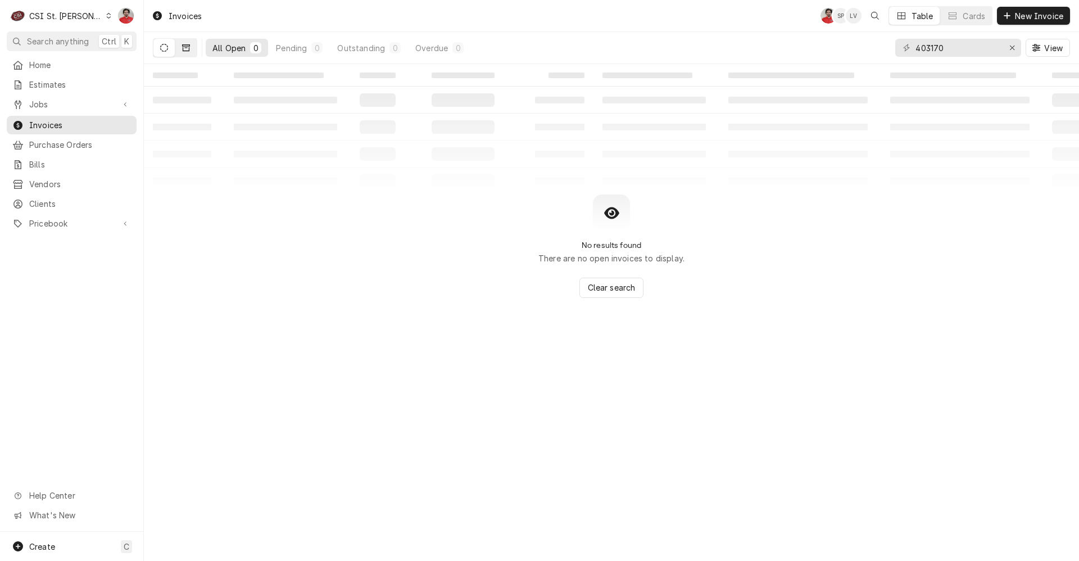
click at [180, 48] on button "Dynamic Content Wrapper" at bounding box center [185, 48] width 21 height 18
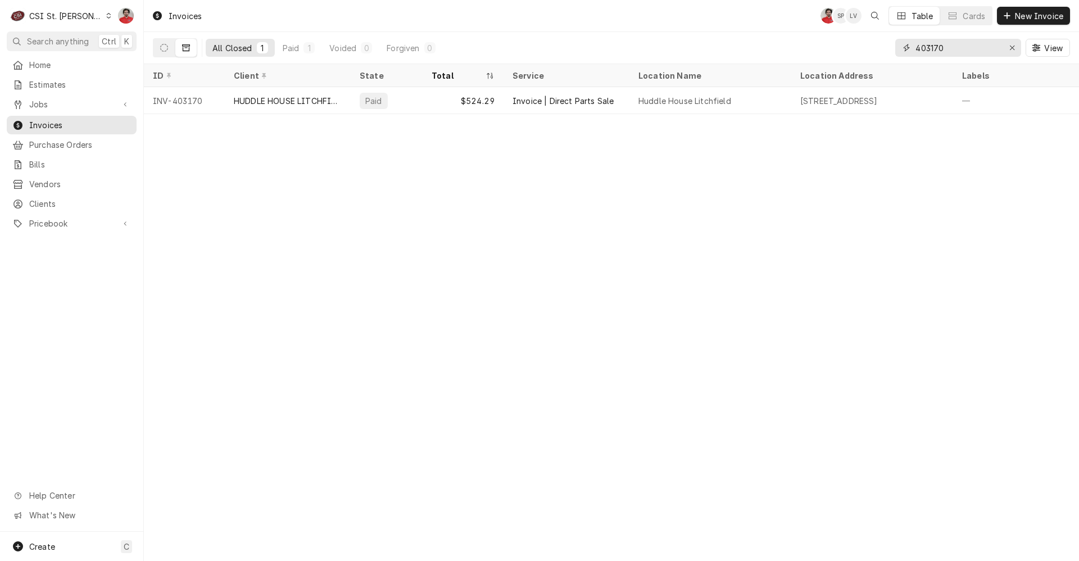
click at [962, 48] on input "403170" at bounding box center [958, 48] width 84 height 18
click at [70, 138] on div "Purchase Orders" at bounding box center [71, 145] width 125 height 14
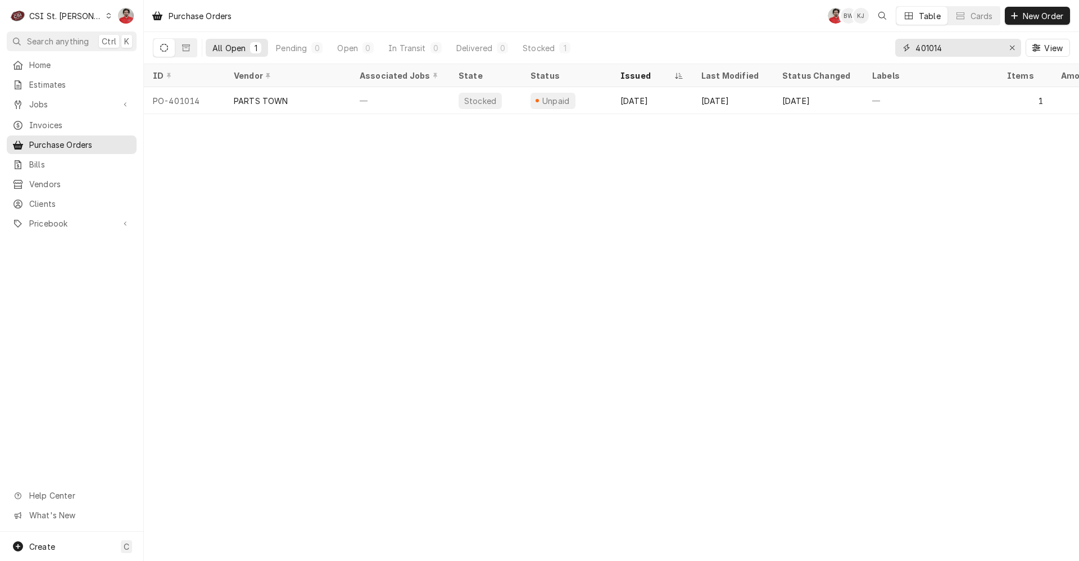
click at [976, 39] on input "401014" at bounding box center [958, 48] width 84 height 18
click at [973, 53] on input "401014" at bounding box center [958, 48] width 84 height 18
type input "a"
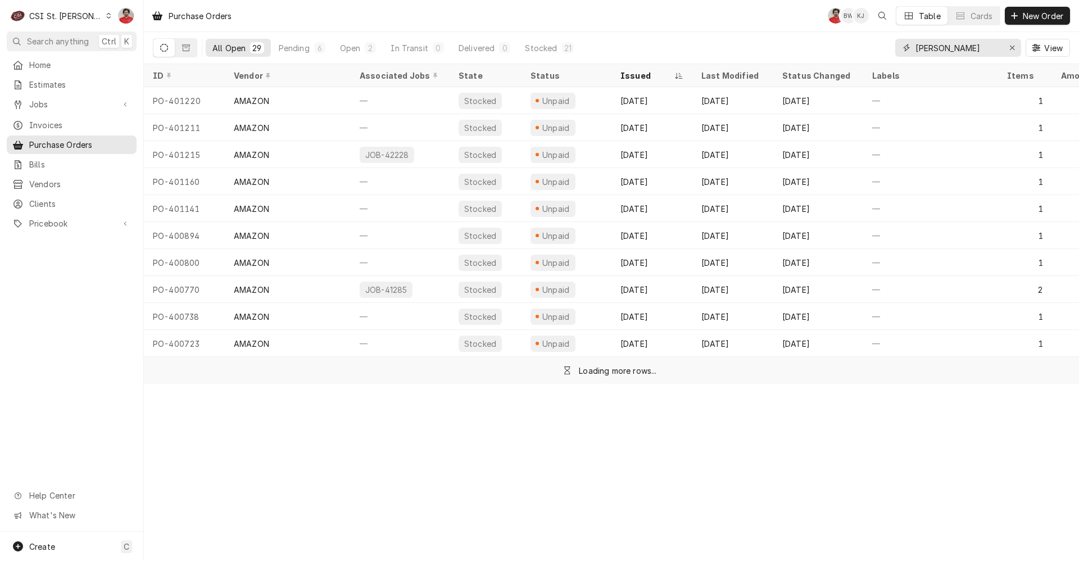
type input "[PERSON_NAME]"
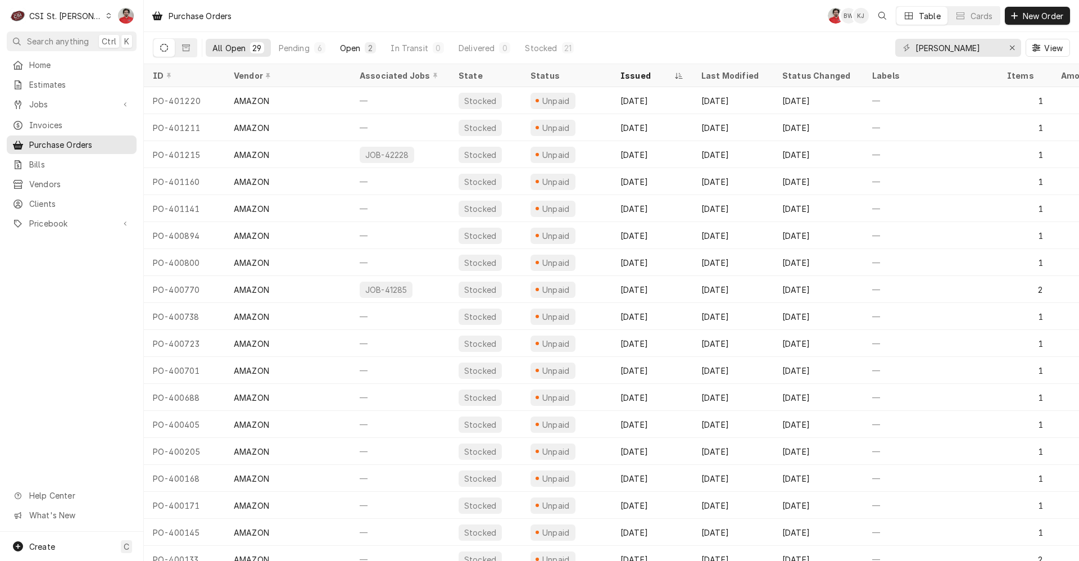
click at [351, 47] on div "Open" at bounding box center [350, 48] width 21 height 12
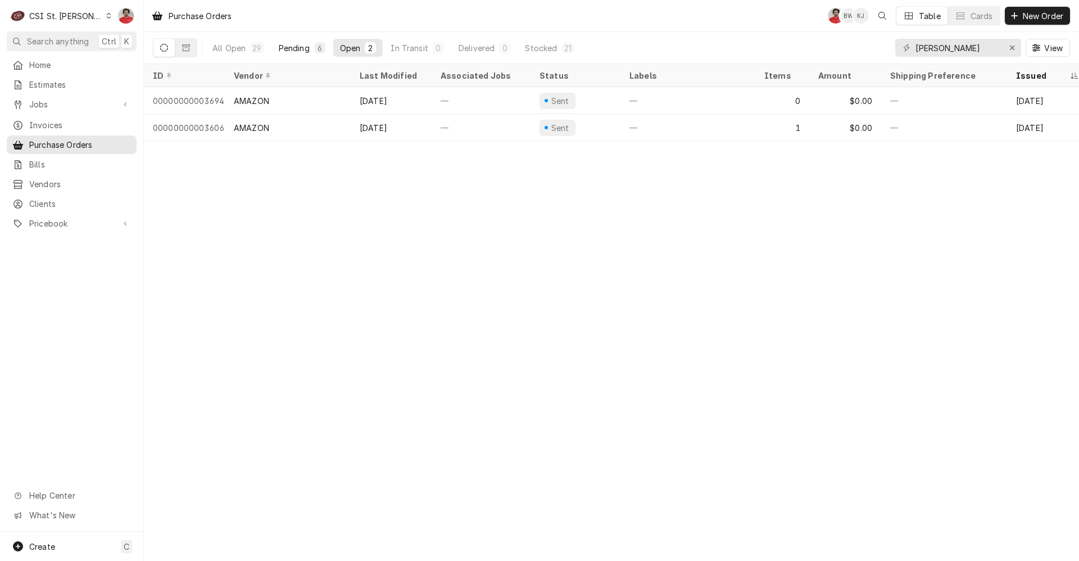
click at [294, 49] on div "Pending" at bounding box center [294, 48] width 31 height 12
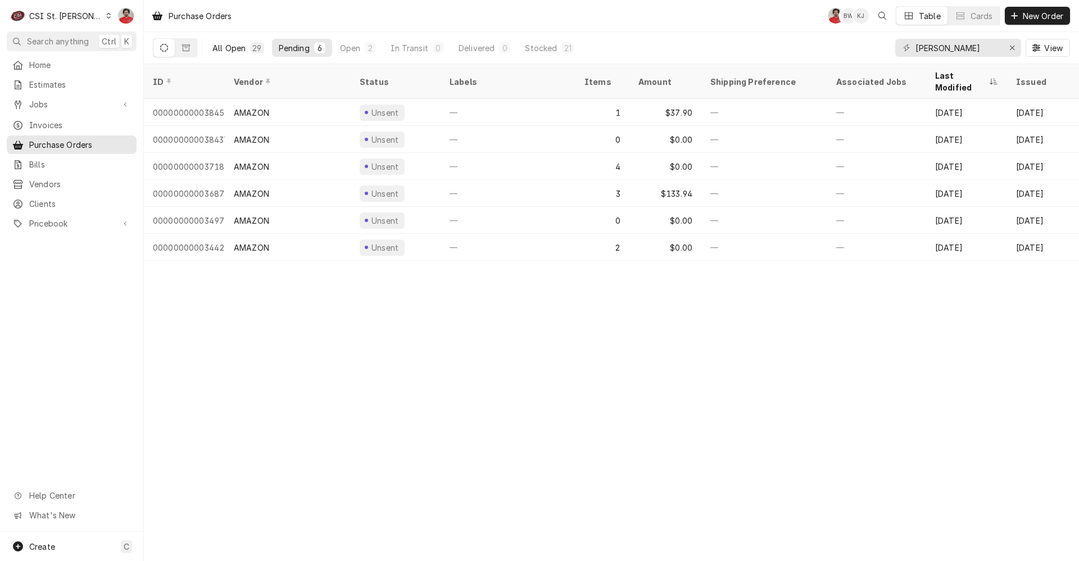
click at [233, 44] on div "All Open" at bounding box center [228, 48] width 33 height 12
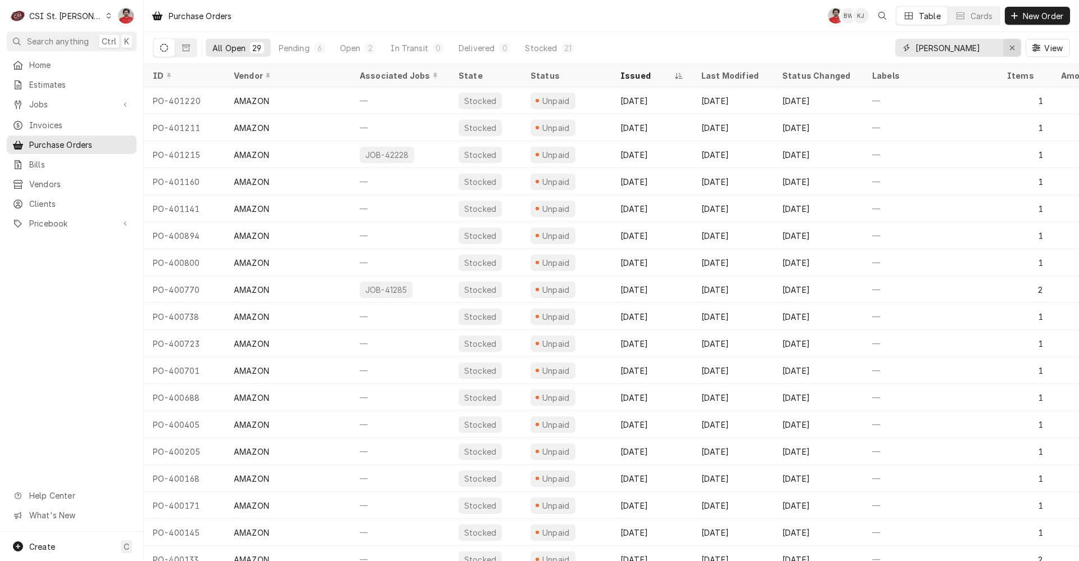
click at [1011, 50] on icon "Erase input" at bounding box center [1013, 48] width 6 height 8
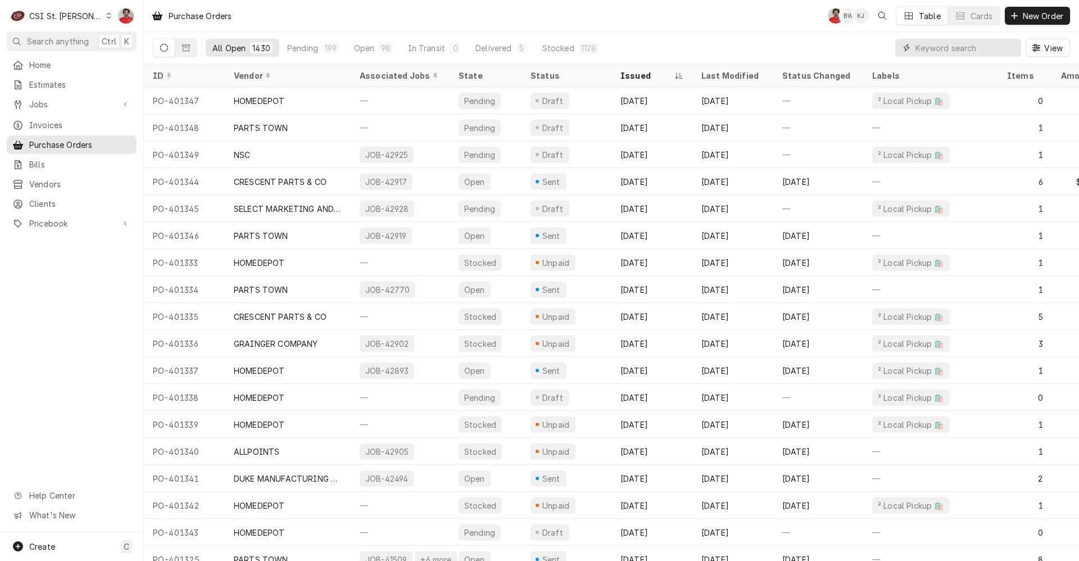
click at [972, 52] on input "Dynamic Content Wrapper" at bounding box center [966, 48] width 100 height 18
type input "401341"
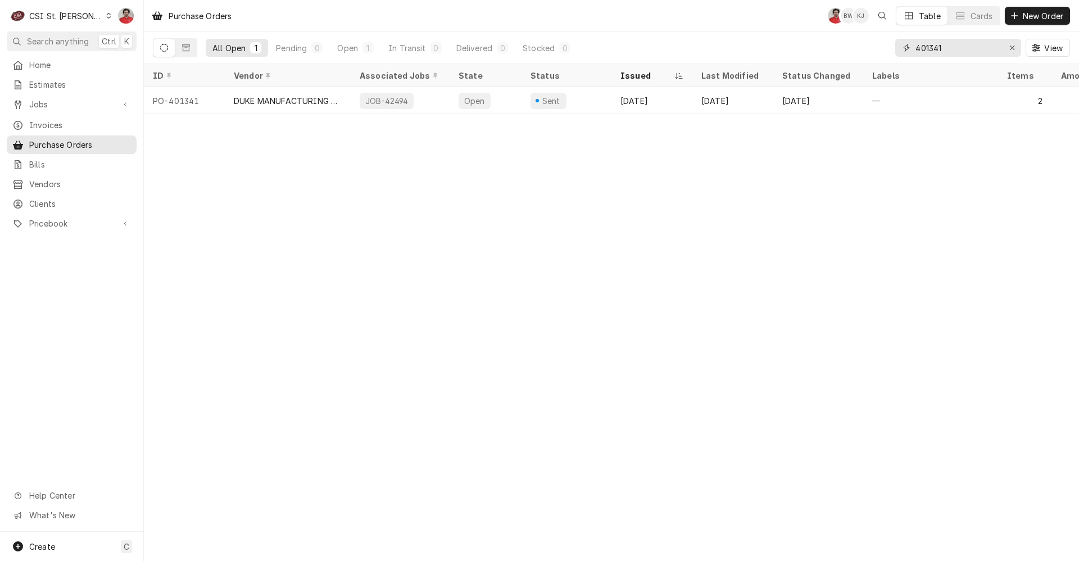
click at [963, 52] on input "401341" at bounding box center [958, 48] width 84 height 18
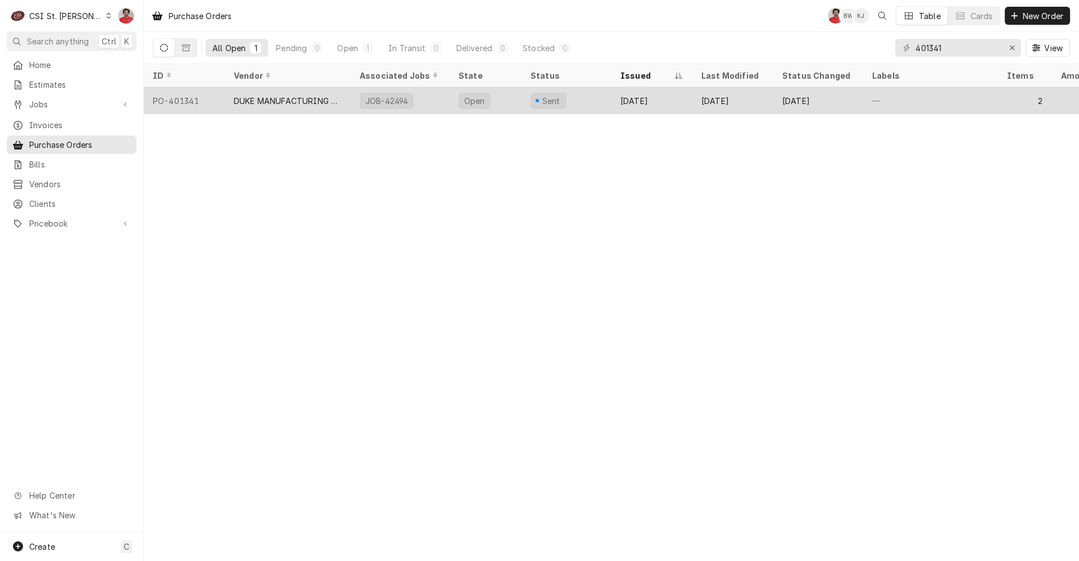
click at [573, 106] on div "Sent" at bounding box center [567, 100] width 90 height 27
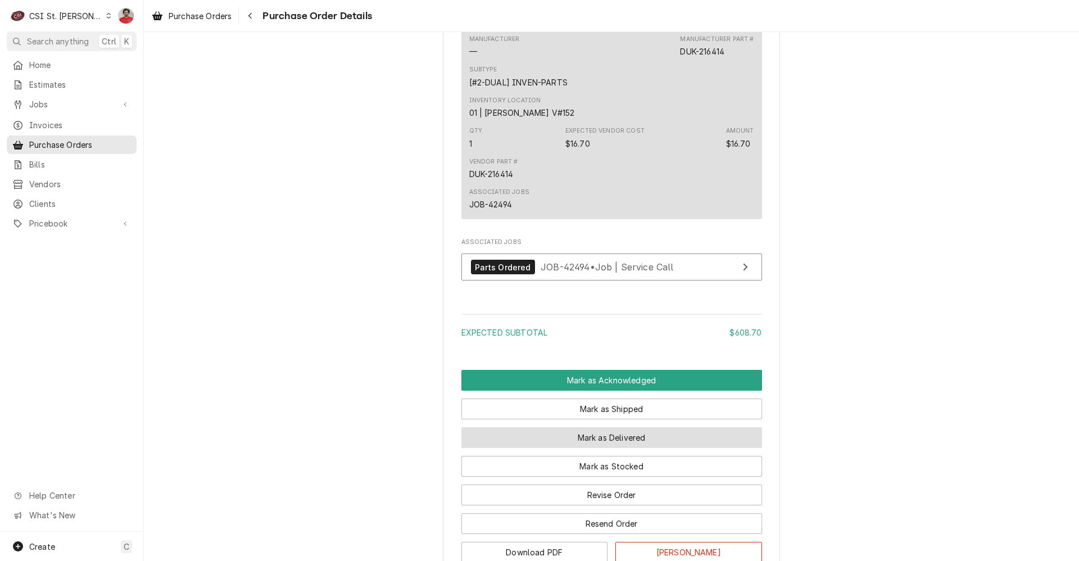
scroll to position [1011, 0]
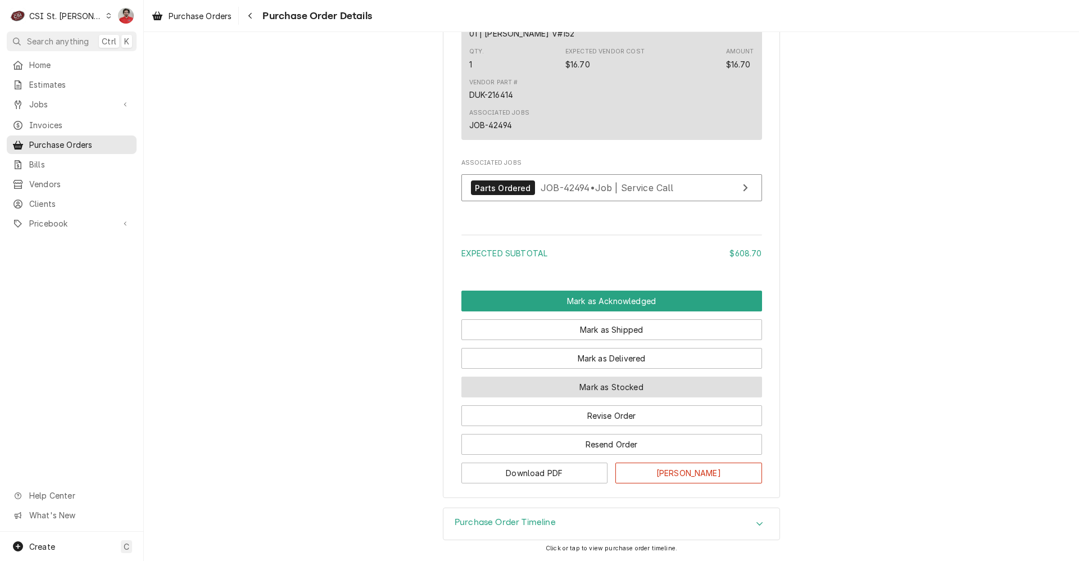
click at [556, 393] on button "Mark as Stocked" at bounding box center [611, 387] width 301 height 21
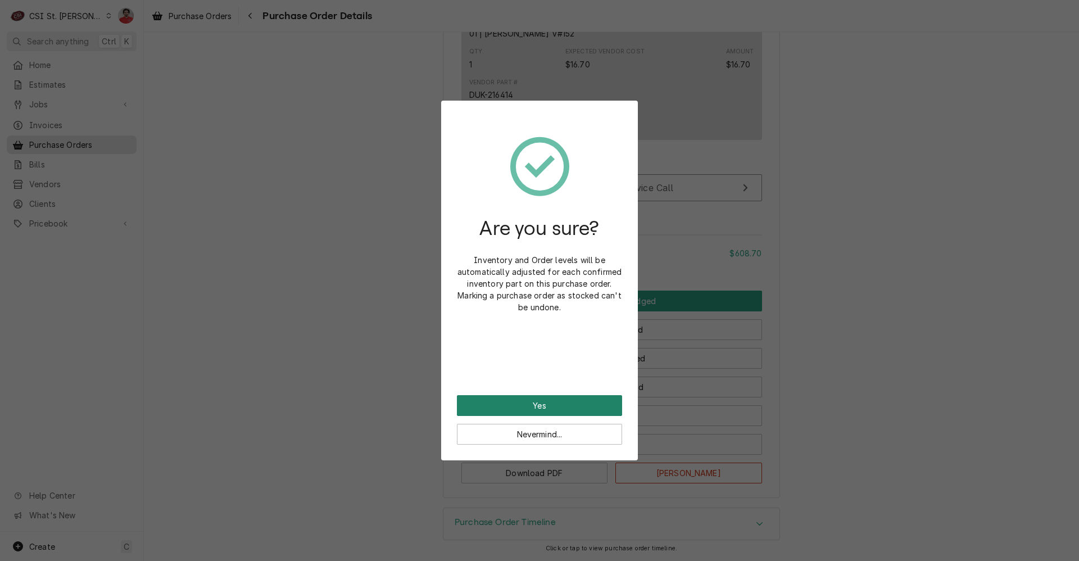
click at [554, 404] on button "Yes" at bounding box center [539, 405] width 165 height 21
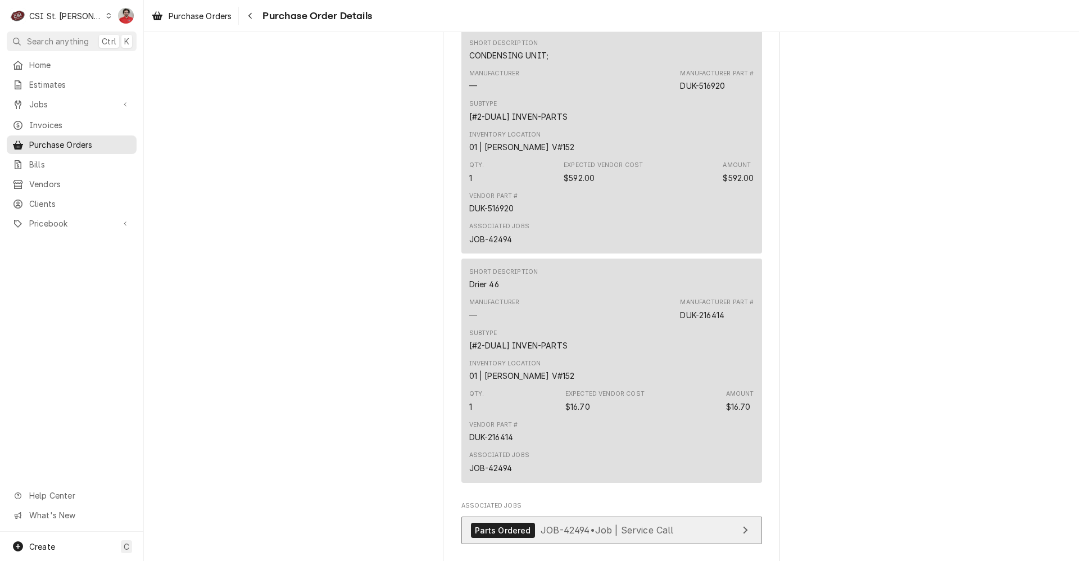
scroll to position [1067, 0]
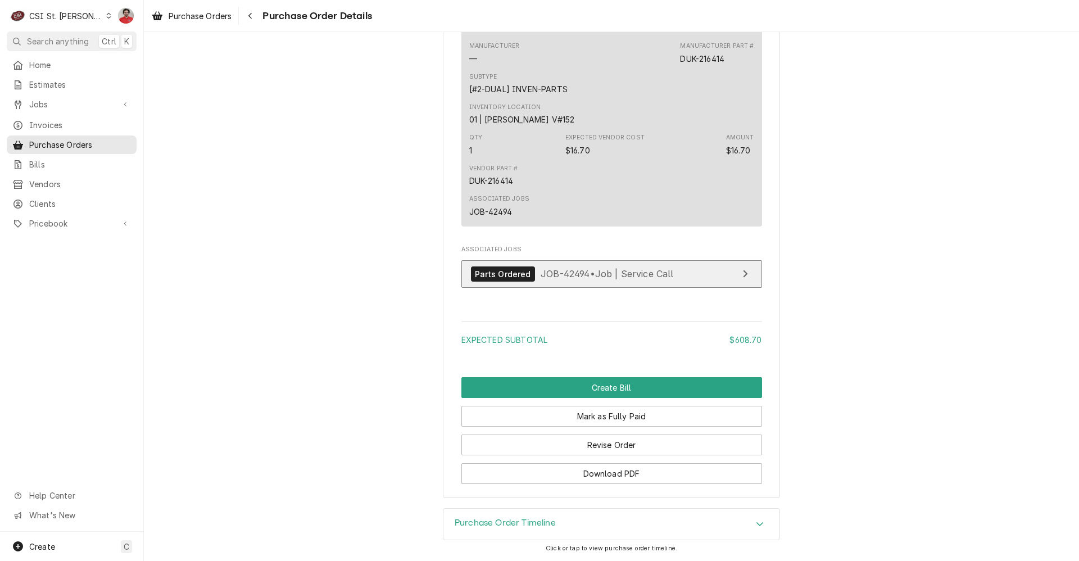
click at [603, 274] on span "JOB-42494 • Job | Service Call" at bounding box center [607, 273] width 133 height 11
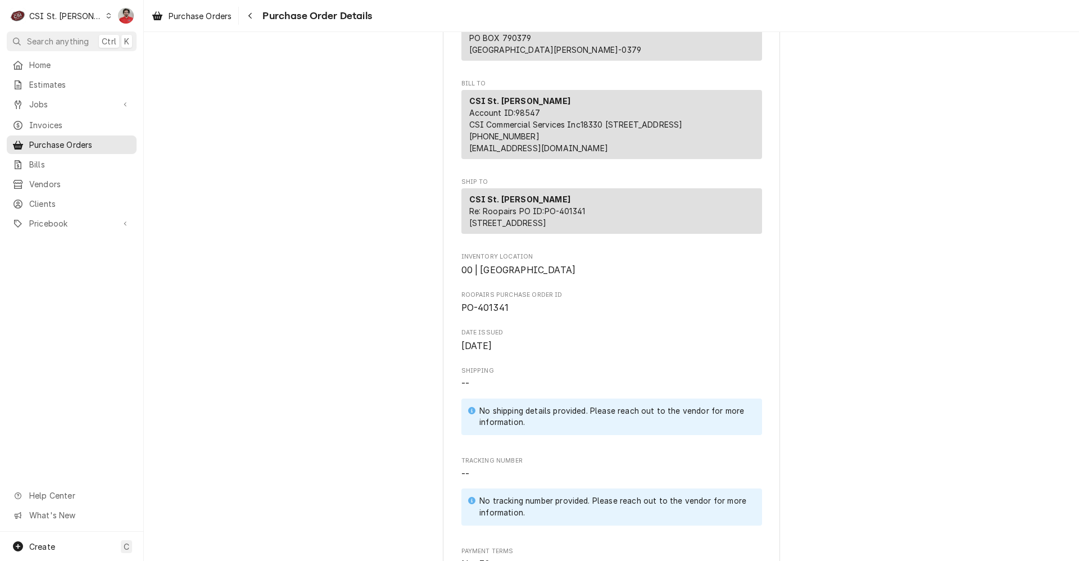
scroll to position [0, 0]
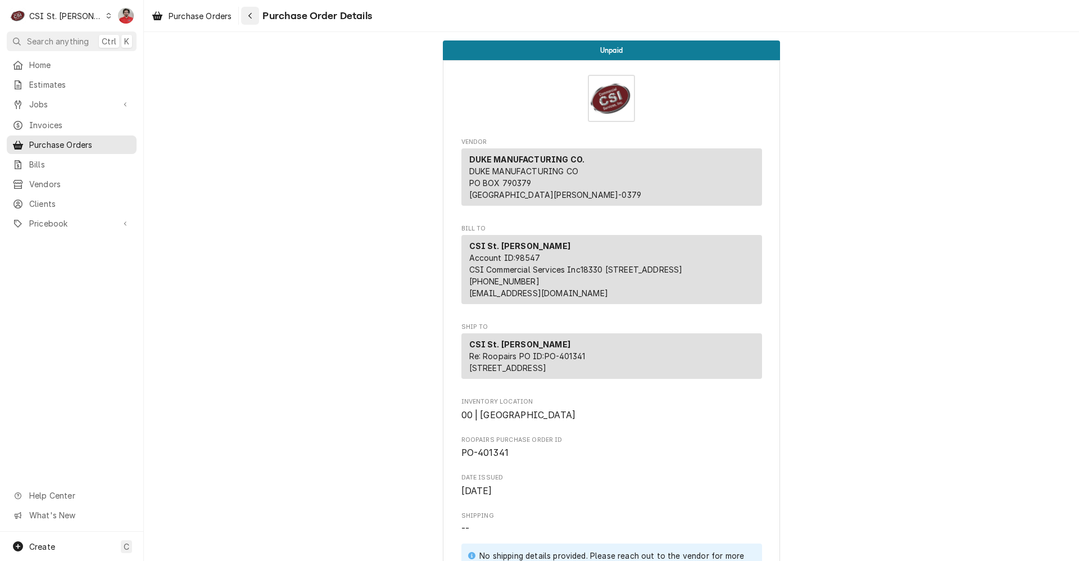
click at [247, 8] on button "Navigate back" at bounding box center [250, 16] width 18 height 18
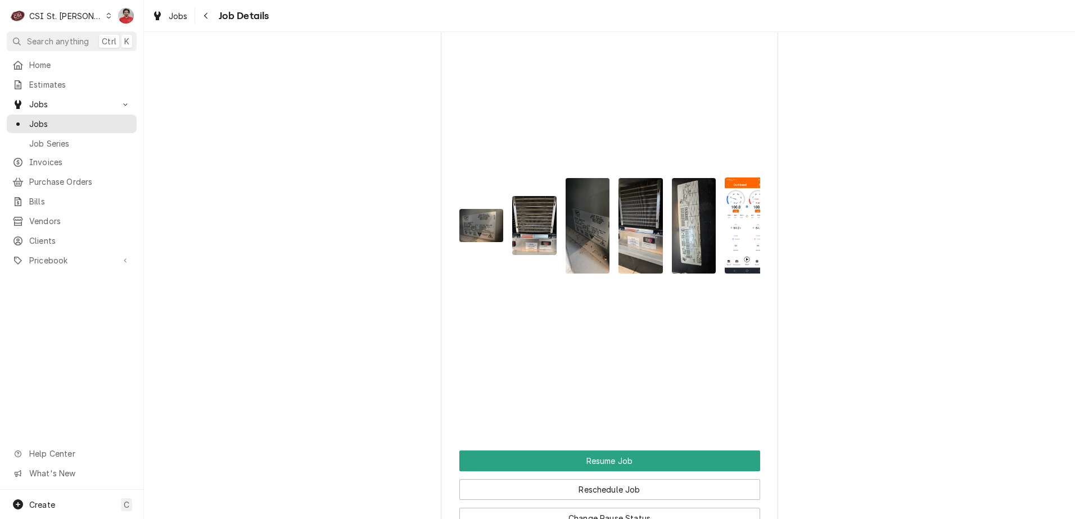
scroll to position [1743, 0]
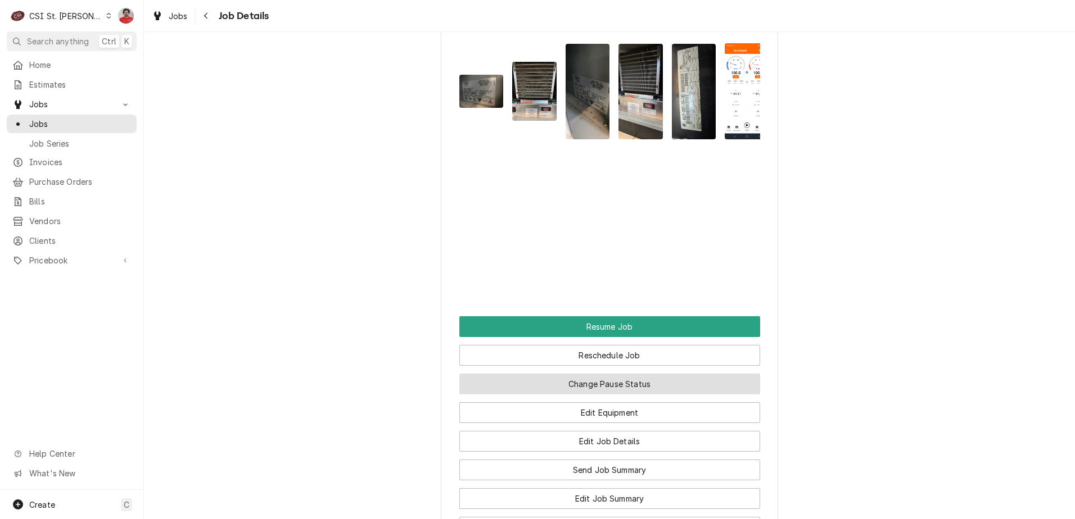
click at [640, 395] on button "Change Pause Status" at bounding box center [609, 384] width 301 height 21
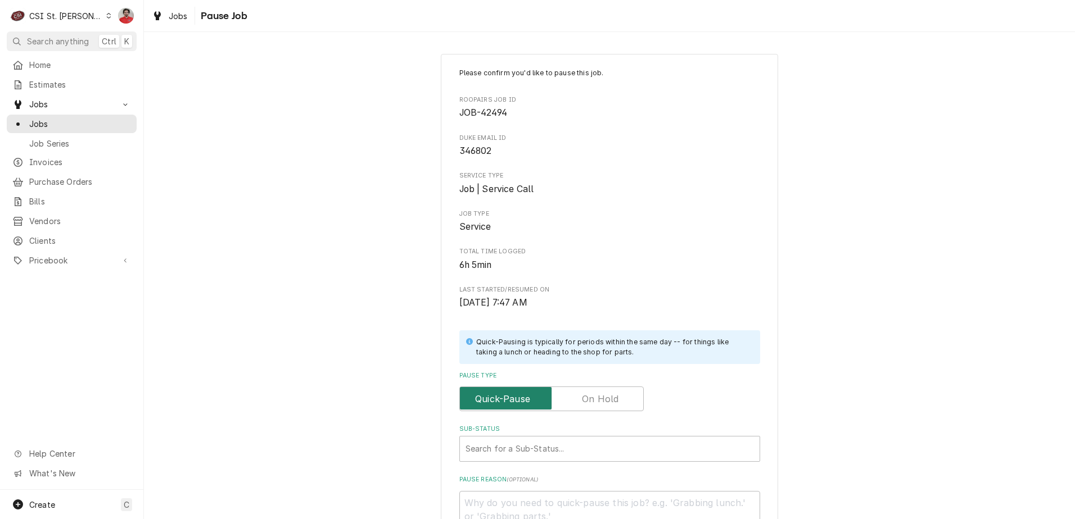
click at [617, 397] on input "Pause Type" at bounding box center [551, 399] width 174 height 25
checkbox input "true"
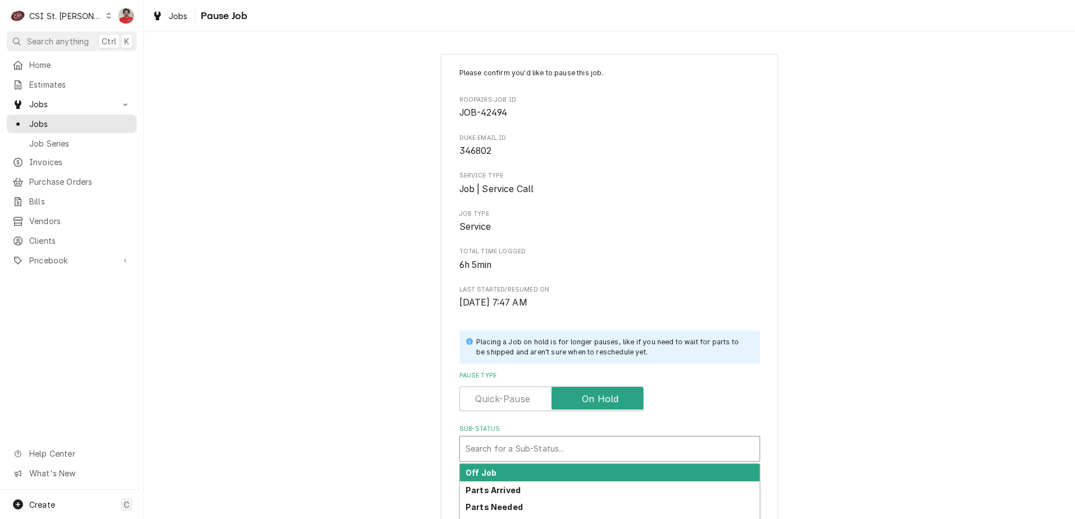
click at [607, 444] on div "Sub-Status" at bounding box center [609, 449] width 288 height 20
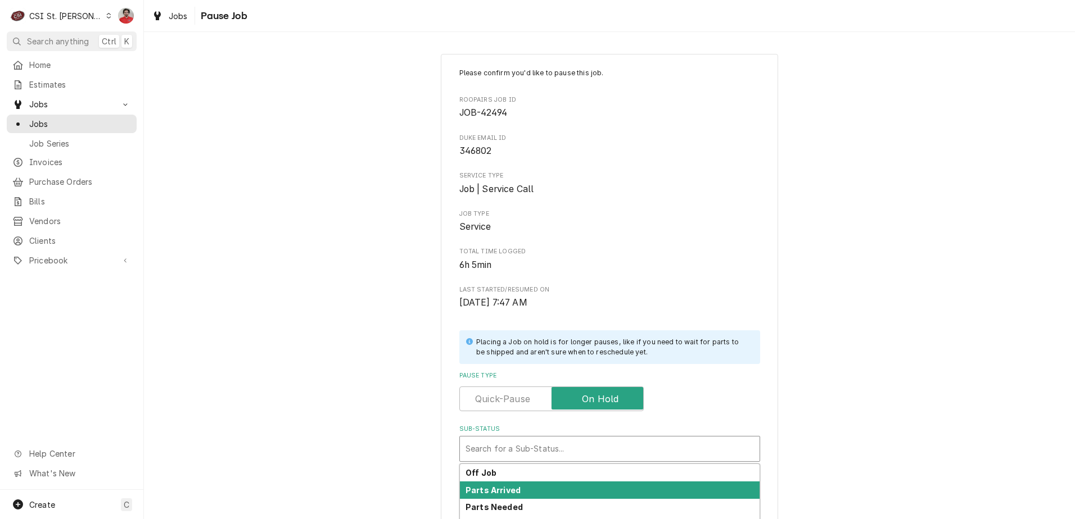
click at [592, 484] on div "Parts Arrived" at bounding box center [610, 490] width 300 height 17
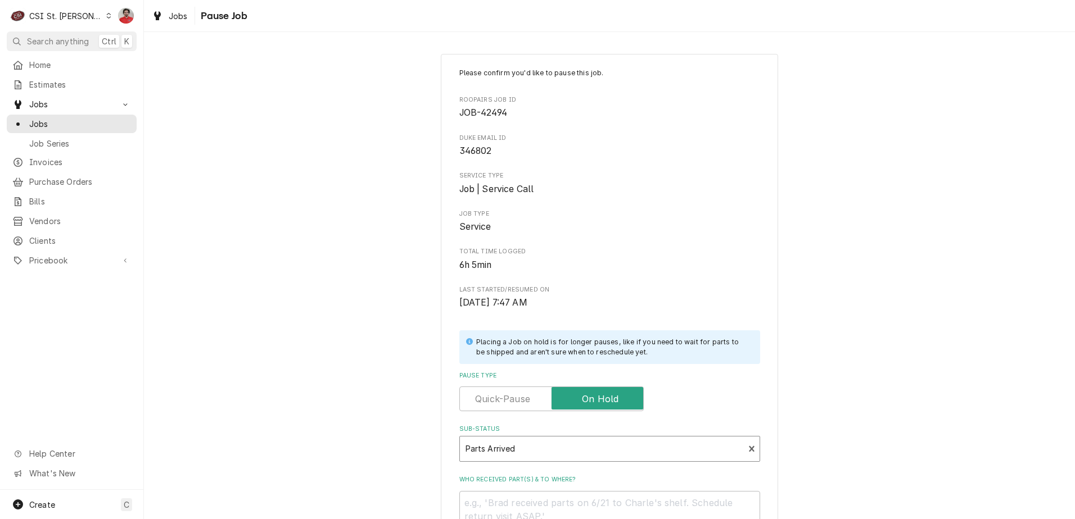
scroll to position [148, 0]
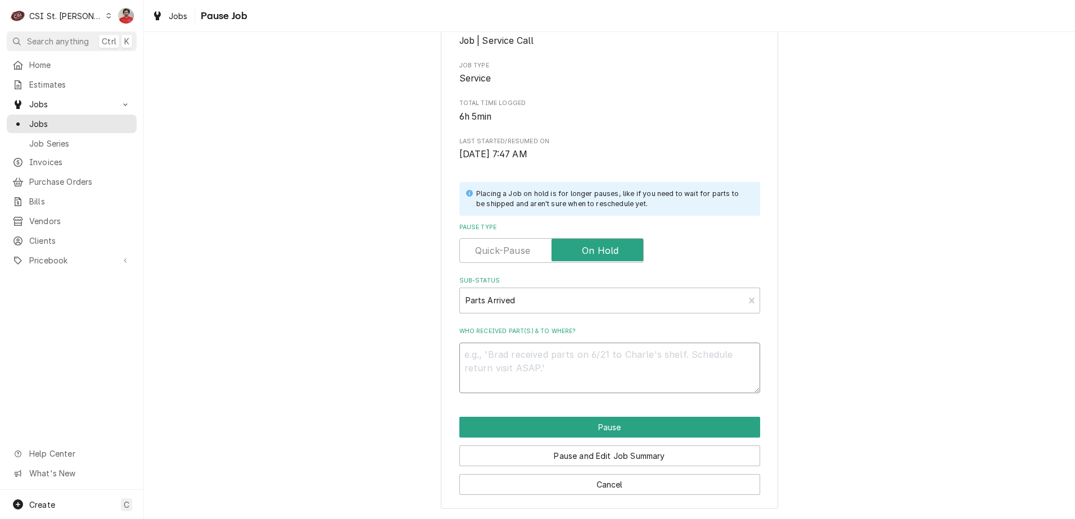
click at [603, 360] on textarea "Who received part(s) & to where?" at bounding box center [609, 368] width 301 height 51
type textarea "x"
type textarea "N"
type textarea "x"
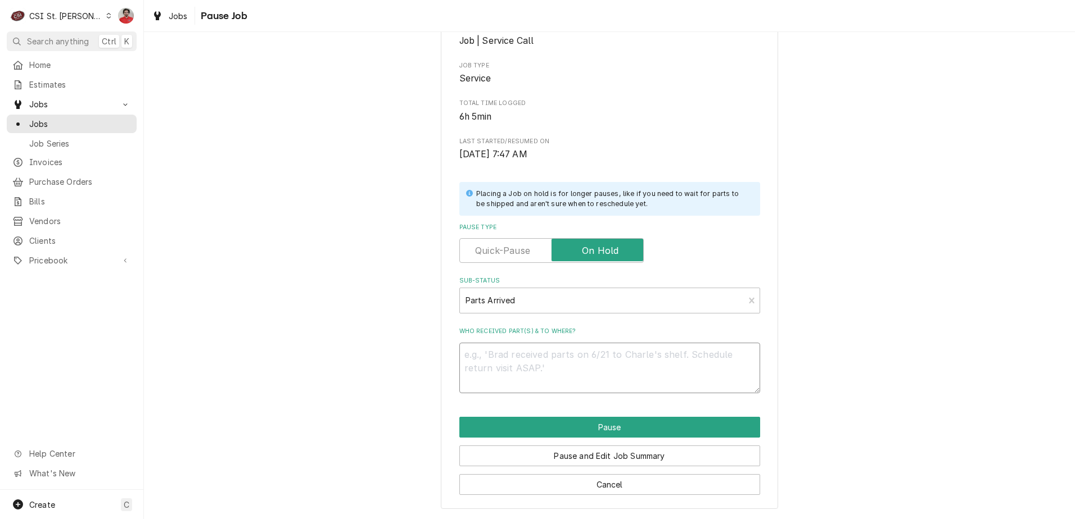
type textarea "R"
type textarea "x"
type textarea "Re"
type textarea "x"
type textarea "Rec"
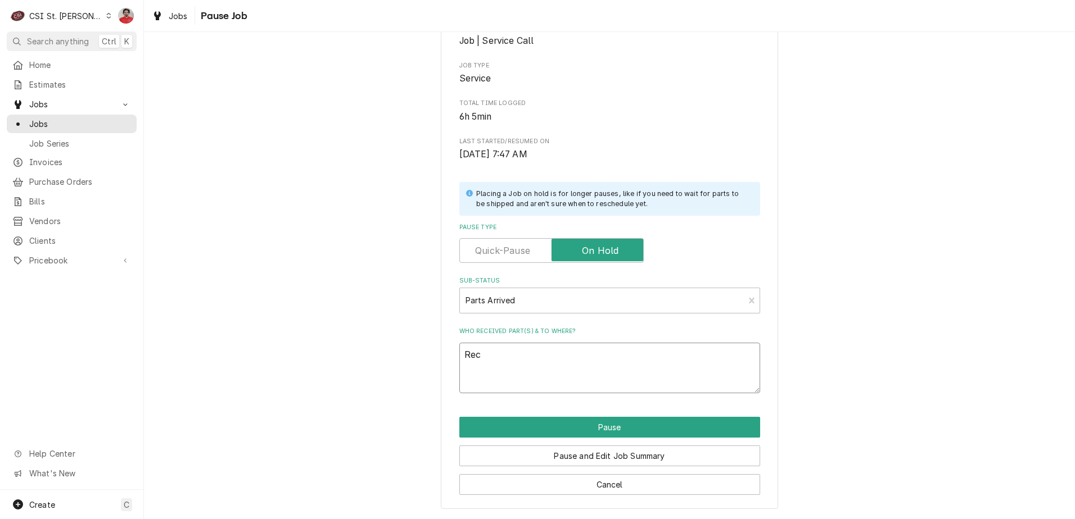
type textarea "x"
type textarea "Rec"
type textarea "x"
type textarea "Rec D"
type textarea "x"
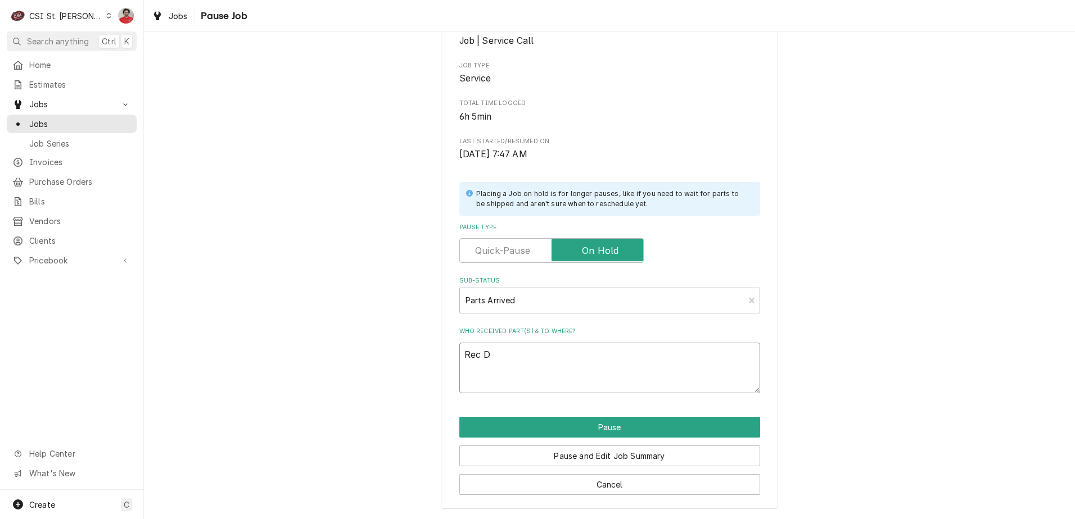
type textarea "Rec DU"
type textarea "x"
type textarea "Rec DUK"
type textarea "x"
type textarea "Rec DUK-"
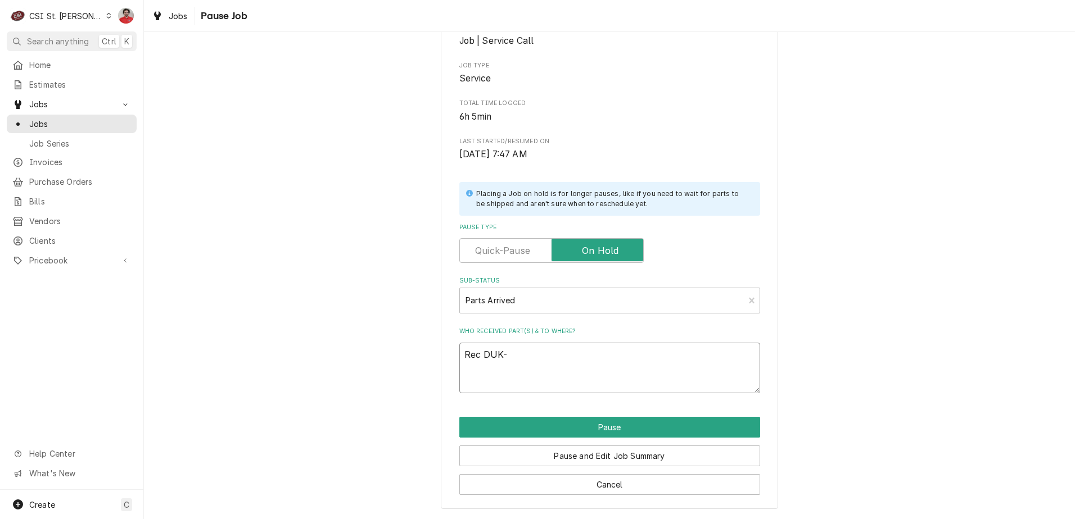
type textarea "x"
type textarea "Rec DUK-2"
type textarea "x"
type textarea "Rec DUK-21"
type textarea "x"
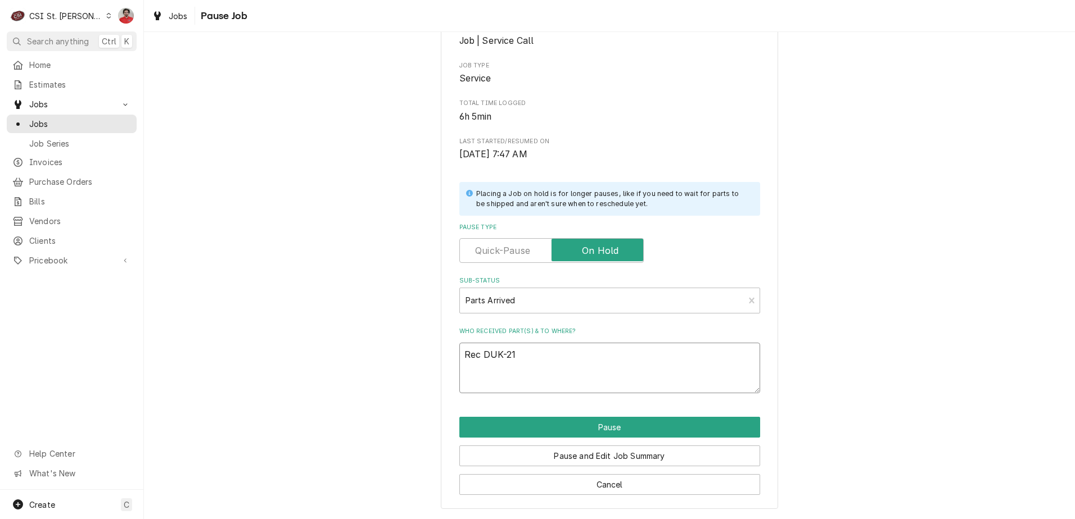
type textarea "Rec DUK-216"
type textarea "x"
type textarea "Rec DUK-2164"
type textarea "x"
type textarea "Rec DUK-21641"
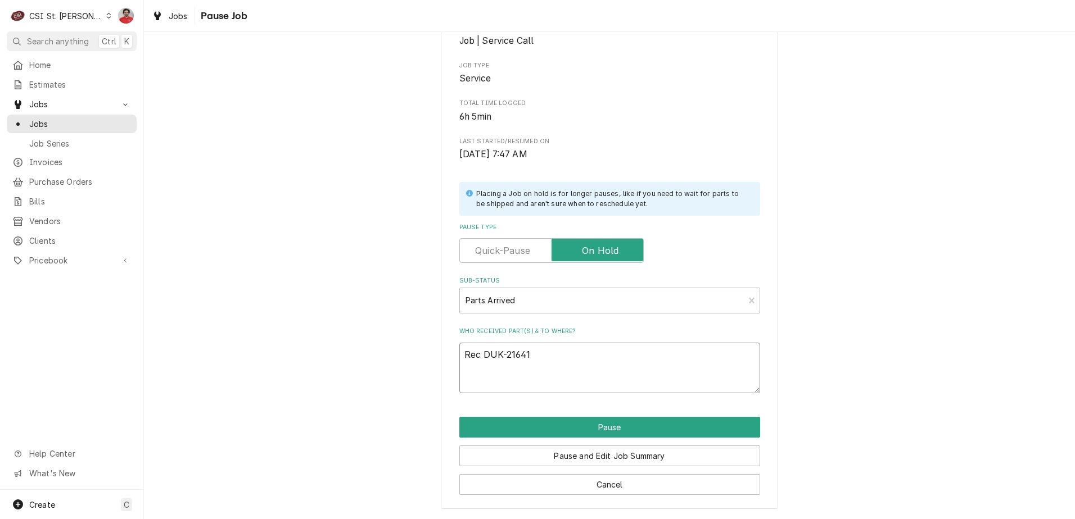
type textarea "x"
type textarea "Rec DUK-216414"
type textarea "x"
type textarea "Rec DUK-216414"
type textarea "x"
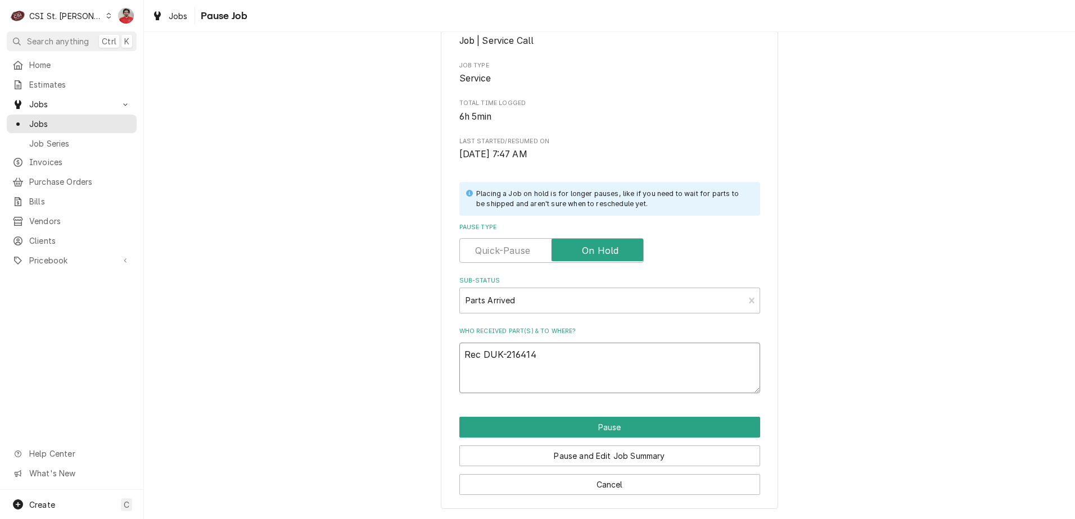
type textarea "Rec DUK-216414 a"
type textarea "x"
type textarea "Rec DUK-216414 an"
type textarea "x"
type textarea "Rec DUK-216414 and"
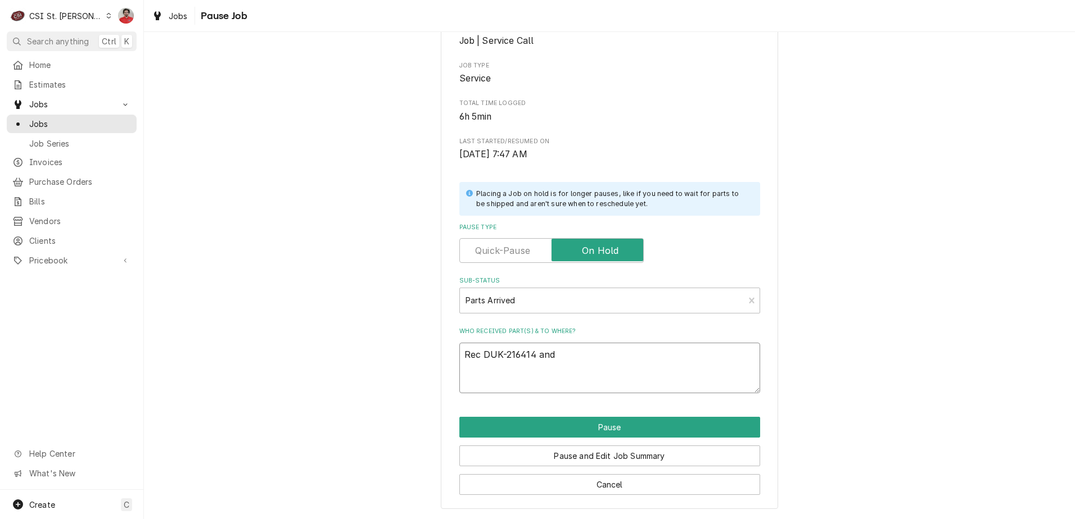
type textarea "x"
type textarea "Rec DUK-216414 and"
click at [628, 354] on textarea "Rec DUK-216414 and" at bounding box center [609, 368] width 301 height 51
type textarea "x"
type textarea "Rec DUK-216414 and D"
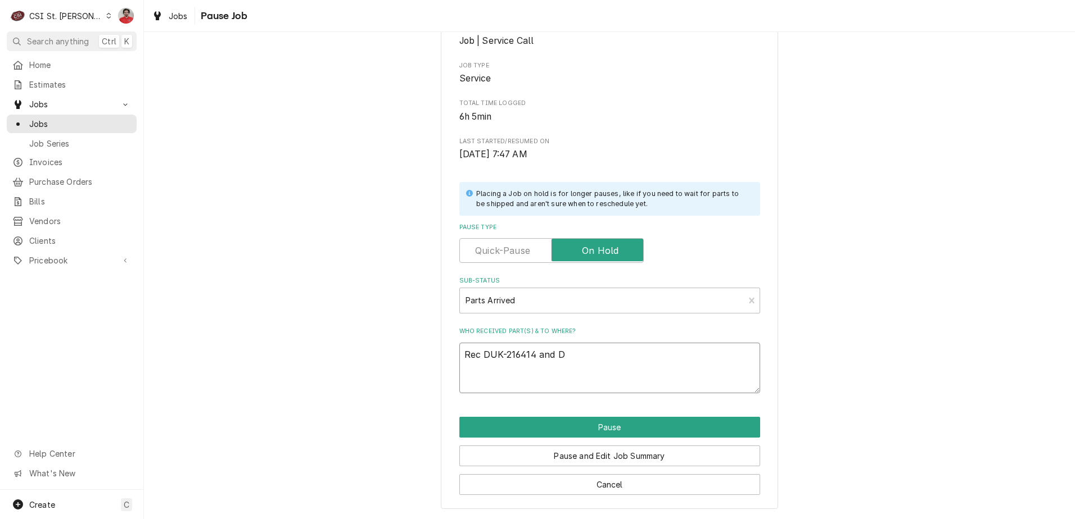
type textarea "x"
type textarea "Rec DUK-216414 and DU"
type textarea "x"
type textarea "Rec DUK-216414 and DUK"
type textarea "x"
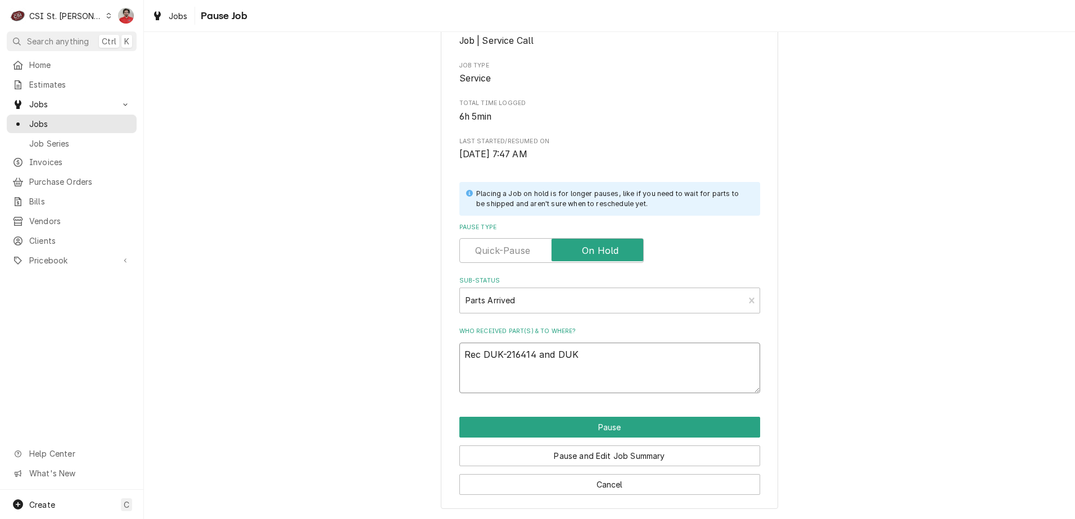
type textarea "Rec DUK-216414 and DUK-"
type textarea "x"
type textarea "Rec DUK-216414 and DUK-5"
type textarea "x"
type textarea "Rec DUK-216414 and DUK-51"
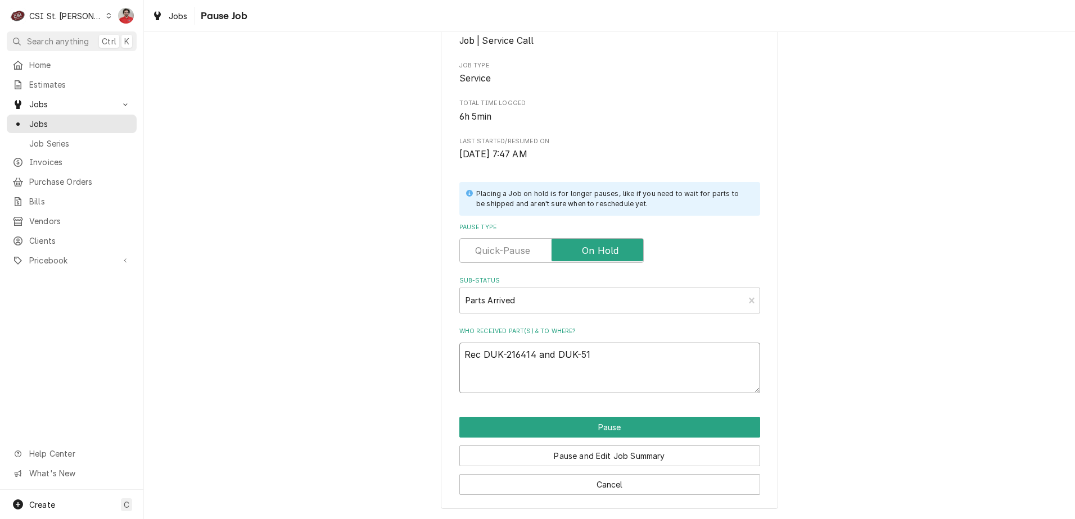
type textarea "x"
type textarea "Rec DUK-216414 and DUK-516"
type textarea "x"
type textarea "Rec DUK-216414 and DUK-5169"
type textarea "x"
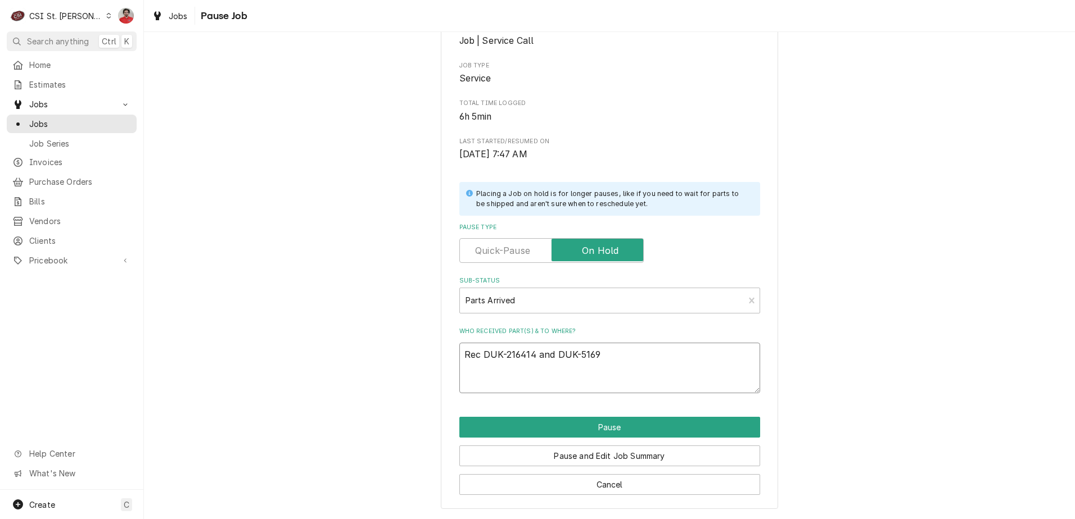
type textarea "Rec DUK-216414 and DUK-51692"
type textarea "x"
type textarea "Rec DUK-216414 and DUK-516920"
type textarea "x"
type textarea "Rec DUK-216414 and DUK-516920"
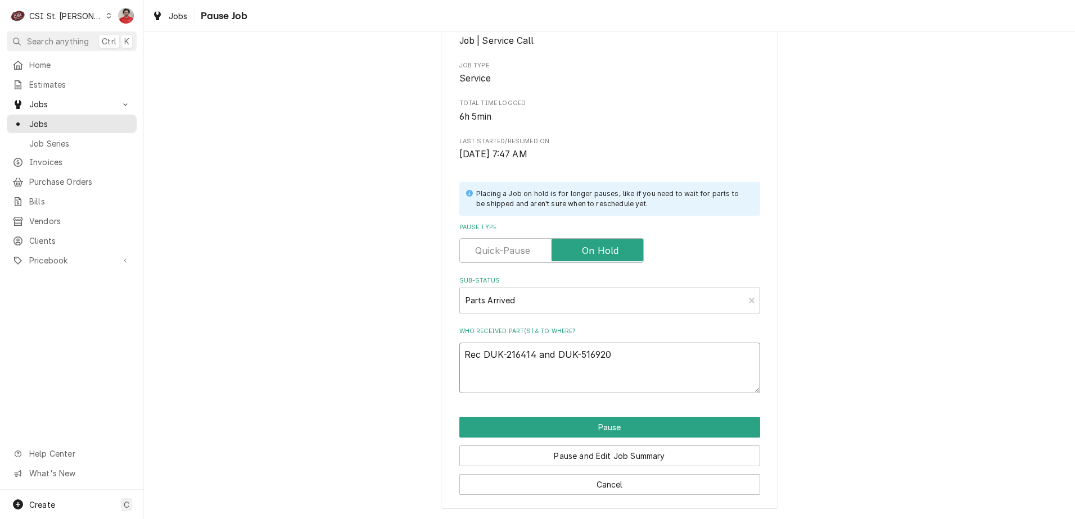
type textarea "x"
type textarea "Rec DUK-216414 and DUK-516920 t"
type textarea "x"
type textarea "Rec DUK-216414 and DUK-516920 to"
type textarea "x"
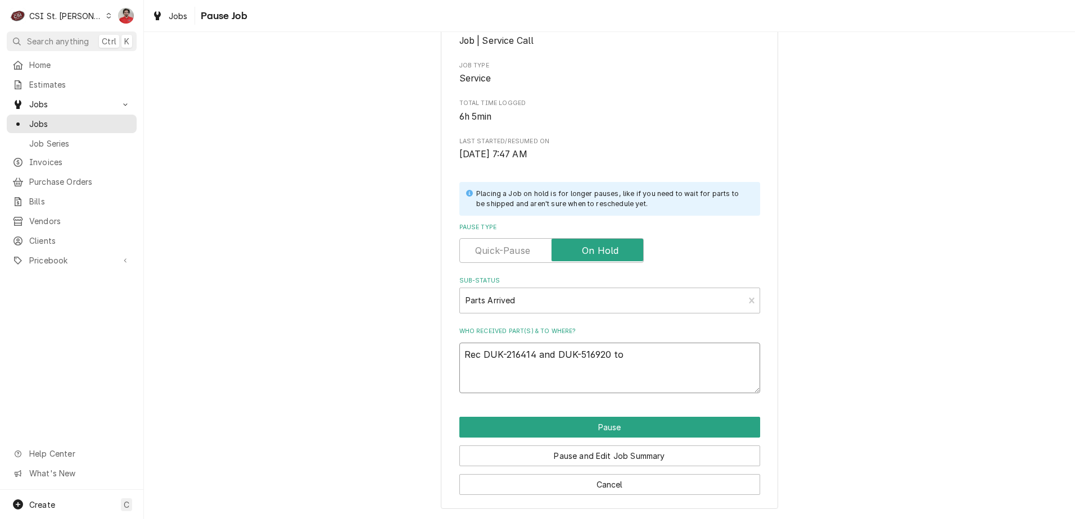
type textarea "Rec DUK-216414 and DUK-516920 to"
type textarea "x"
type textarea "Rec DUK-216414 and DUK-516920 to E"
type textarea "x"
type textarea "Rec DUK-216414 and DUK-516920 to Er"
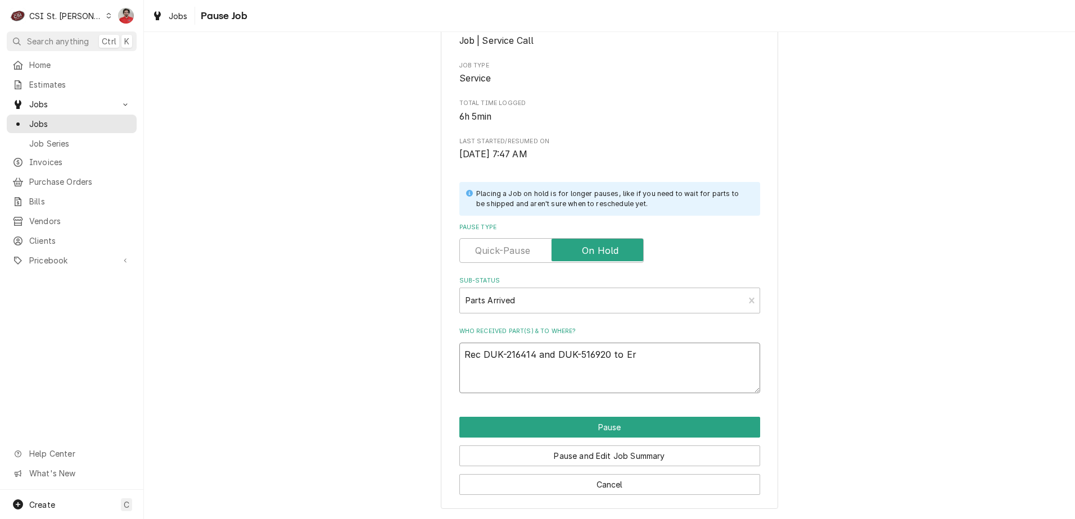
type textarea "x"
type textarea "Rec DUK-216414 and DUK-516920 to Eri"
type textarea "x"
type textarea "Rec DUK-216414 and DUK-516920 to Eric"
type textarea "x"
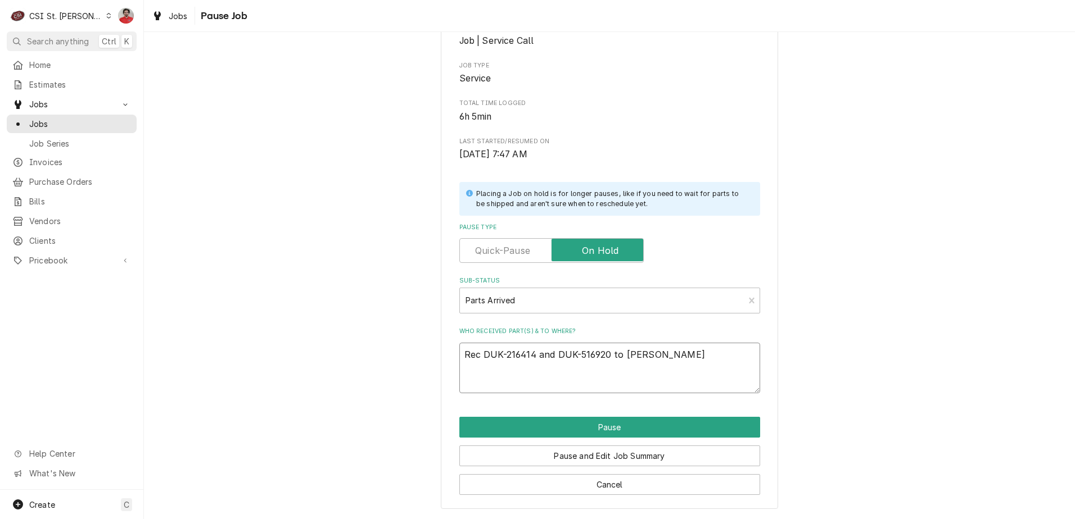
type textarea "Rec DUK-216414 and DUK-516920 to Erick"
type textarea "x"
type textarea "Rec DUK-216414 and DUK-516920 to Erick"
type textarea "x"
type textarea "Rec DUK-216414 and DUK-516920 to Erick H"
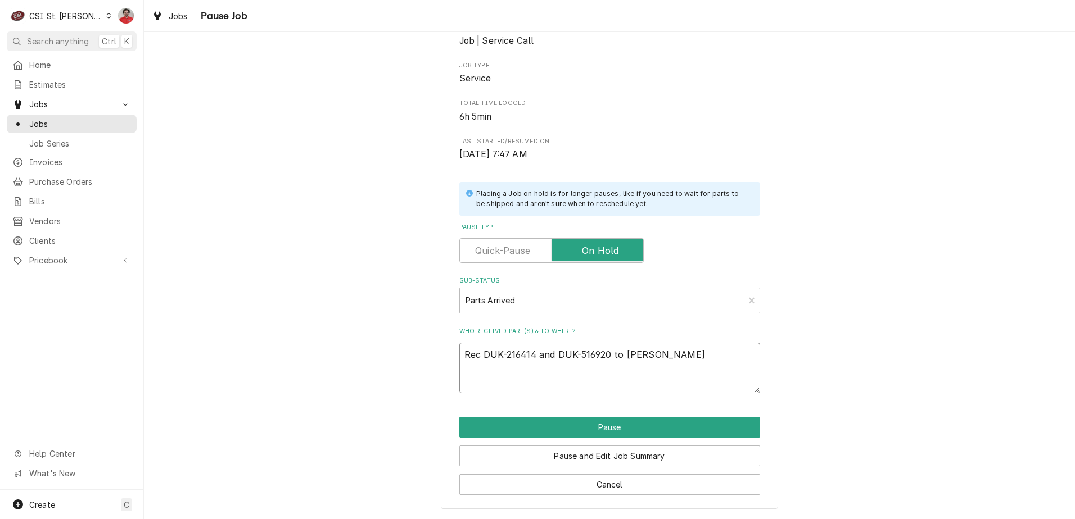
type textarea "x"
type textarea "Rec DUK-216414 and DUK-516920 to Erick H'"
type textarea "x"
type textarea "Rec DUK-216414 and DUK-516920 to Erick H's"
type textarea "x"
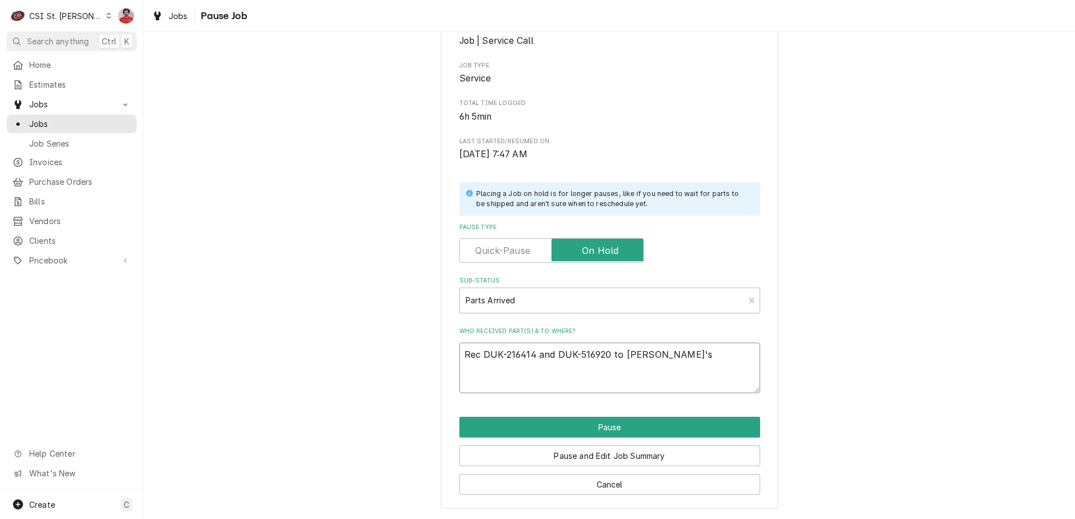
type textarea "Rec DUK-216414 and DUK-516920 to Erick H's"
type textarea "x"
type textarea "Rec DUK-216414 and DUK-516920 to Erick H's s"
type textarea "x"
type textarea "Rec DUK-216414 and DUK-516920 to Erick H's sh"
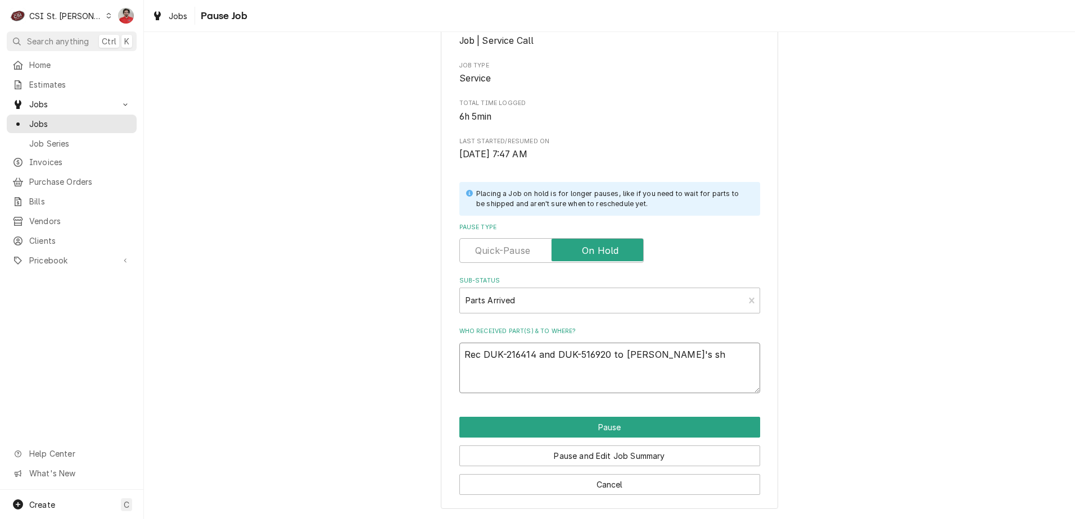
type textarea "x"
type textarea "Rec DUK-216414 and DUK-516920 to Erick H's she"
type textarea "x"
type textarea "Rec DUK-216414 and DUK-516920 to Erick H's shel"
type textarea "x"
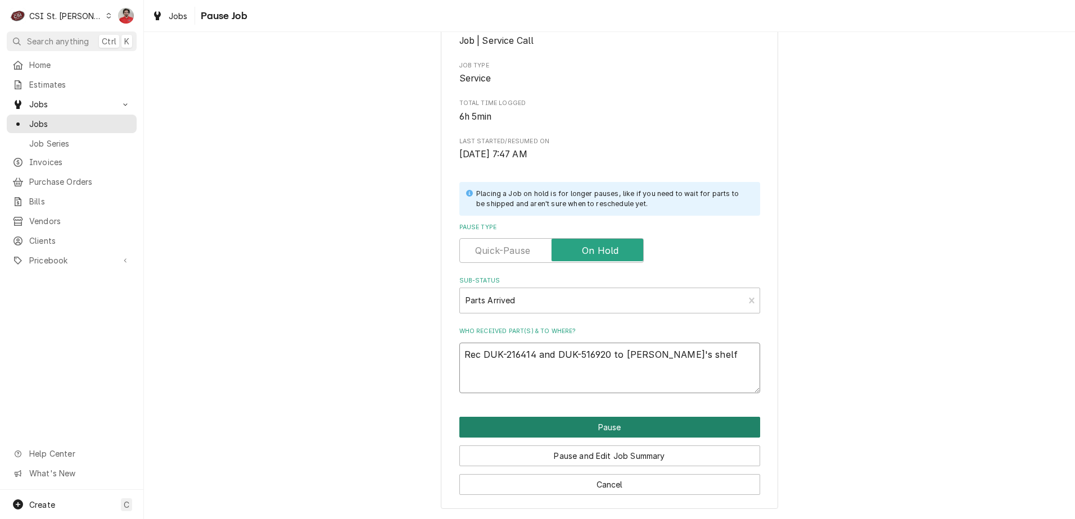
type textarea "Rec DUK-216414 and DUK-516920 to Erick H's shelf"
click at [630, 429] on button "Pause" at bounding box center [609, 427] width 301 height 21
type textarea "x"
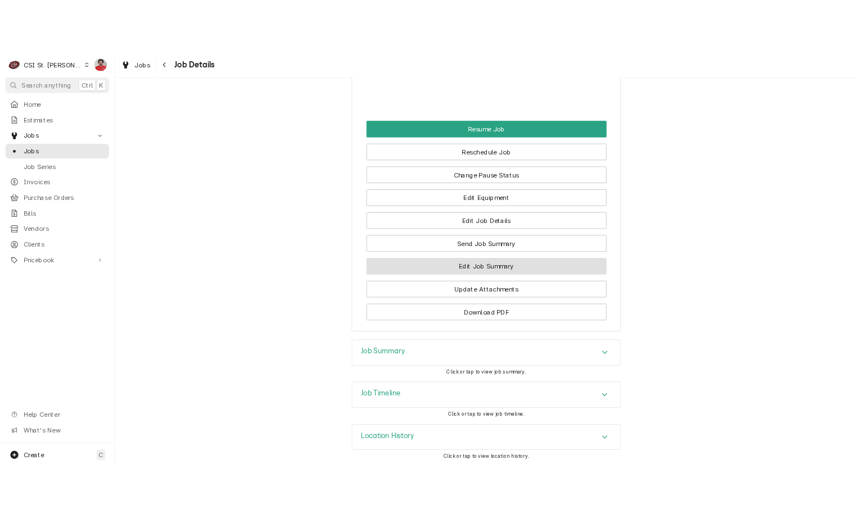
scroll to position [1995, 0]
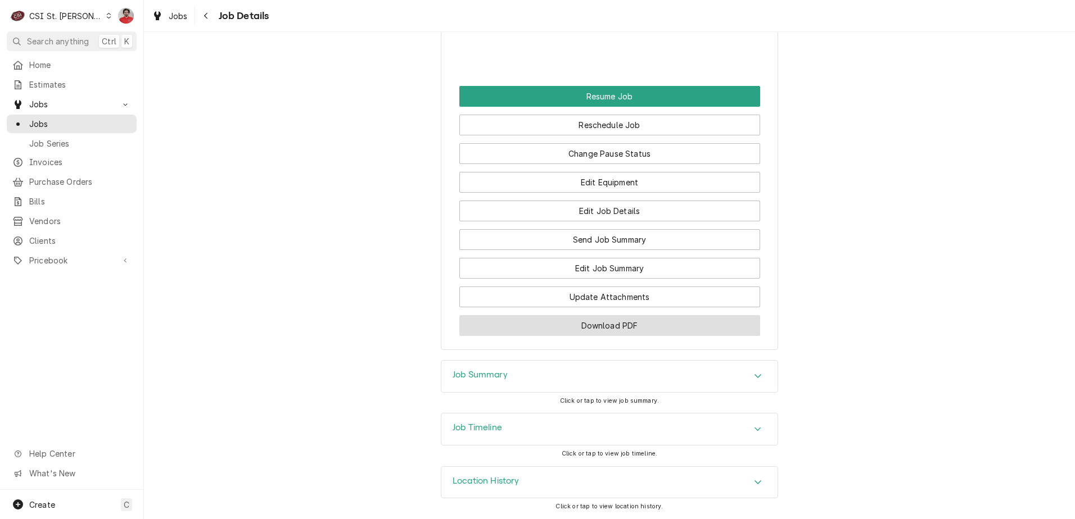
click at [589, 331] on button "Download PDF" at bounding box center [609, 325] width 301 height 21
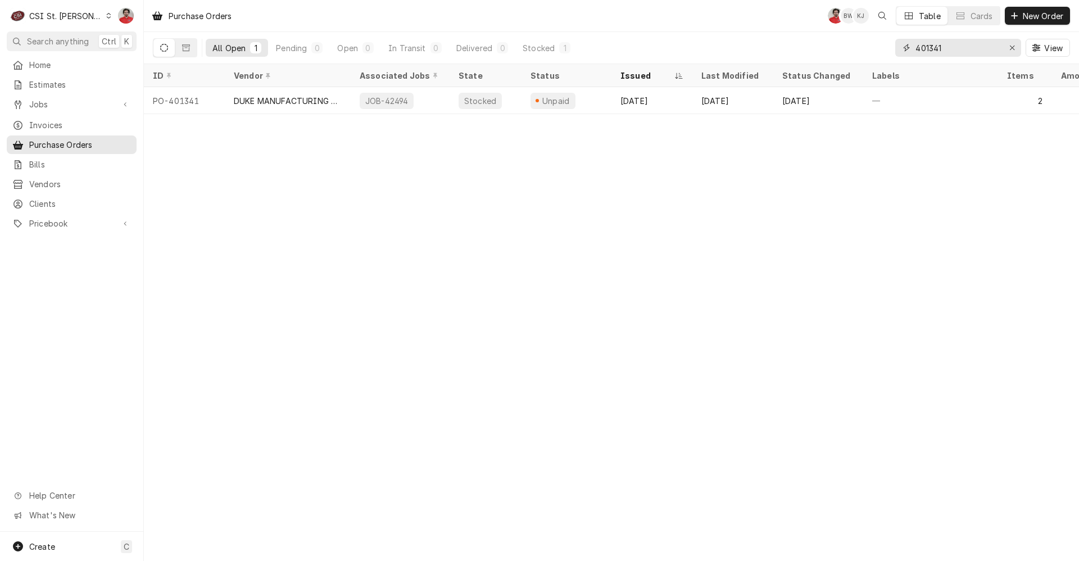
click at [935, 48] on input "401341" at bounding box center [958, 48] width 84 height 18
type input "401346"
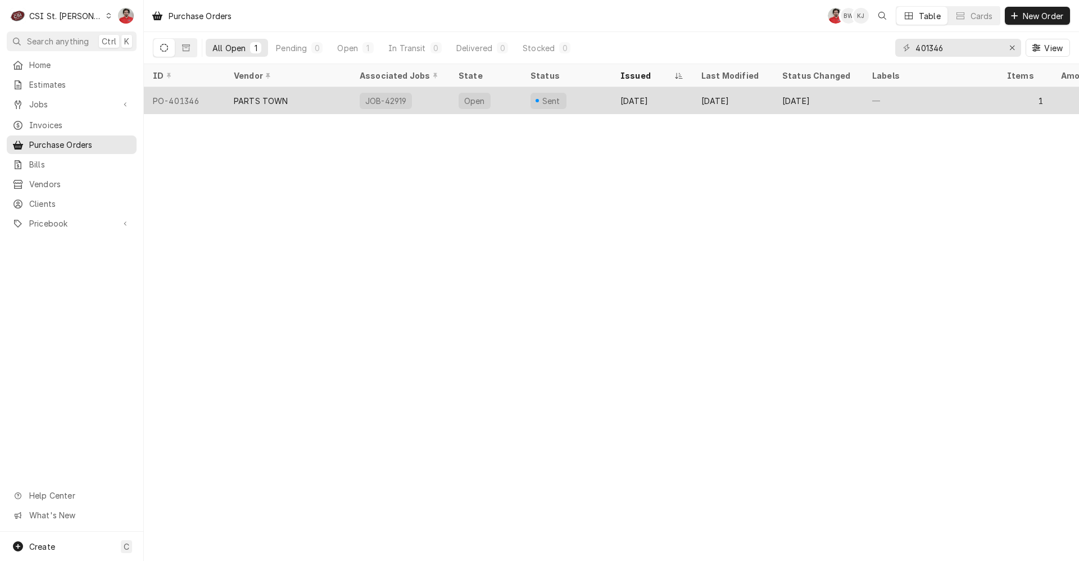
click at [325, 107] on div "PARTS TOWN" at bounding box center [288, 100] width 126 height 27
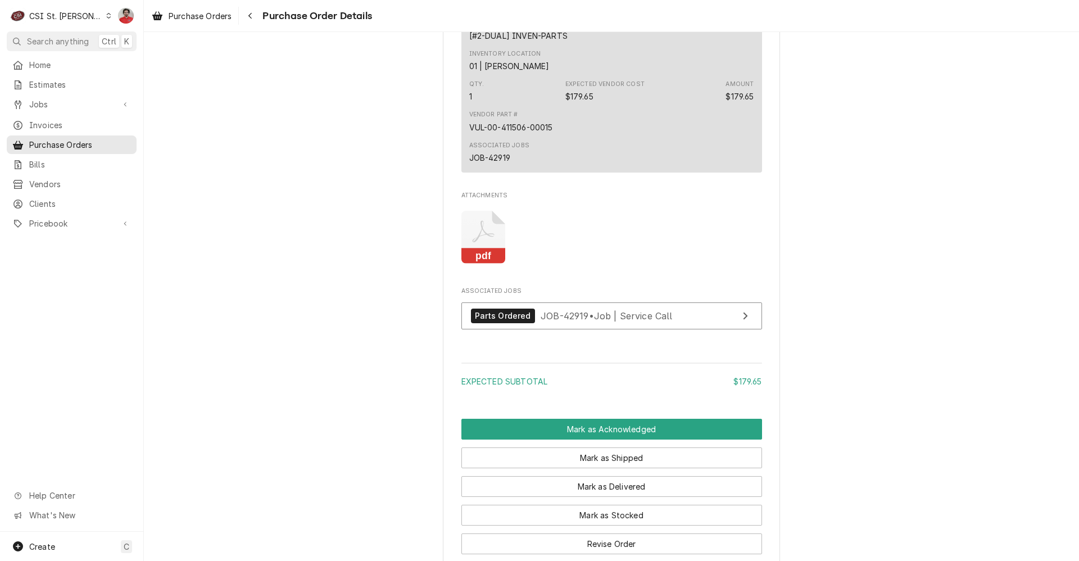
scroll to position [843, 0]
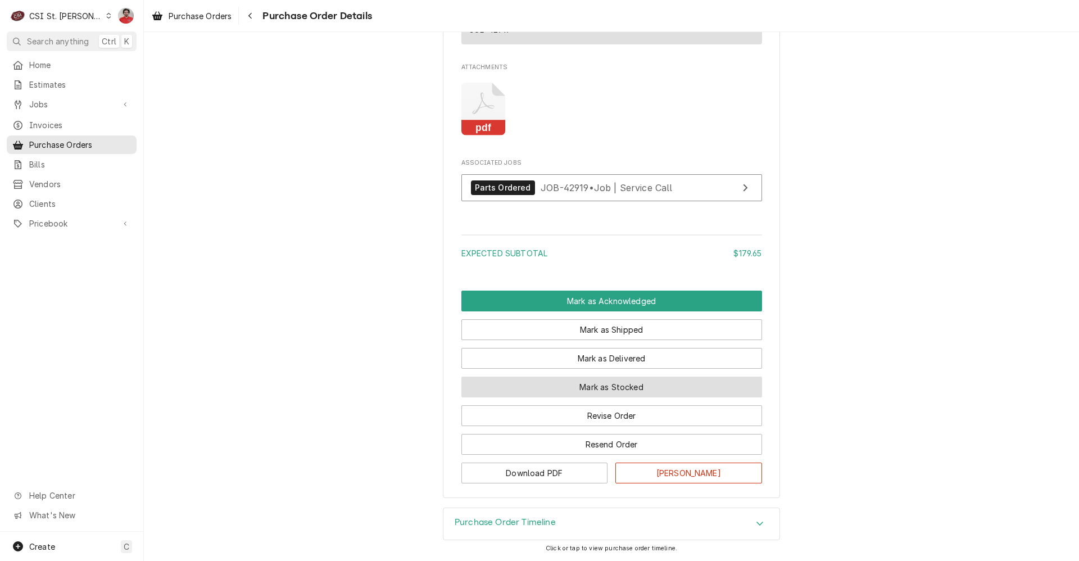
click at [540, 397] on button "Mark as Stocked" at bounding box center [611, 387] width 301 height 21
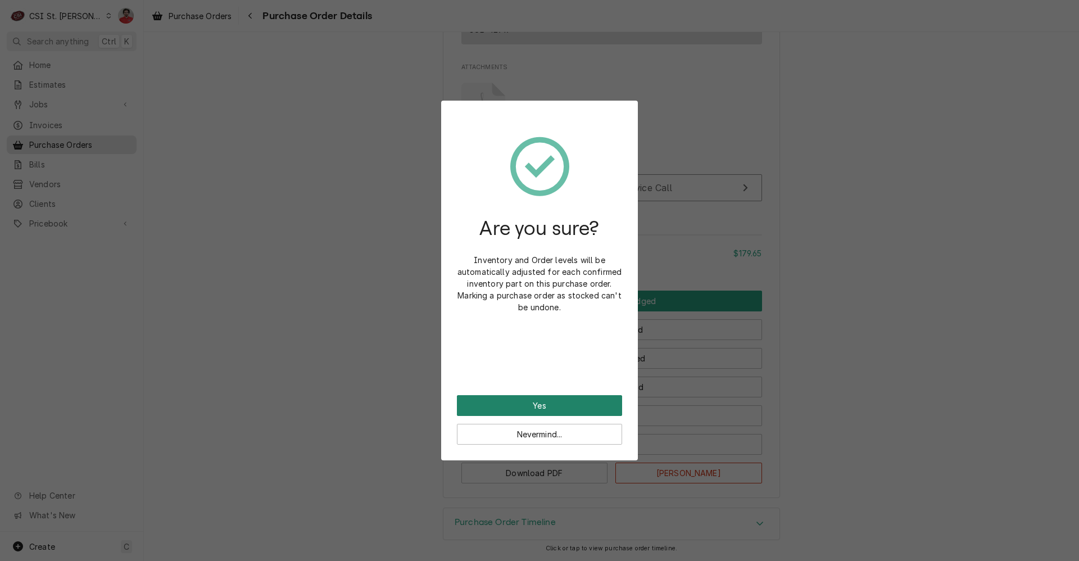
click at [540, 404] on button "Yes" at bounding box center [539, 405] width 165 height 21
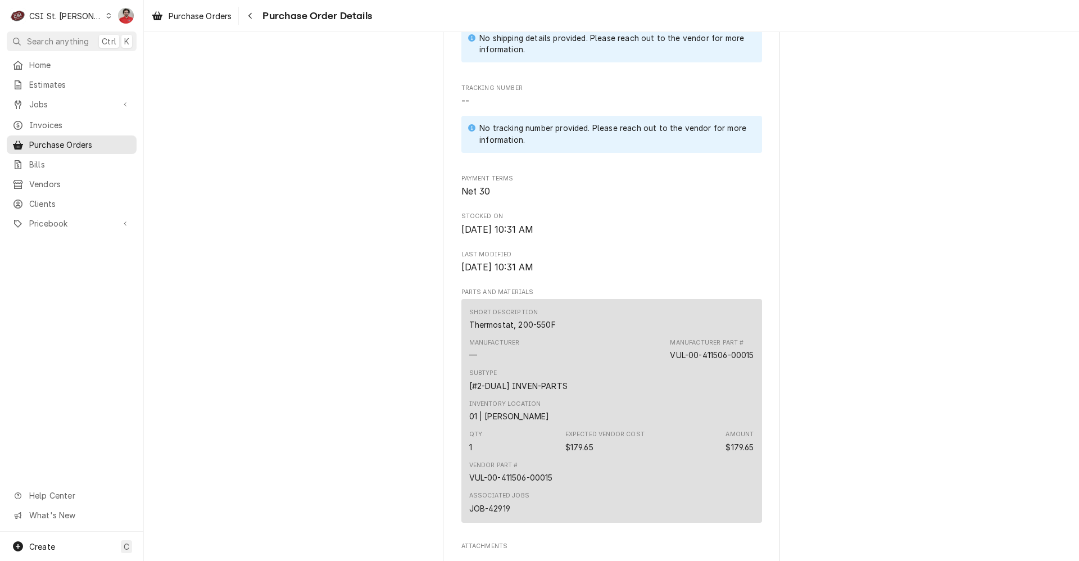
scroll to position [871, 0]
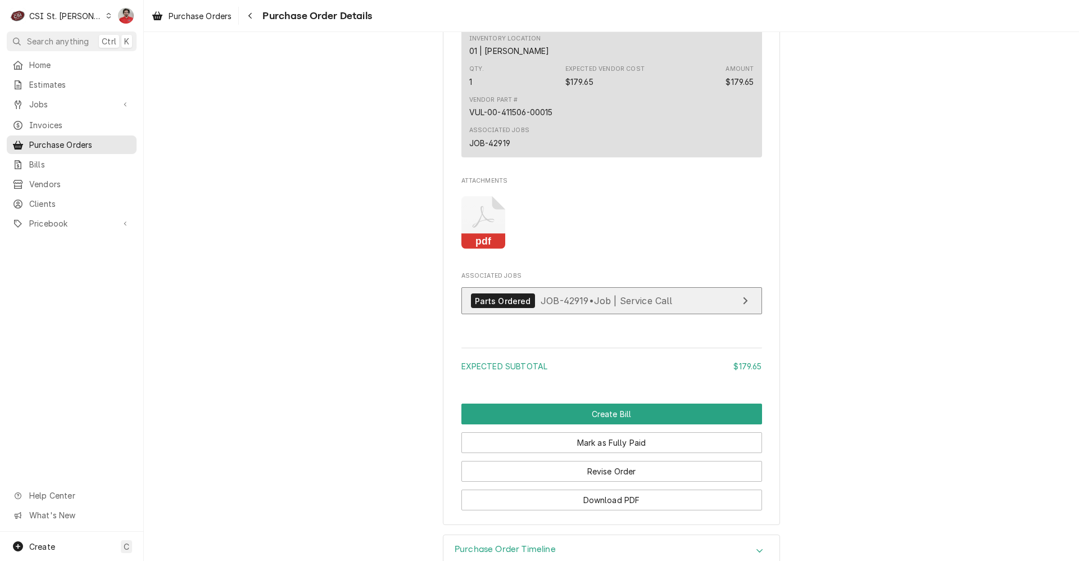
click at [557, 306] on span "JOB-42919 • Job | Service Call" at bounding box center [607, 300] width 132 height 11
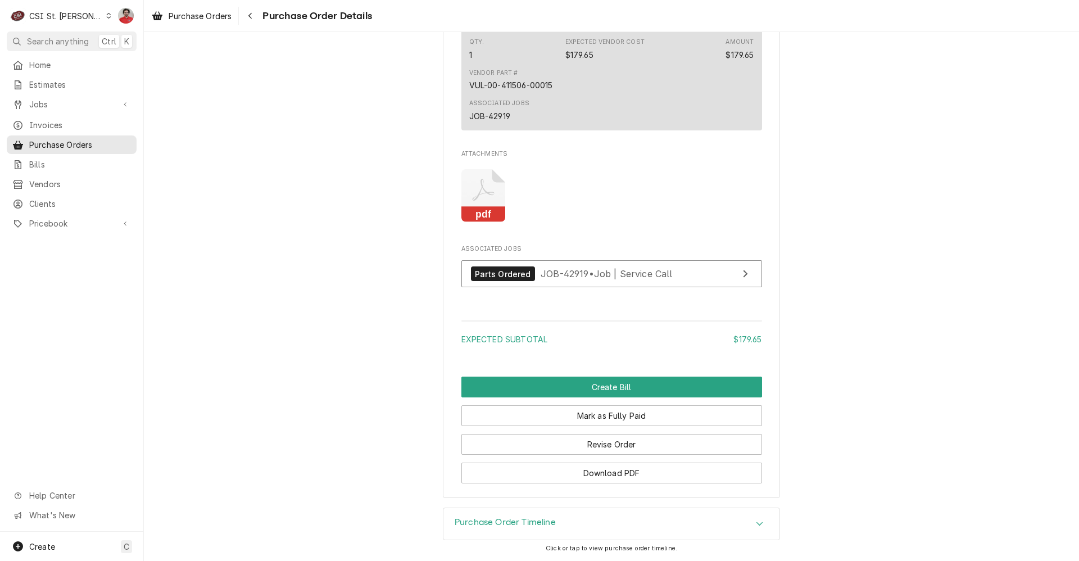
scroll to position [934, 0]
click at [594, 278] on span "JOB-42919 • Job | Service Call" at bounding box center [607, 273] width 132 height 11
drag, startPoint x: 517, startPoint y: 88, endPoint x: 461, endPoint y: 89, distance: 55.7
click at [461, 89] on div "Short Description Thermostat, 200-550F Manufacturer — Manufacturer Part # VUL-0…" at bounding box center [611, 19] width 301 height 224
copy div "VUL-00-411506-00015"
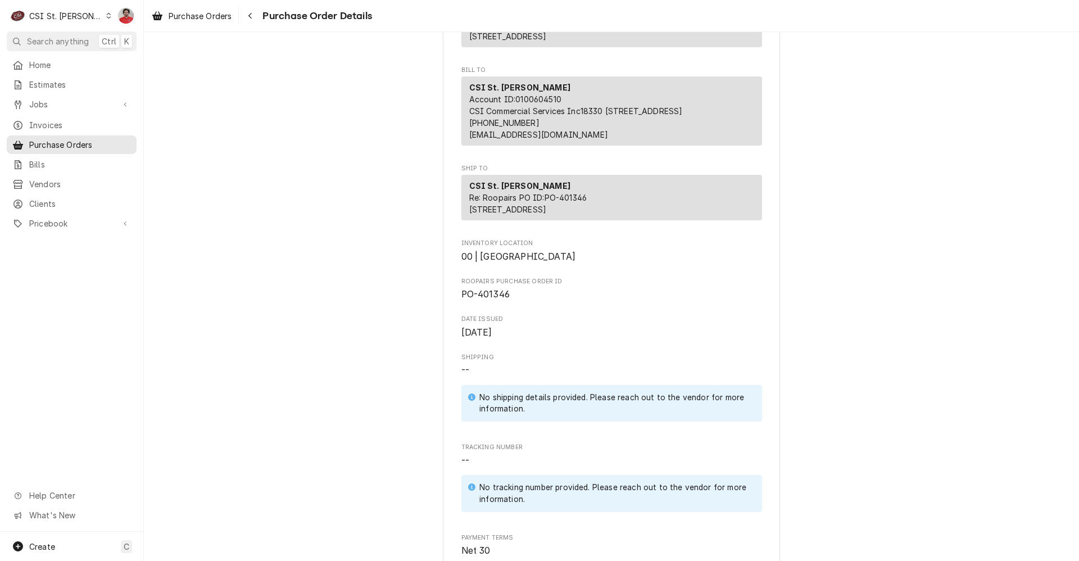
scroll to position [0, 0]
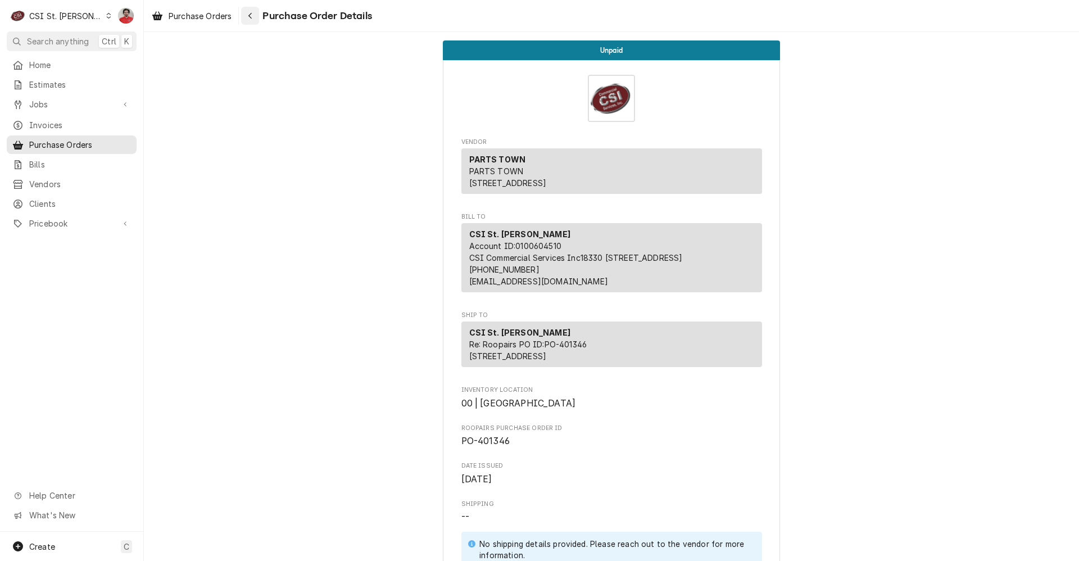
click at [253, 18] on icon "Navigate back" at bounding box center [250, 16] width 5 height 8
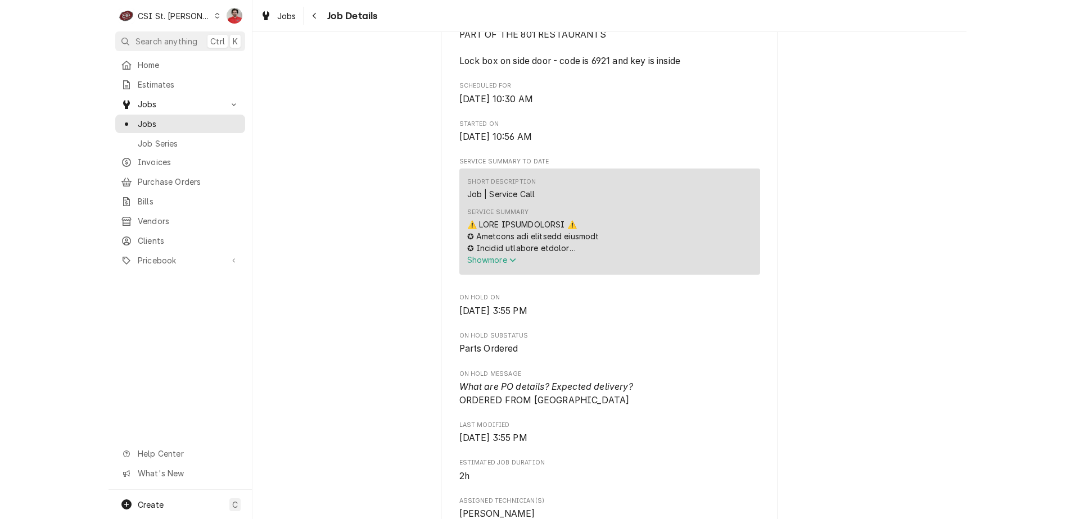
scroll to position [731, 0]
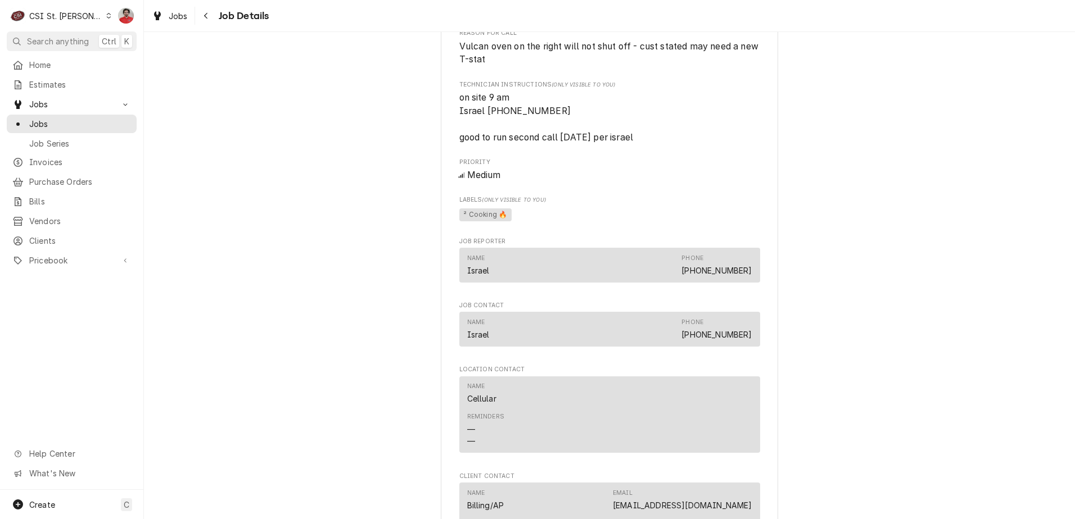
scroll to position [1180, 0]
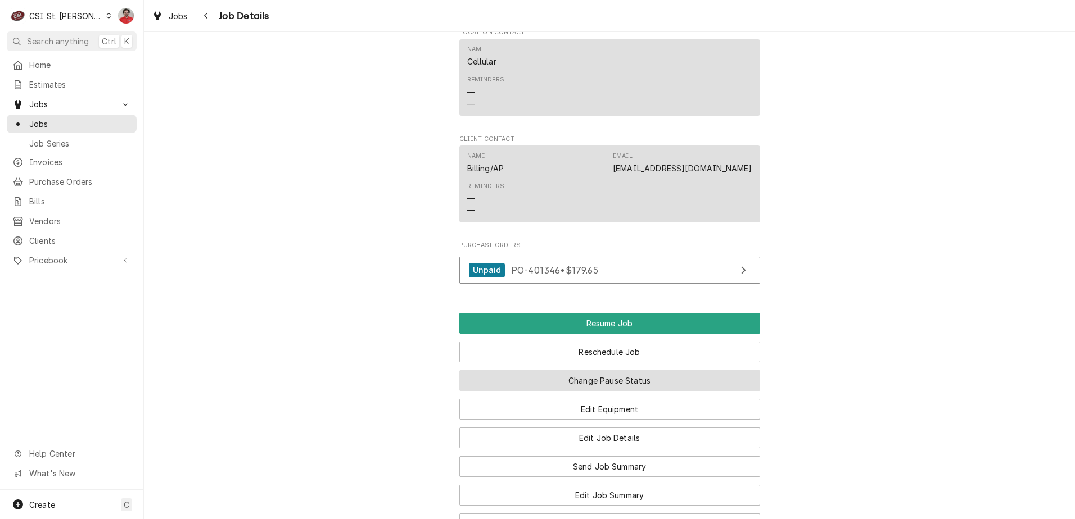
click at [634, 391] on button "Change Pause Status" at bounding box center [609, 380] width 301 height 21
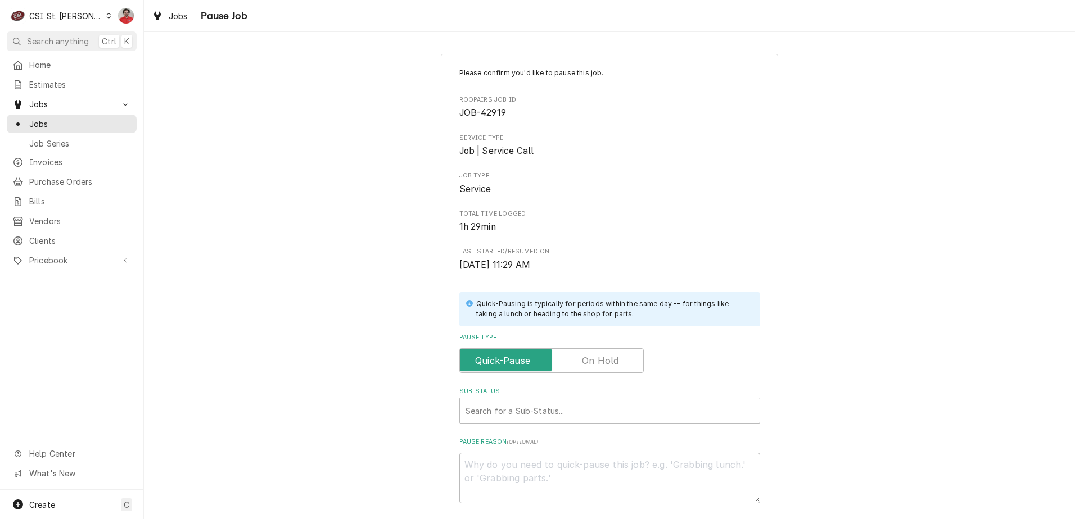
click at [606, 365] on label "Pause Type" at bounding box center [551, 361] width 184 height 25
click at [606, 365] on input "Pause Type" at bounding box center [551, 361] width 174 height 25
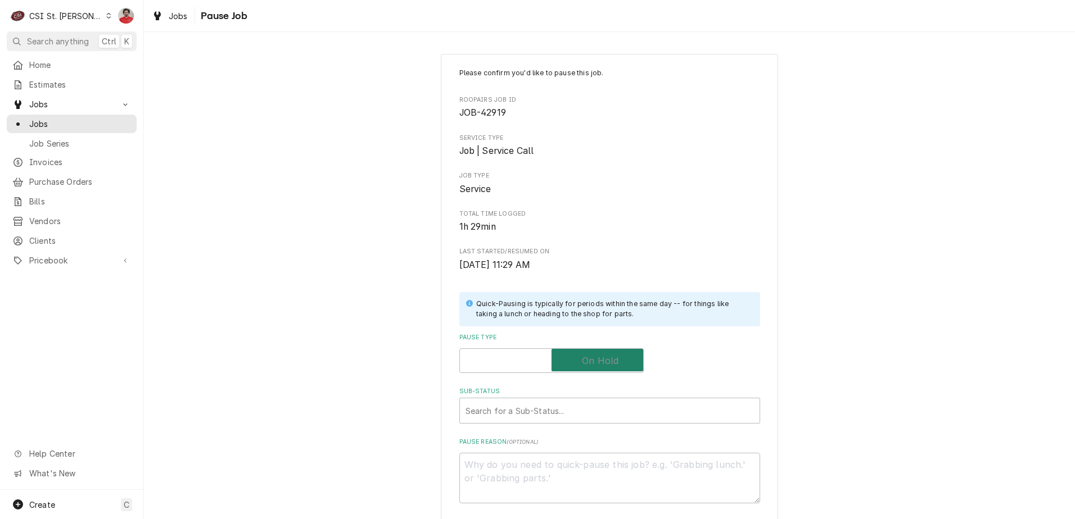
checkbox input "true"
click at [600, 406] on div "Sub-Status" at bounding box center [598, 411] width 266 height 20
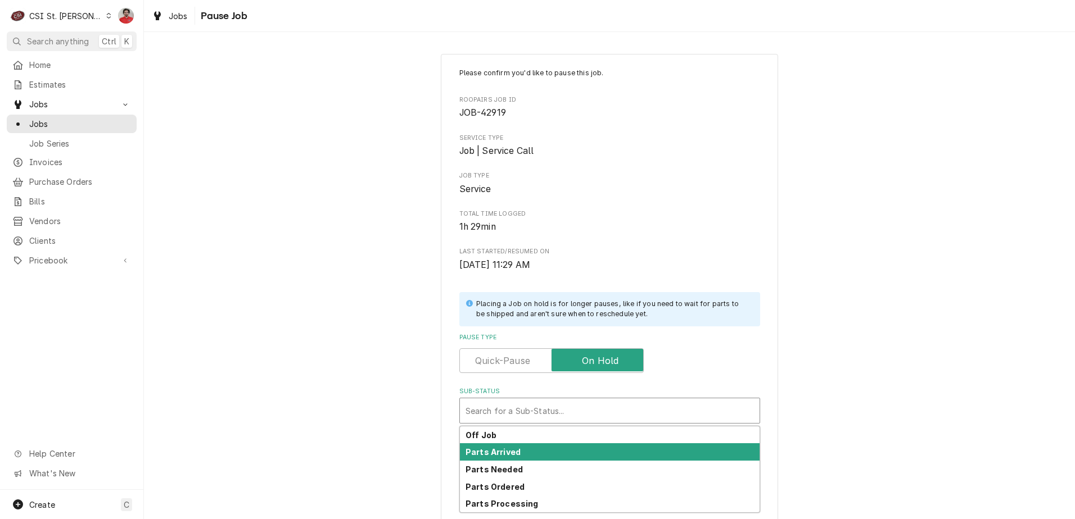
click at [592, 446] on div "Parts Arrived" at bounding box center [610, 452] width 300 height 17
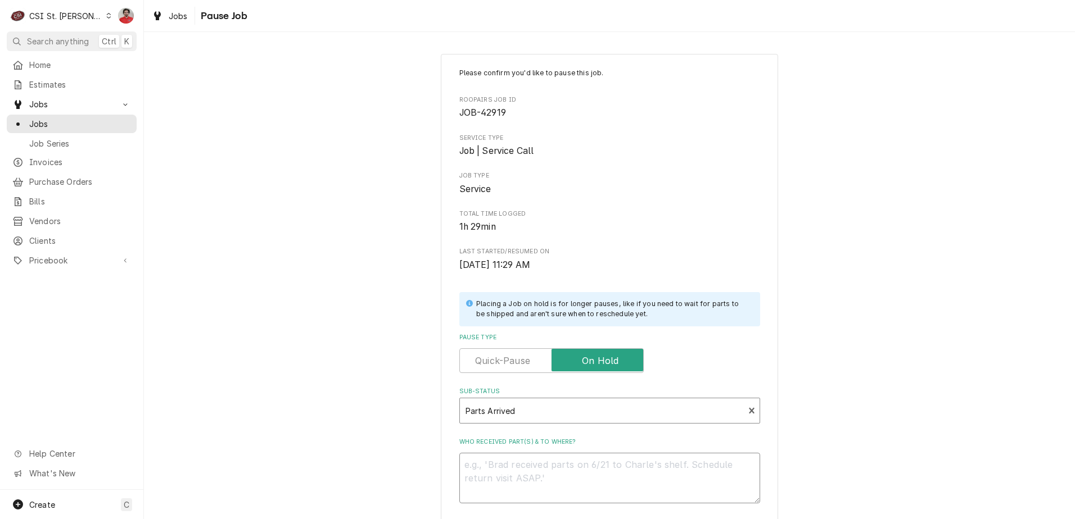
click at [589, 488] on textarea "Who received part(s) & to where?" at bounding box center [609, 478] width 301 height 51
click at [680, 464] on textarea "Who received part(s) & to where?" at bounding box center [609, 478] width 301 height 51
type textarea "x"
type textarea "P"
type textarea "x"
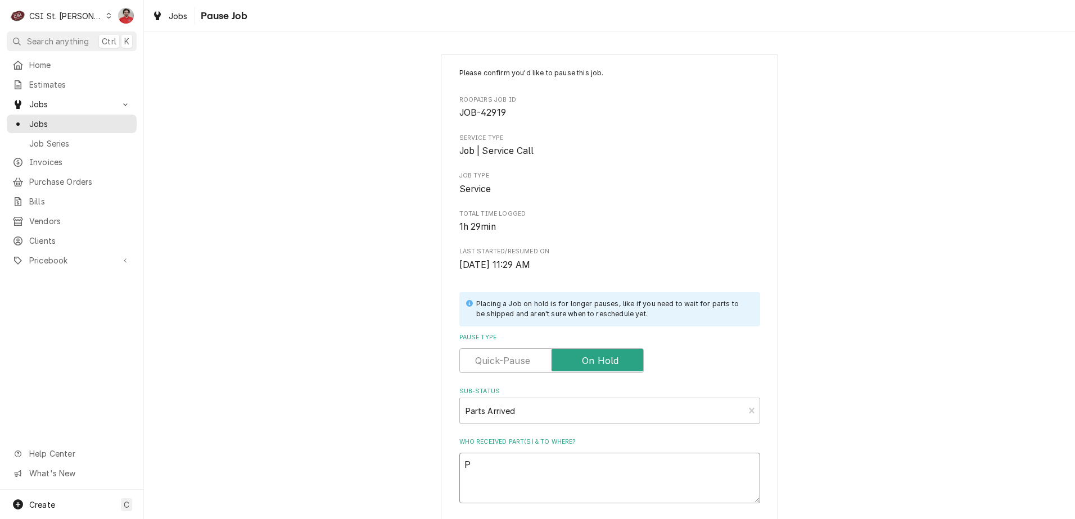
type textarea "Pl"
type textarea "x"
type textarea "P"
type textarea "x"
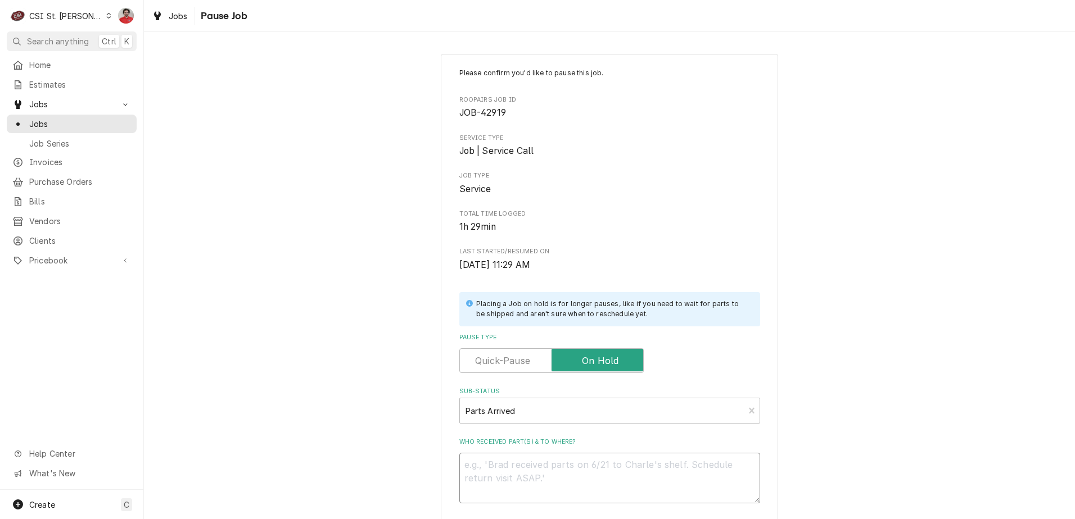
type textarea "R"
type textarea "x"
type textarea "Re"
type textarea "x"
type textarea "Rec"
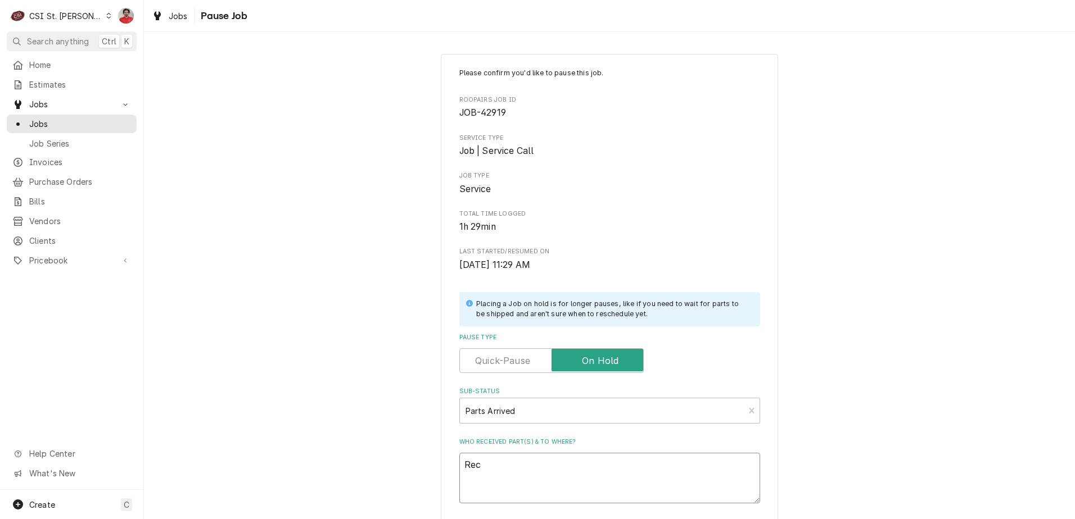
type textarea "x"
type textarea "Rec"
paste textarea "VUL-00-411506-00015"
type textarea "x"
type textarea "Rec VUL-00-411506-00015"
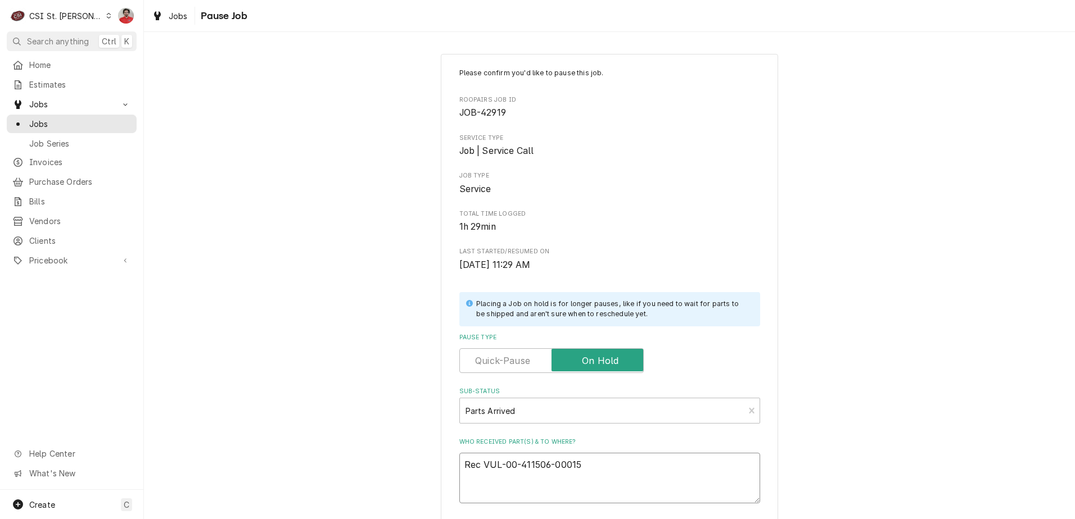
type textarea "x"
type textarea "Rec VUL-00-411506-00015"
type textarea "x"
type textarea "Rec VUL-00-411506-00015 t"
type textarea "x"
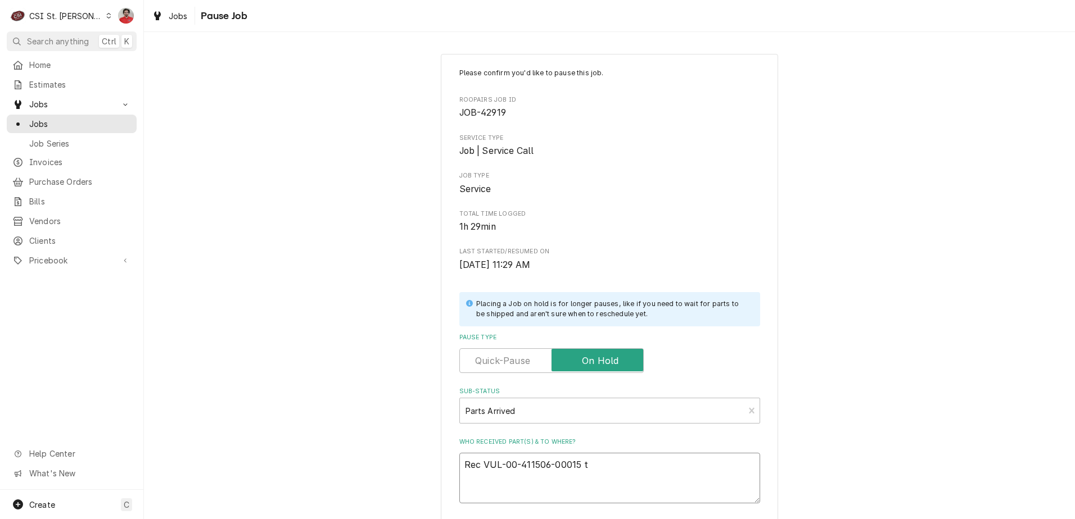
type textarea "Rec VUL-00-411506-00015 to"
type textarea "x"
type textarea "Rec VUL-00-411506-00015 to"
type textarea "x"
type textarea "Rec VUL-00-411506-00015 to M"
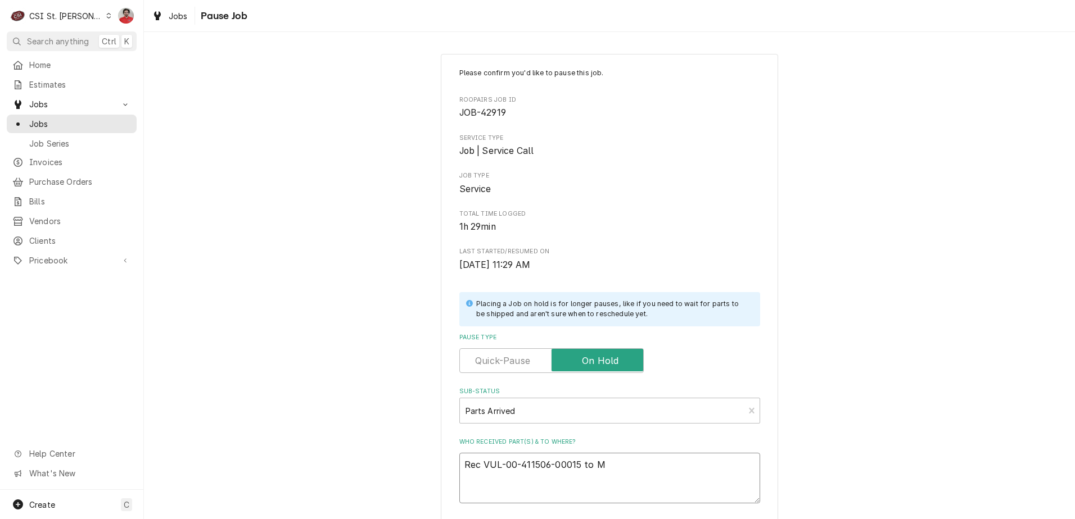
type textarea "x"
type textarea "Rec VUL-00-411506-00015 to Ma"
type textarea "x"
type textarea "Rec VUL-00-411506-00015 to Mat"
type textarea "x"
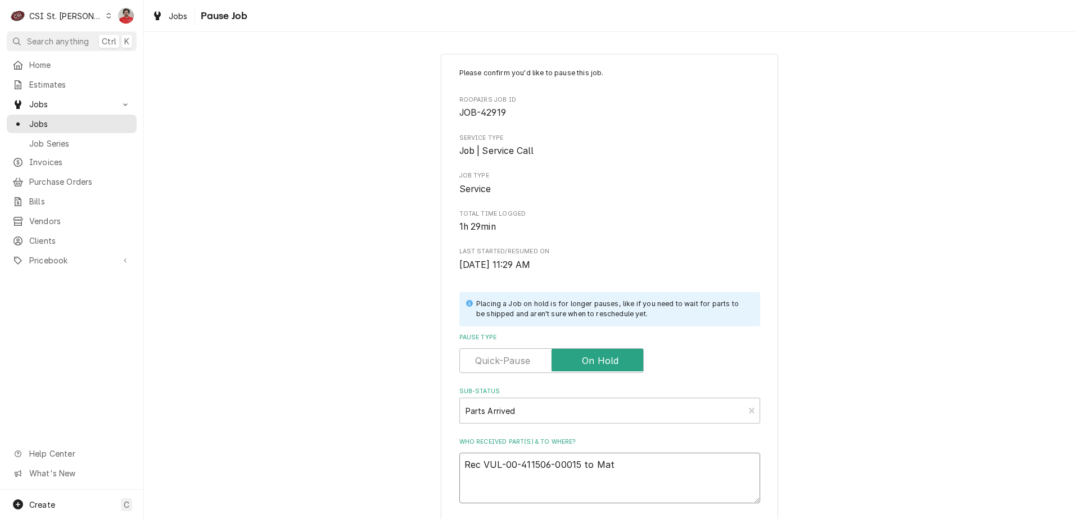
type textarea "Rec VUL-00-411506-00015 to Matt"
type textarea "x"
type textarea "Rec VUL-00-411506-00015 to Matt'"
type textarea "x"
type textarea "Rec VUL-00-411506-00015 to Matt's"
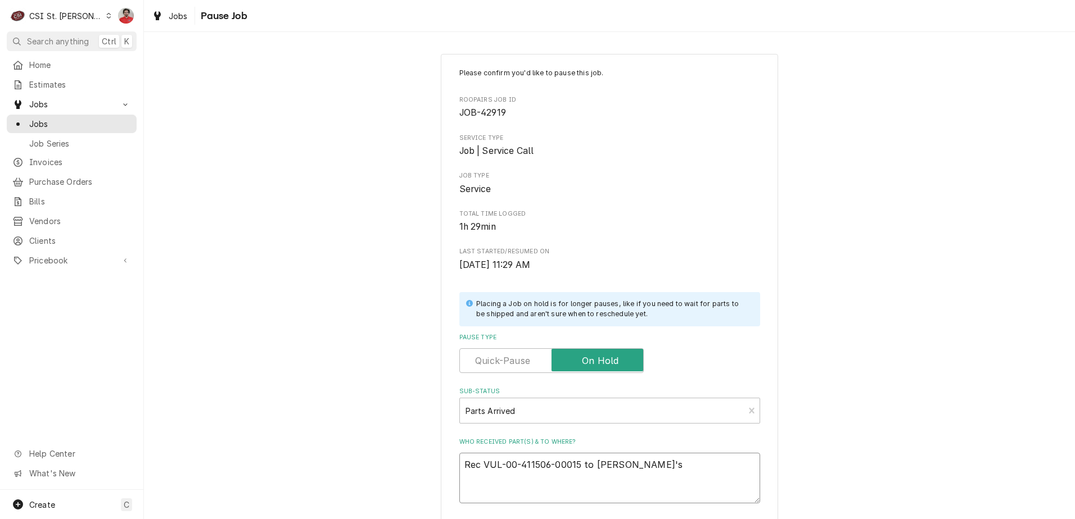
type textarea "x"
type textarea "Rec VUL-00-411506-00015 to Matt's"
type textarea "x"
type textarea "Rec VUL-00-411506-00015 to Matt's s"
type textarea "x"
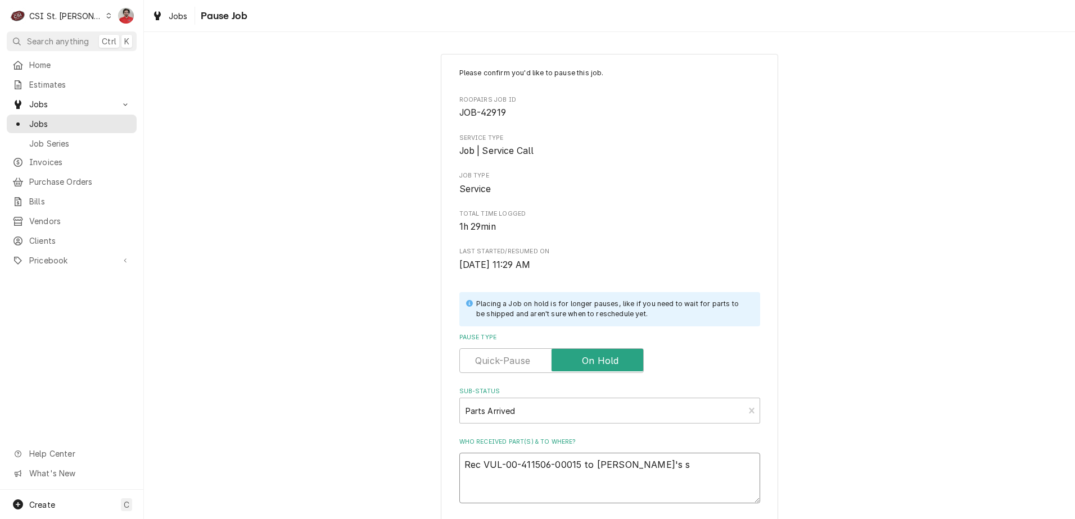
type textarea "Rec VUL-00-411506-00015 to Matt's sh"
type textarea "x"
type textarea "Rec VUL-00-411506-00015 to Matt's she"
type textarea "x"
type textarea "Rec VUL-00-411506-00015 to Matt's shel"
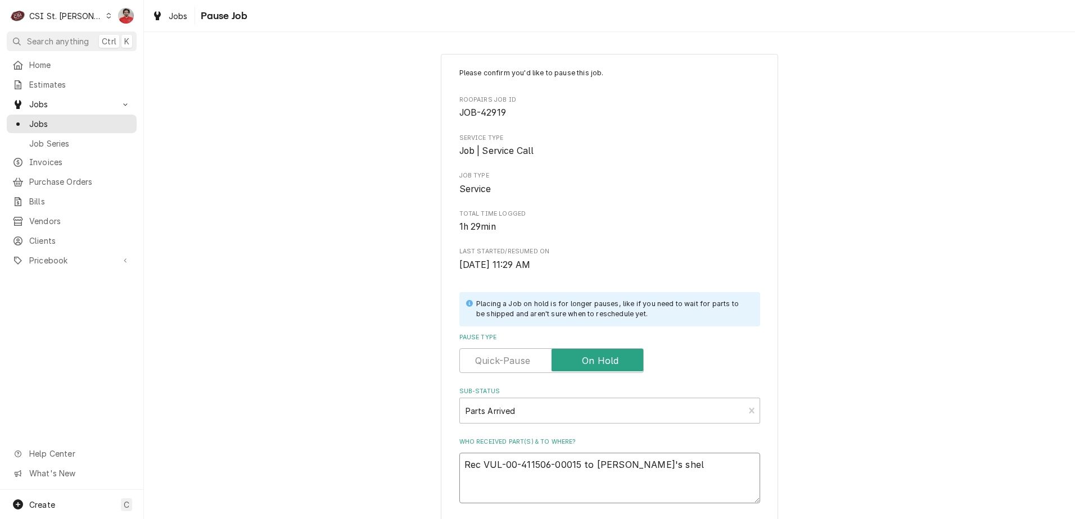
type textarea "x"
type textarea "Rec VUL-00-411506-00015 to Matt's shelf"
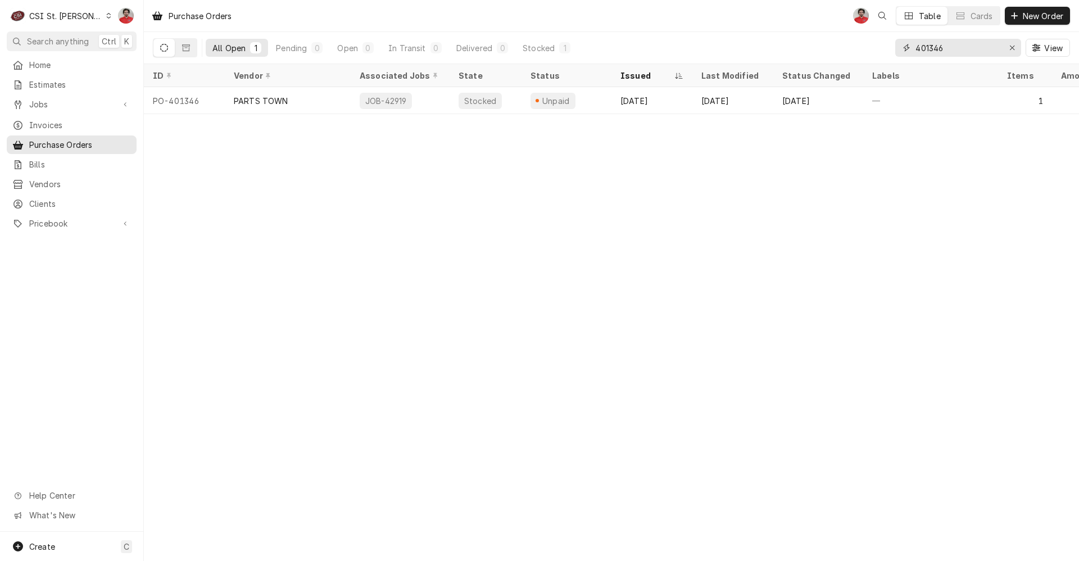
click at [967, 49] on input "401346" at bounding box center [958, 48] width 84 height 18
click at [947, 49] on input "401346" at bounding box center [958, 48] width 84 height 18
type input "401294"
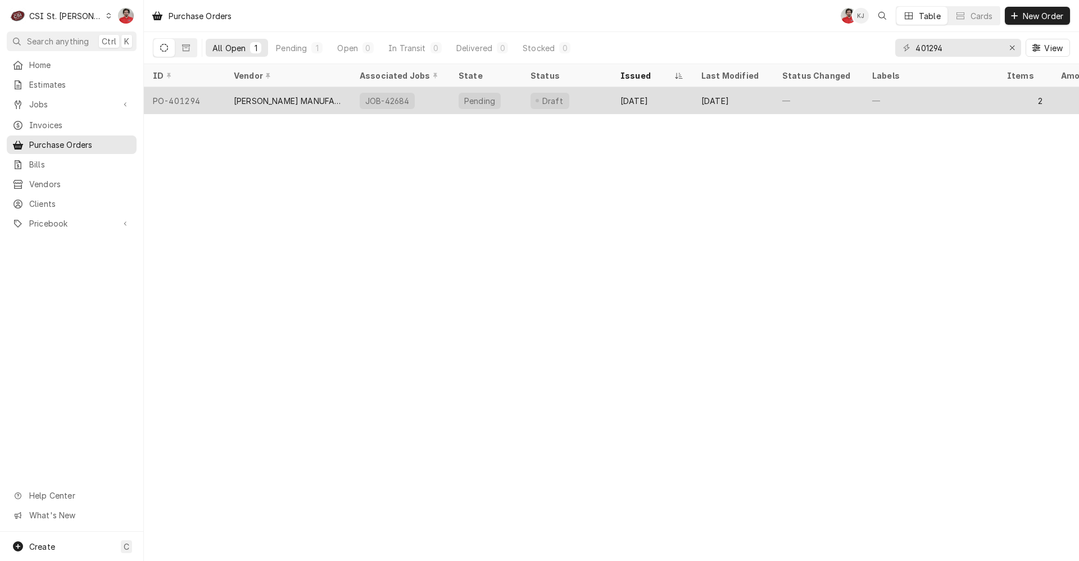
click at [592, 103] on div "Draft" at bounding box center [567, 100] width 90 height 27
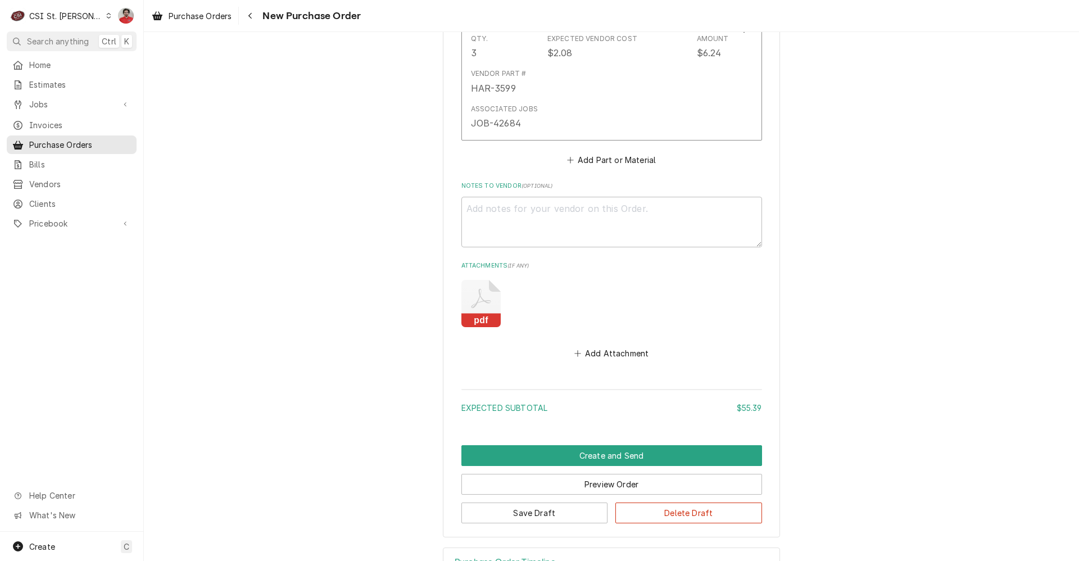
scroll to position [939, 0]
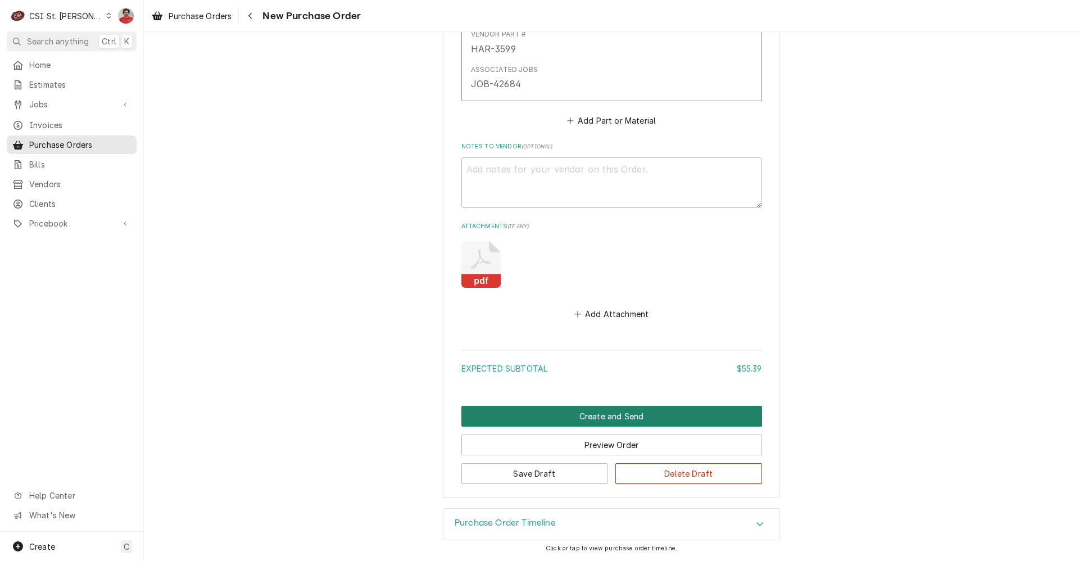
click at [568, 419] on button "Create and Send" at bounding box center [611, 416] width 301 height 21
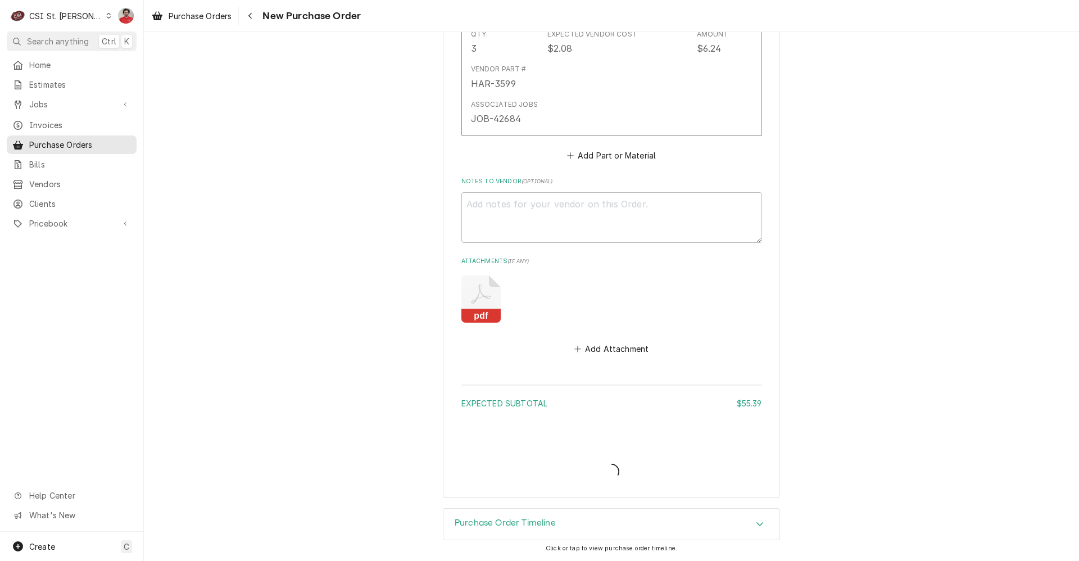
type textarea "x"
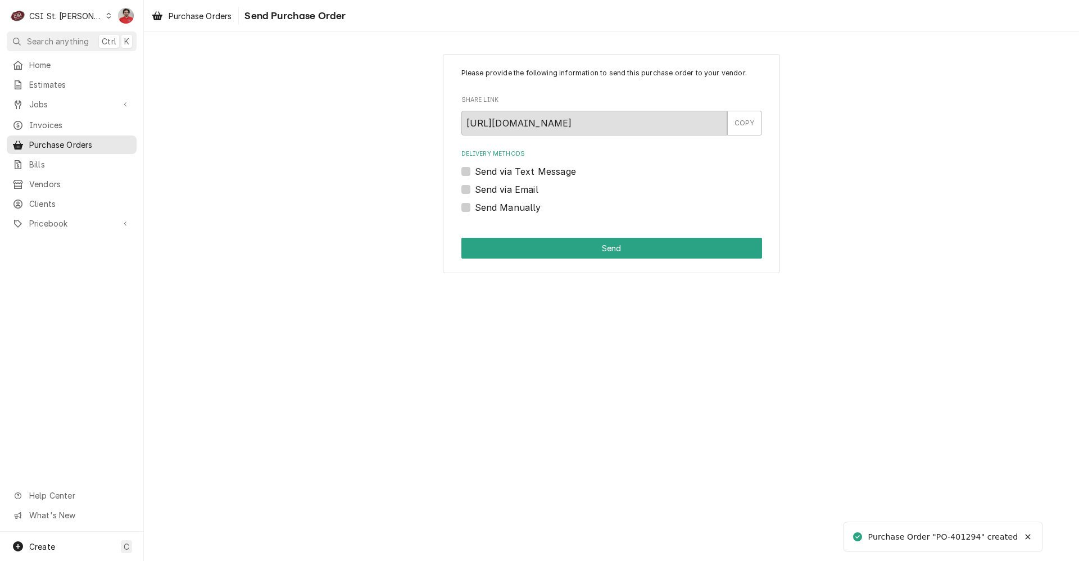
click at [493, 211] on label "Send Manually" at bounding box center [508, 207] width 66 height 13
click at [493, 211] on input "Send Manually" at bounding box center [625, 213] width 301 height 25
checkbox input "true"
click at [512, 248] on button "Send" at bounding box center [611, 248] width 301 height 21
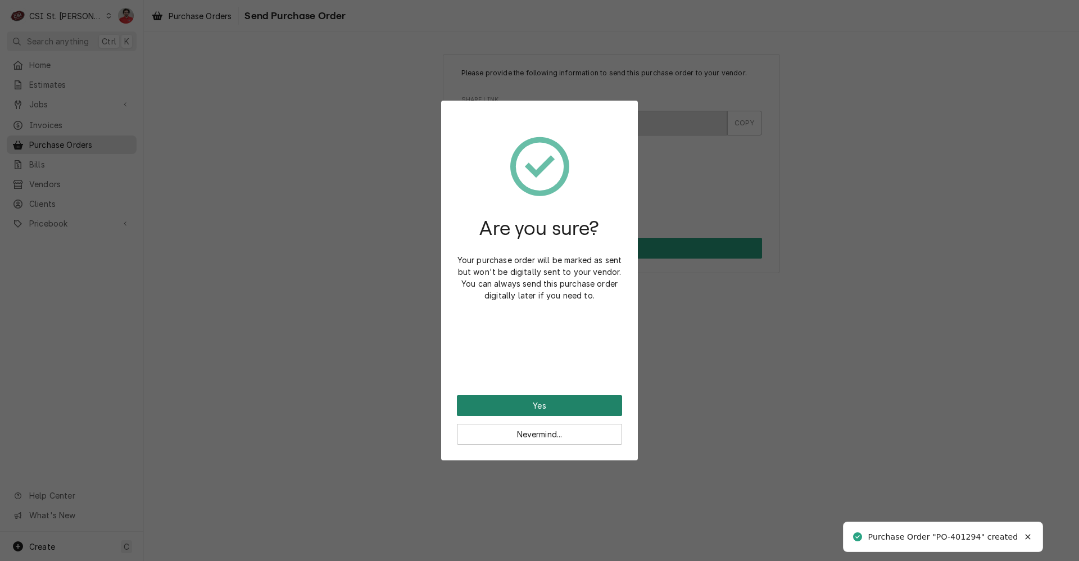
click at [519, 402] on button "Yes" at bounding box center [539, 405] width 165 height 21
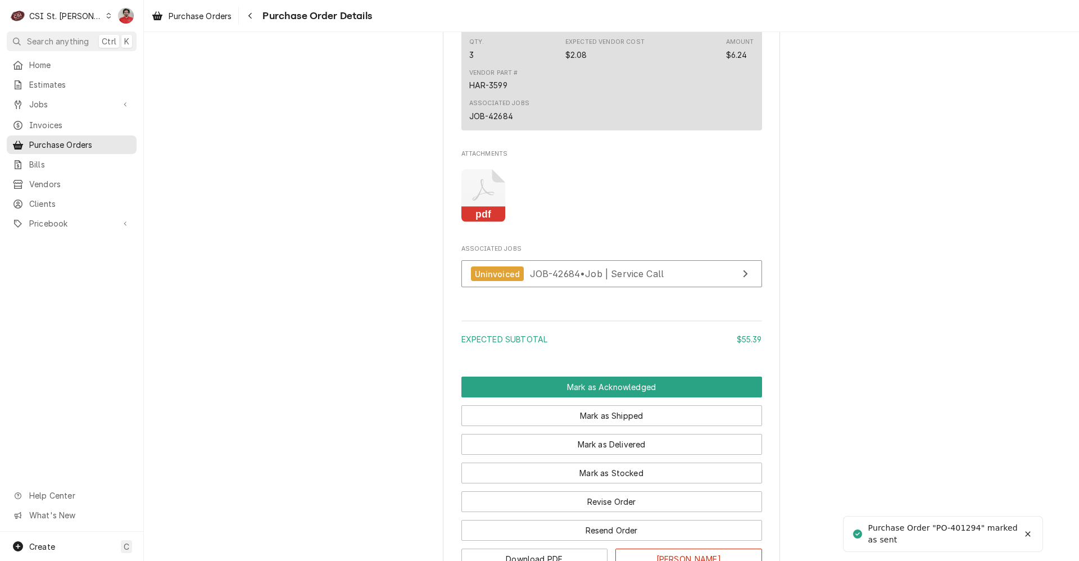
scroll to position [1027, 0]
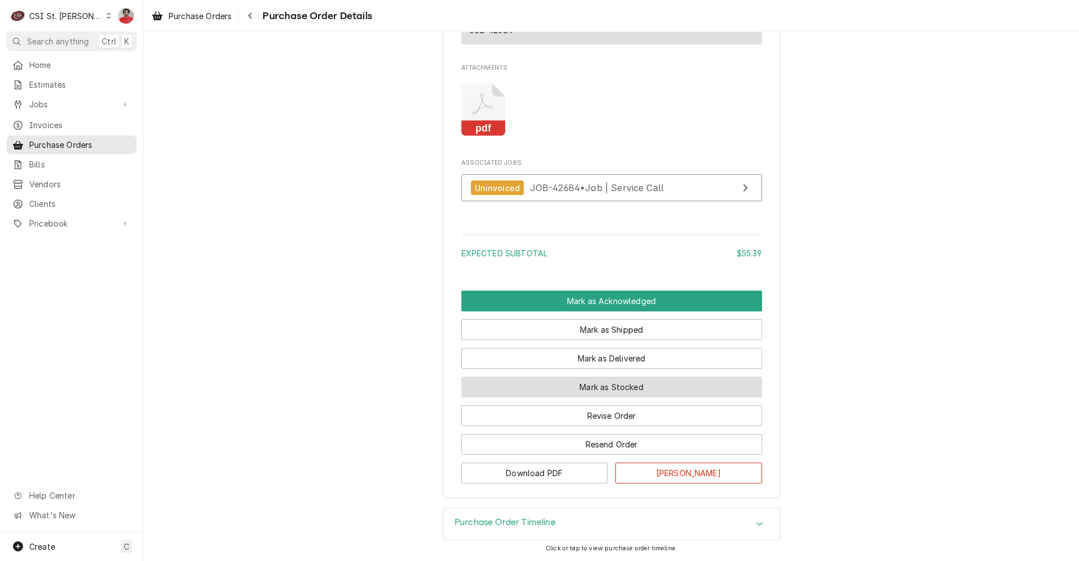
click at [532, 397] on button "Mark as Stocked" at bounding box center [611, 387] width 301 height 21
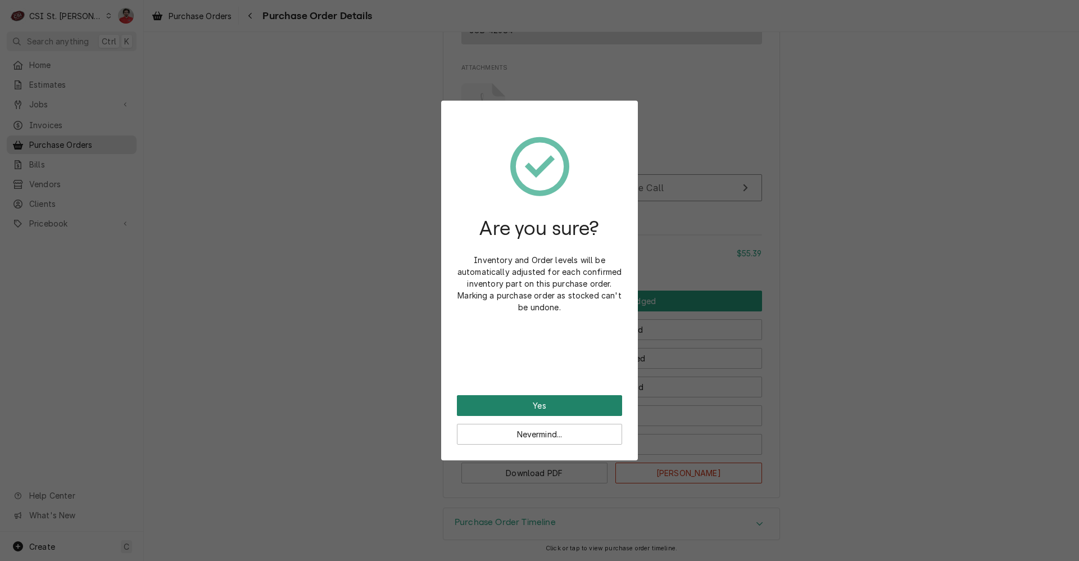
click at [532, 396] on button "Yes" at bounding box center [539, 405] width 165 height 21
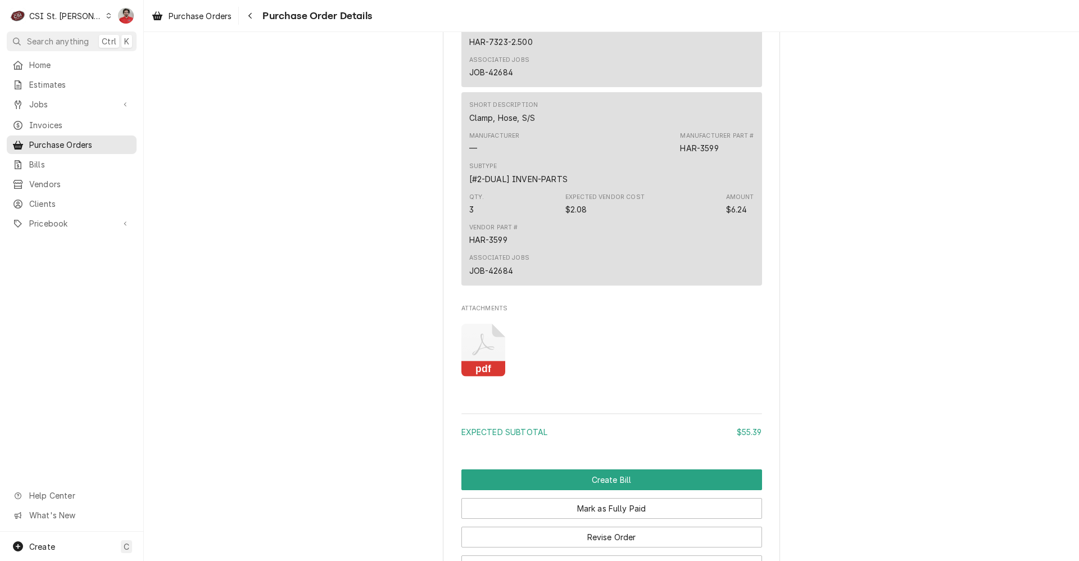
scroll to position [1028, 0]
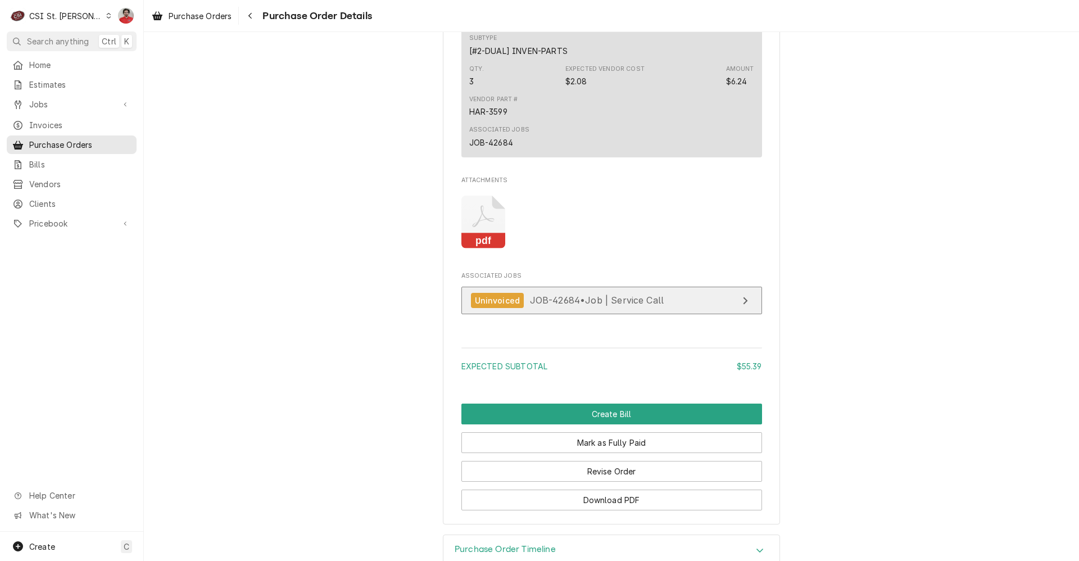
click at [547, 306] on span "JOB-42684 • Job | Service Call" at bounding box center [597, 300] width 134 height 11
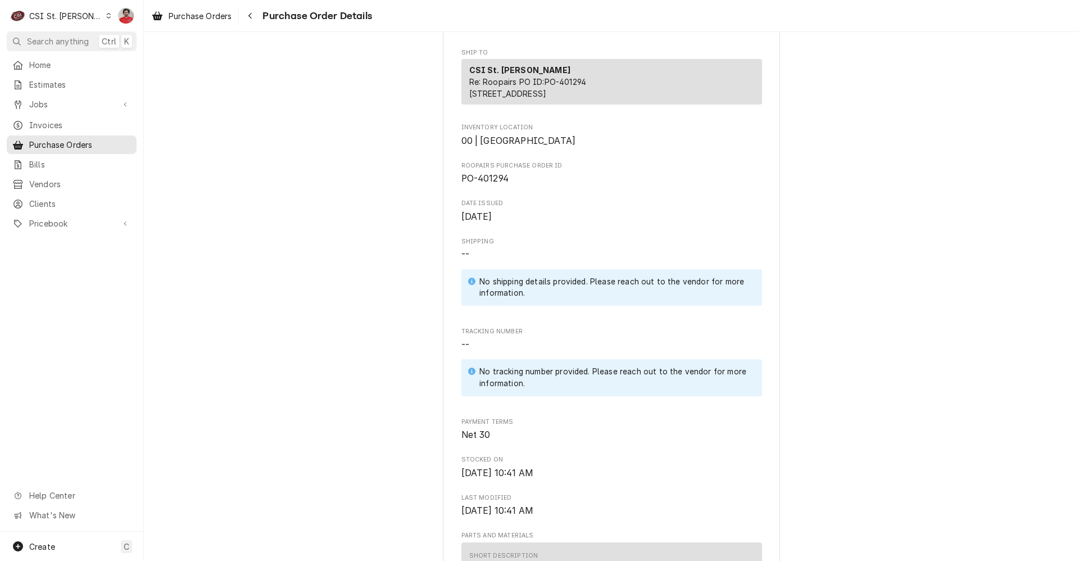
scroll to position [0, 0]
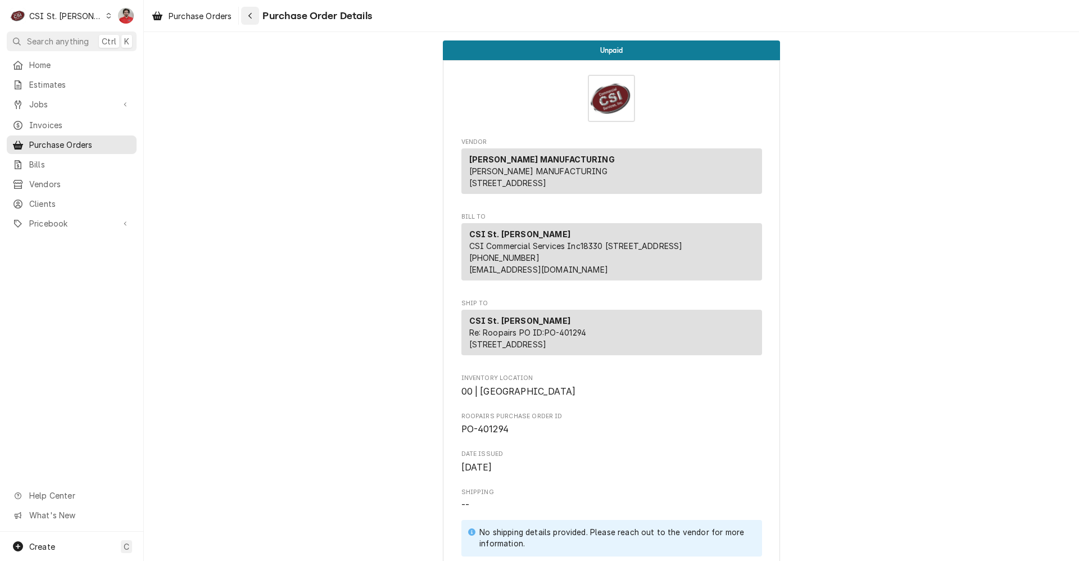
click at [243, 21] on button "Navigate back" at bounding box center [250, 16] width 18 height 18
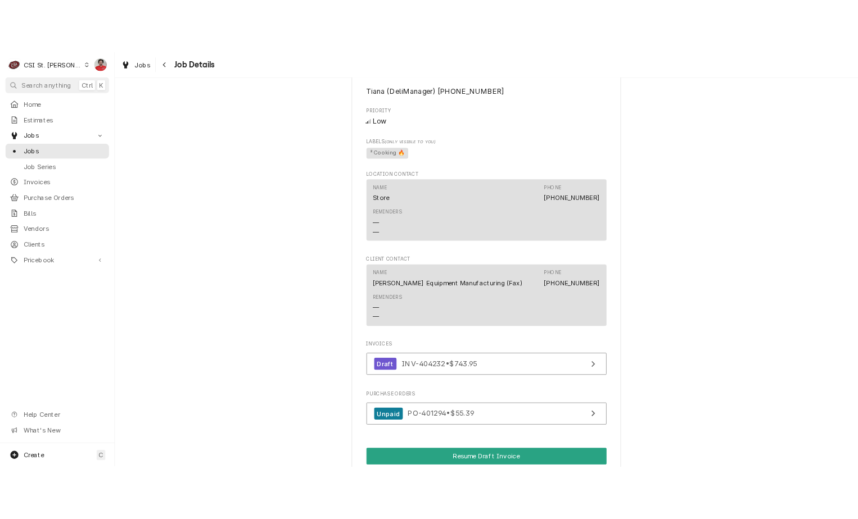
scroll to position [1574, 0]
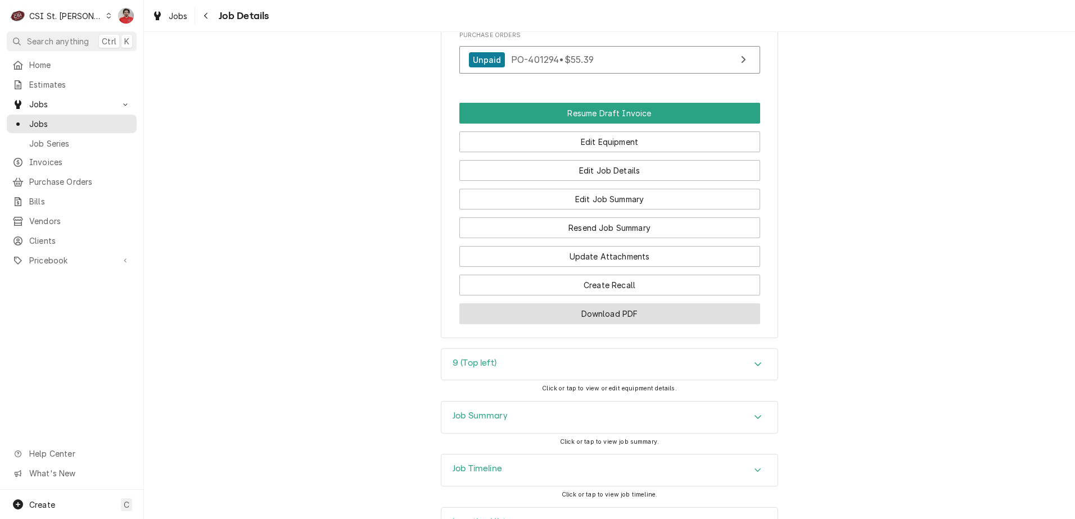
click at [630, 324] on button "Download PDF" at bounding box center [609, 314] width 301 height 21
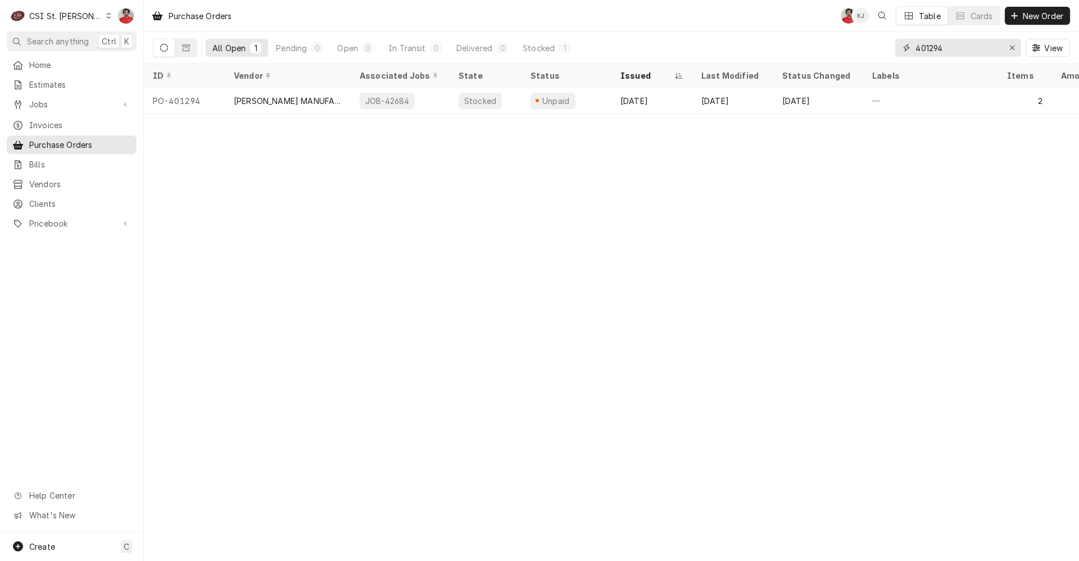
click at [956, 51] on input "401294" at bounding box center [958, 48] width 84 height 18
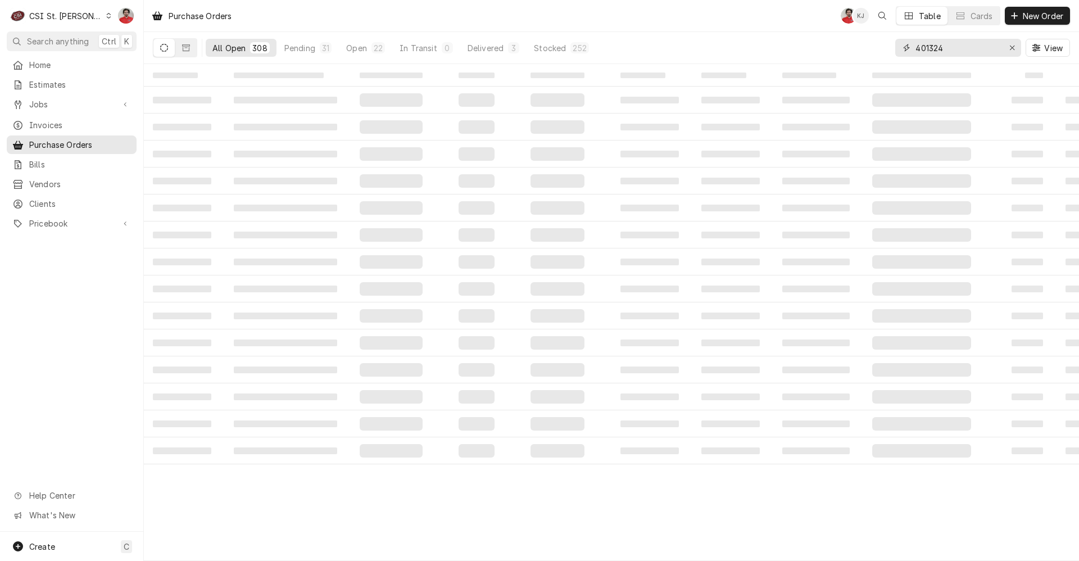
type input "401324"
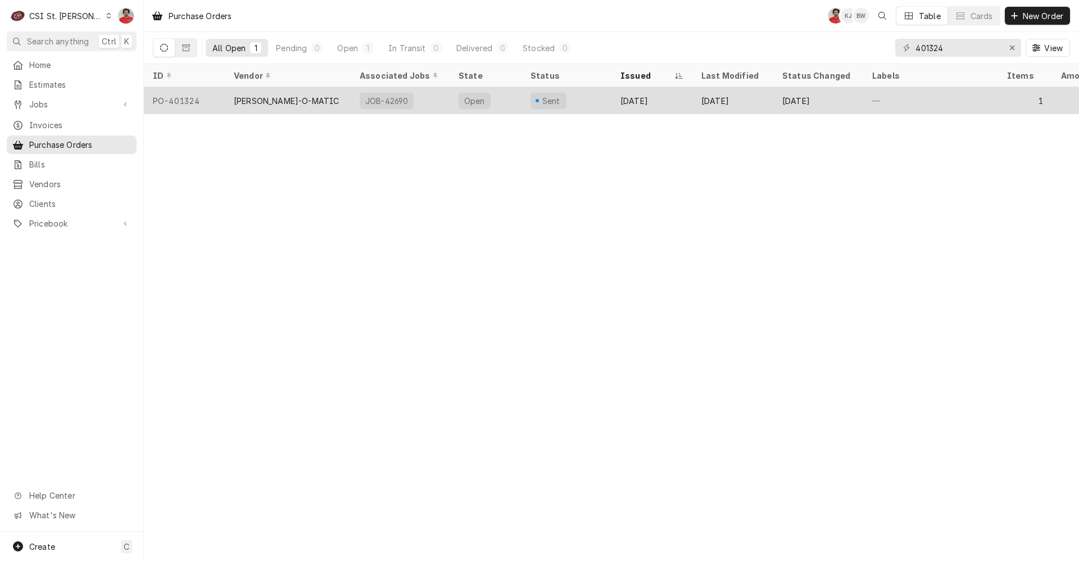
click at [590, 99] on div "Sent" at bounding box center [567, 100] width 90 height 27
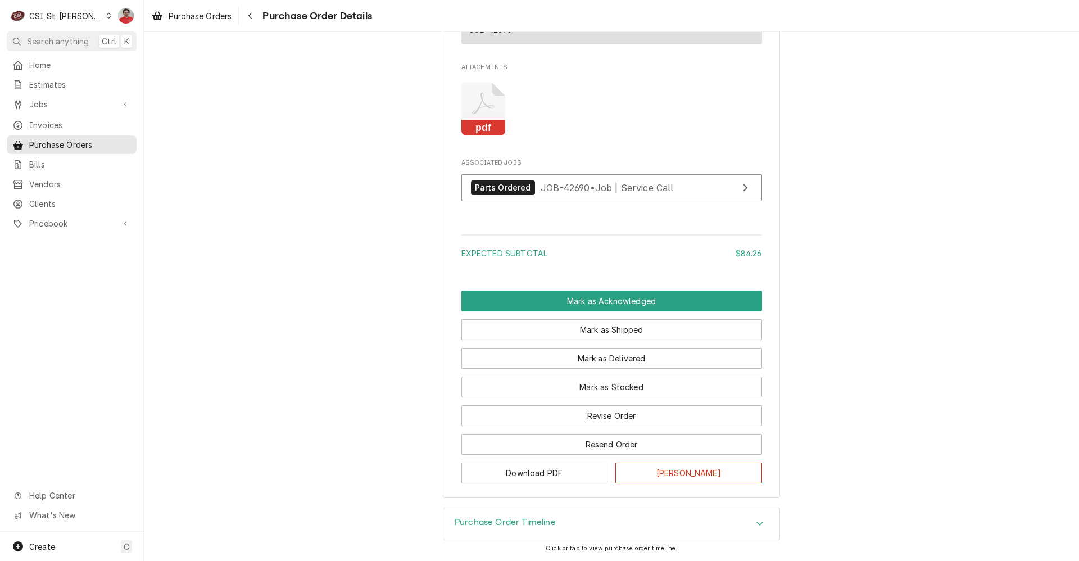
scroll to position [877, 0]
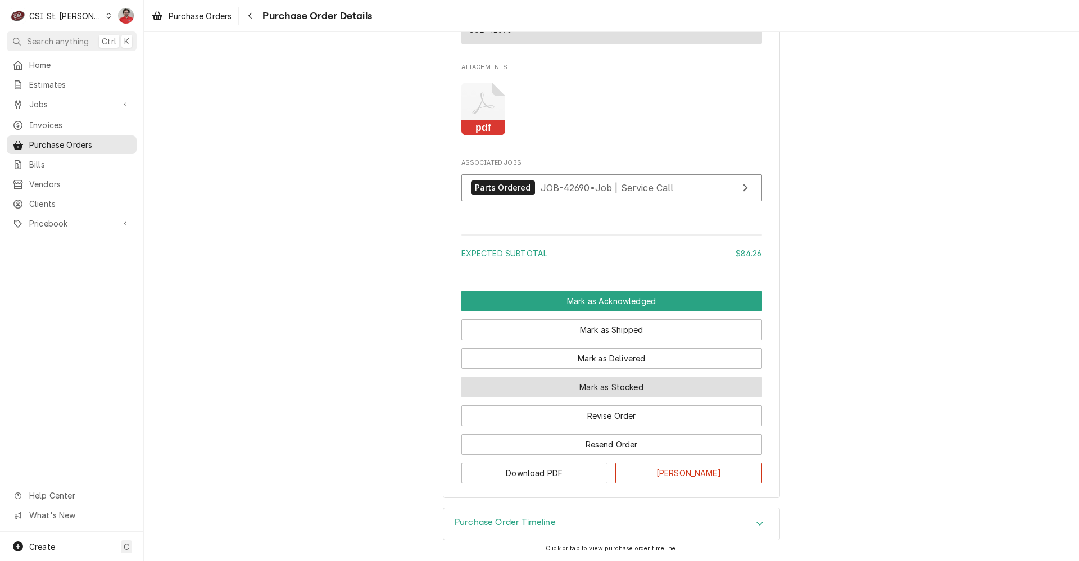
click at [703, 389] on button "Mark as Stocked" at bounding box center [611, 387] width 301 height 21
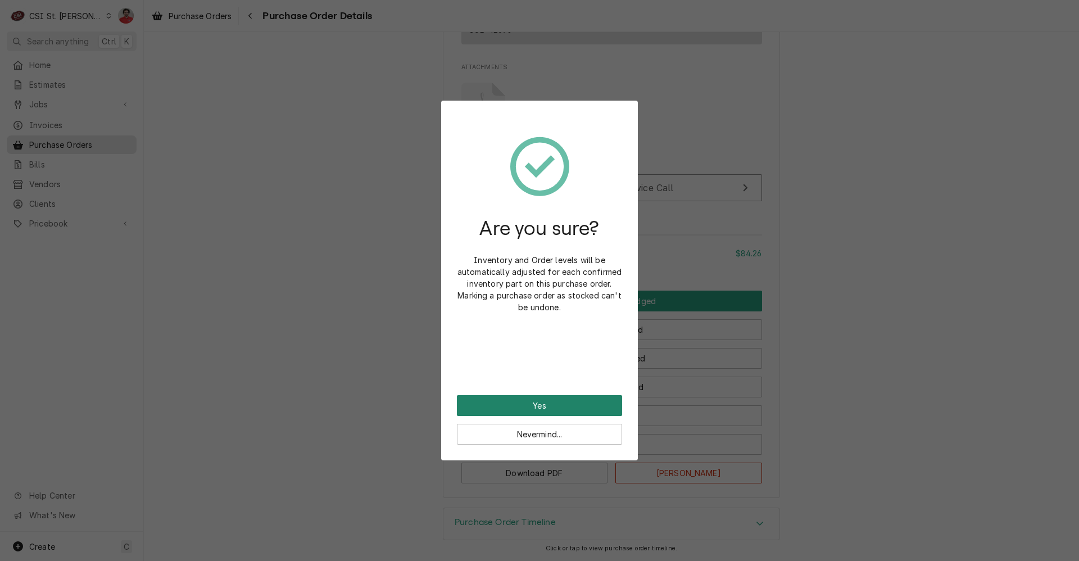
click at [595, 405] on button "Yes" at bounding box center [539, 405] width 165 height 21
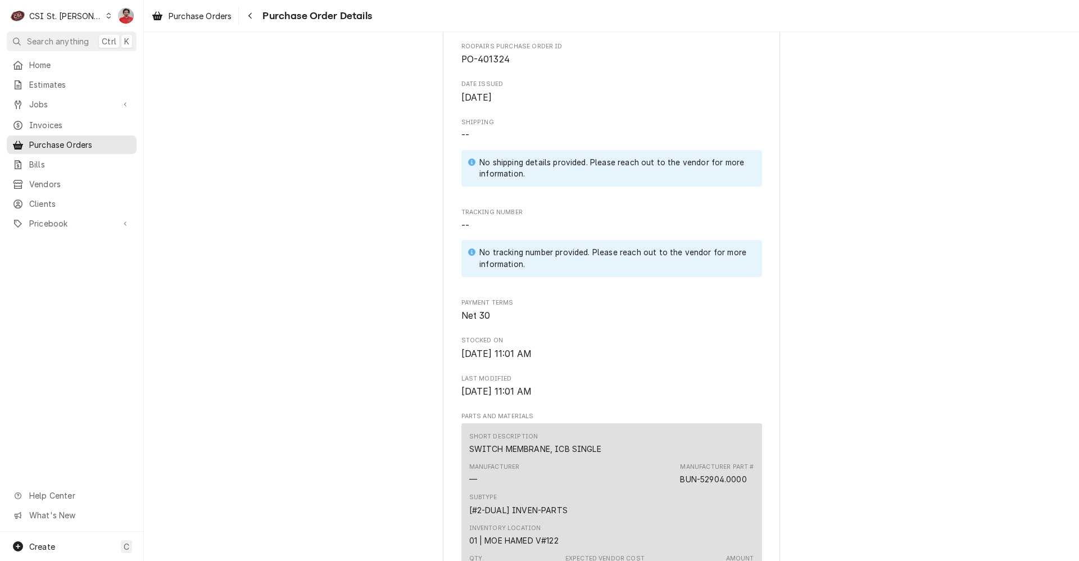
scroll to position [843, 0]
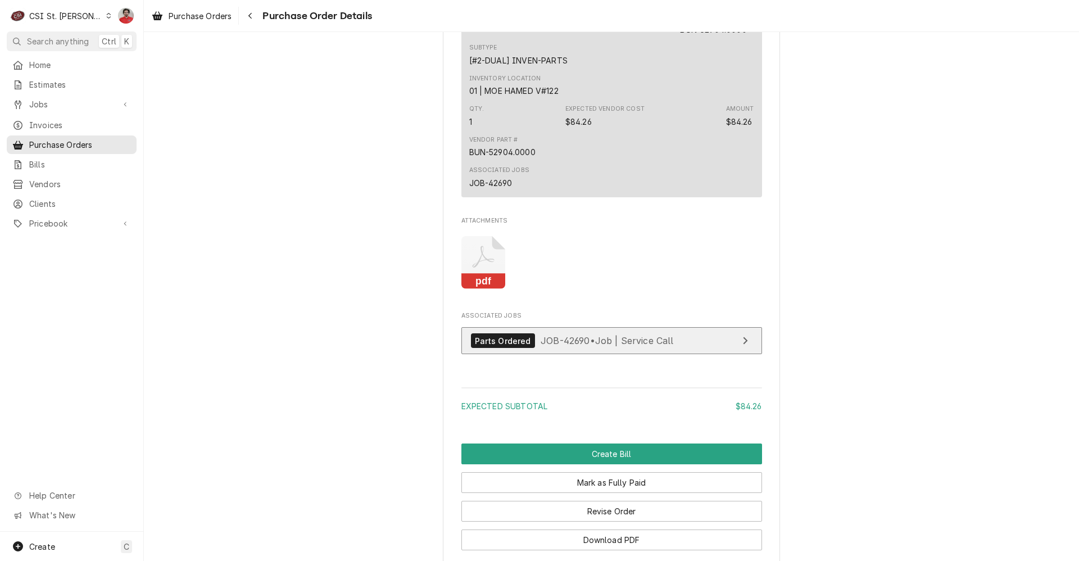
click at [577, 346] on span "JOB-42690 • Job | Service Call" at bounding box center [607, 340] width 133 height 11
click at [250, 15] on icon "Navigate back" at bounding box center [250, 16] width 5 height 8
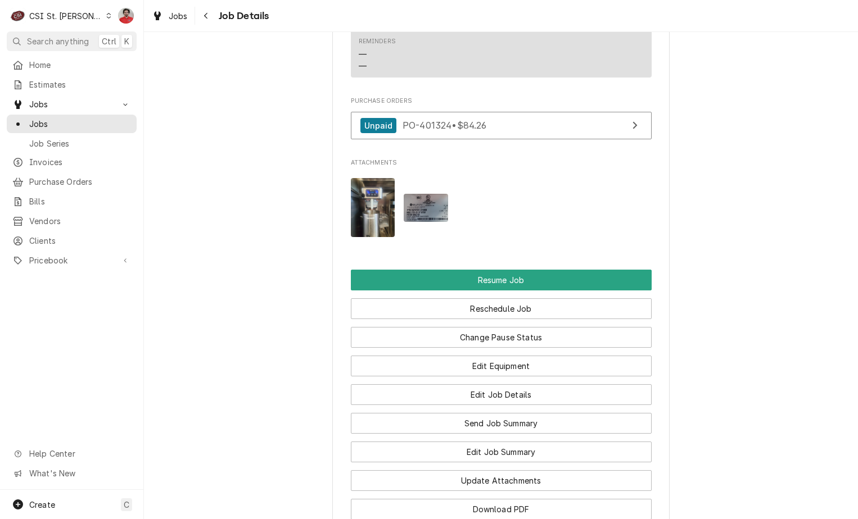
scroll to position [1574, 0]
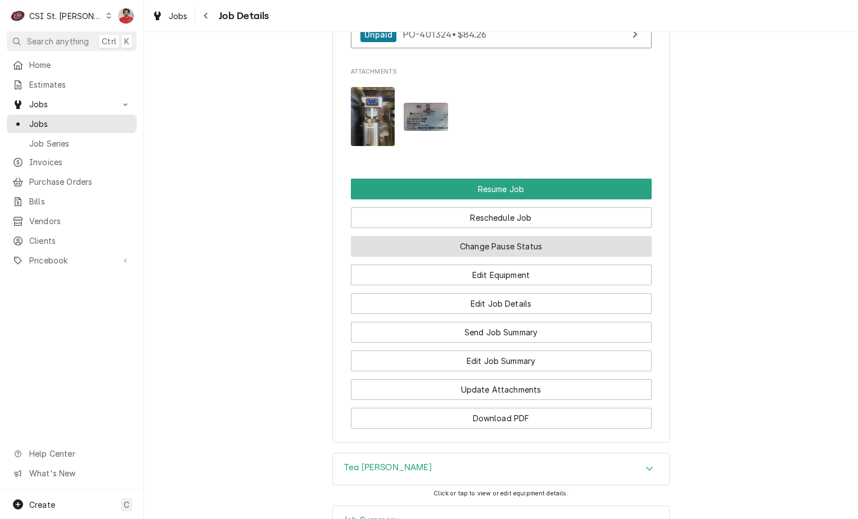
click at [536, 240] on button "Change Pause Status" at bounding box center [501, 246] width 301 height 21
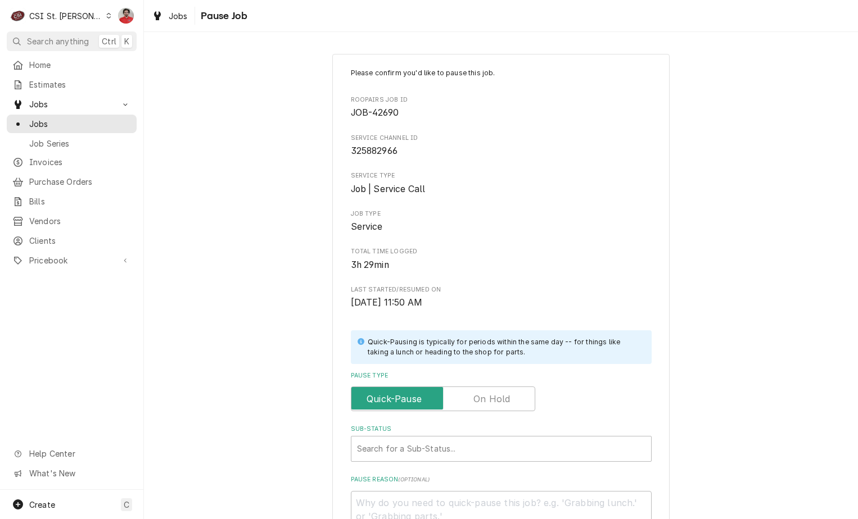
click at [503, 403] on label "Pause Type" at bounding box center [443, 399] width 184 height 25
click at [503, 403] on input "Pause Type" at bounding box center [443, 399] width 174 height 25
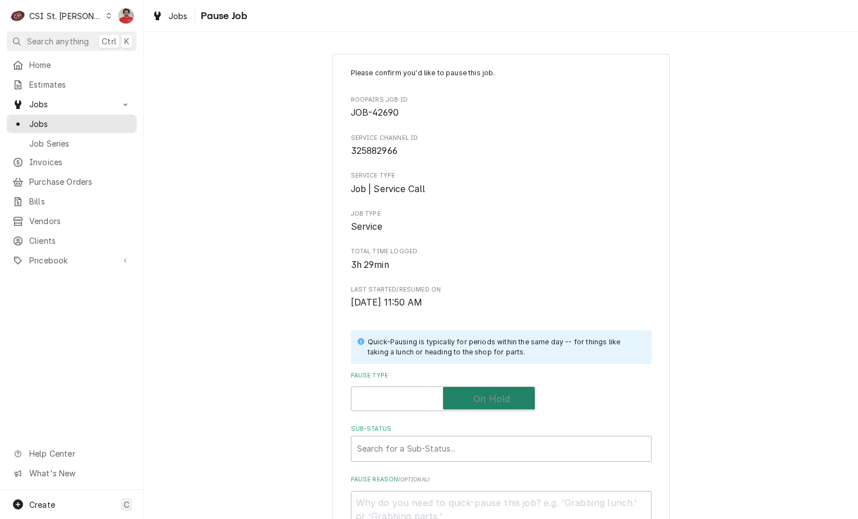
checkbox input "true"
click at [499, 449] on div "Sub-Status" at bounding box center [501, 449] width 288 height 20
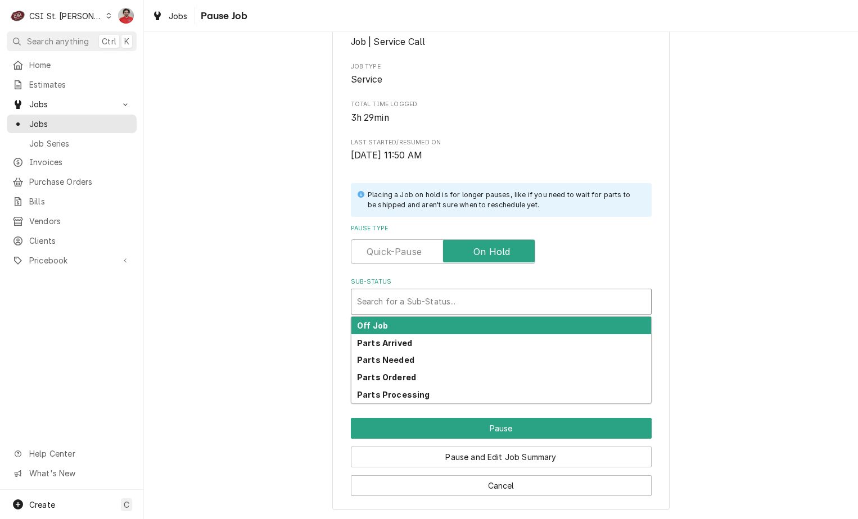
scroll to position [148, 0]
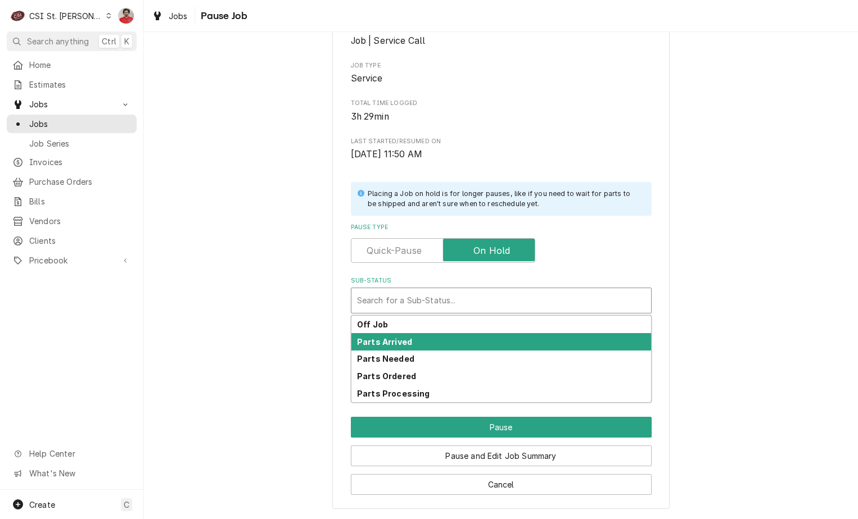
click at [517, 342] on div "Parts Arrived" at bounding box center [501, 341] width 300 height 17
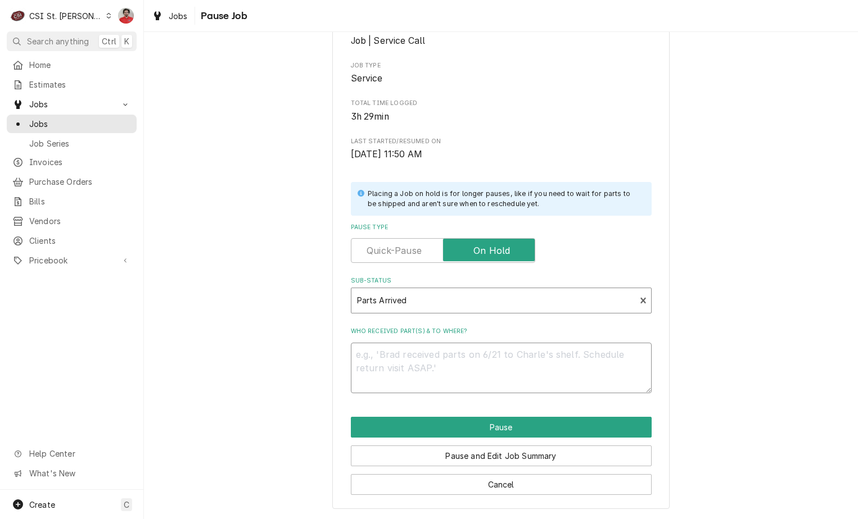
click at [515, 373] on textarea "Who received part(s) & to where?" at bounding box center [501, 368] width 301 height 51
type textarea "x"
type textarea "R"
type textarea "x"
type textarea "RE"
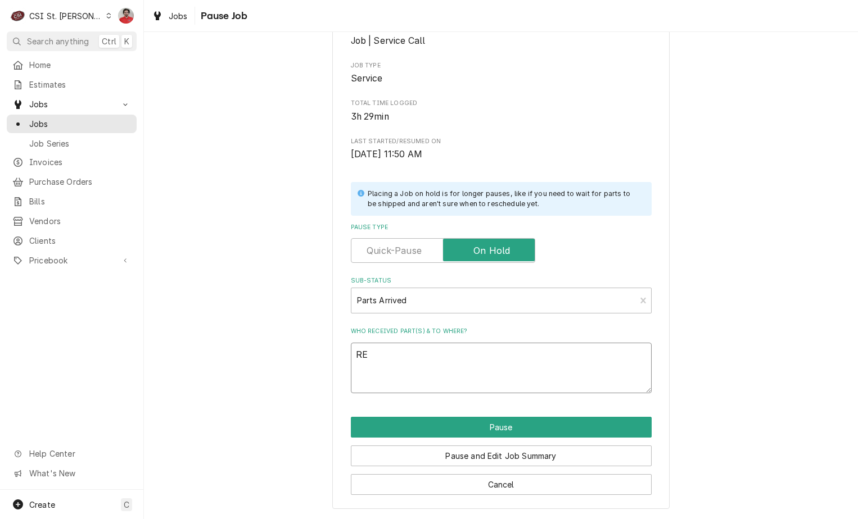
type textarea "x"
type textarea "REc"
type textarea "x"
type textarea "RE"
type textarea "x"
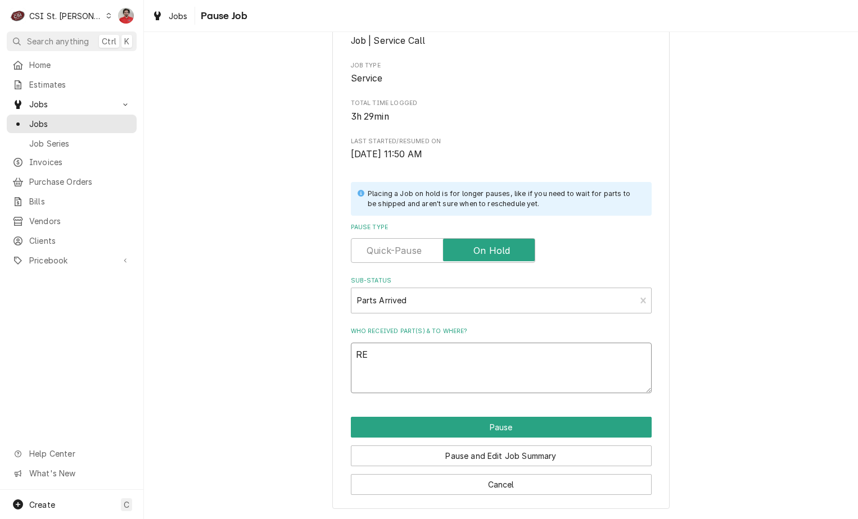
type textarea "R"
type textarea "x"
type textarea "Re"
type textarea "x"
type textarea "Rec"
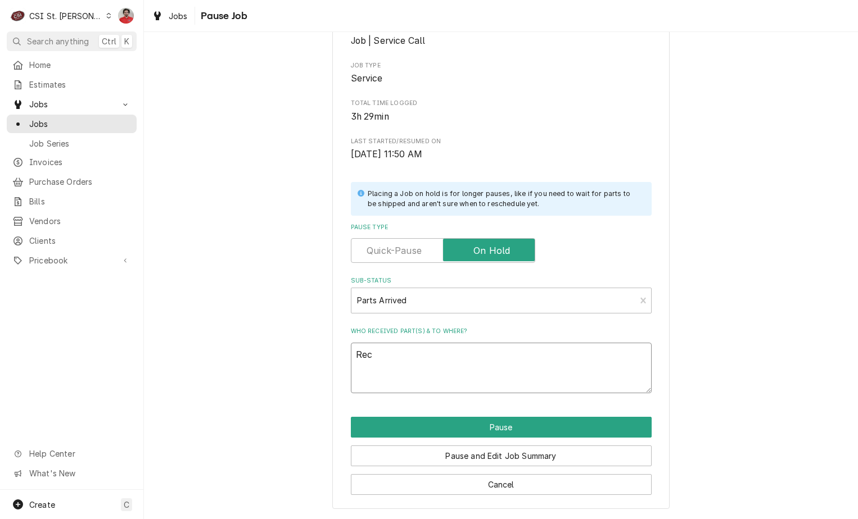
type textarea "x"
type textarea "Rec"
type textarea "x"
type textarea "Rec p"
type textarea "x"
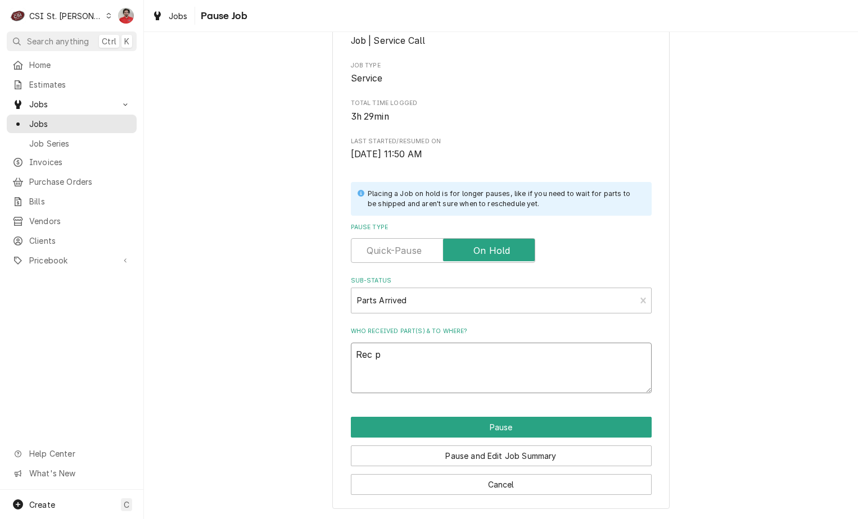
type textarea "Rec pa"
type textarea "x"
type textarea "Rec par"
type textarea "x"
type textarea "Rec part"
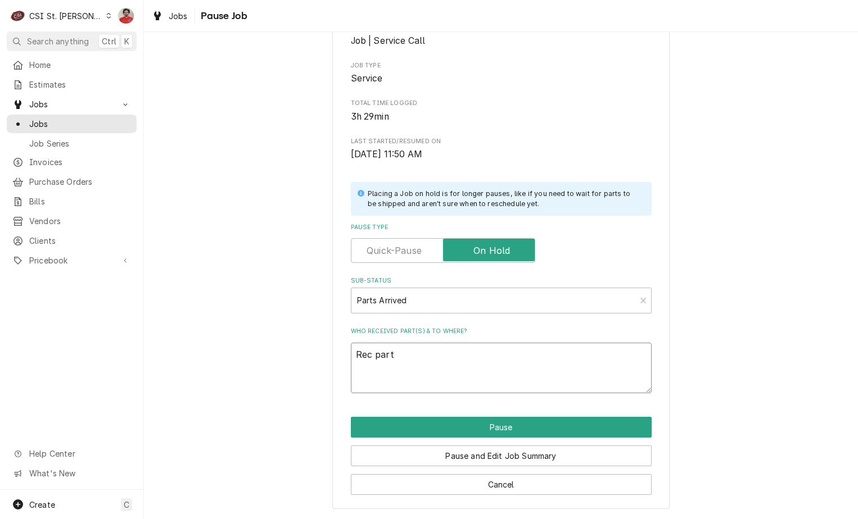
type textarea "x"
type textarea "Rec par"
type textarea "x"
type textarea "Rec pa"
type textarea "x"
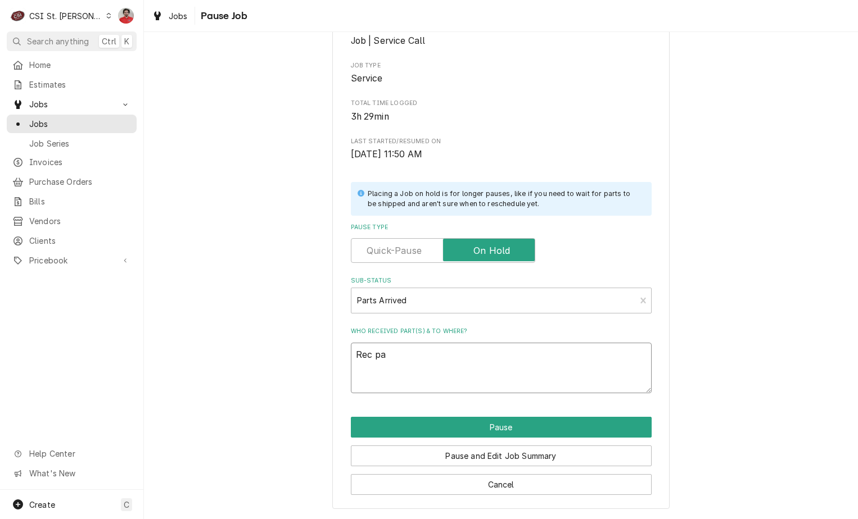
type textarea "Rec p"
type textarea "x"
type textarea "Rec"
type textarea "x"
type textarea "Rec B"
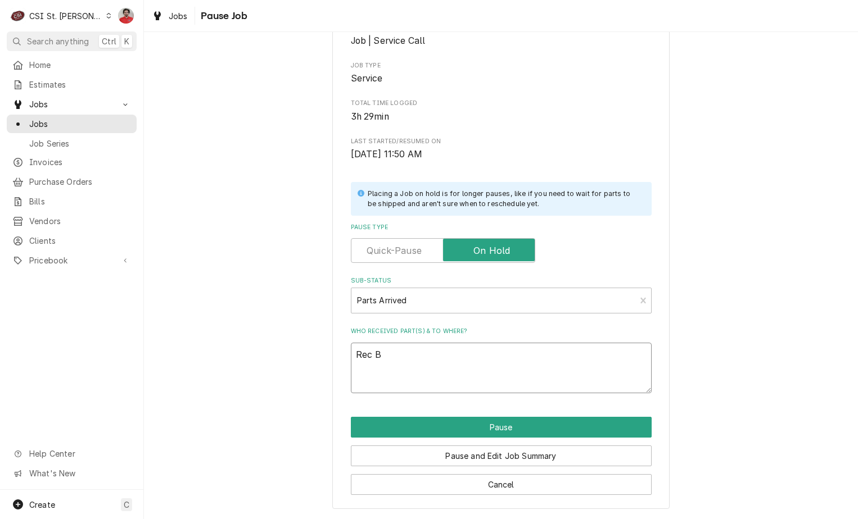
type textarea "x"
type textarea "Rec BU"
type textarea "x"
type textarea "Rec BUN"
type textarea "x"
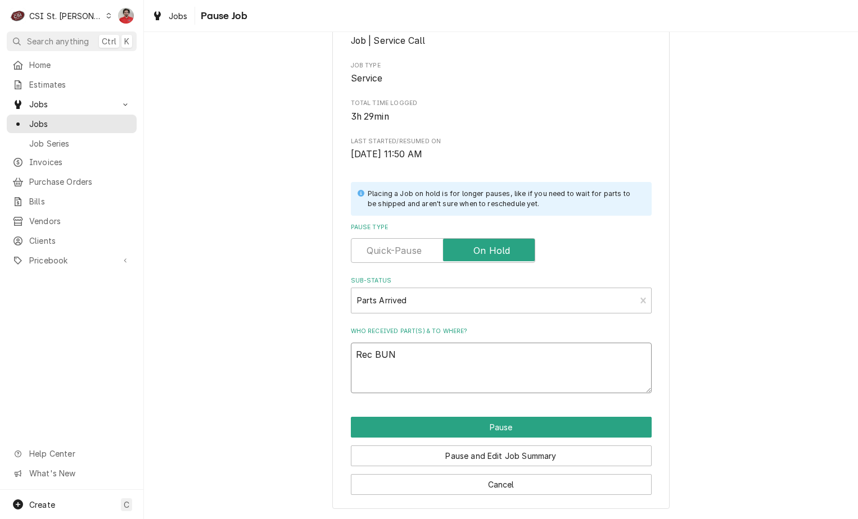
type textarea "Rec BUN-"
type textarea "x"
type textarea "Rec BUN-5"
type textarea "x"
type textarea "Rec BUN-52"
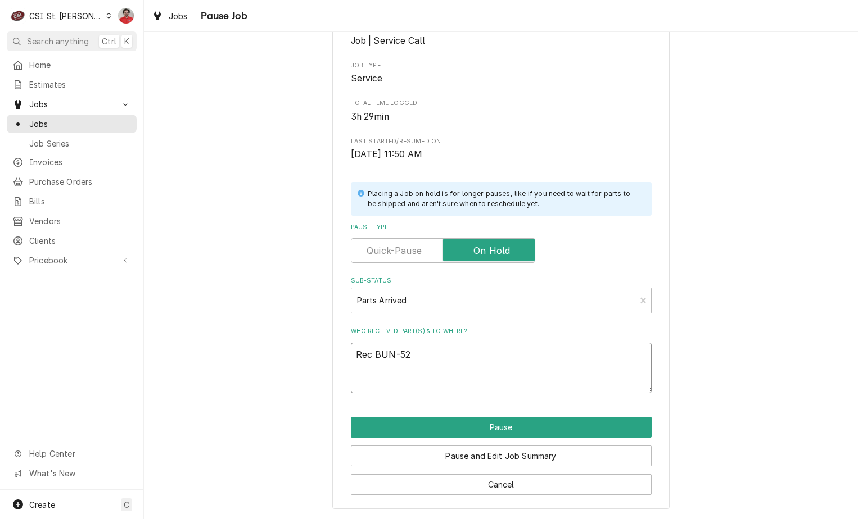
type textarea "x"
type textarea "Rec BUN-529"
type textarea "x"
type textarea "Rec BUN-5290"
type textarea "x"
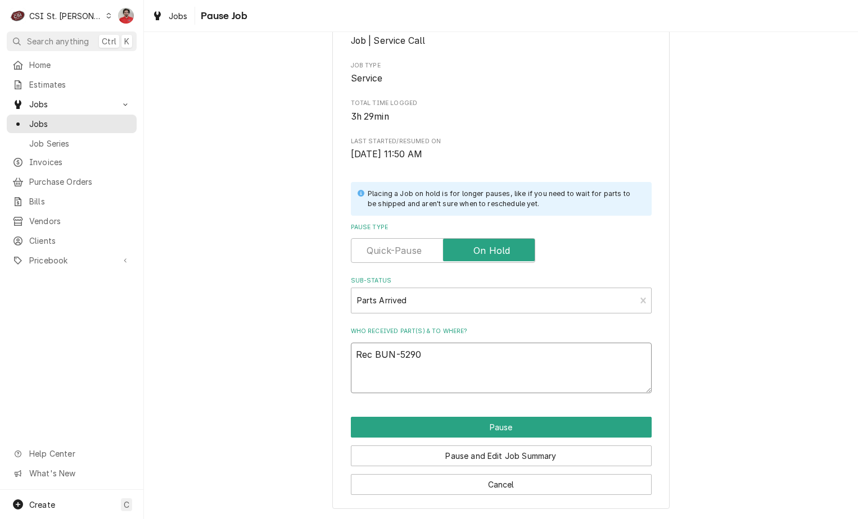
type textarea "Rec BUN-52904"
type textarea "x"
type textarea "Rec BUN-52904-"
type textarea "x"
type textarea "Rec BUN-52904"
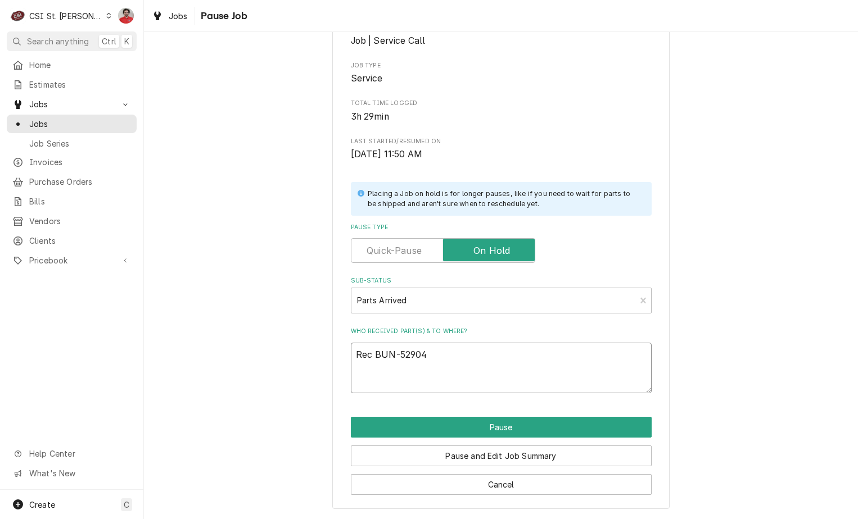
type textarea "x"
type textarea "Rec BUN-529040"
type textarea "x"
type textarea "Rec BUN-5290400"
type textarea "x"
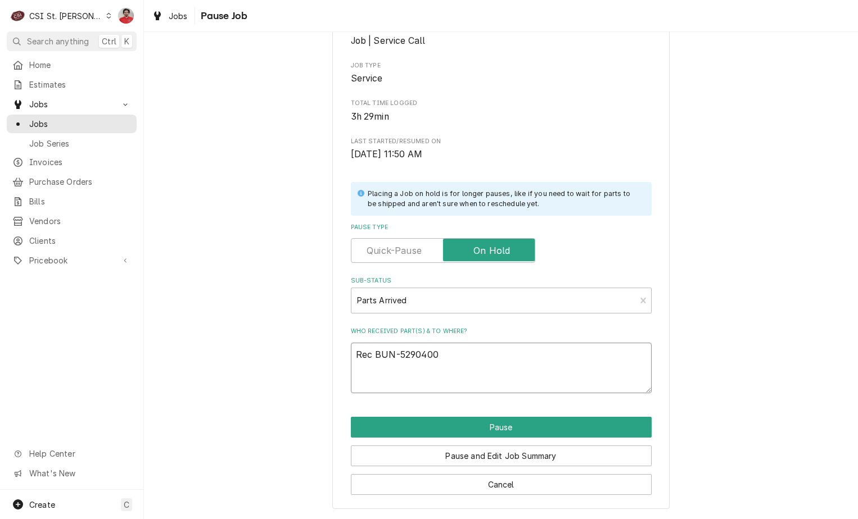
type textarea "Rec BUN-52904000"
type textarea "x"
type textarea "Rec BUN-529040000"
type textarea "x"
type textarea "Rec BUN-52904.0000"
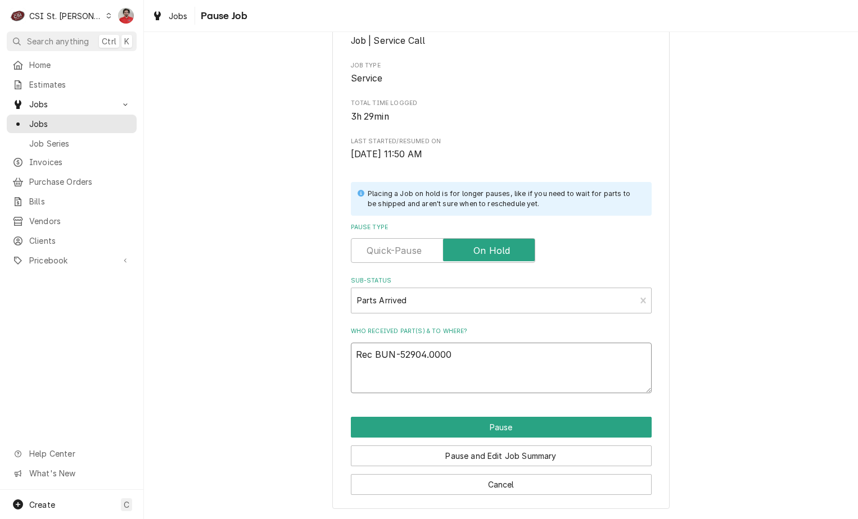
type textarea "x"
type textarea "Rec BUN-52904.0000"
type textarea "x"
type textarea "Rec BUN-52904.0000 t"
type textarea "x"
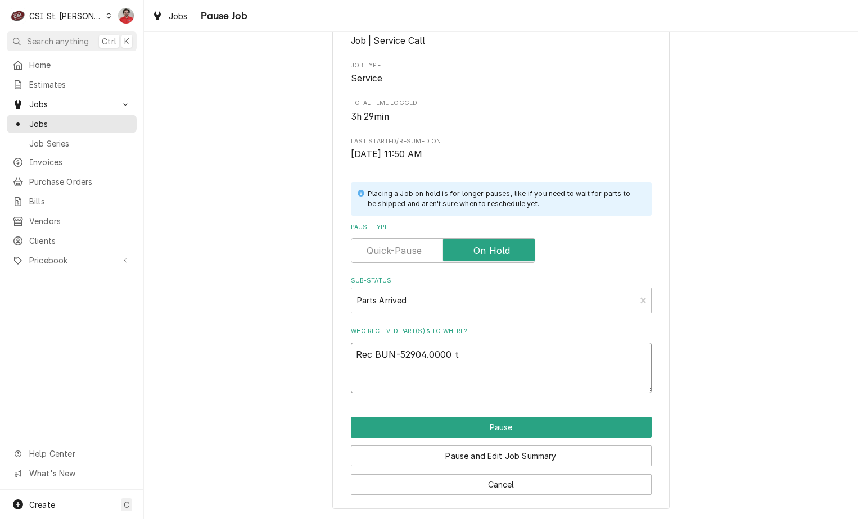
type textarea "Rec BUN-52904.0000 to"
type textarea "x"
type textarea "Rec BUN-52904.0000 to"
type textarea "x"
type textarea "Rec BUN-52904.0000 to M"
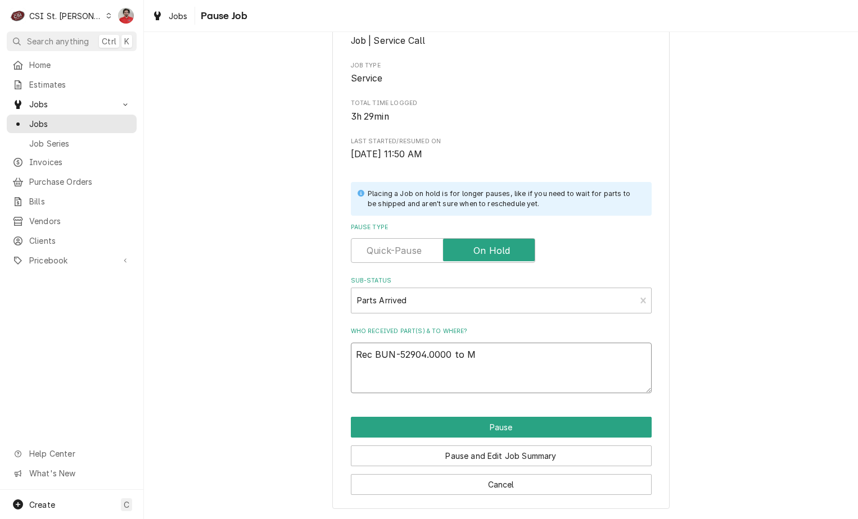
type textarea "x"
type textarea "Rec BUN-52904.0000 to MO"
type textarea "x"
type textarea "Rec BUN-52904.0000 to MOe"
type textarea "x"
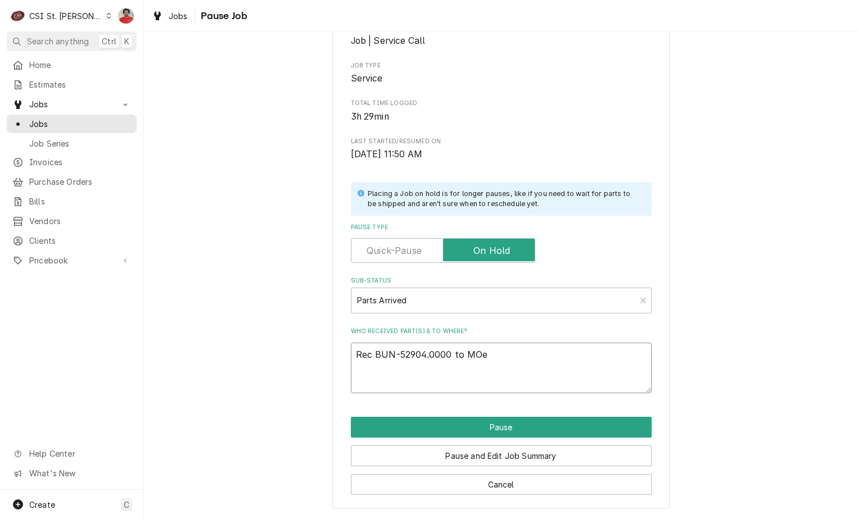
type textarea "Rec BUN-52904.0000 to MOe'"
type textarea "x"
type textarea "Rec BUN-52904.0000 to MOe's"
type textarea "x"
type textarea "Rec BUN-52904.0000 to MOe's"
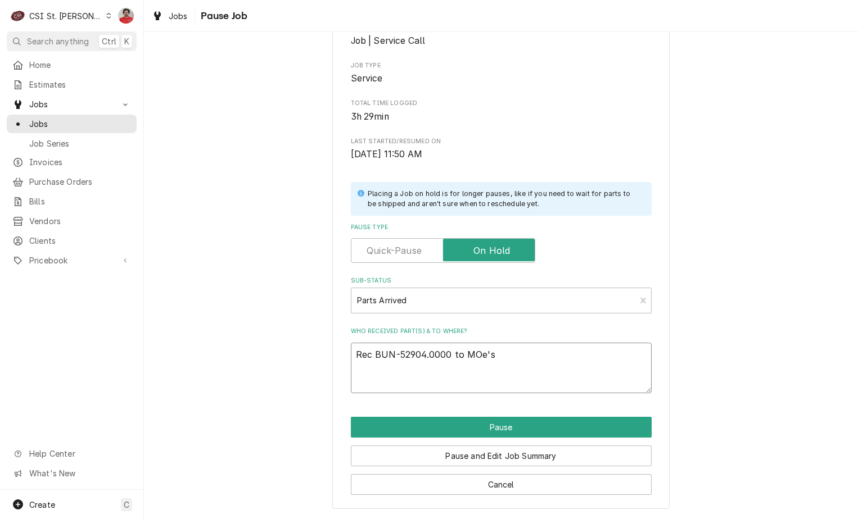
type textarea "x"
type textarea "Rec BUN-52904.0000 to MOe's"
type textarea "x"
type textarea "Rec BUN-52904.0000 to MOe'"
type textarea "x"
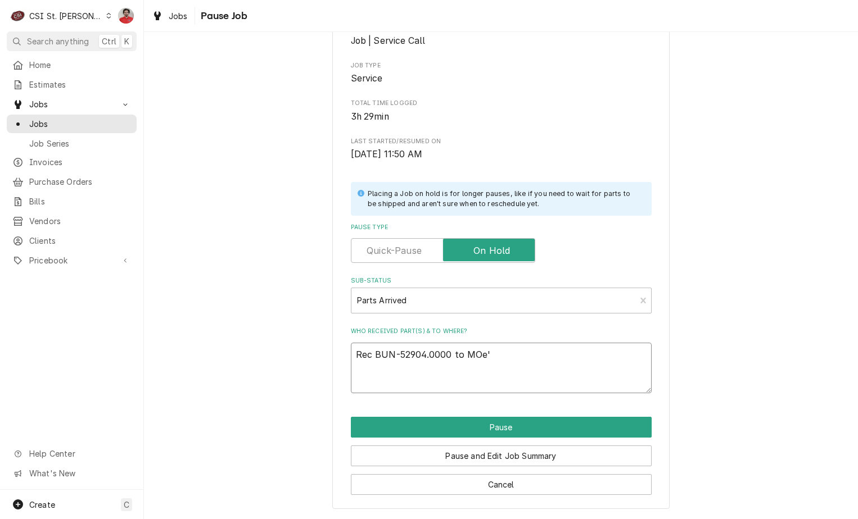
type textarea "Rec BUN-52904.0000 to MOe"
type textarea "x"
type textarea "Rec BUN-52904.0000 to MO"
type textarea "x"
type textarea "Rec BUN-52904.0000 to M"
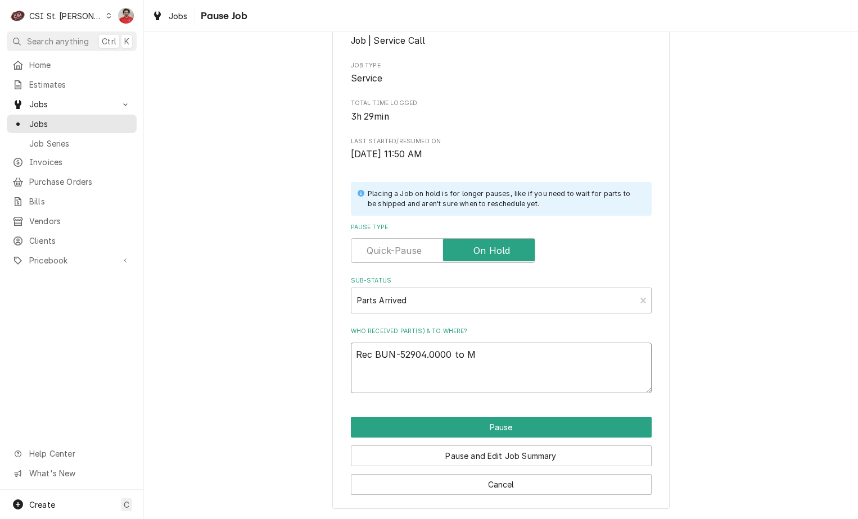
type textarea "x"
type textarea "Rec BUN-52904.0000 to Mo"
type textarea "x"
type textarea "Rec BUN-52904.0000 to Moe"
type textarea "x"
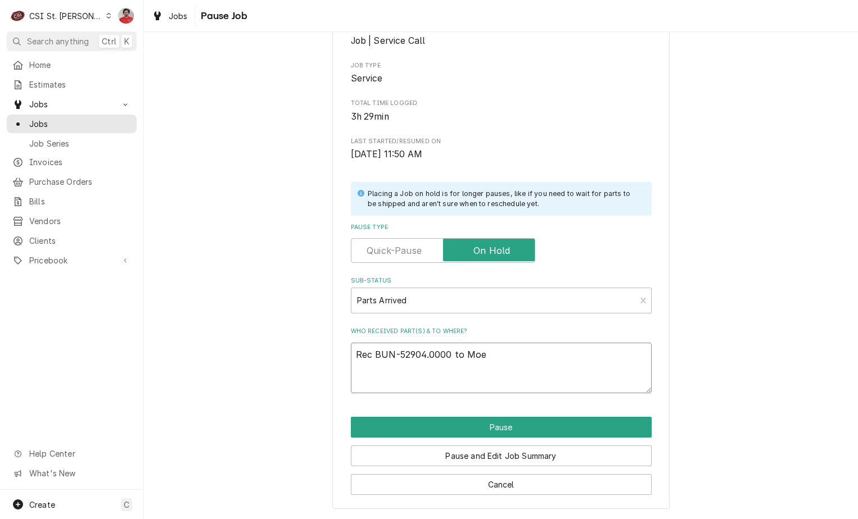
type textarea "Rec BUN-52904.0000 to Moe'"
type textarea "x"
type textarea "Rec BUN-52904.0000 to Moe's"
type textarea "x"
type textarea "Rec BUN-52904.0000 to Moe's"
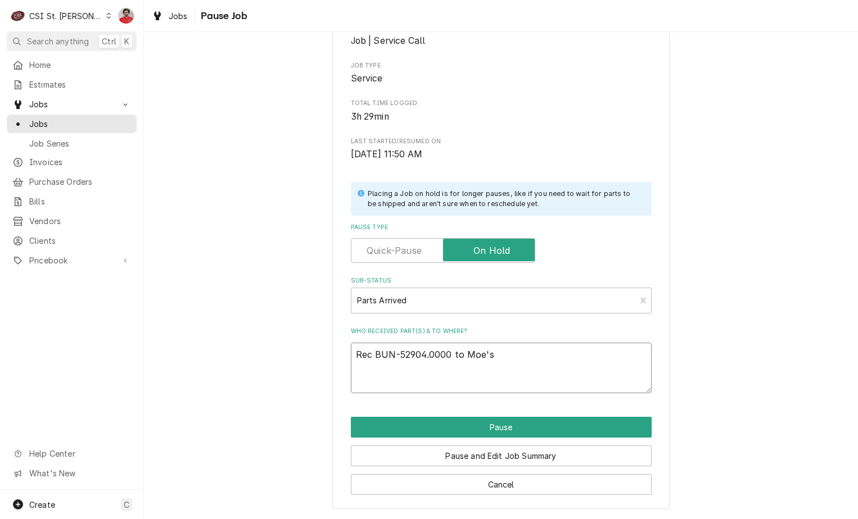
type textarea "x"
type textarea "Rec BUN-52904.0000 to Moe's s"
type textarea "x"
type textarea "Rec BUN-52904.0000 to Moe's sh"
type textarea "x"
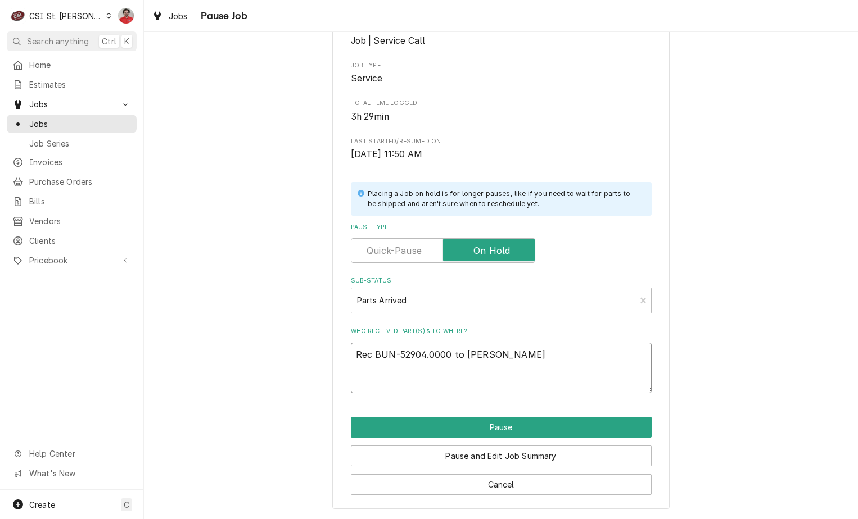
type textarea "Rec BUN-52904.0000 to Moe's she"
type textarea "x"
type textarea "Rec BUN-52904.0000 to Moe's shel"
type textarea "x"
type textarea "Rec BUN-52904.0000 to Moe's shelf"
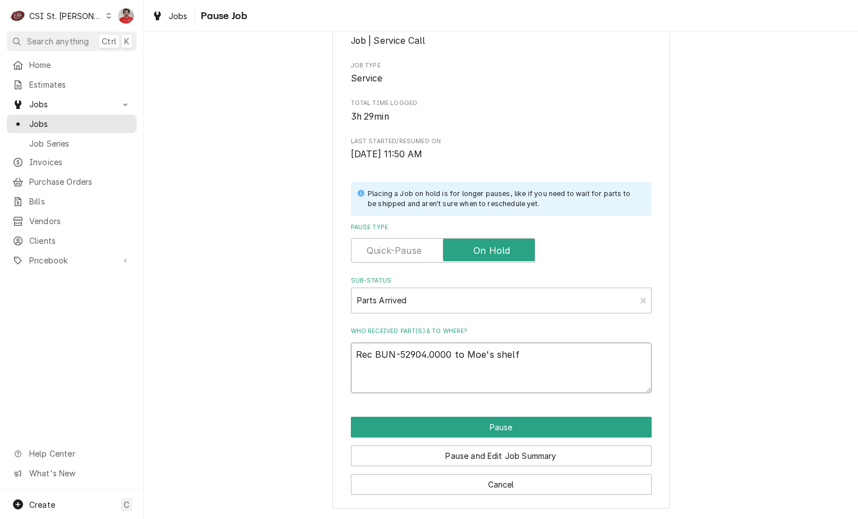
type textarea "x"
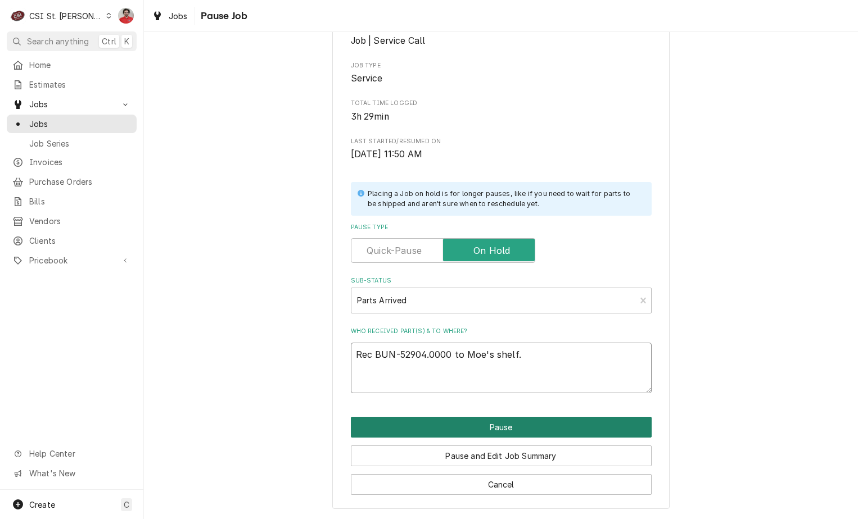
type textarea "Rec BUN-52904.0000 to Moe's shelf."
click at [564, 423] on button "Pause" at bounding box center [501, 427] width 301 height 21
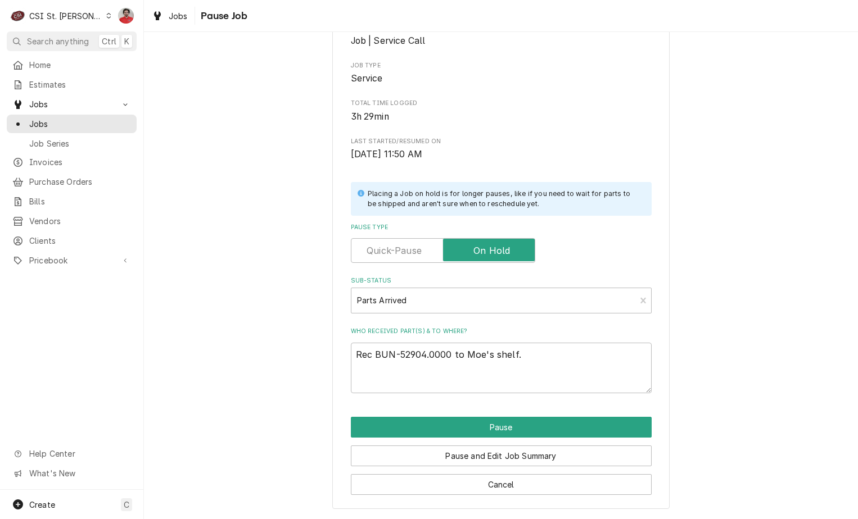
type textarea "x"
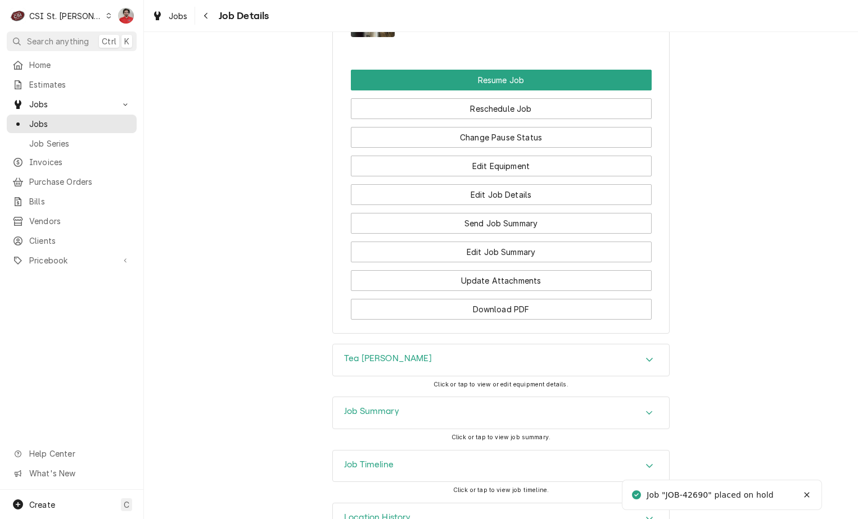
scroll to position [1719, 0]
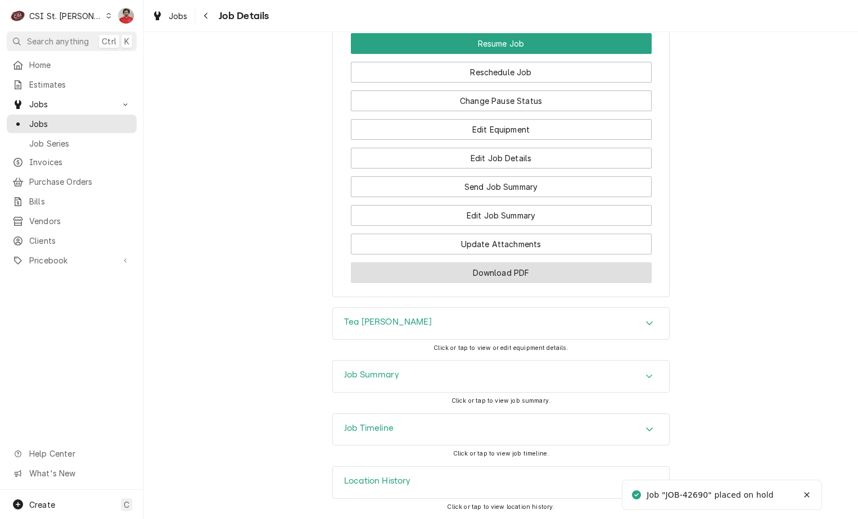
click at [514, 272] on button "Download PDF" at bounding box center [501, 273] width 301 height 21
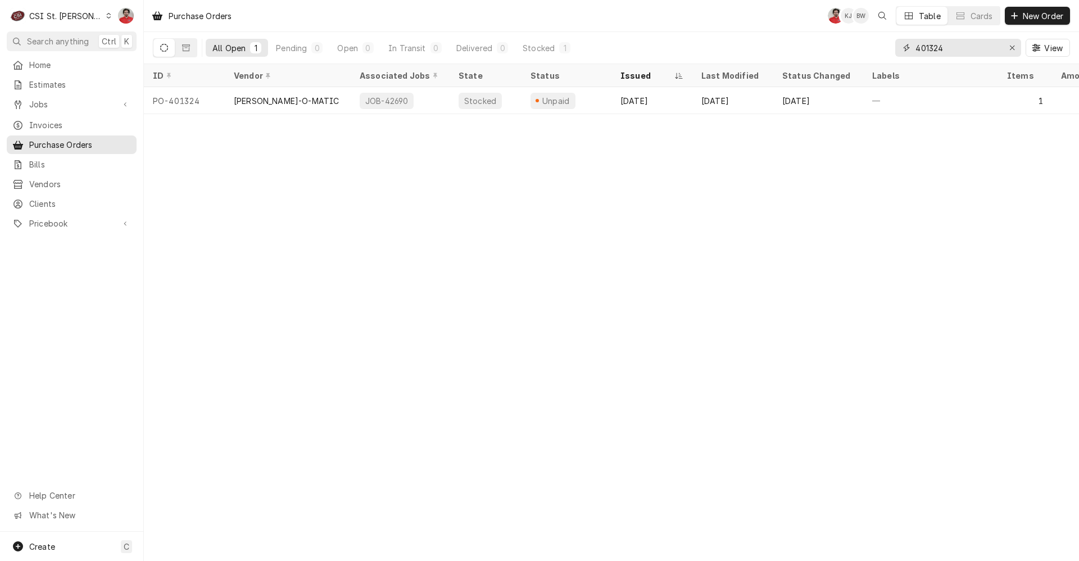
click at [979, 44] on input "401324" at bounding box center [958, 48] width 84 height 18
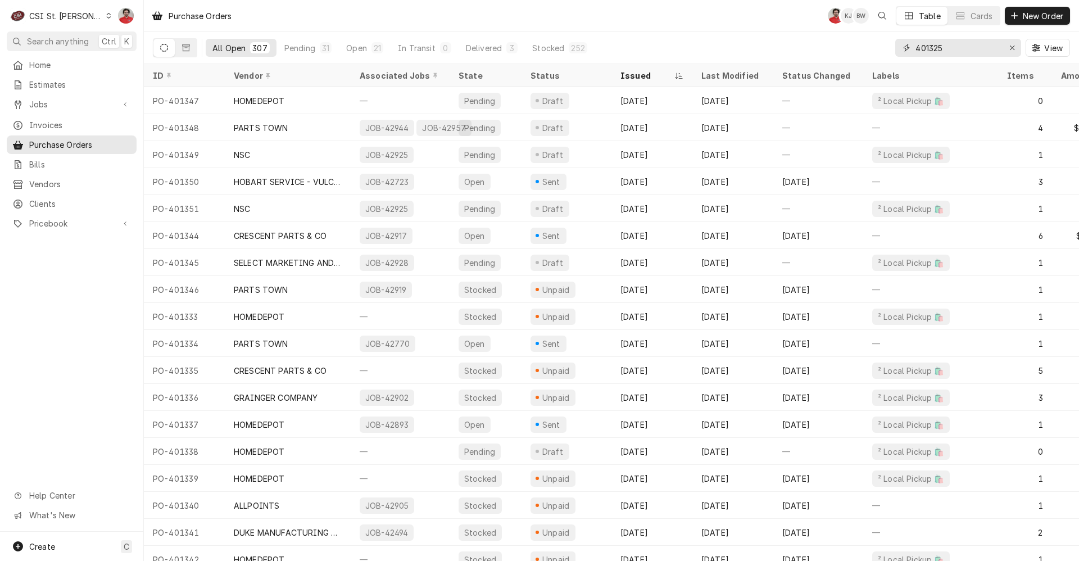
type input "401325"
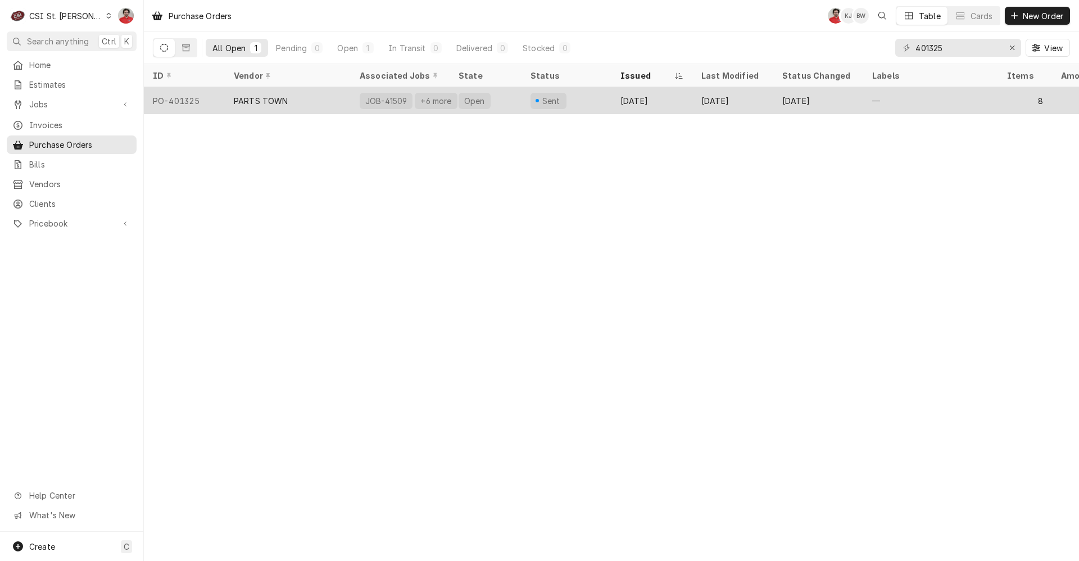
click at [596, 102] on div "Sent" at bounding box center [567, 100] width 90 height 27
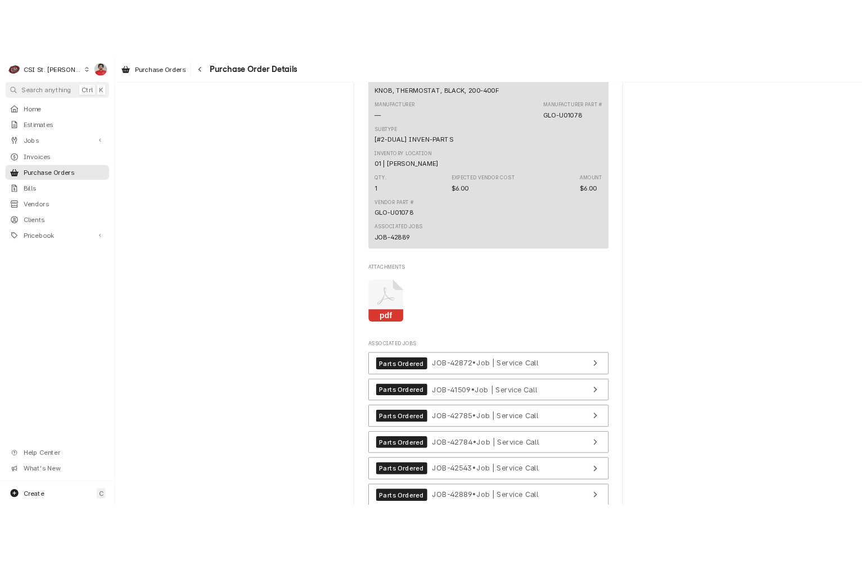
scroll to position [2677, 0]
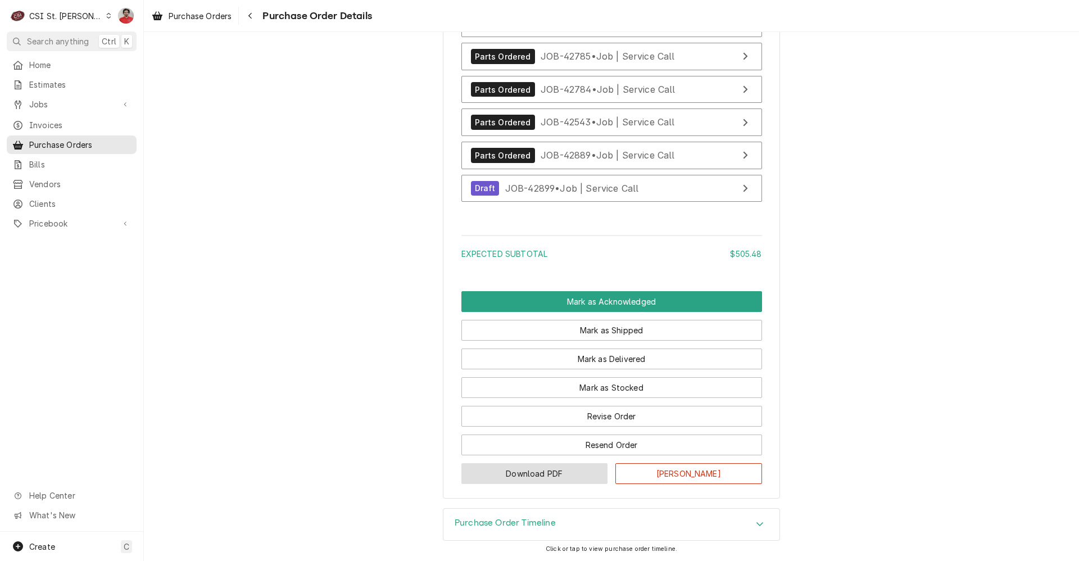
click at [546, 478] on button "Download PDF" at bounding box center [534, 473] width 147 height 21
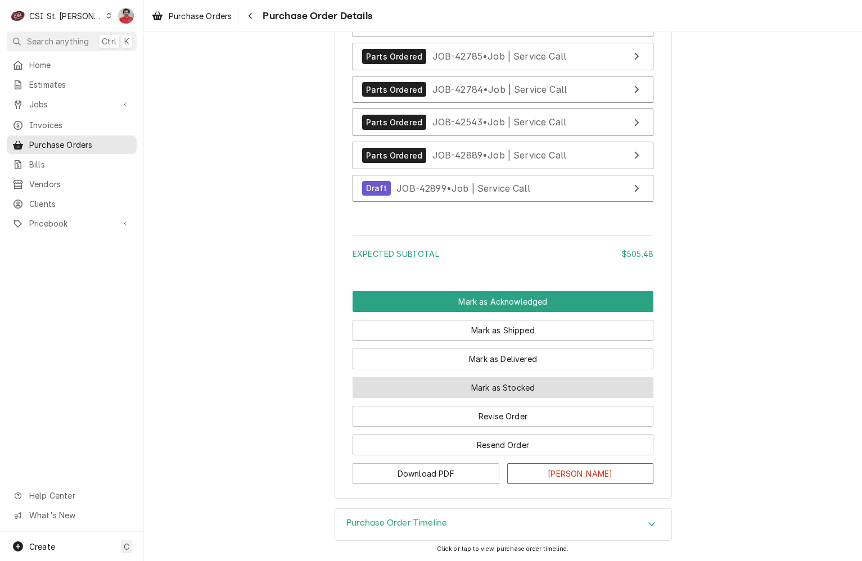
click at [476, 392] on button "Mark as Stocked" at bounding box center [502, 387] width 301 height 21
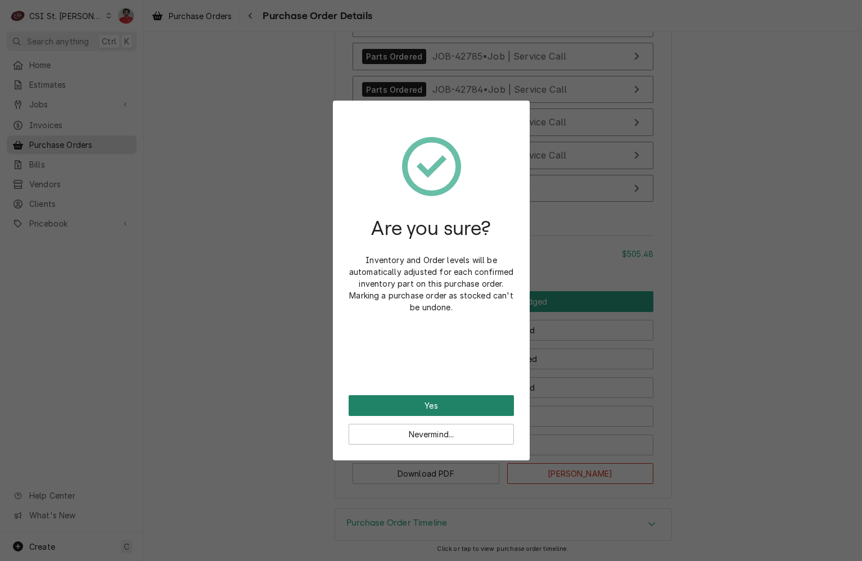
click at [472, 404] on button "Yes" at bounding box center [431, 405] width 165 height 21
